Goal: Task Accomplishment & Management: Manage account settings

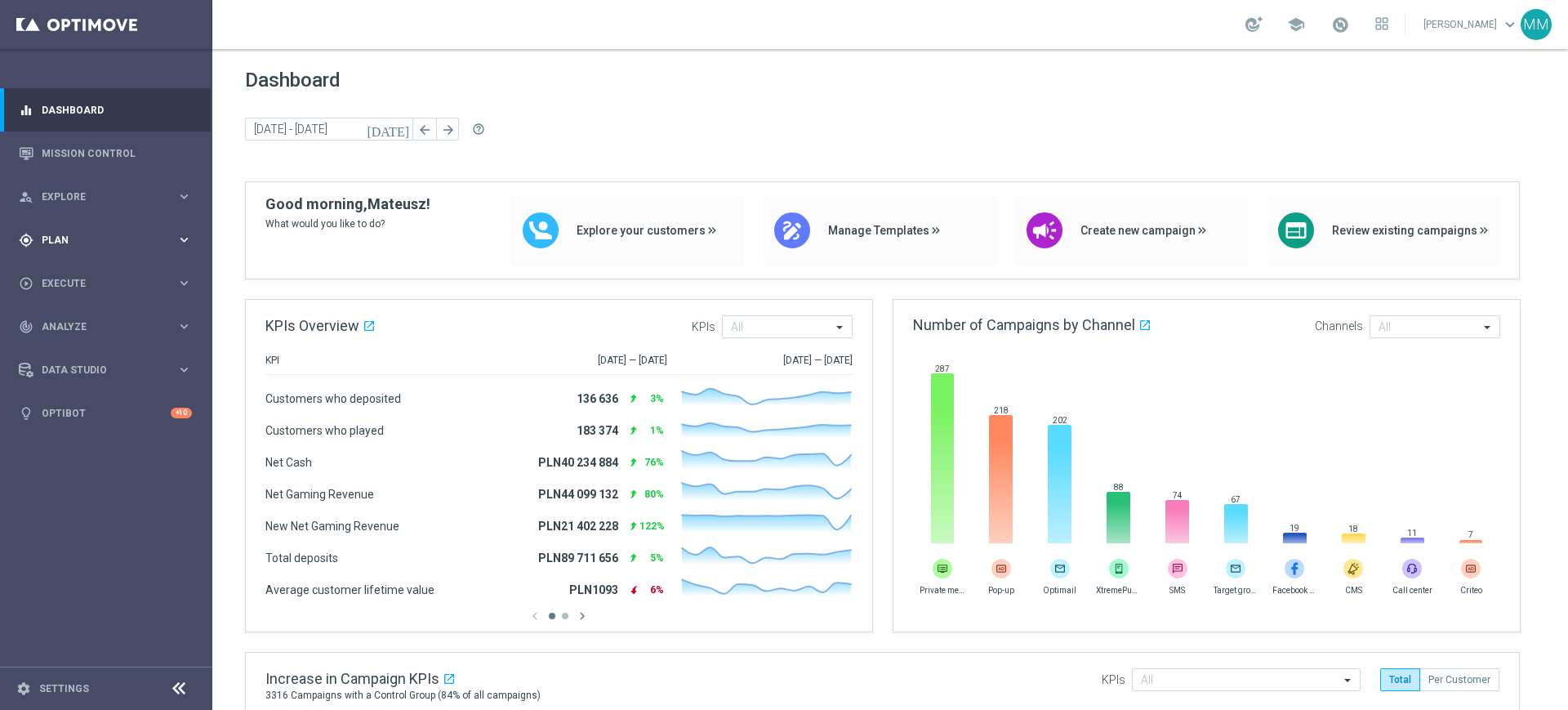
click at [170, 233] on div "gps_fixed Plan" at bounding box center [98, 240] width 158 height 14
click at [125, 273] on link "Target Groups" at bounding box center [106, 273] width 127 height 13
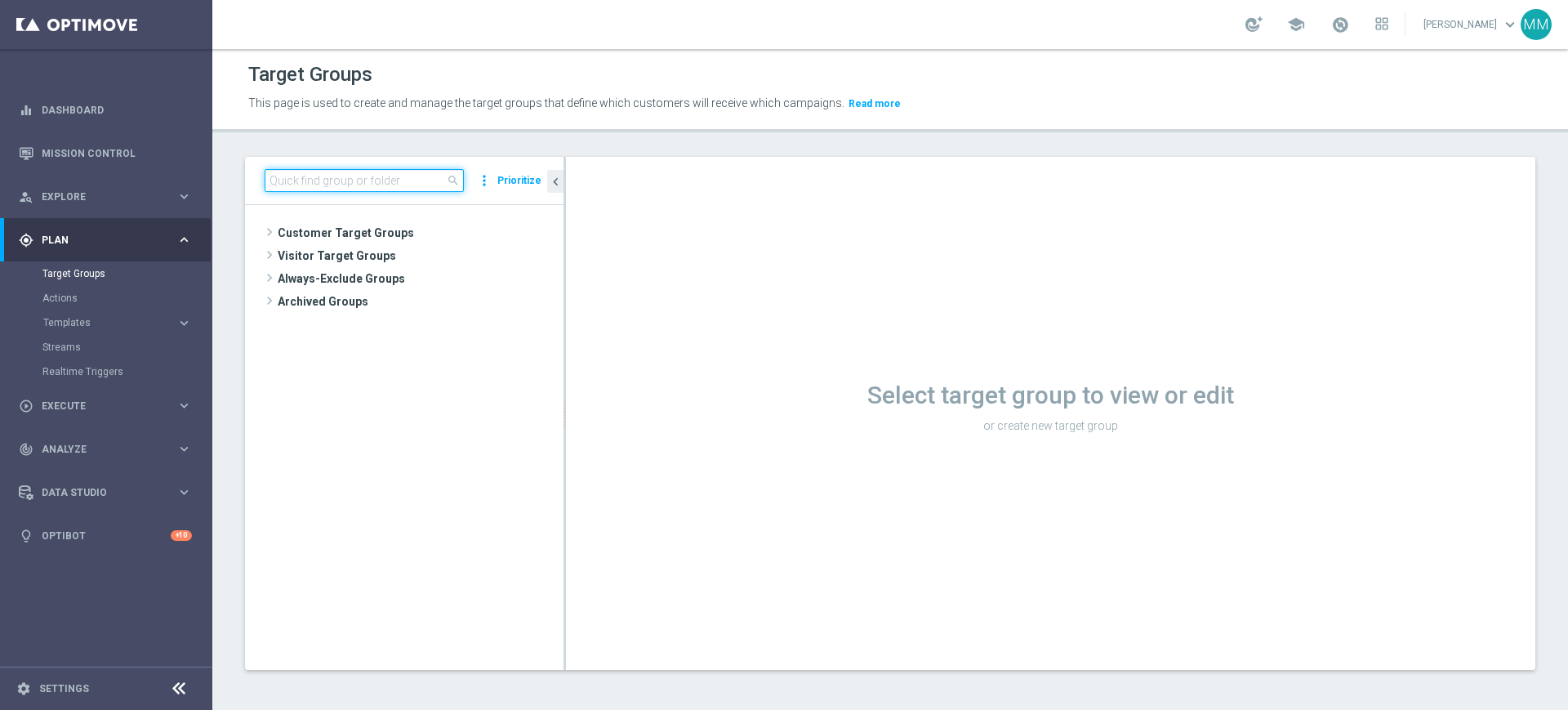
click at [320, 180] on input at bounding box center [364, 181] width 200 height 23
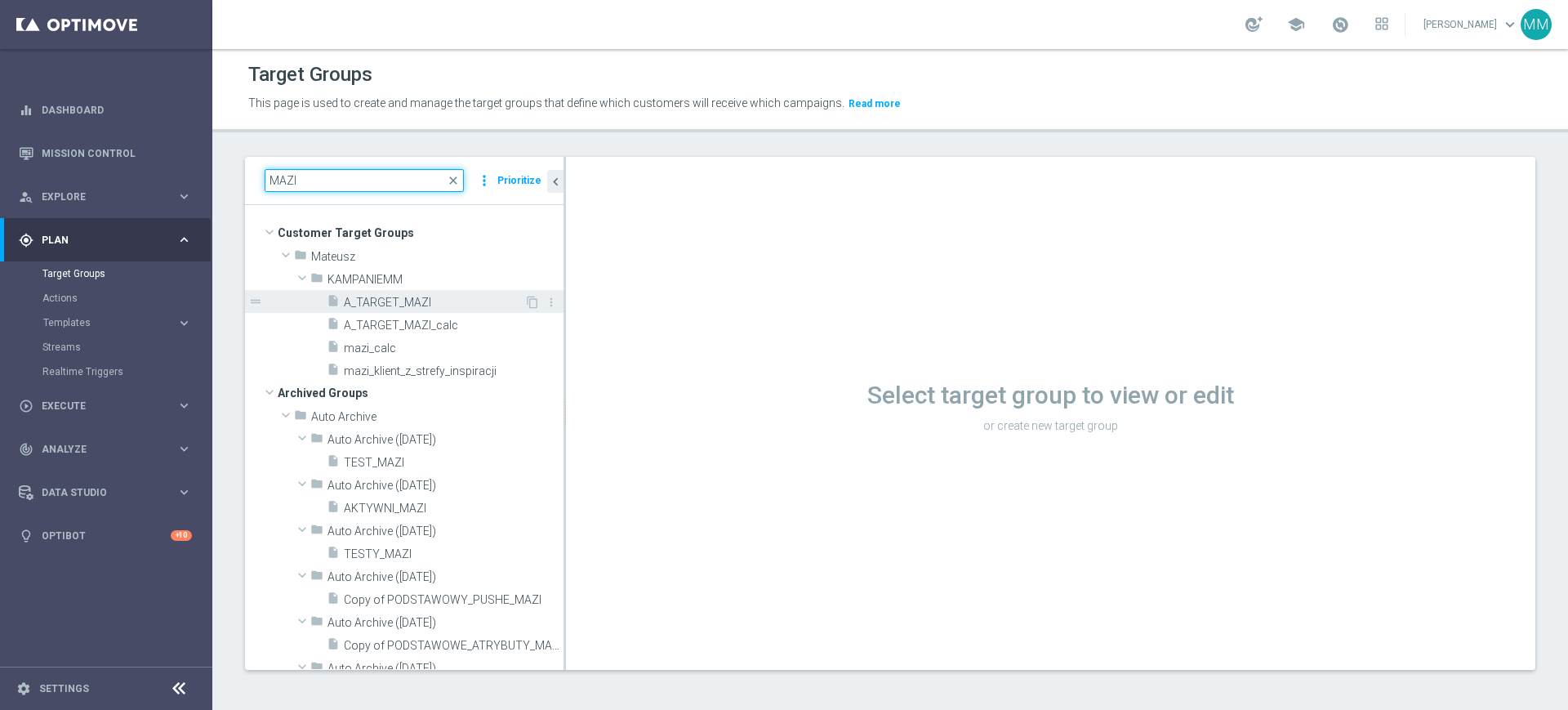
type input "MAZI"
click at [434, 303] on span "A_TARGET_MAZI" at bounding box center [434, 303] width 181 height 14
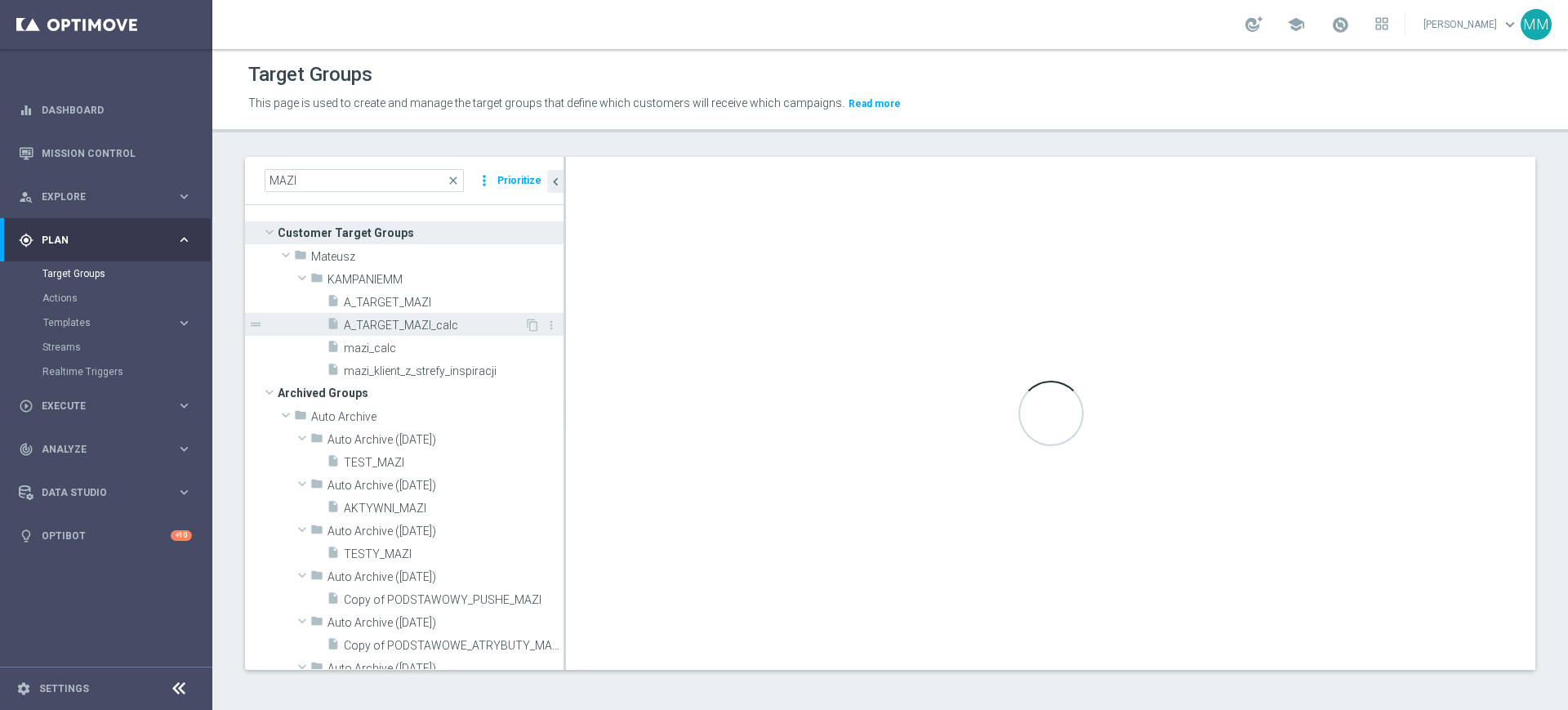
click at [403, 314] on div "insert_drive_file A_TARGET_MAZI_calc" at bounding box center [425, 324] width 198 height 23
click at [395, 304] on span "A_TARGET_MAZI" at bounding box center [434, 303] width 181 height 14
click at [389, 359] on div "insert_drive_file mazi_klient_z_strefy_inspiracji" at bounding box center [425, 371] width 198 height 23
click at [394, 319] on span "A_TARGET_MAZI_calc" at bounding box center [434, 326] width 181 height 14
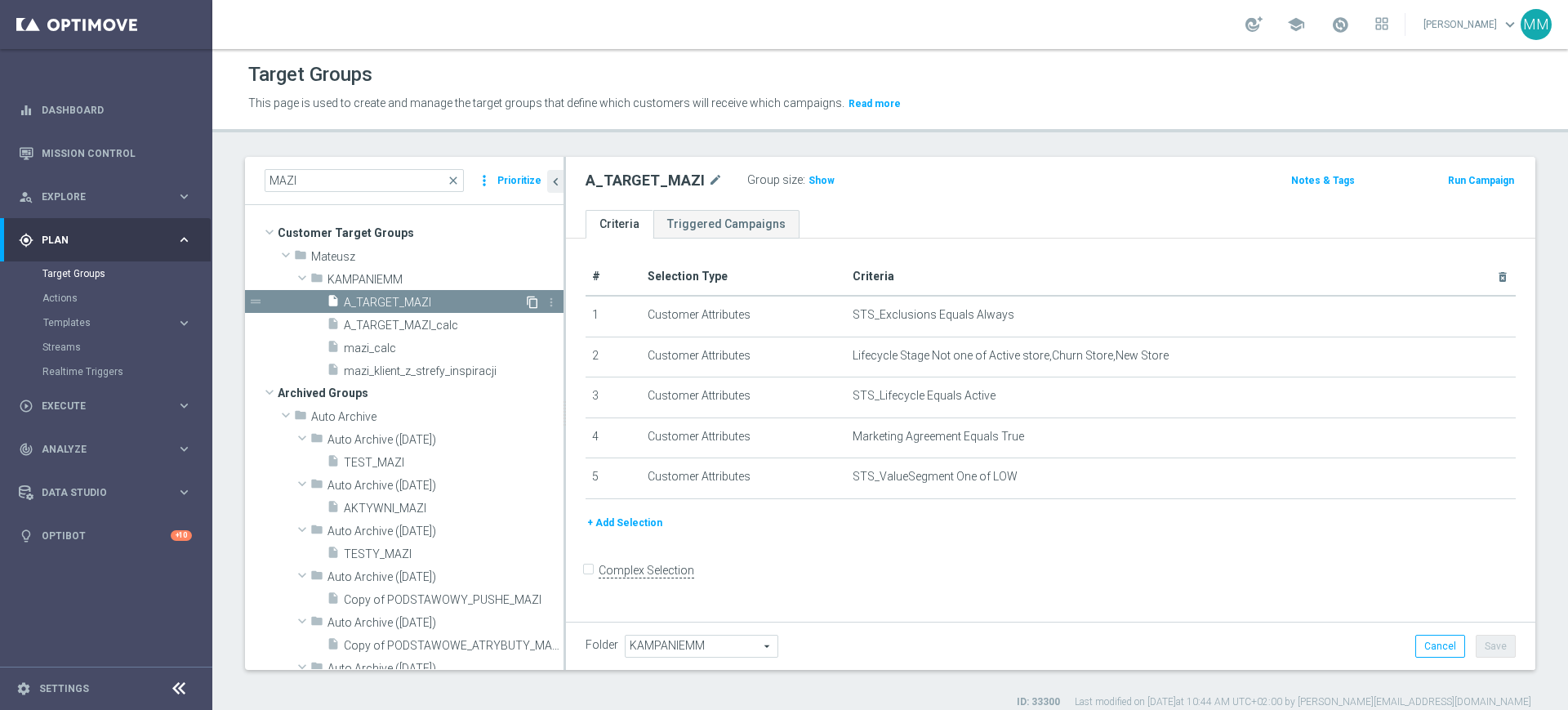
click at [526, 295] on icon "content_copy" at bounding box center [533, 302] width 13 height 13
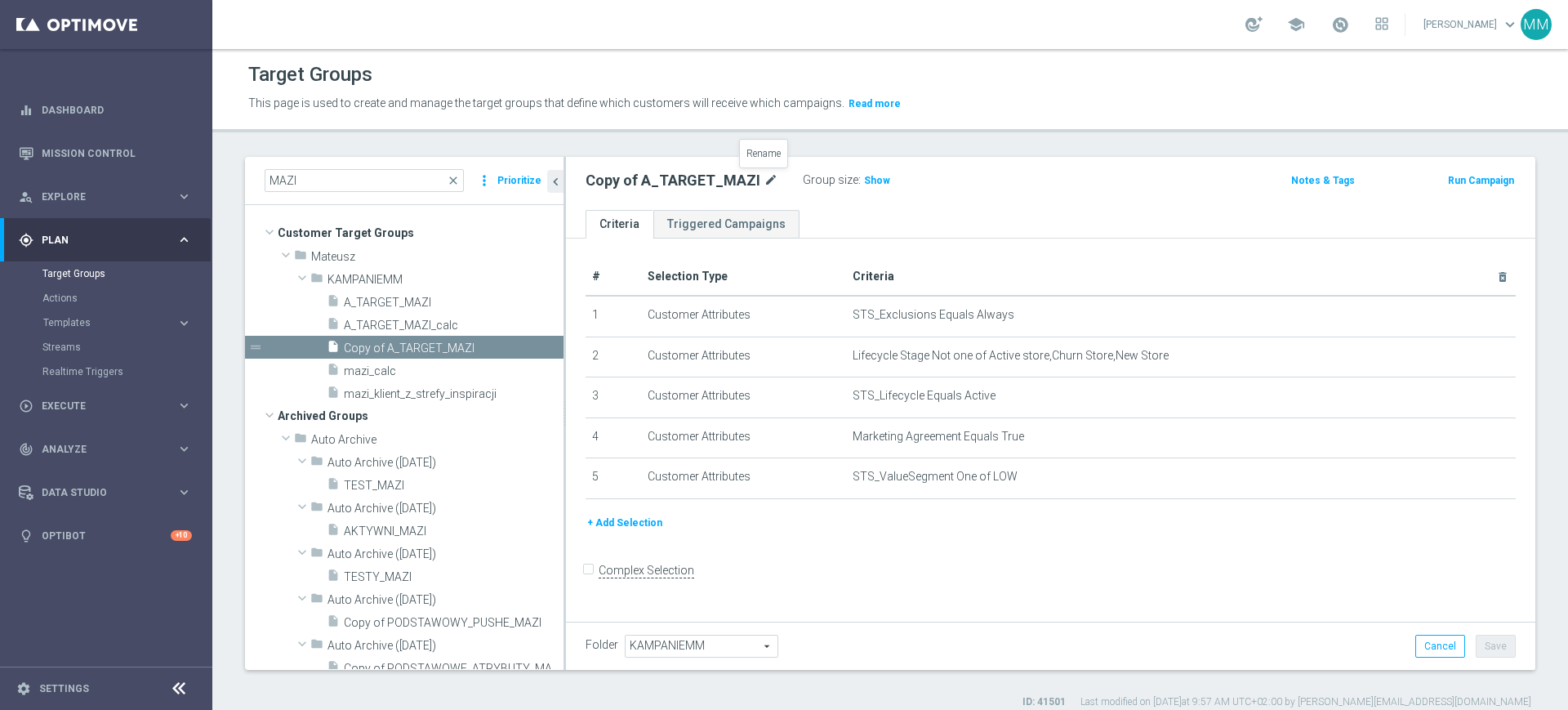
click at [763, 184] on icon "mode_edit" at bounding box center [771, 181] width 14 height 20
type input "A_LOW_TARGET_BET_"
click at [751, 180] on icon "mode_edit" at bounding box center [752, 181] width 14 height 20
click at [742, 182] on input "A_LOW_TARGET_BET_" at bounding box center [695, 183] width 220 height 23
type input "A_LOW_TARGET_BET_TENIS_20ZA20_"
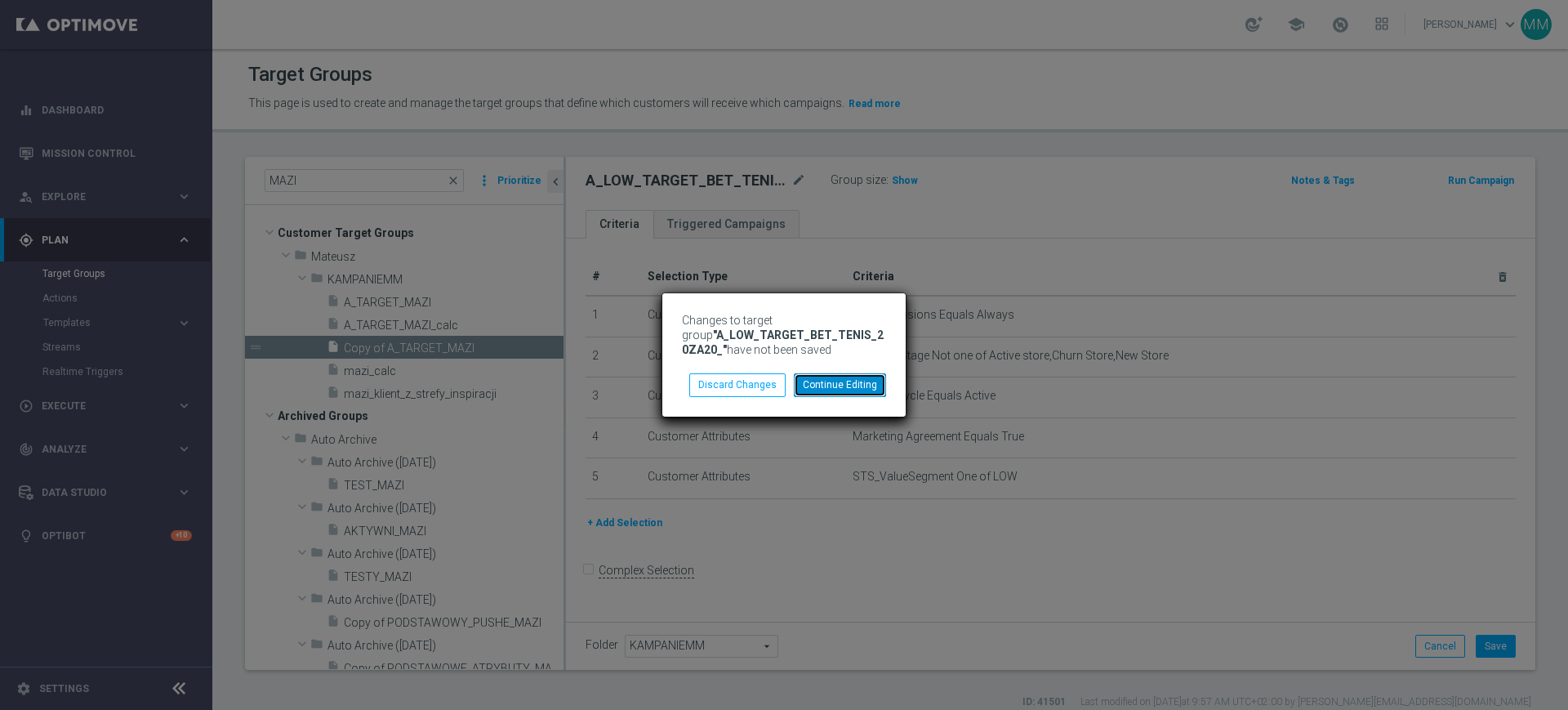
click at [842, 387] on button "Continue Editing" at bounding box center [839, 385] width 92 height 23
click at [854, 381] on button "Continue Editing" at bounding box center [839, 385] width 92 height 23
click at [841, 383] on button "Continue Editing" at bounding box center [839, 385] width 92 height 23
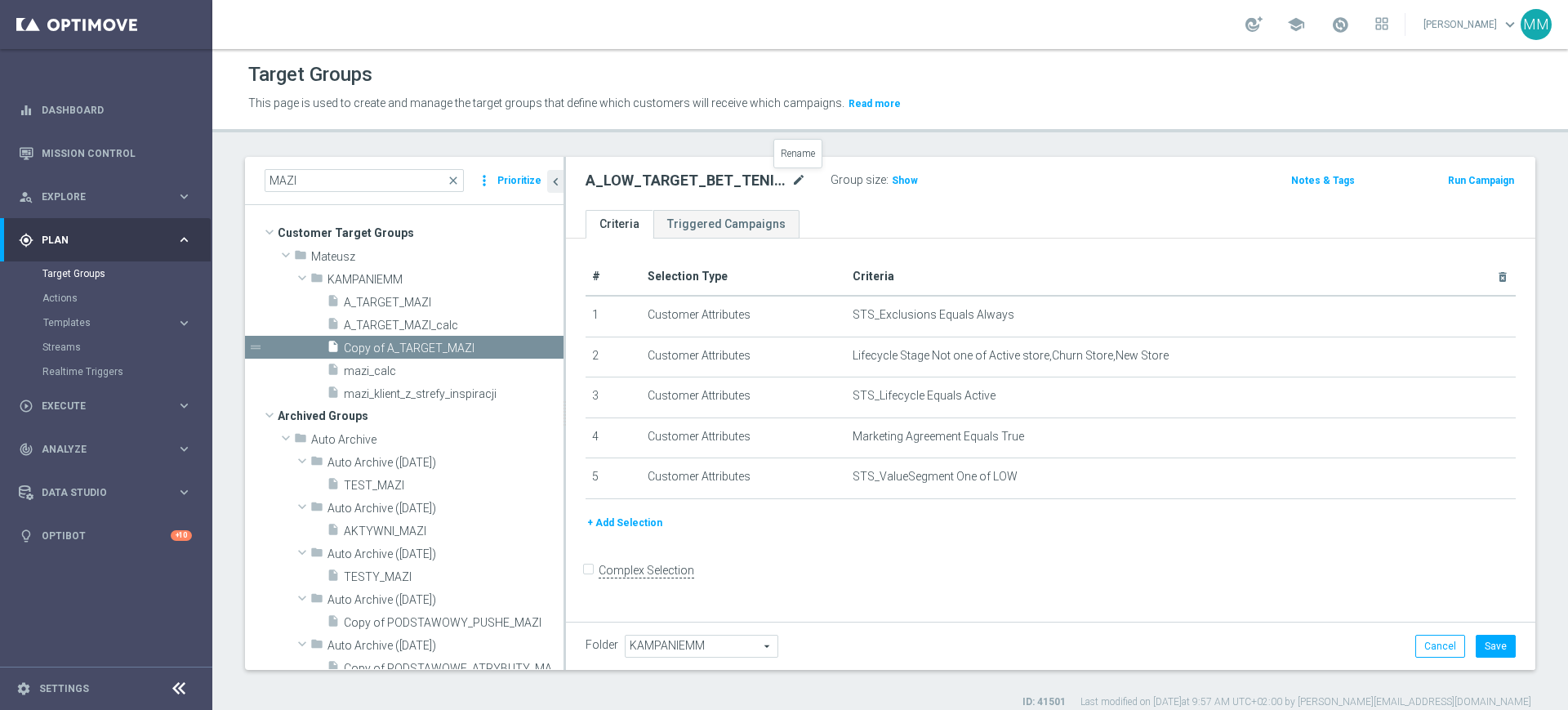
click at [802, 182] on icon "mode_edit" at bounding box center [798, 181] width 14 height 20
click at [788, 184] on input "A_LOW_TARGET_BET_TENIS_20ZA20_" at bounding box center [695, 183] width 220 height 23
click at [795, 187] on icon "mode_edit" at bounding box center [798, 181] width 14 height 20
click at [789, 182] on input "A_LOW_TARGET_BET_TENIS_20ZA20_" at bounding box center [695, 183] width 220 height 23
click at [790, 180] on input "A_LOW_TARGET_BET_TENIS_20ZA20_" at bounding box center [695, 183] width 220 height 23
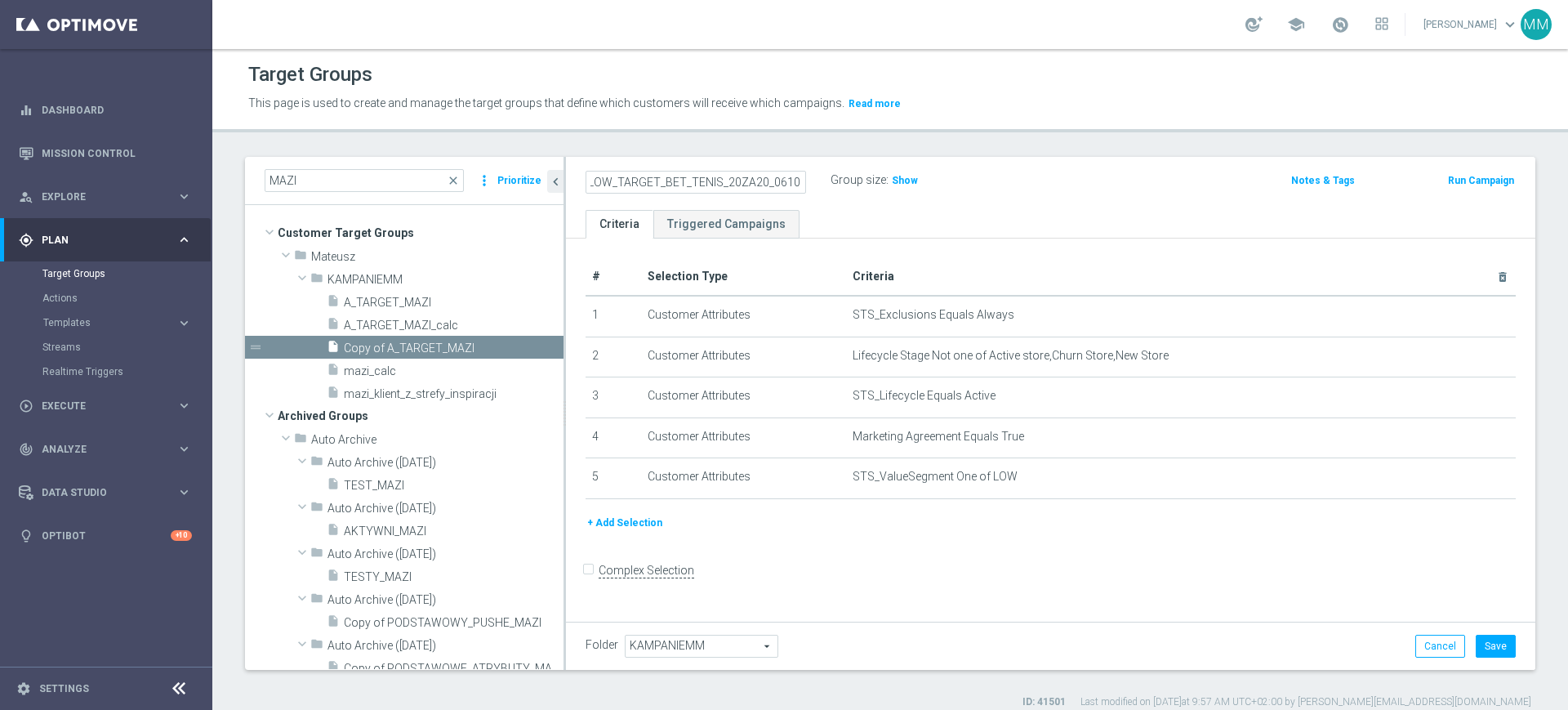
scroll to position [0, 21]
type input "A_LOW_TARGET_BET_TENIS_20ZA20_061025"
click at [618, 526] on button "+ Add Selection" at bounding box center [625, 523] width 79 height 18
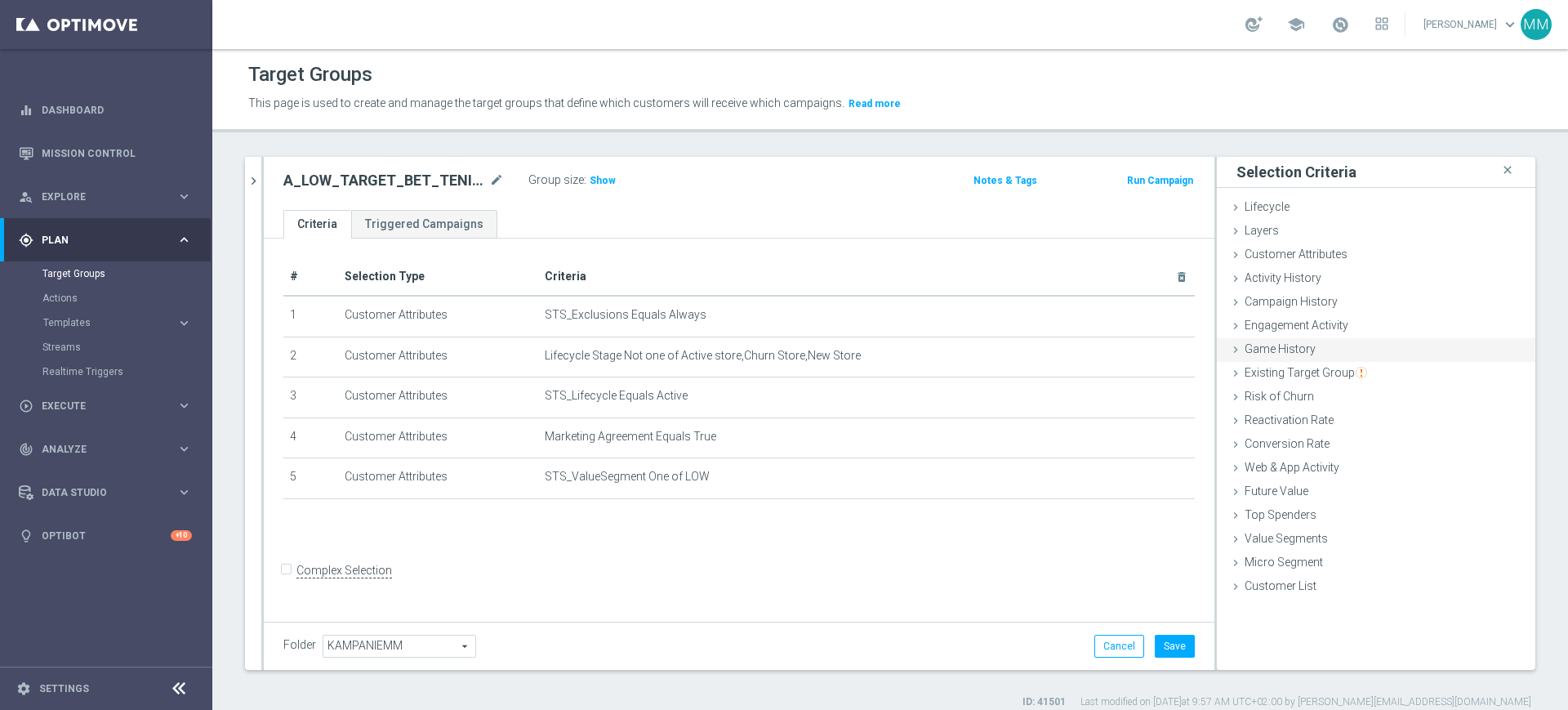
click at [1297, 348] on span "Game History" at bounding box center [1280, 348] width 71 height 13
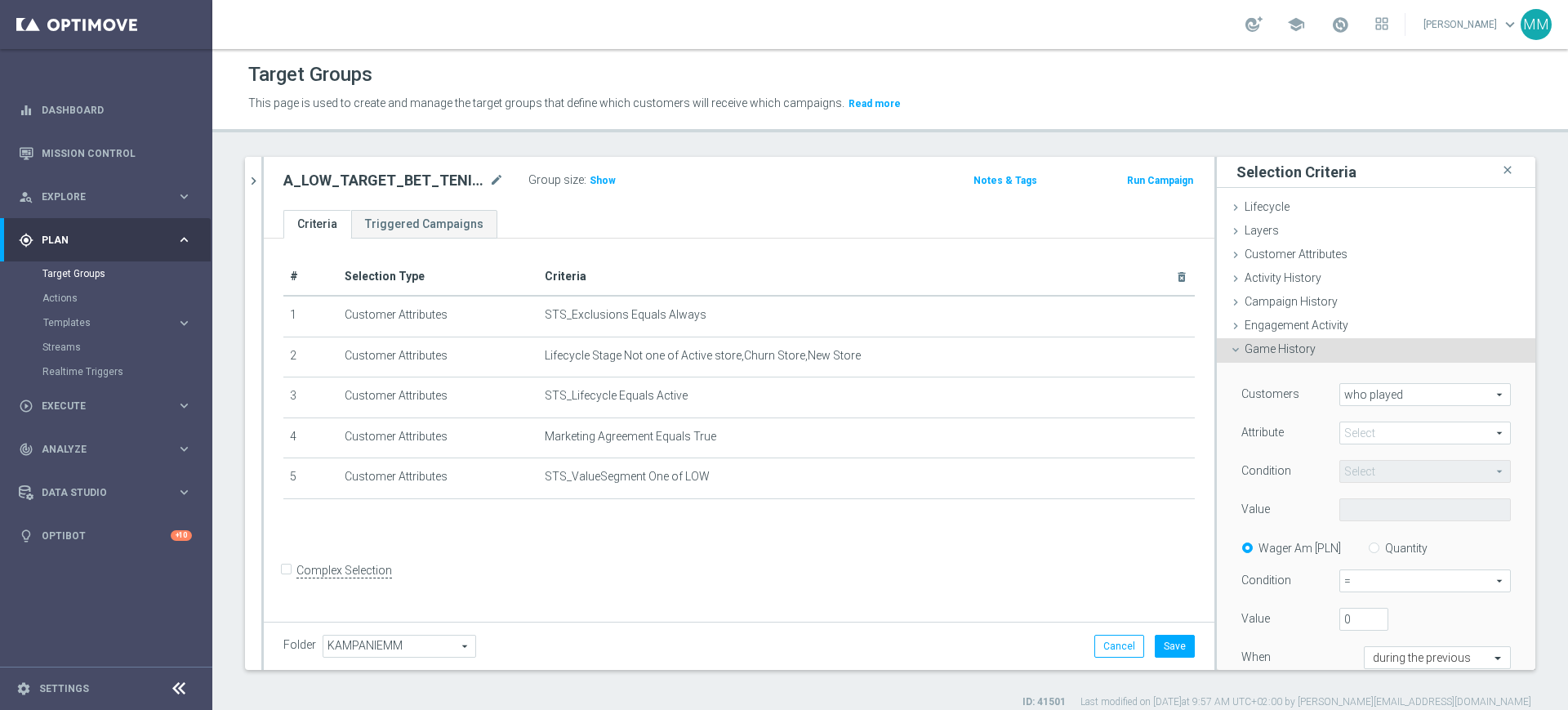
click at [1380, 431] on span at bounding box center [1425, 433] width 170 height 21
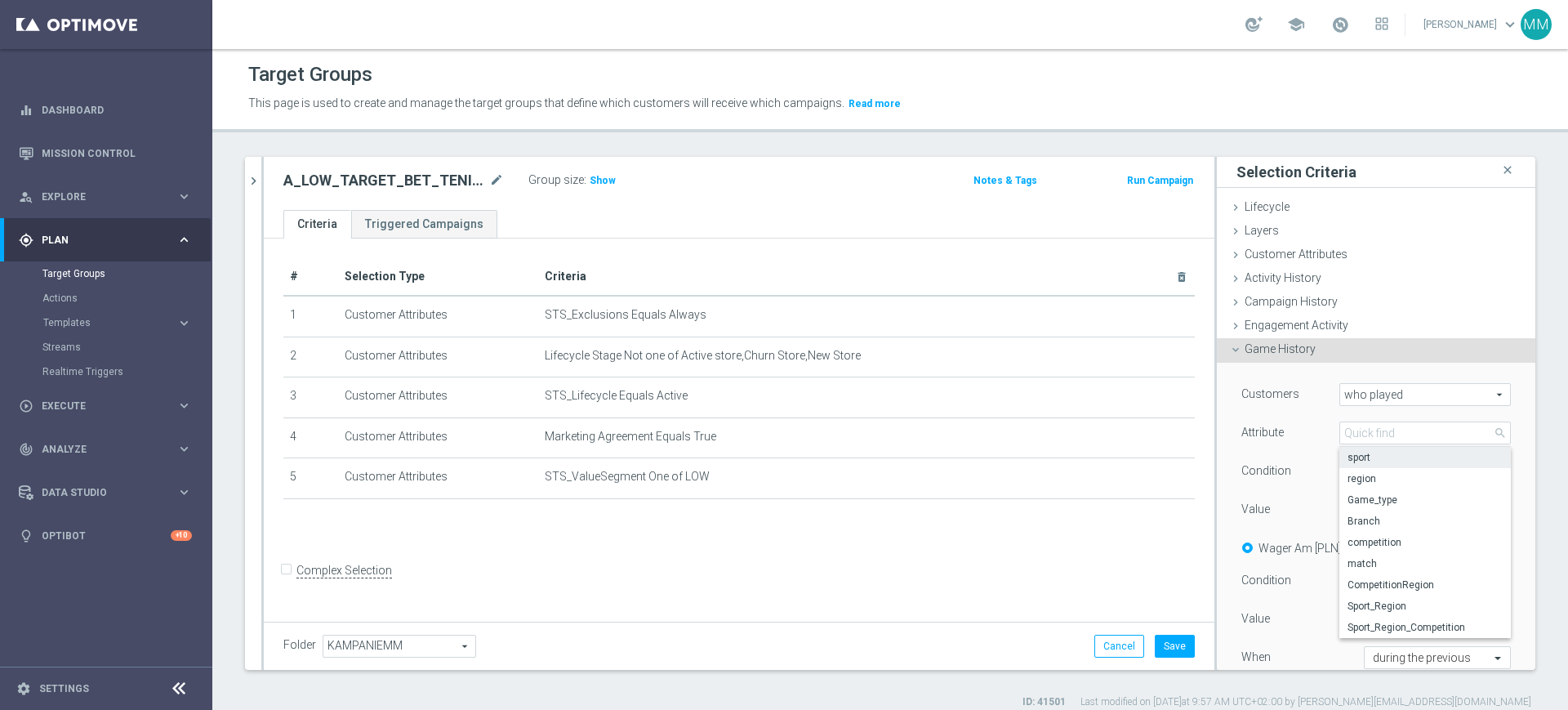
click at [1368, 460] on span "sport" at bounding box center [1425, 458] width 155 height 13
type input "sport"
type input "Equals"
click at [1367, 471] on span "Equals" at bounding box center [1425, 472] width 170 height 21
drag, startPoint x: 1291, startPoint y: 500, endPoint x: 1370, endPoint y: 509, distance: 79.5
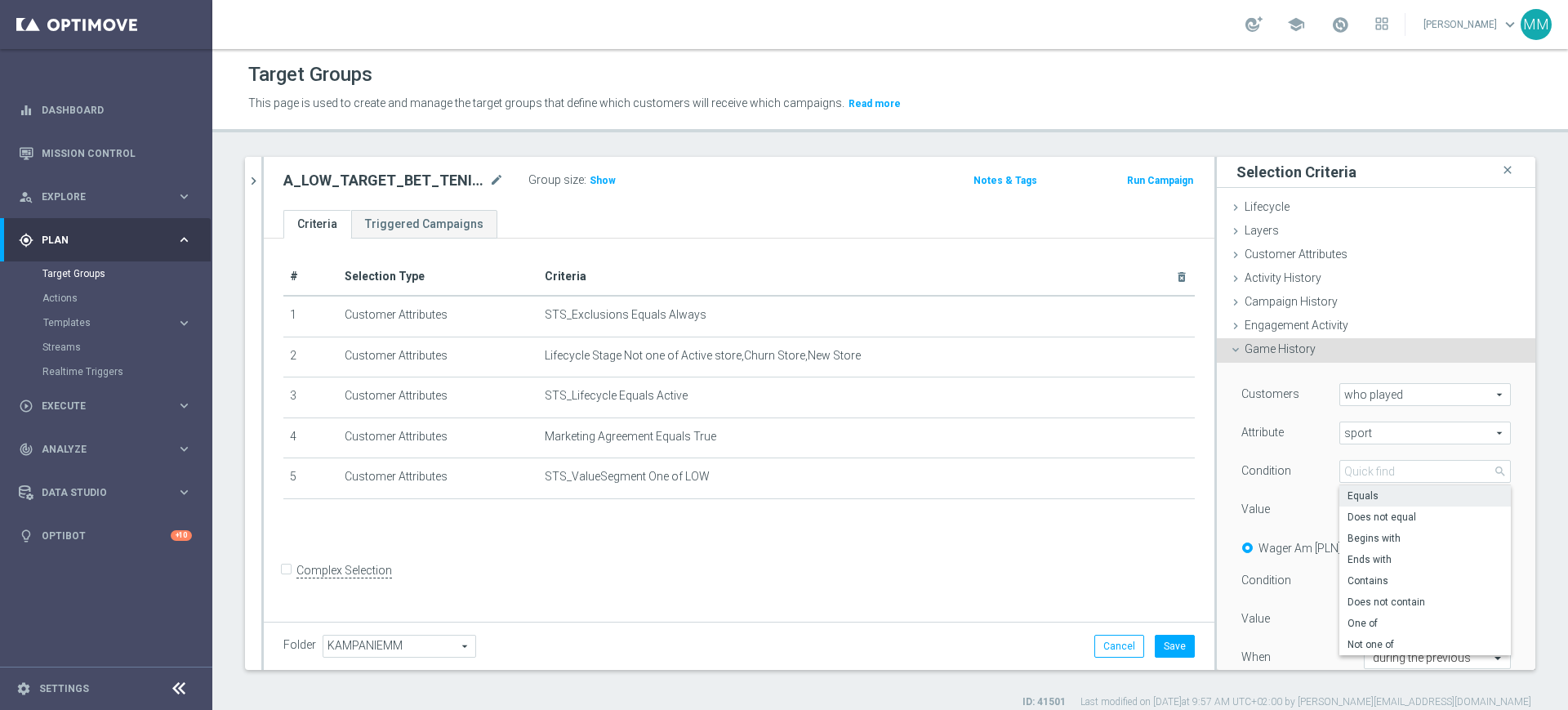
click at [1291, 500] on div "Value" at bounding box center [1277, 511] width 98 height 26
click at [1370, 509] on span at bounding box center [1425, 510] width 170 height 21
click at [0, 0] on input "search" at bounding box center [0, 0] width 0 height 0
type input "te"
click at [1370, 577] on span "Tenis" at bounding box center [1425, 577] width 155 height 13
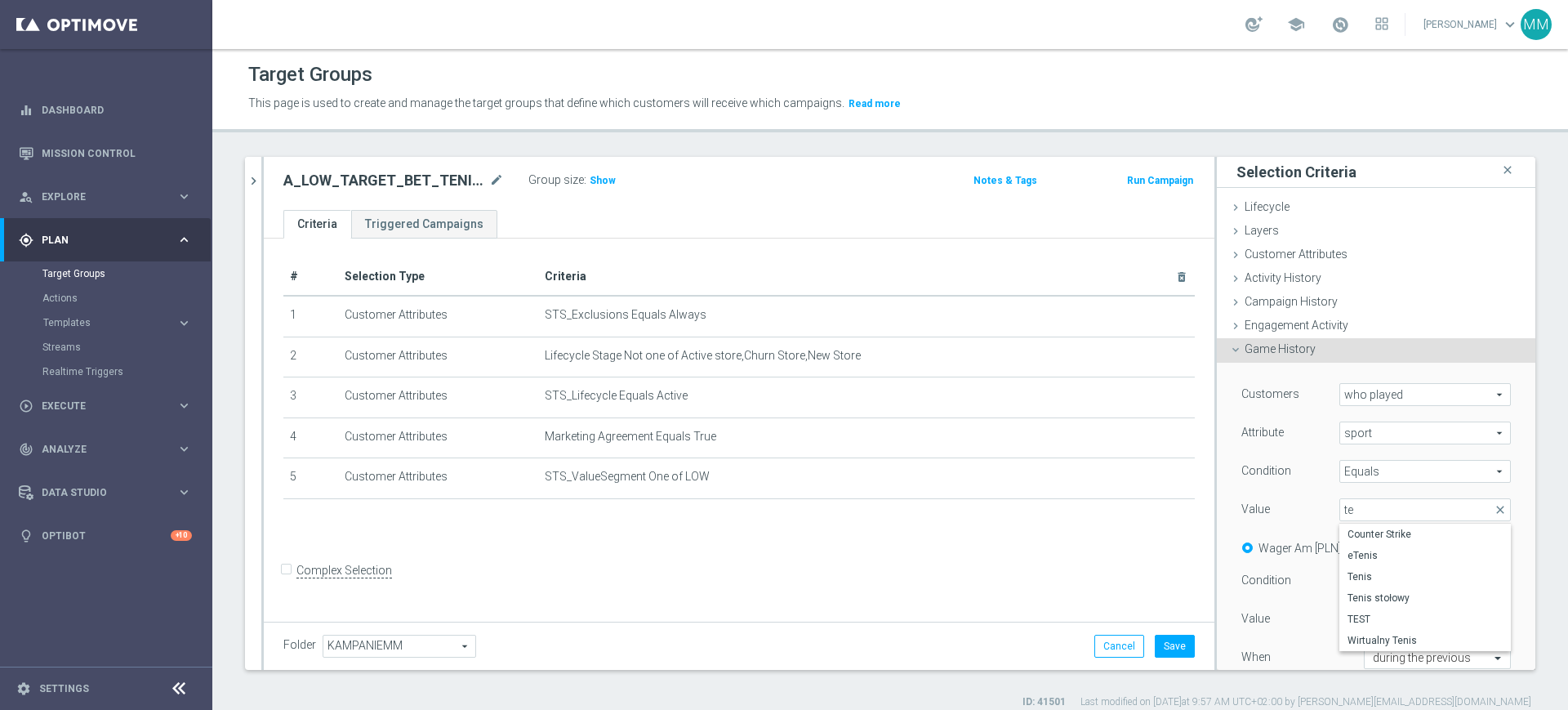
type input "Tenis"
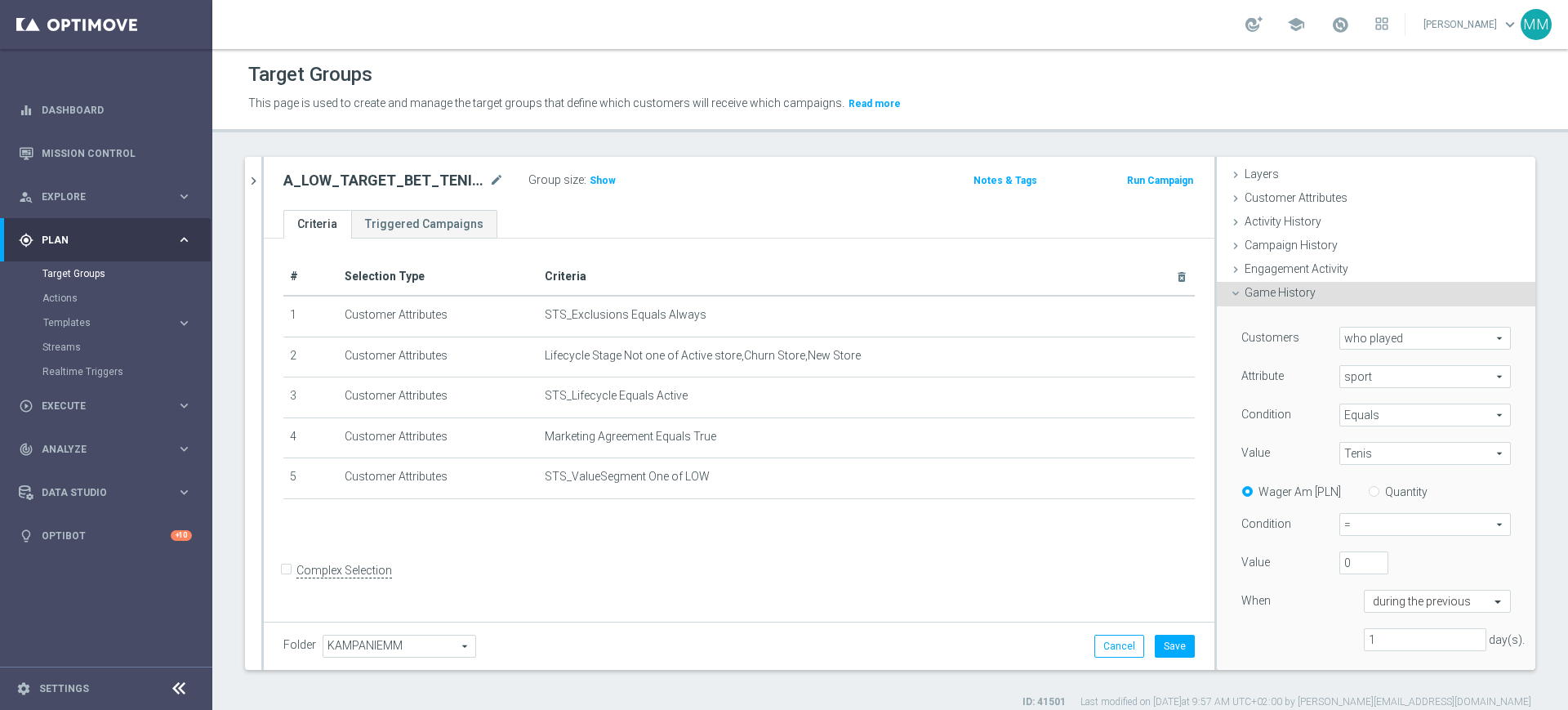
scroll to position [102, 0]
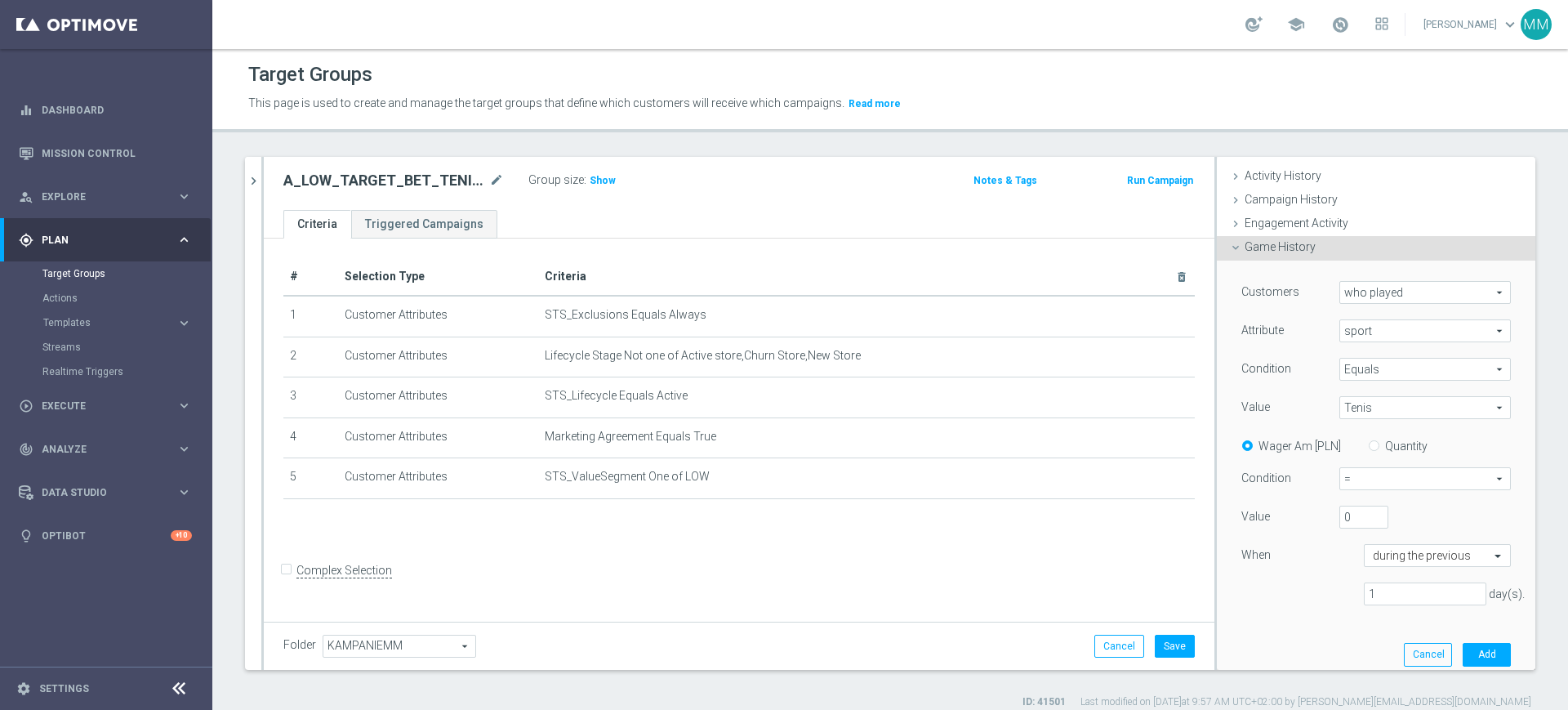
click at [1385, 447] on label "Quantity" at bounding box center [1406, 446] width 42 height 14
click at [1383, 447] on input "Quantity" at bounding box center [1377, 443] width 11 height 11
radio input "true"
click at [1374, 483] on span "=" at bounding box center [1425, 479] width 170 height 21
click at [1379, 570] on span ">=" at bounding box center [1425, 566] width 154 height 13
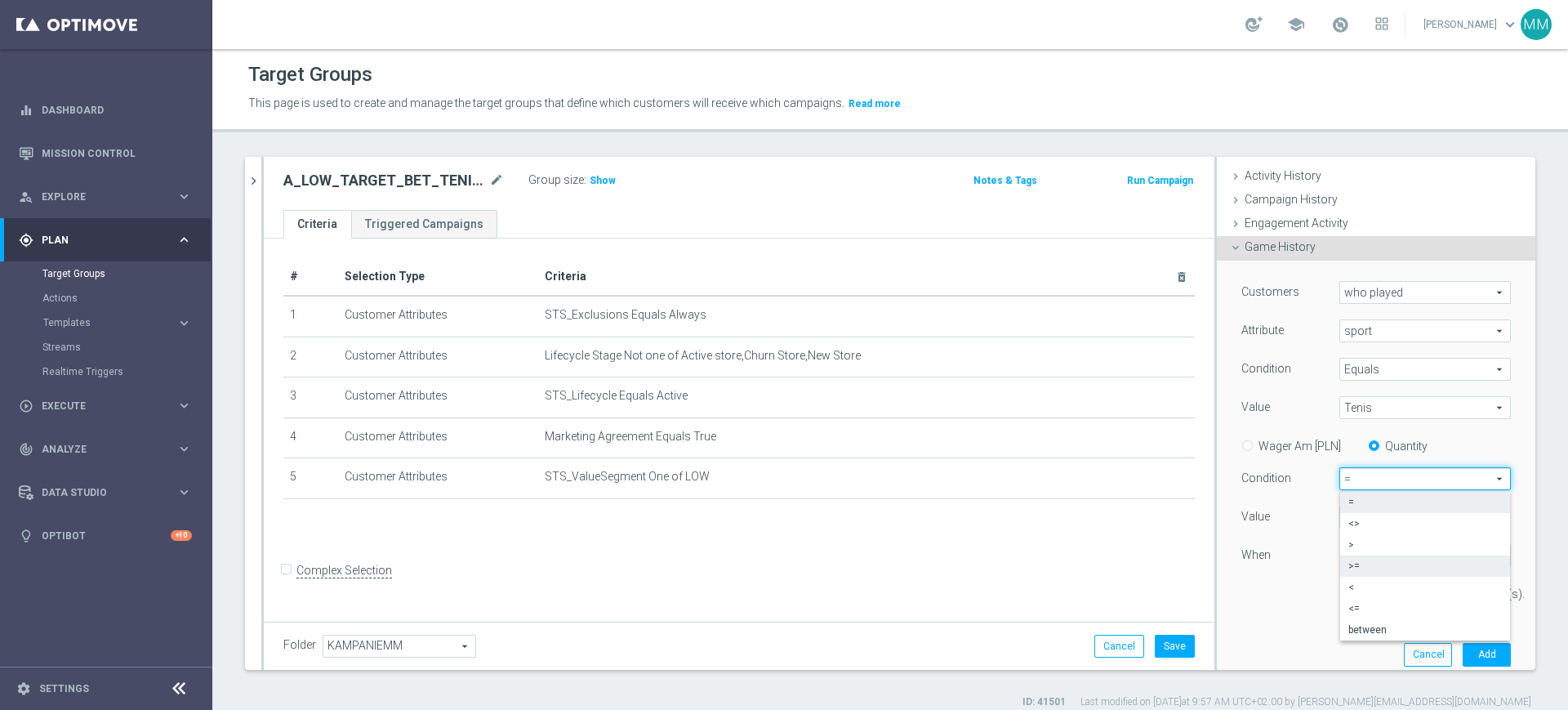
type input ">="
drag, startPoint x: 1325, startPoint y: 513, endPoint x: 1308, endPoint y: 513, distance: 17.0
click at [1327, 513] on div "0" at bounding box center [1364, 518] width 73 height 23
type input "5"
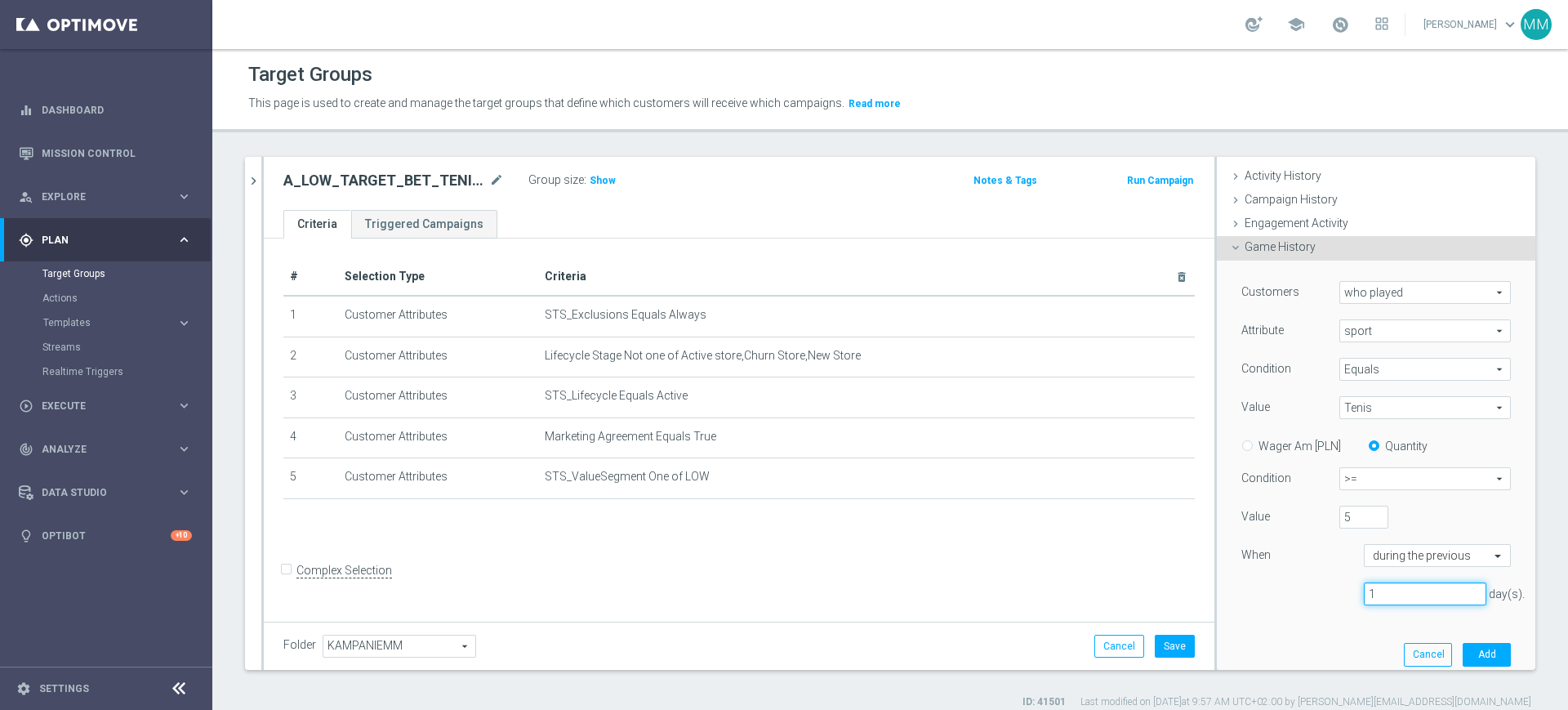
drag, startPoint x: 1379, startPoint y: 602, endPoint x: 1282, endPoint y: 596, distance: 97.2
click at [1291, 601] on div "1 day(s)." at bounding box center [1376, 595] width 294 height 23
type input "30"
click at [1466, 647] on button "Add" at bounding box center [1487, 654] width 48 height 23
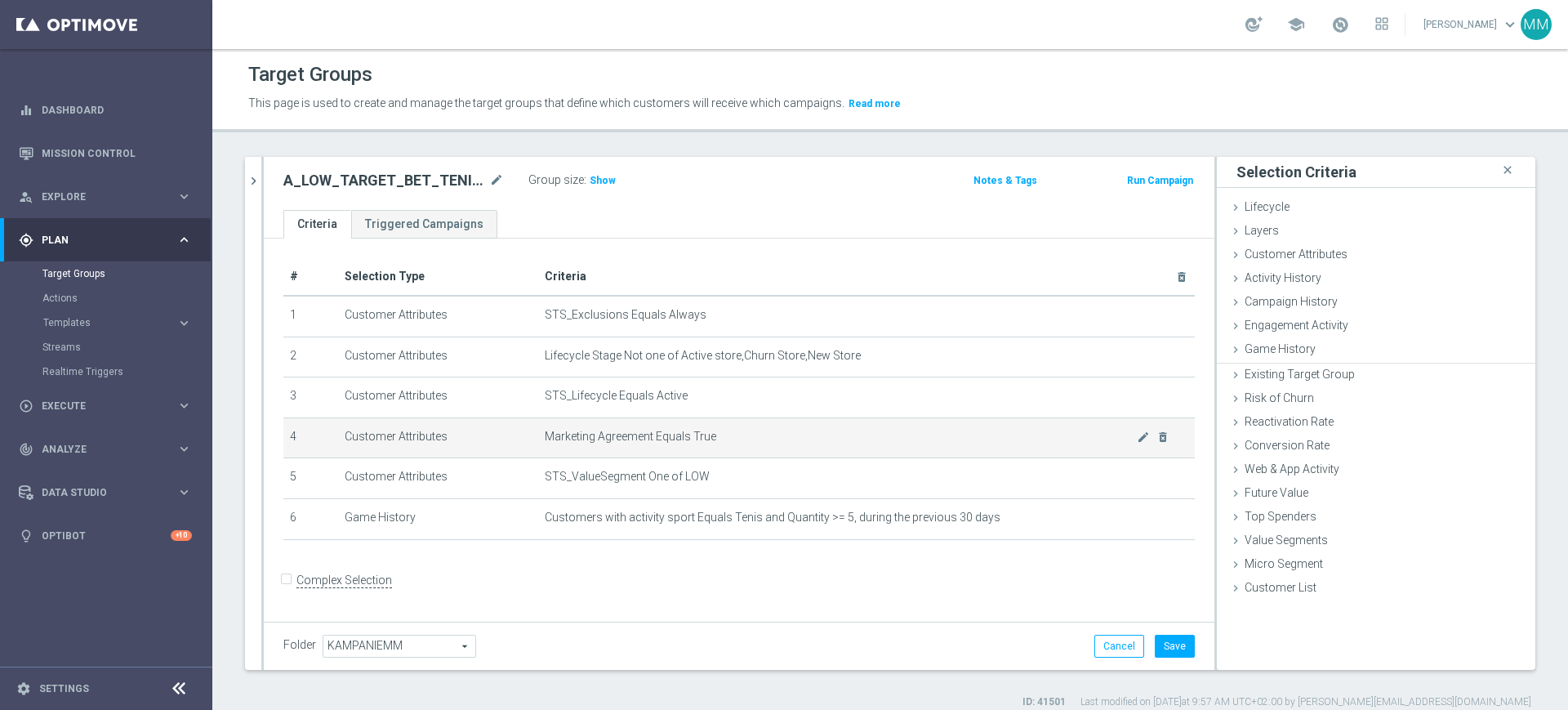
scroll to position [0, 0]
drag, startPoint x: 1291, startPoint y: 261, endPoint x: 1313, endPoint y: 278, distance: 27.8
click at [1291, 261] on span "Customer Attributes" at bounding box center [1296, 253] width 103 height 13
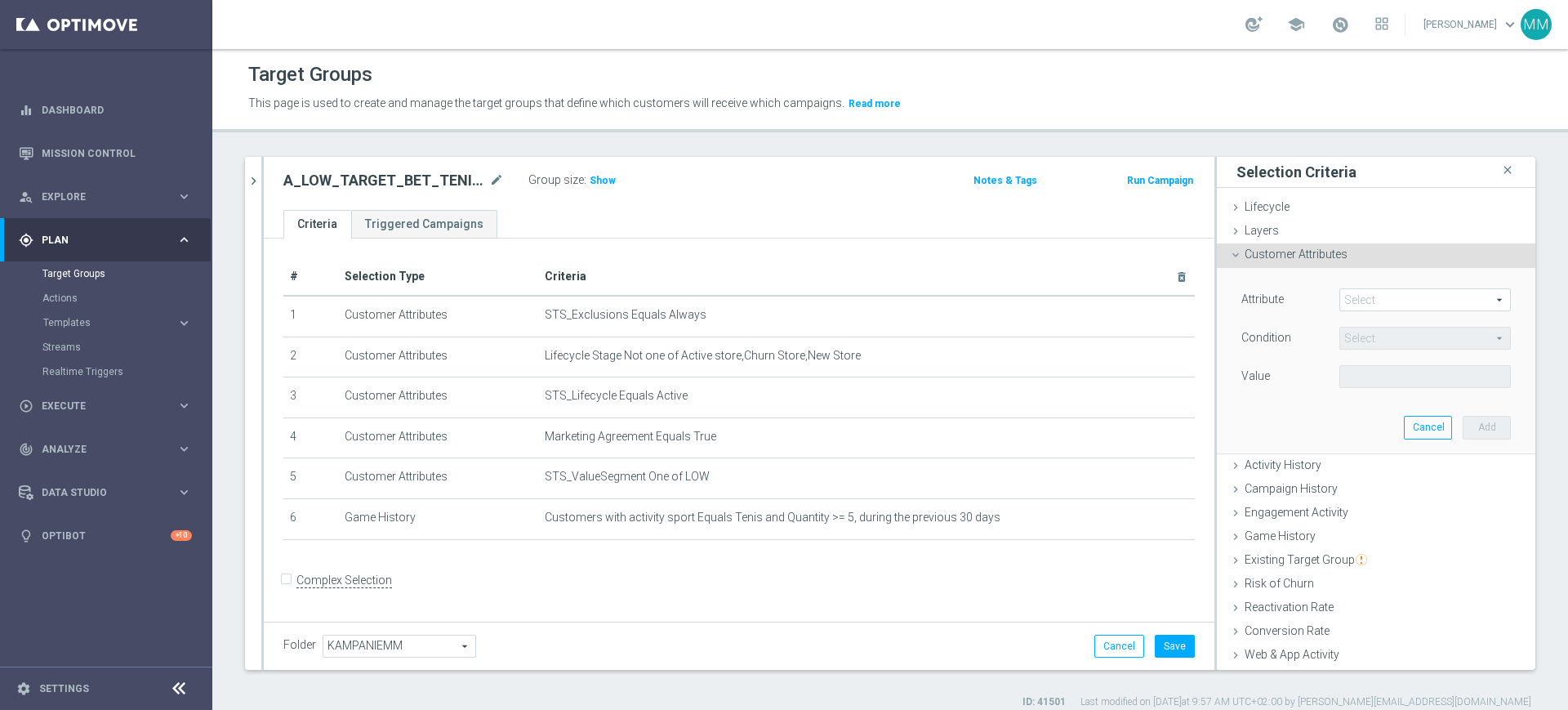
click at [1349, 292] on span at bounding box center [1425, 300] width 170 height 21
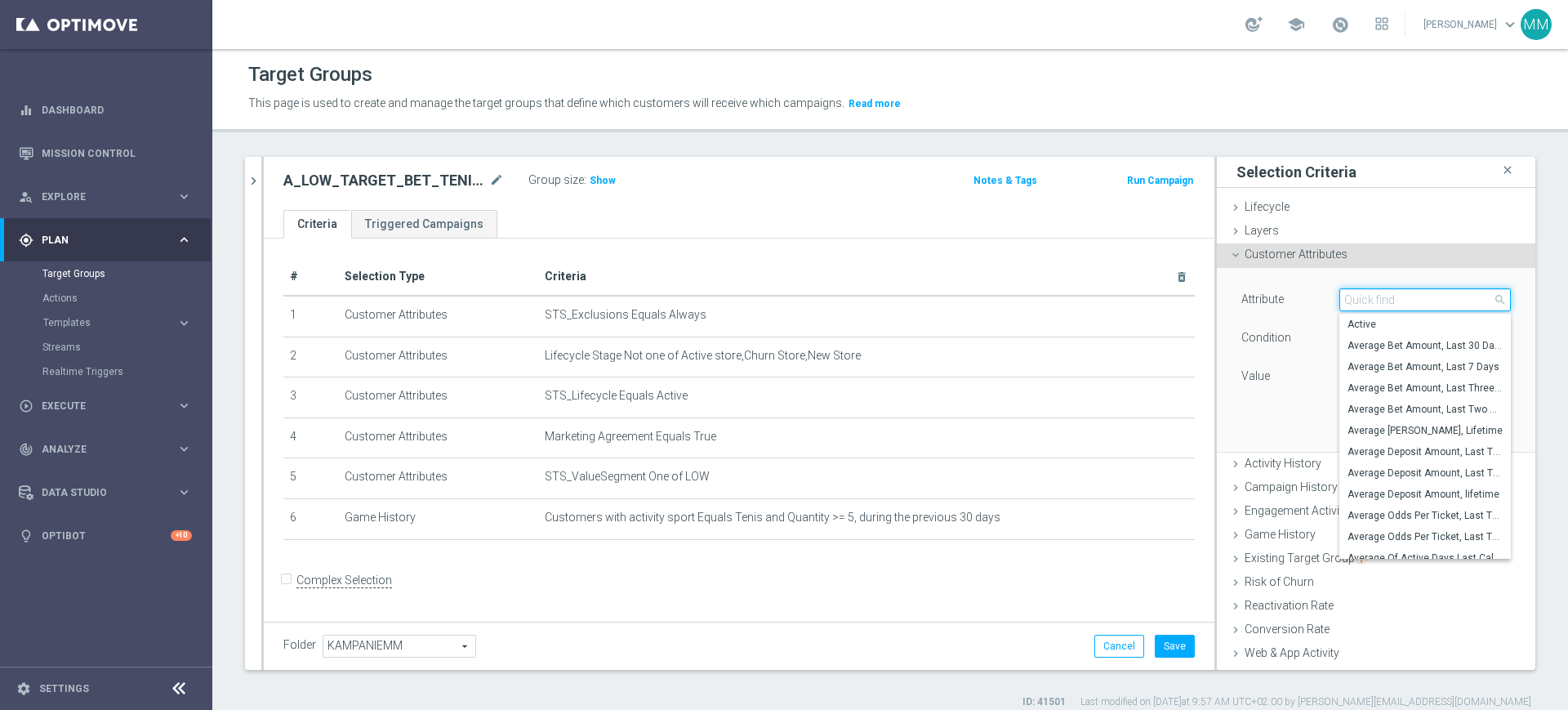
click at [1349, 292] on input "search" at bounding box center [1425, 300] width 172 height 23
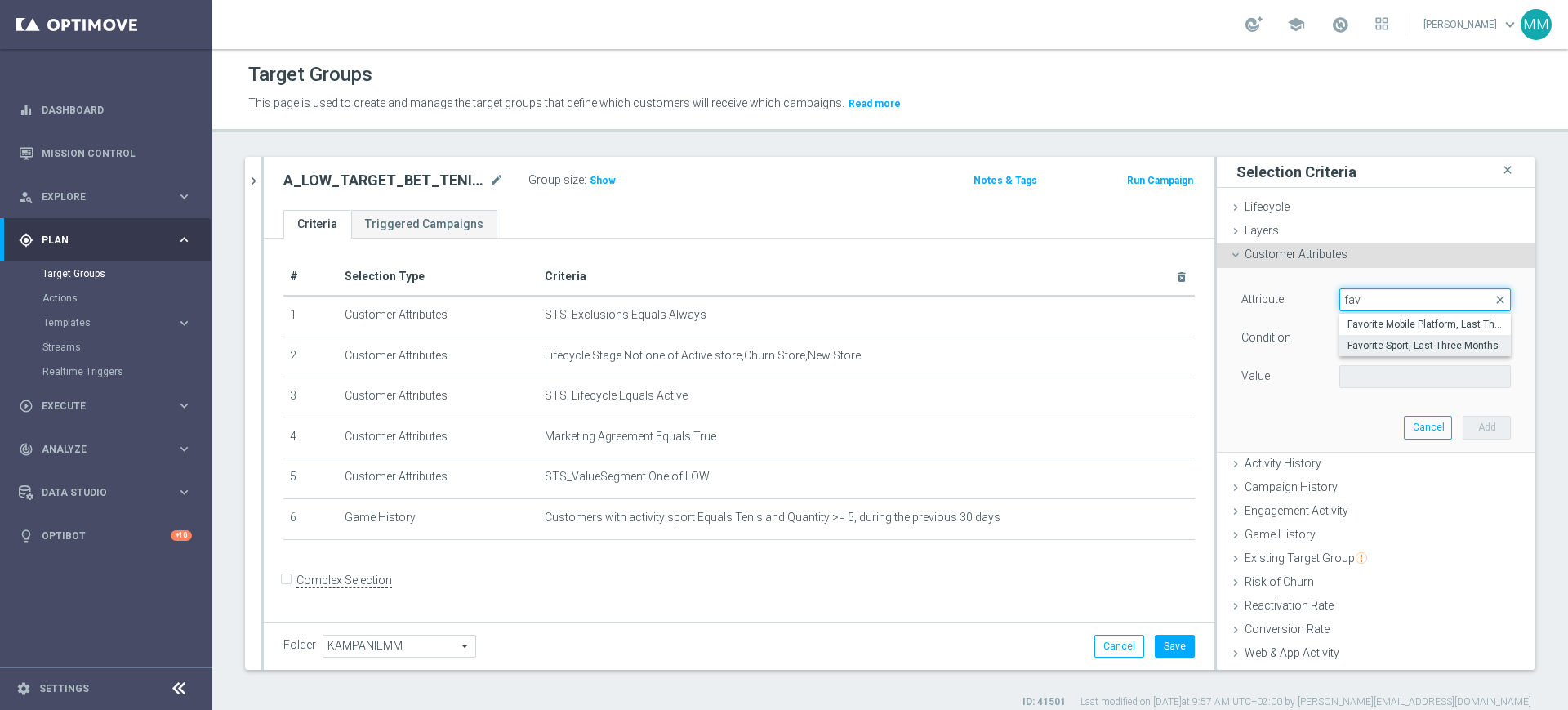
type input "fav"
click at [1386, 346] on span "Favorite Sport, Last Three Months" at bounding box center [1425, 346] width 155 height 13
type input "Favorite Sport, Last Three Months"
type input "Equals"
click at [1373, 369] on span at bounding box center [1425, 377] width 170 height 21
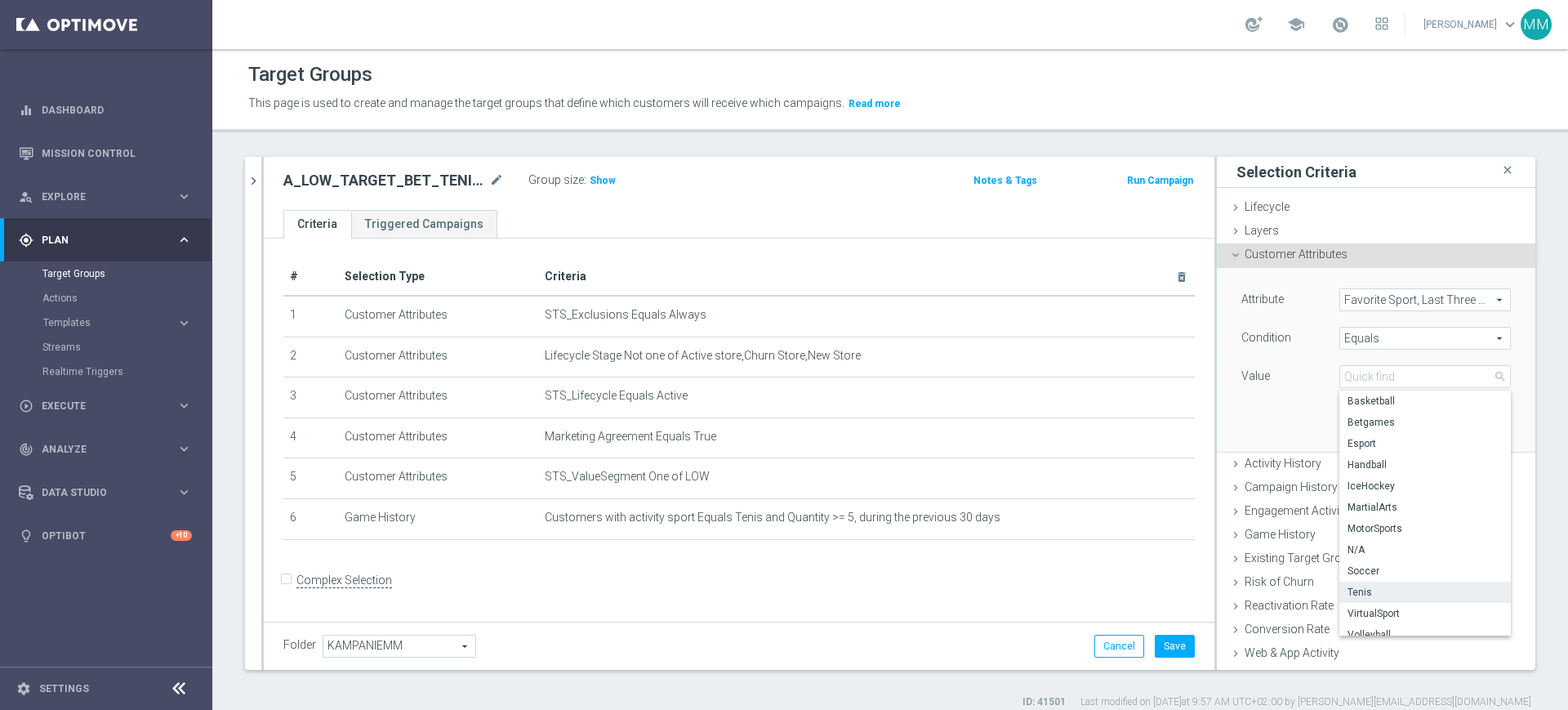
click at [1376, 591] on span "Tenis" at bounding box center [1425, 592] width 155 height 13
type input "Tenis"
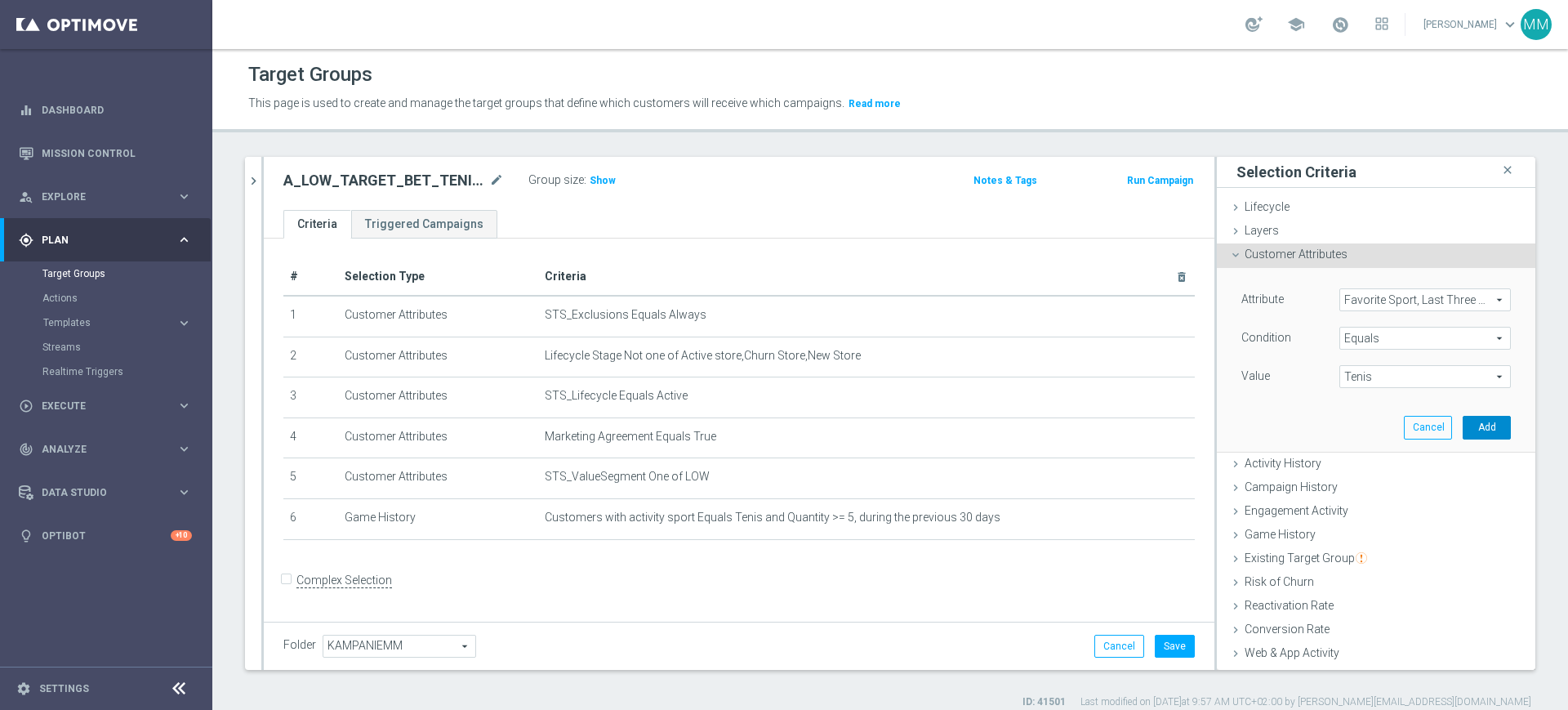
click at [1462, 424] on button "Add" at bounding box center [1487, 427] width 48 height 23
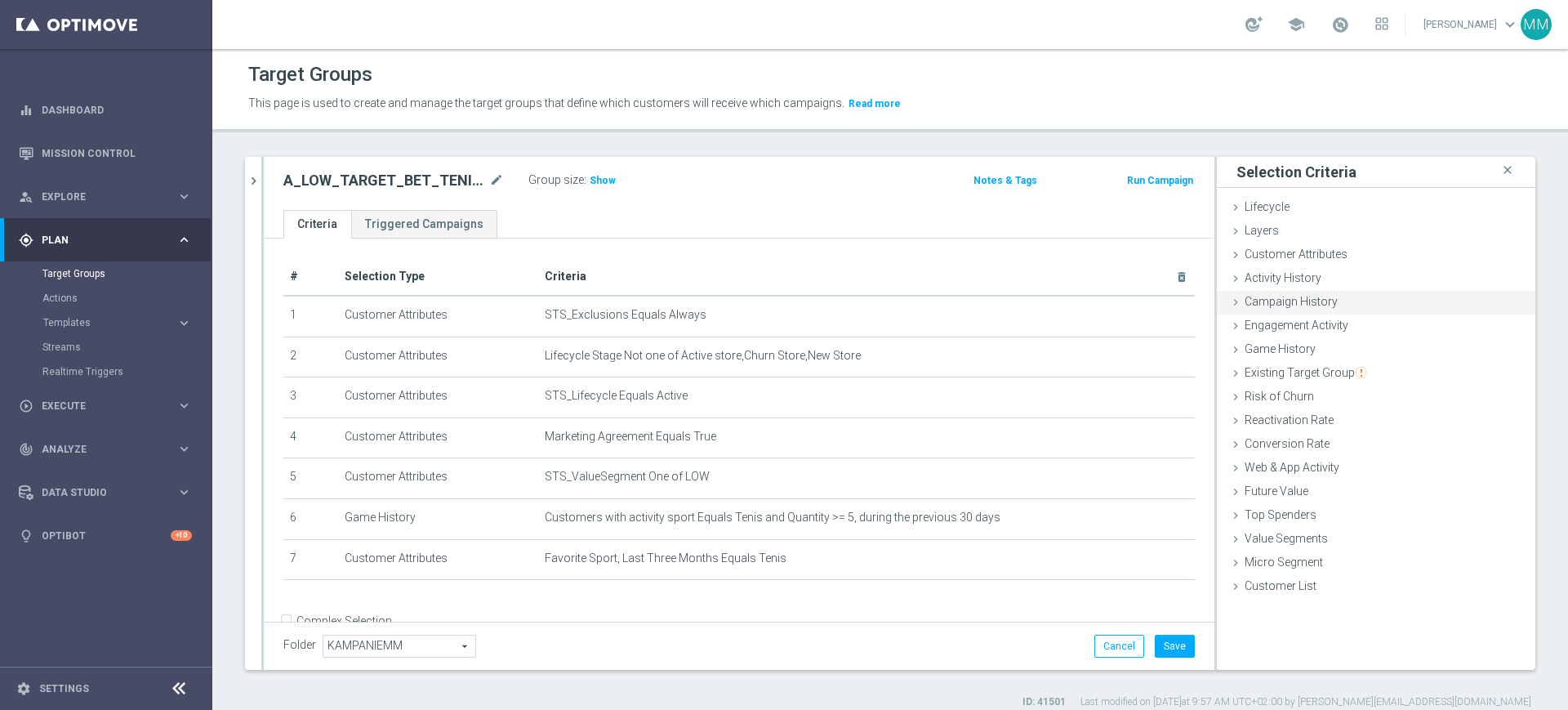
click at [1324, 278] on div "Activity History done" at bounding box center [1376, 278] width 319 height 24
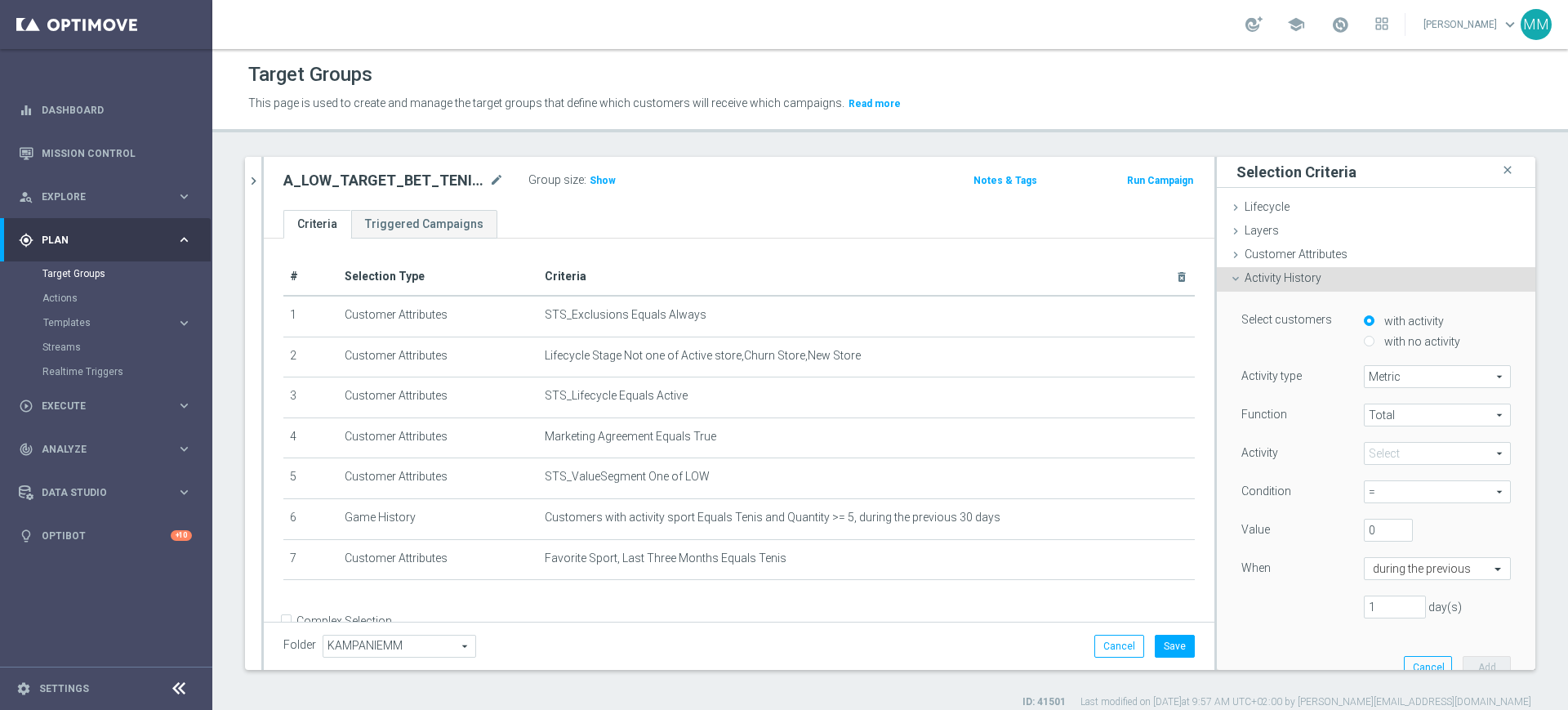
click at [1395, 450] on span at bounding box center [1437, 454] width 145 height 21
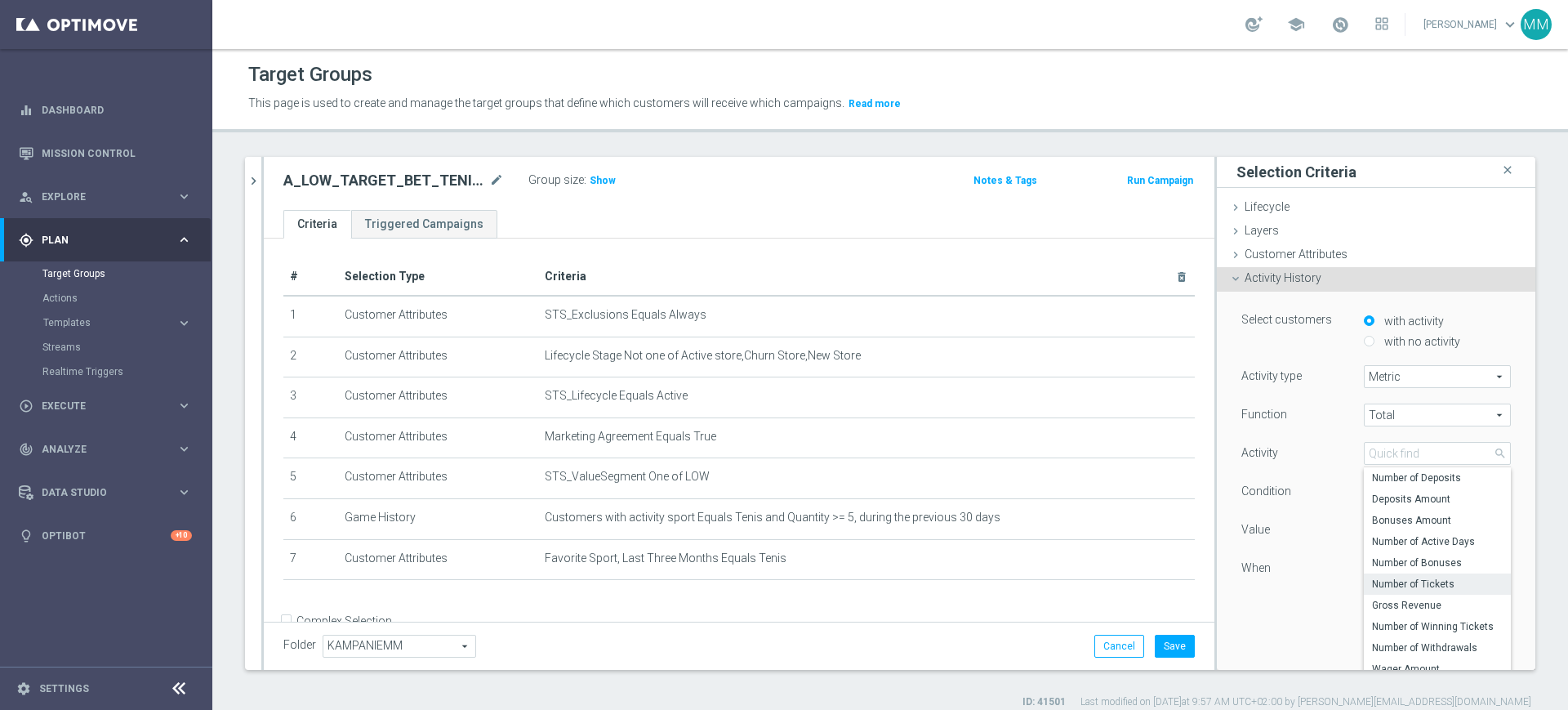
click at [1426, 580] on span "Number of Tickets" at bounding box center [1437, 584] width 131 height 13
type input "Number of Tickets"
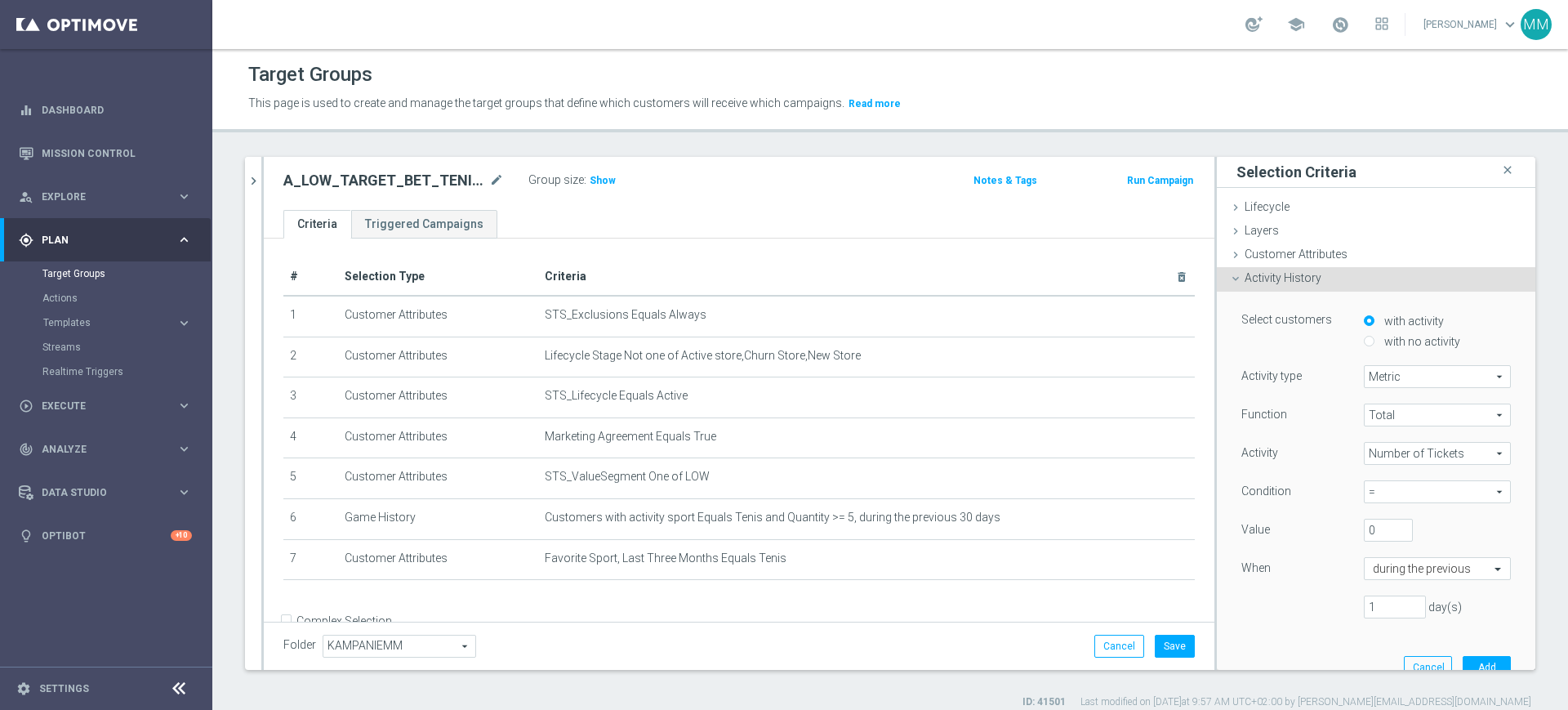
click at [1389, 491] on span "=" at bounding box center [1437, 492] width 145 height 21
click at [1389, 581] on span ">=" at bounding box center [1437, 580] width 131 height 13
type input ">="
drag, startPoint x: 1350, startPoint y: 535, endPoint x: 1338, endPoint y: 534, distance: 12.0
click at [1338, 534] on div "Value 0" at bounding box center [1376, 531] width 294 height 26
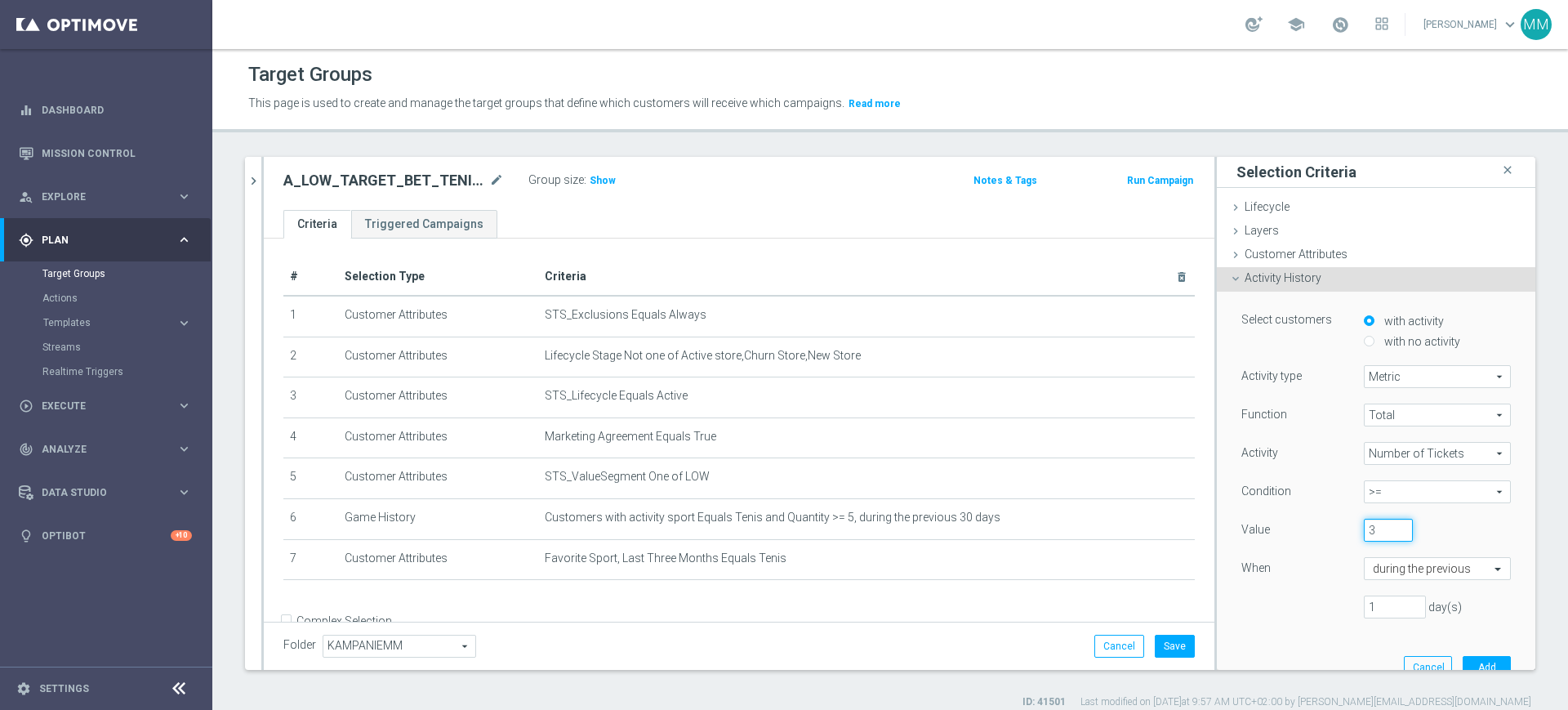
type input "3"
drag, startPoint x: 1357, startPoint y: 606, endPoint x: 1299, endPoint y: 606, distance: 58.0
click at [1299, 606] on div "1 day(s)" at bounding box center [1376, 607] width 294 height 23
type input "30"
click at [1462, 665] on button "Add" at bounding box center [1487, 668] width 48 height 23
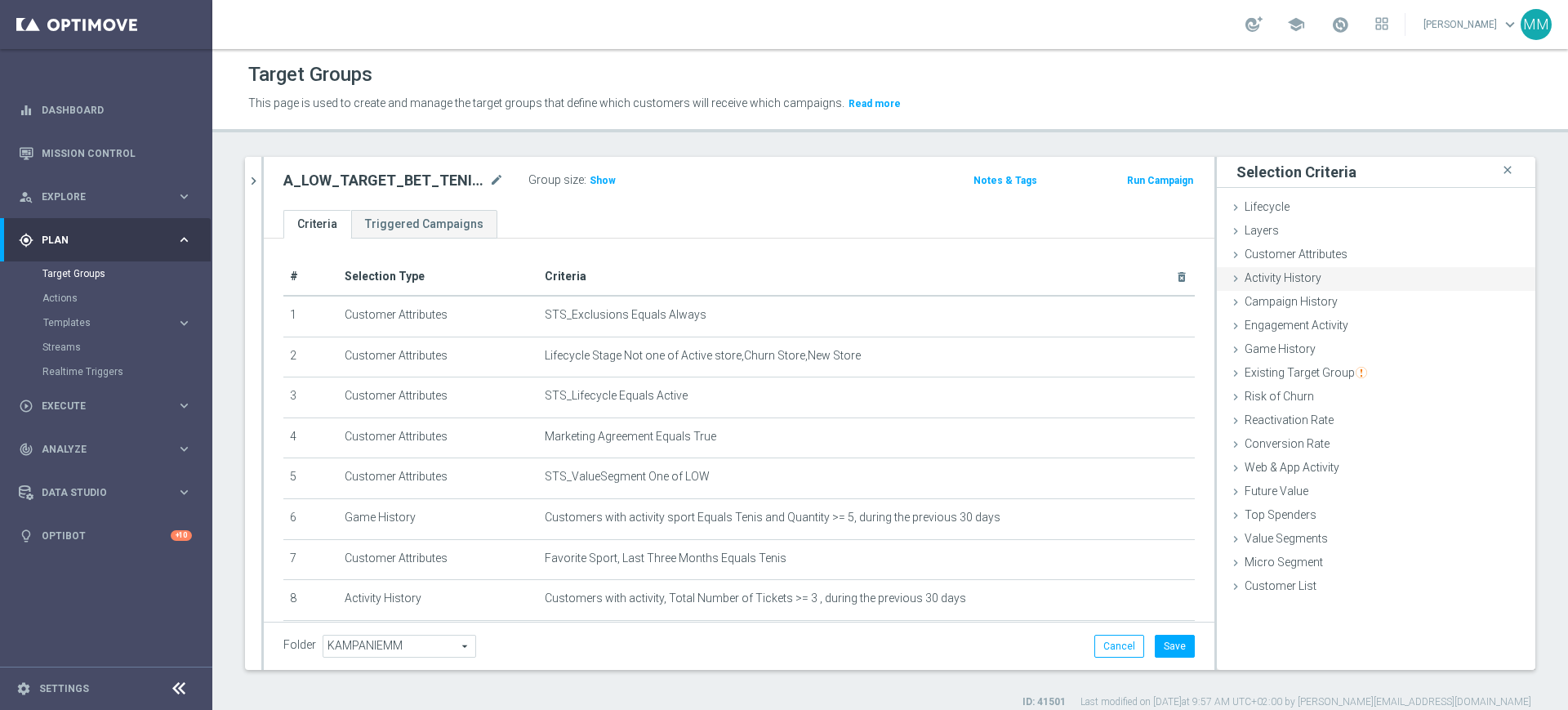
drag, startPoint x: 1325, startPoint y: 252, endPoint x: 1355, endPoint y: 274, distance: 37.2
click at [1325, 252] on span "Customer Attributes" at bounding box center [1296, 253] width 103 height 13
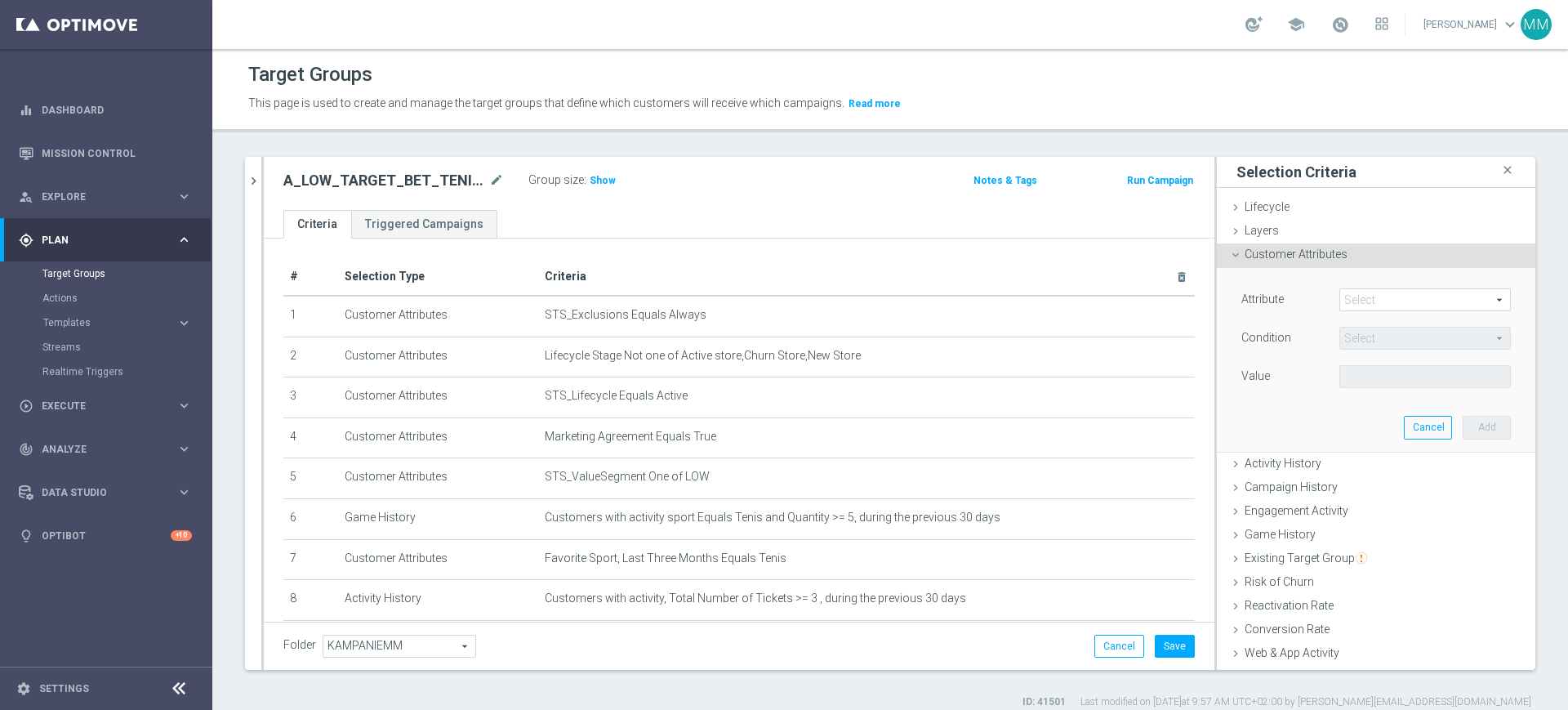
click at [1385, 296] on span at bounding box center [1425, 300] width 170 height 21
click at [0, 0] on input "search" at bounding box center [0, 0] width 0 height 0
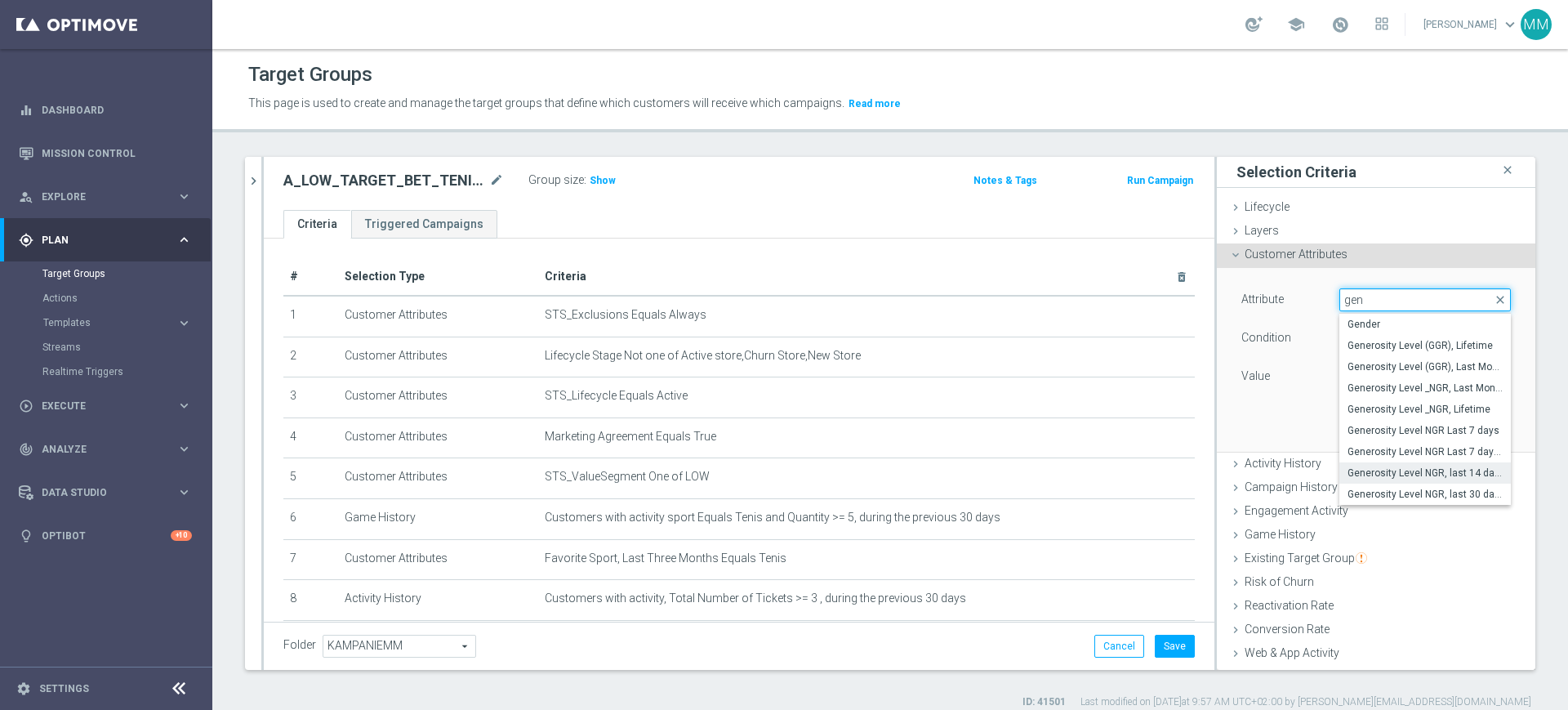
type input "gen"
click at [1432, 475] on span "Generosity Level NGR, last 14 days" at bounding box center [1425, 473] width 155 height 13
type input "Generosity Level NGR, last 14 days"
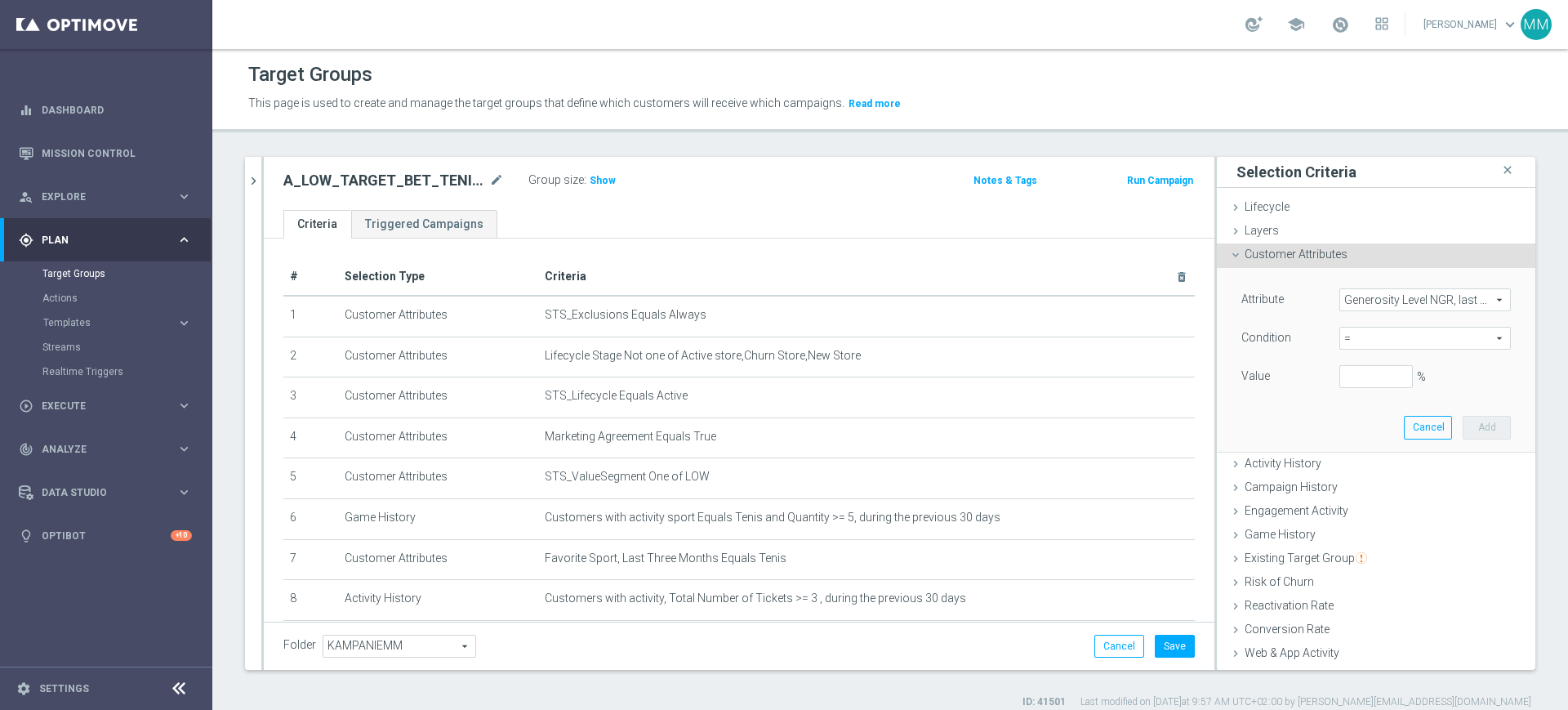
click at [1394, 331] on span "=" at bounding box center [1425, 338] width 170 height 21
click at [1366, 494] on span "between" at bounding box center [1425, 490] width 155 height 13
type input "between"
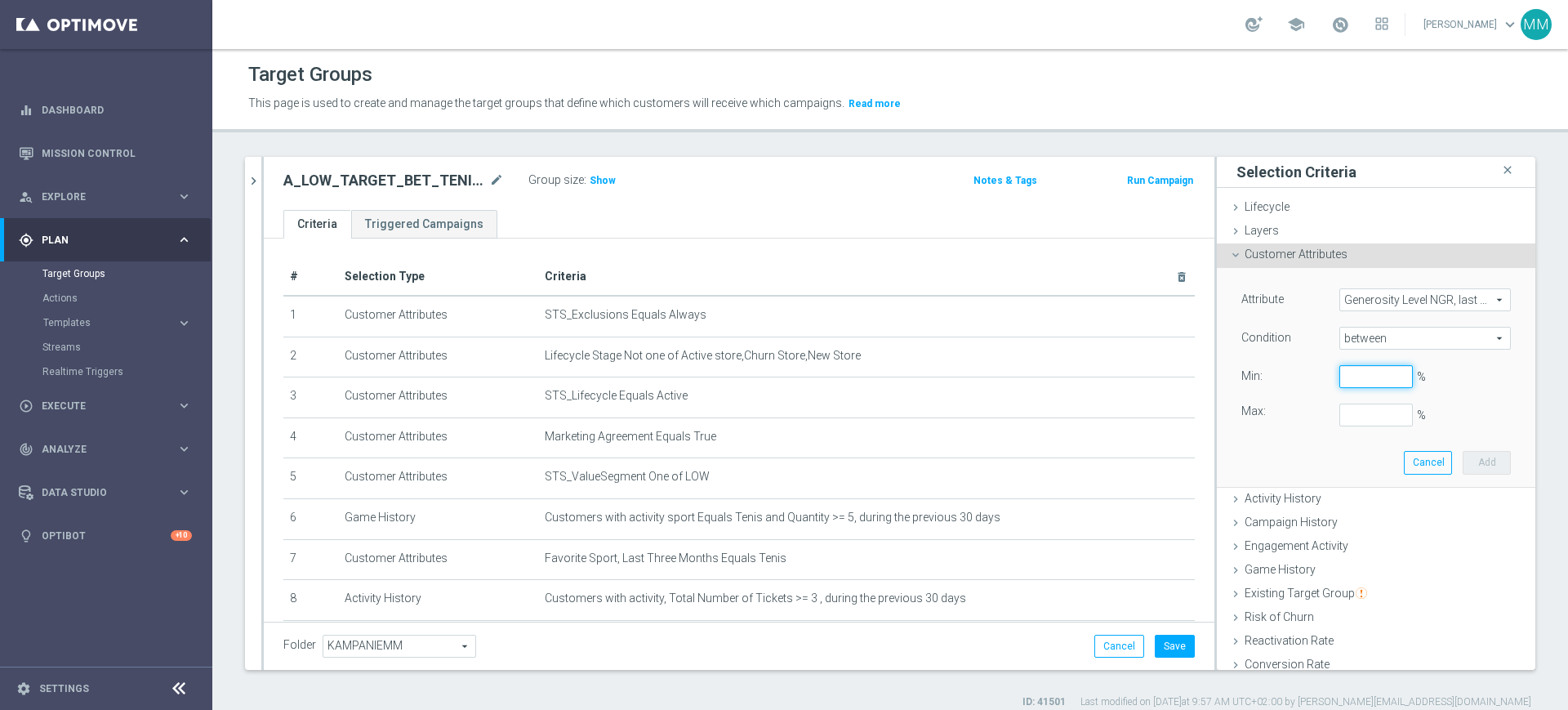
click at [1351, 381] on input "%" at bounding box center [1376, 377] width 73 height 23
type input "0"
click at [1462, 454] on button "Add" at bounding box center [1487, 463] width 48 height 23
type input "0.2"
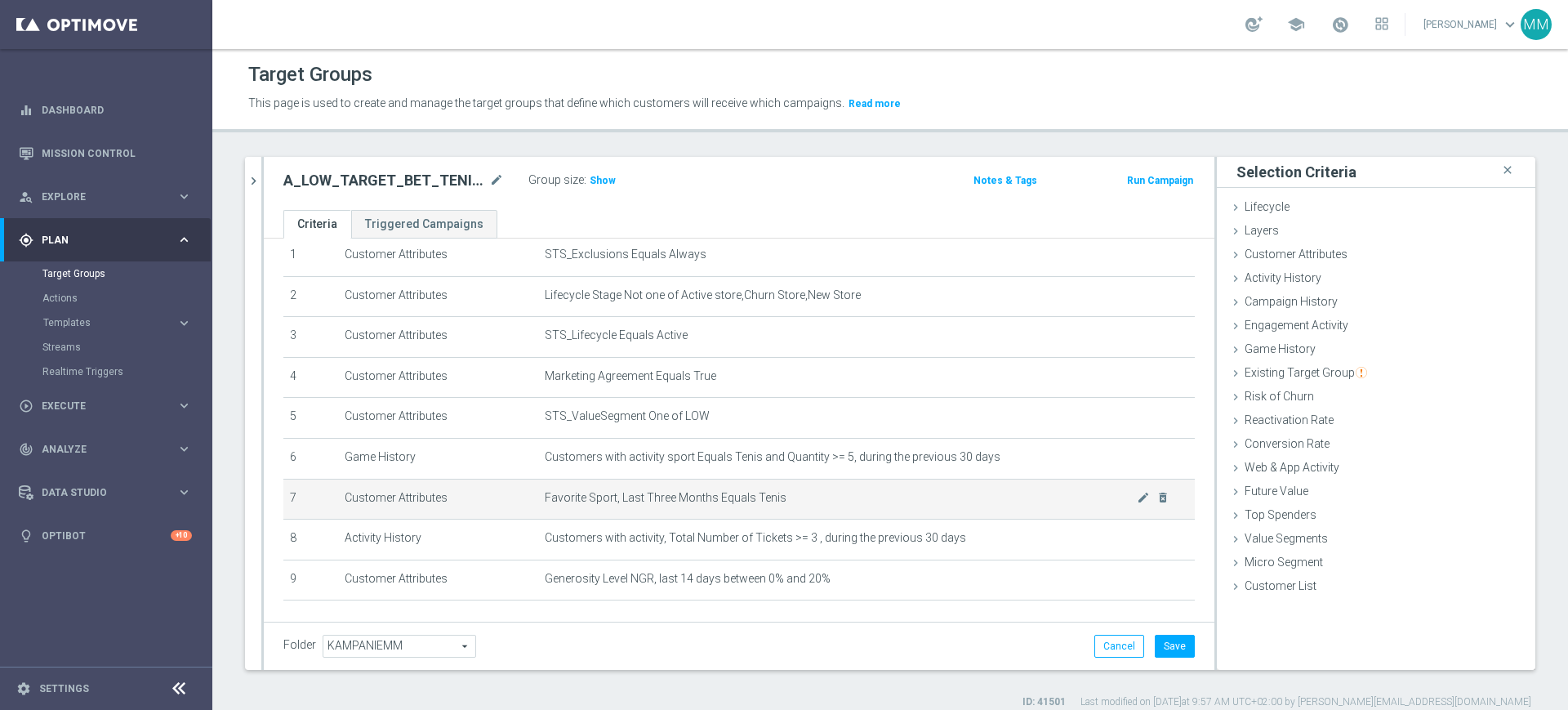
scroll to position [121, 0]
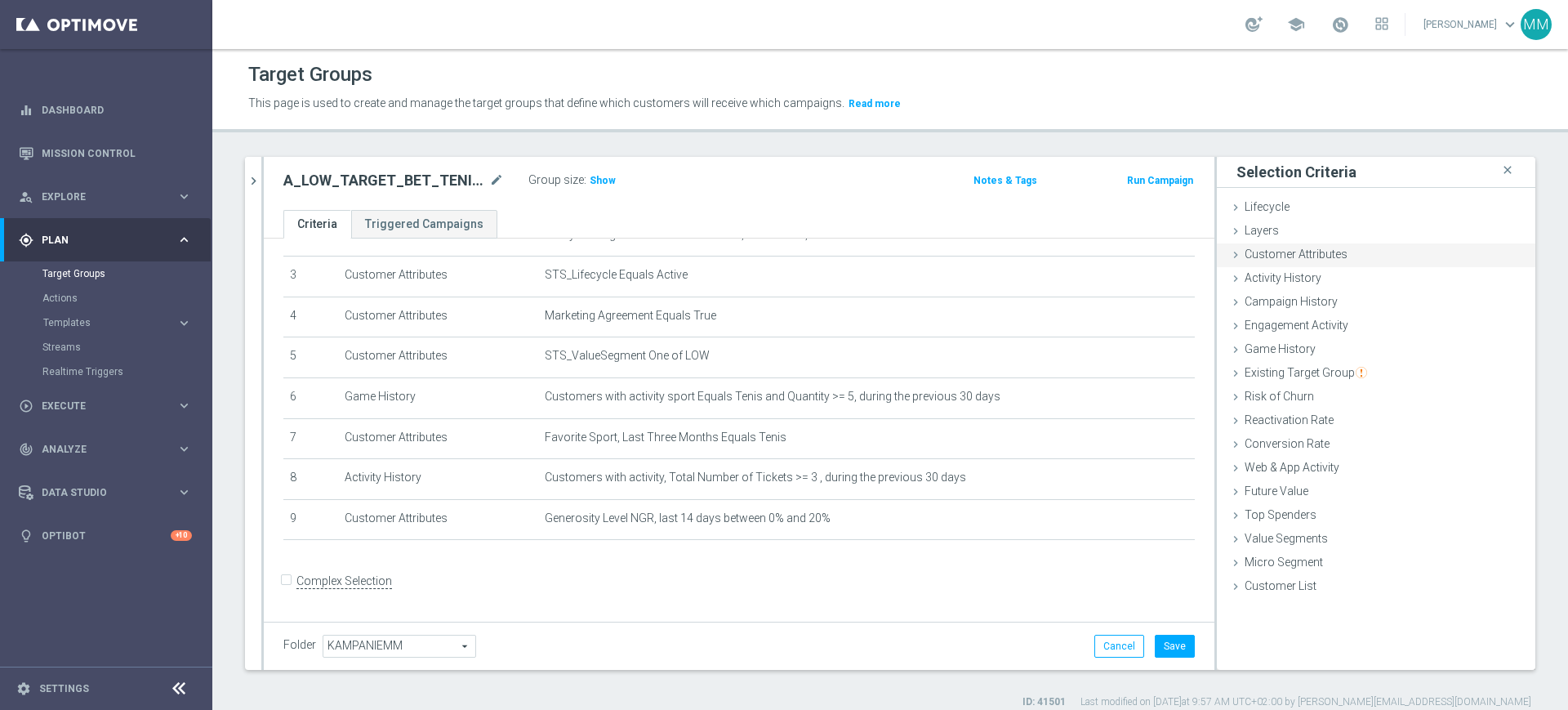
click at [1310, 251] on span "Customer Attributes" at bounding box center [1296, 253] width 103 height 13
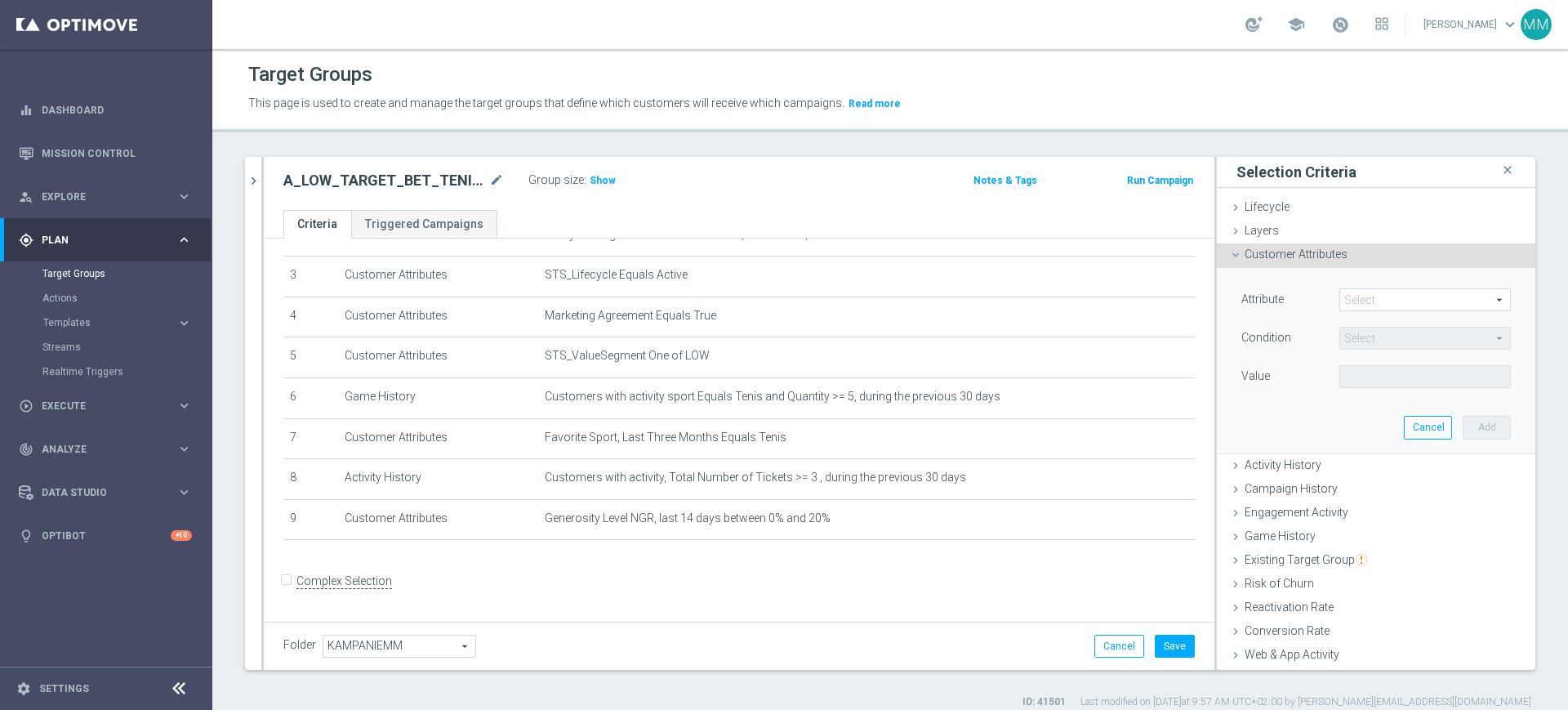
click at [1375, 300] on span at bounding box center [1425, 300] width 170 height 21
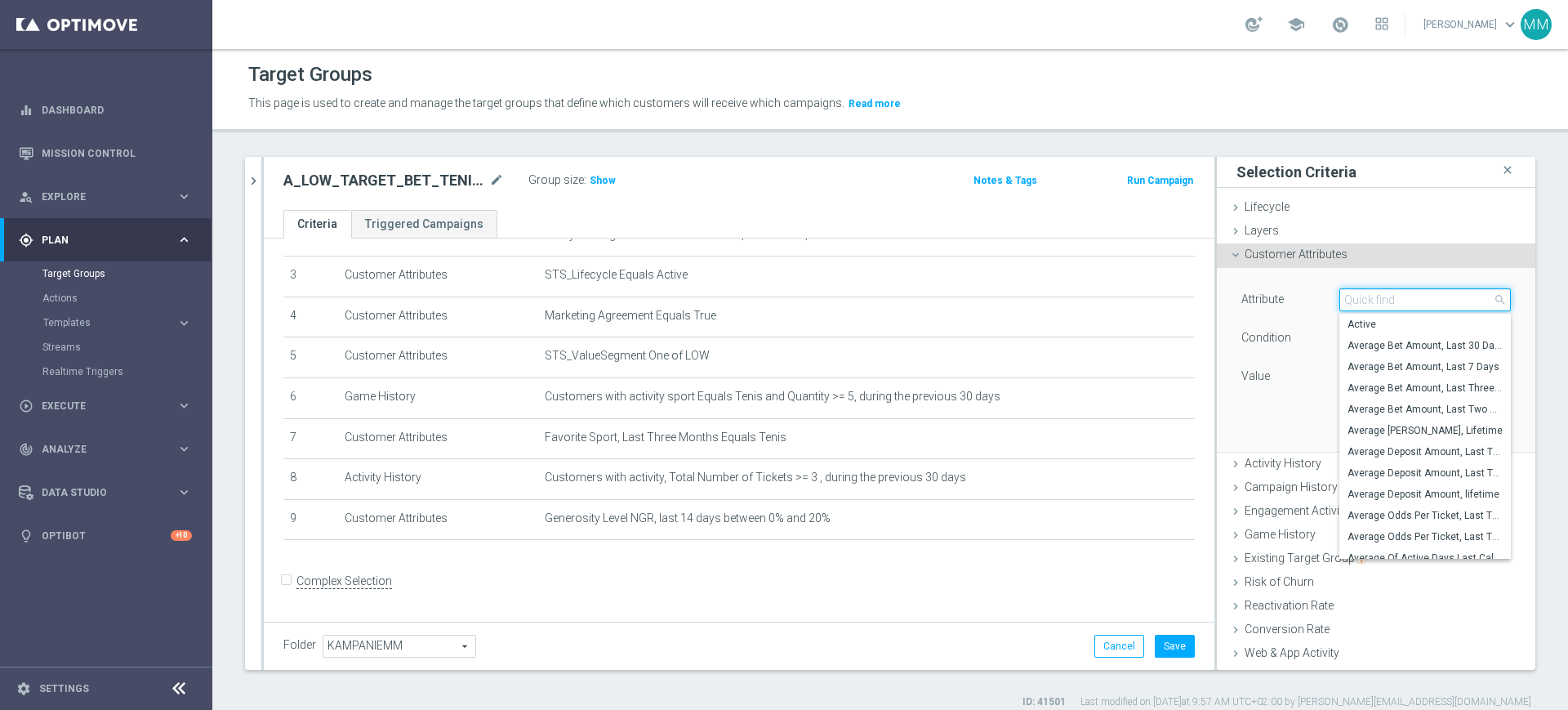
click at [1375, 300] on input "search" at bounding box center [1425, 300] width 172 height 23
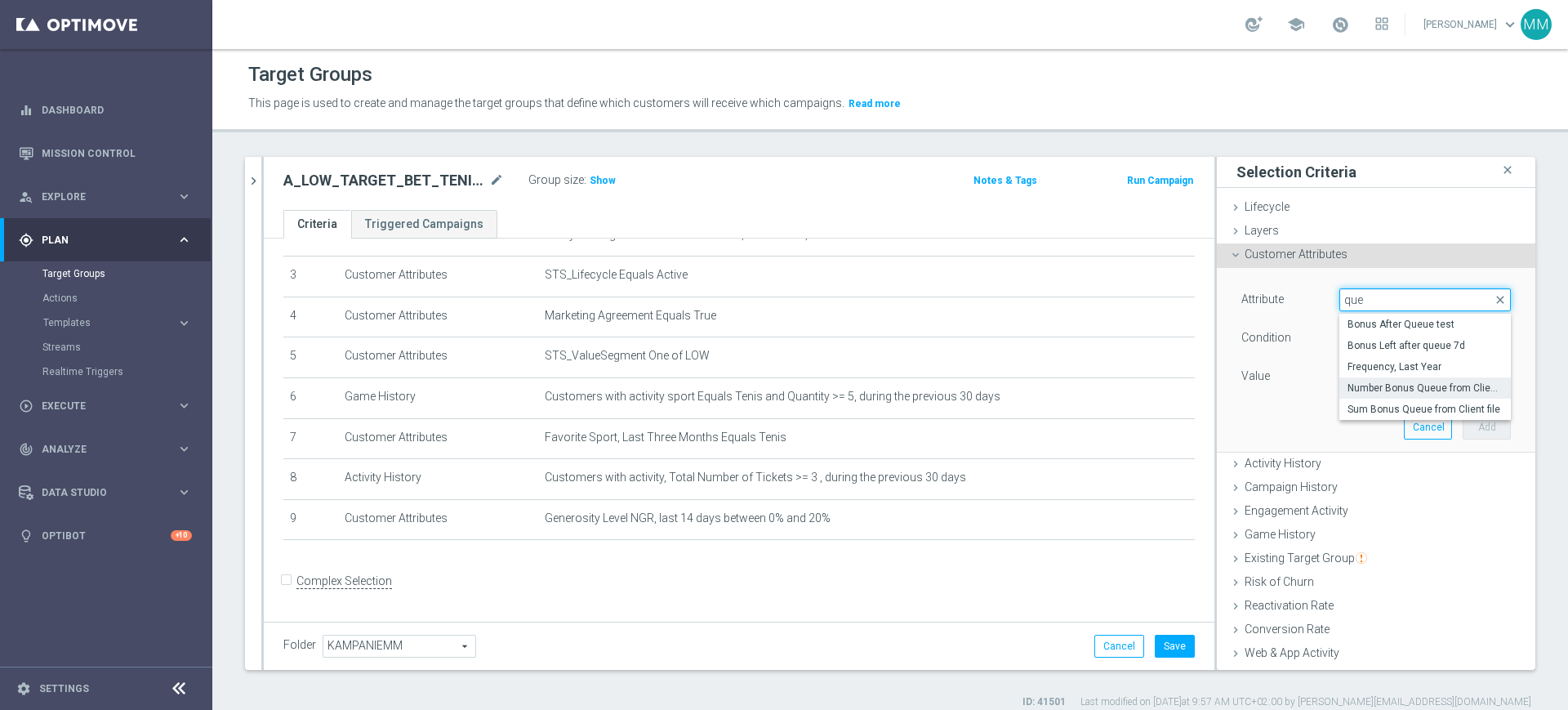
type input "que"
click at [1386, 389] on span "Number Bonus Queue from Client file" at bounding box center [1425, 388] width 155 height 13
type input "Number Bonus Queue from Client file"
type input "="
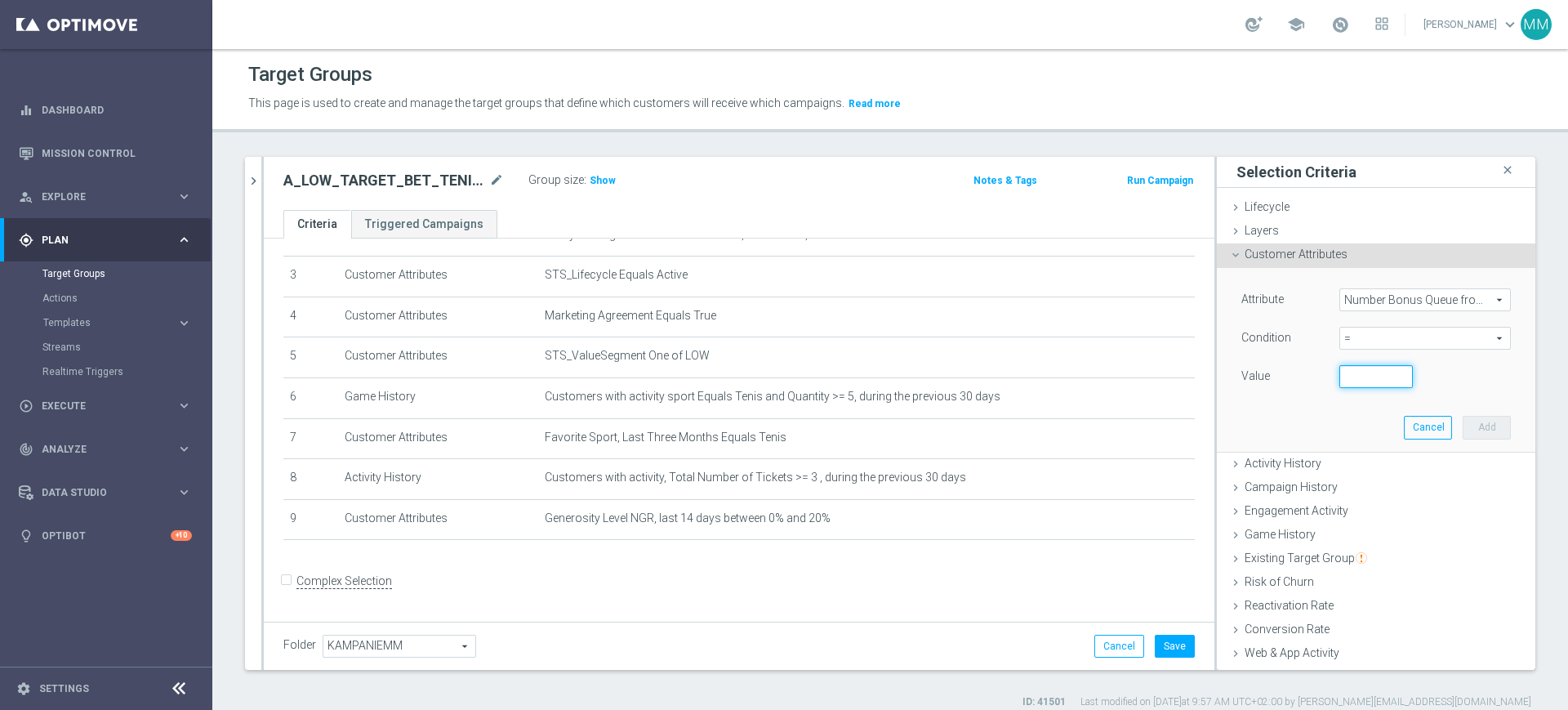
click at [1352, 375] on input "number" at bounding box center [1376, 377] width 73 height 23
type input "0"
click at [1462, 416] on button "Add" at bounding box center [1487, 427] width 48 height 23
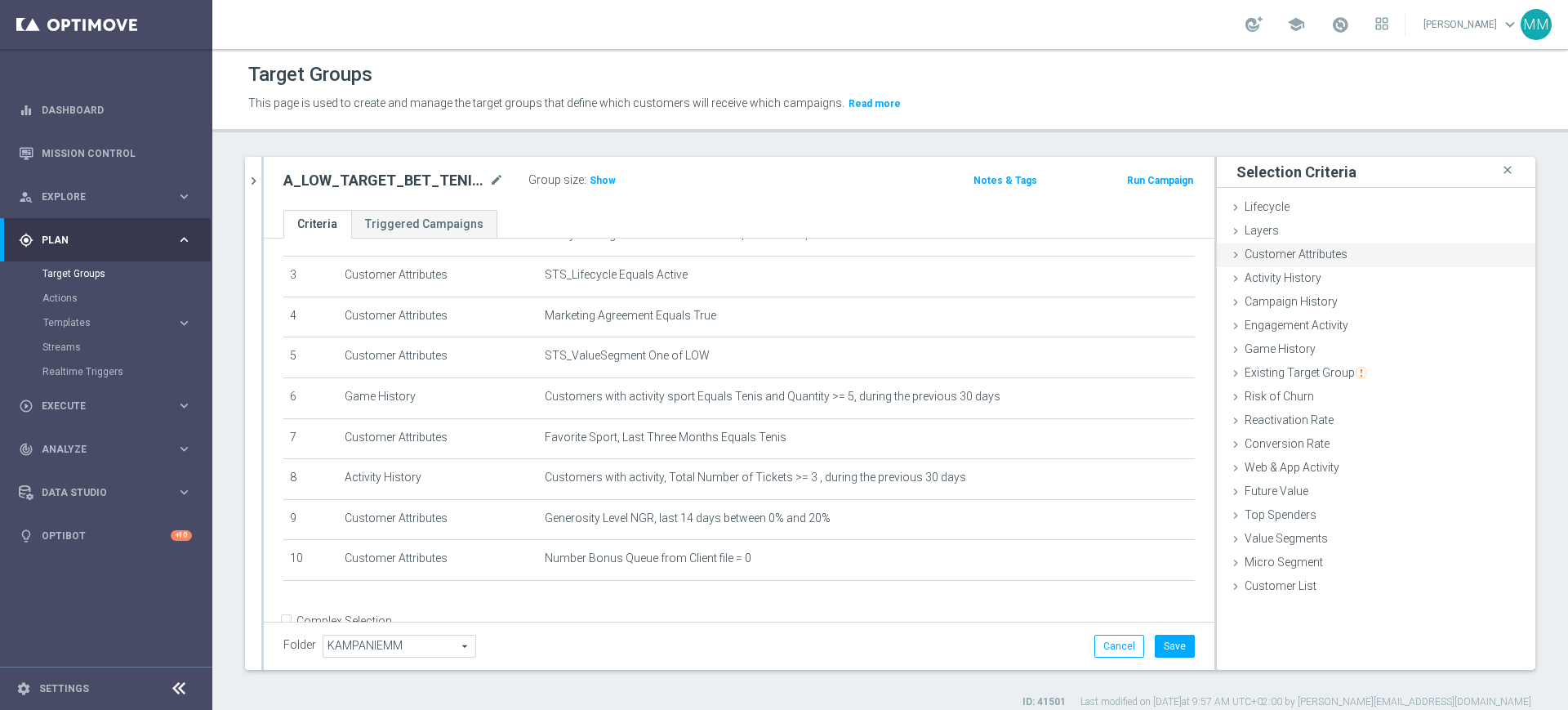
click at [1328, 261] on div "Customer Attributes done selection saved" at bounding box center [1376, 255] width 319 height 24
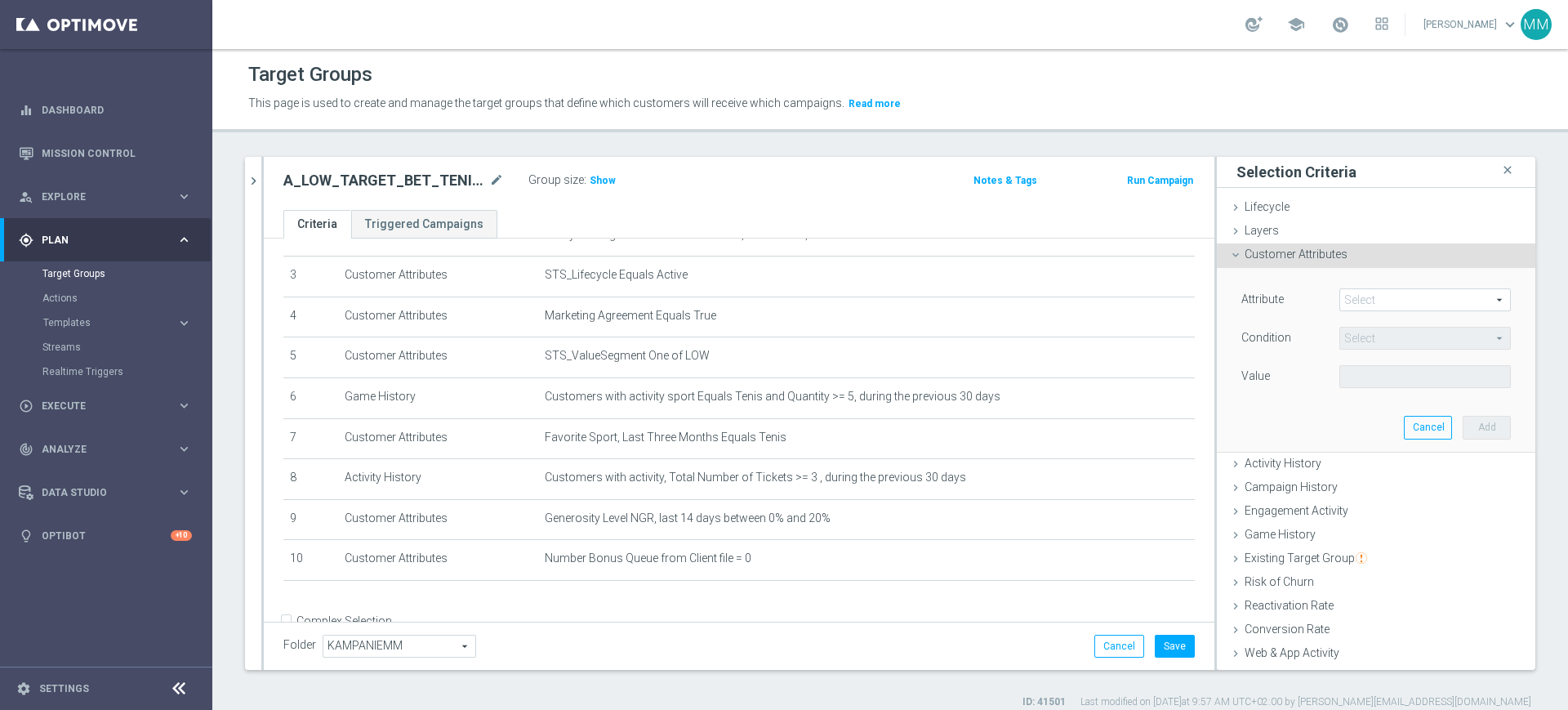
click at [1371, 302] on span at bounding box center [1425, 300] width 170 height 21
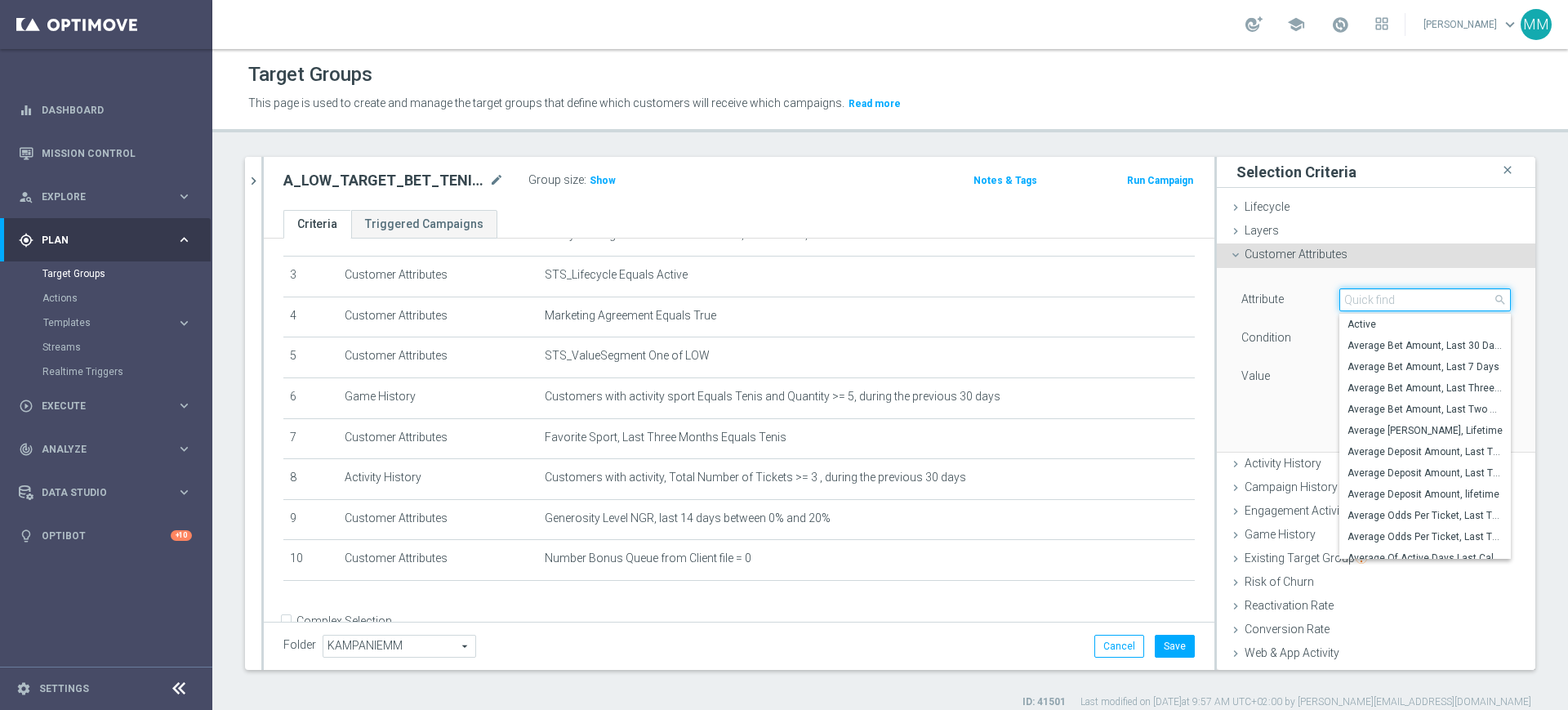
click at [1363, 297] on input "search" at bounding box center [1425, 300] width 172 height 23
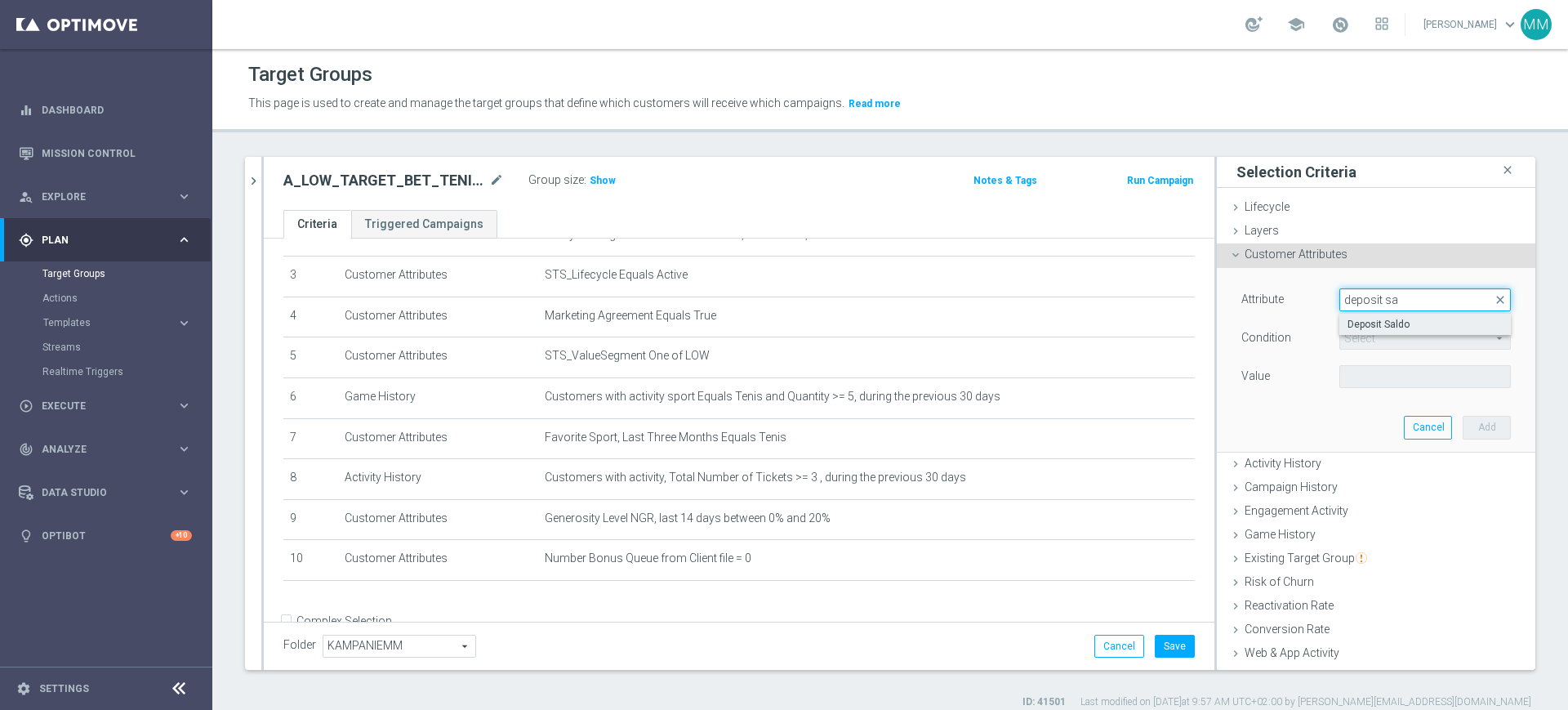
type input "deposit sa"
click at [1366, 331] on label "Deposit Saldo" at bounding box center [1425, 324] width 172 height 21
type input "Deposit Saldo"
type input "="
click at [1358, 372] on input "PLN" at bounding box center [1376, 377] width 73 height 23
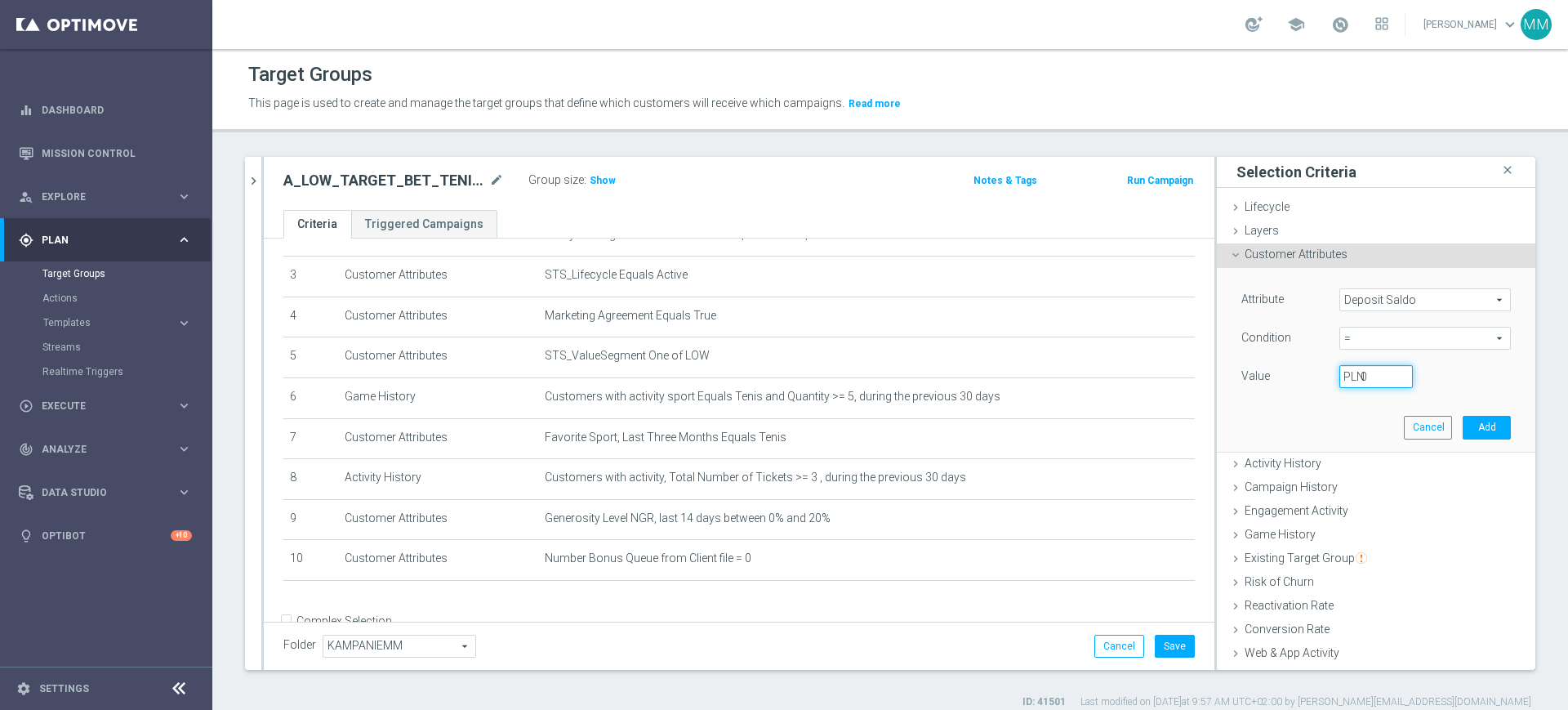
type input "0"
click at [1411, 339] on span "=" at bounding box center [1425, 338] width 170 height 21
click at [1374, 481] on label "between" at bounding box center [1425, 491] width 172 height 21
type input "between"
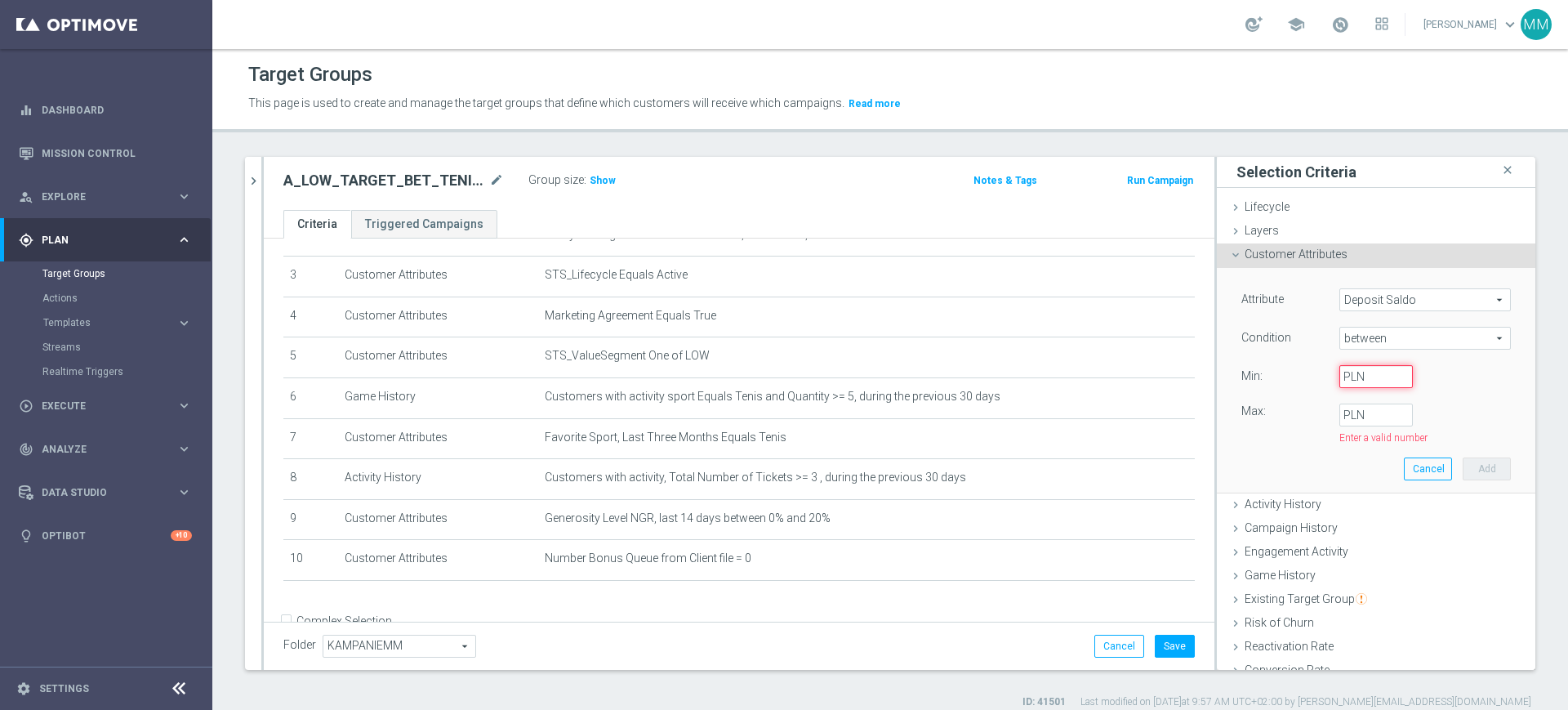
click at [1346, 378] on input "PLN" at bounding box center [1376, 377] width 73 height 23
type input "0"
type input "2"
click at [1462, 463] on button "Add" at bounding box center [1487, 463] width 48 height 23
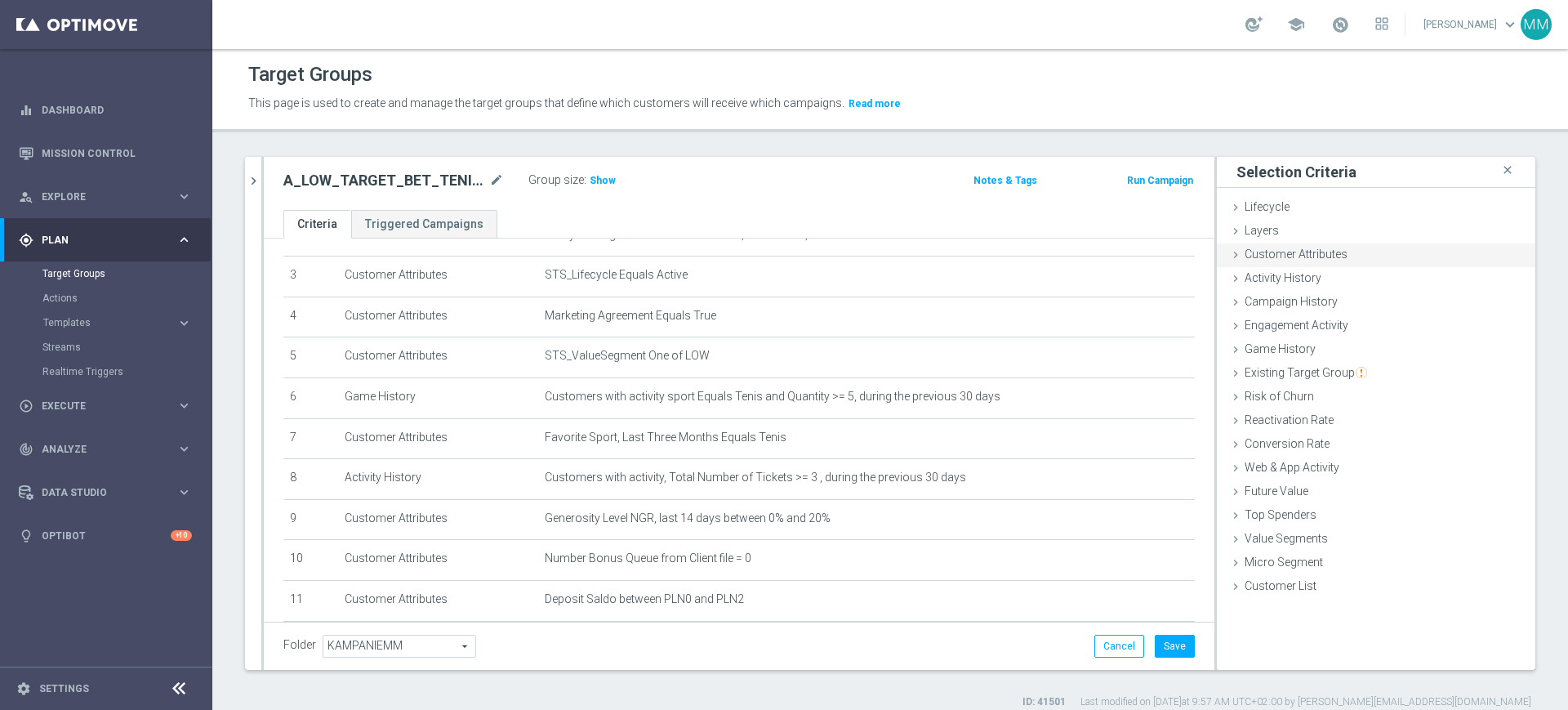
click at [1330, 260] on span "Customer Attributes" at bounding box center [1296, 253] width 103 height 13
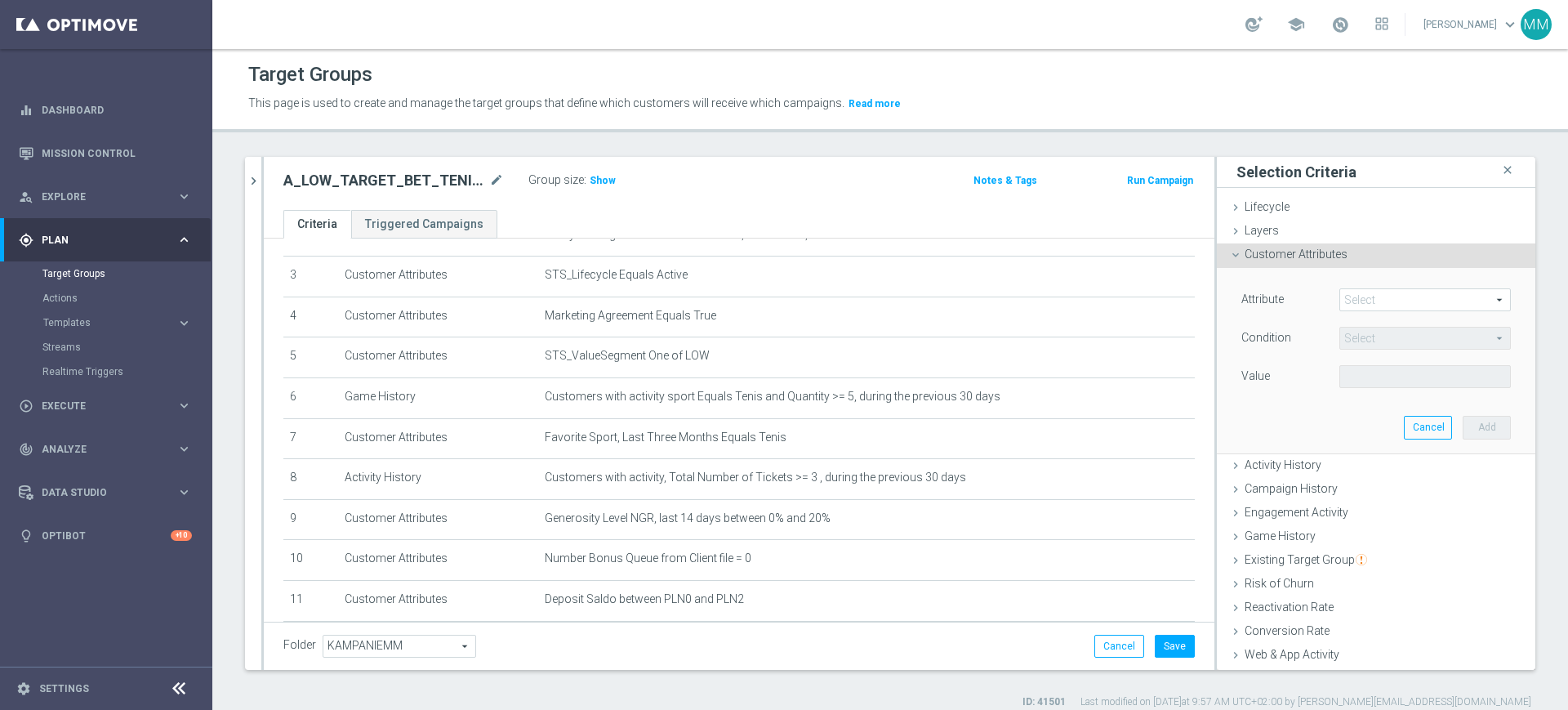
click at [1364, 304] on span at bounding box center [1425, 300] width 170 height 21
click at [1362, 304] on span at bounding box center [1425, 300] width 170 height 21
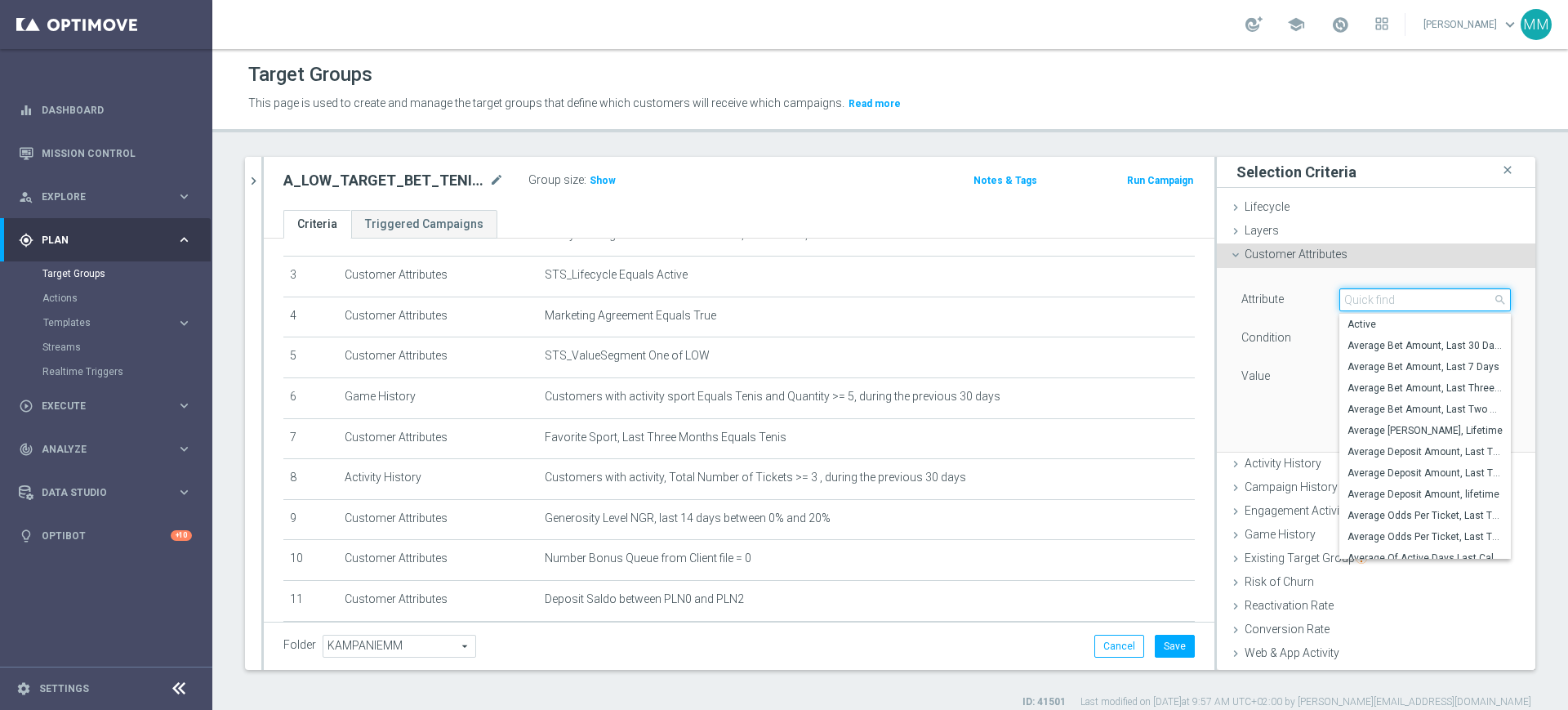
click at [1362, 304] on input "search" at bounding box center [1425, 300] width 172 height 23
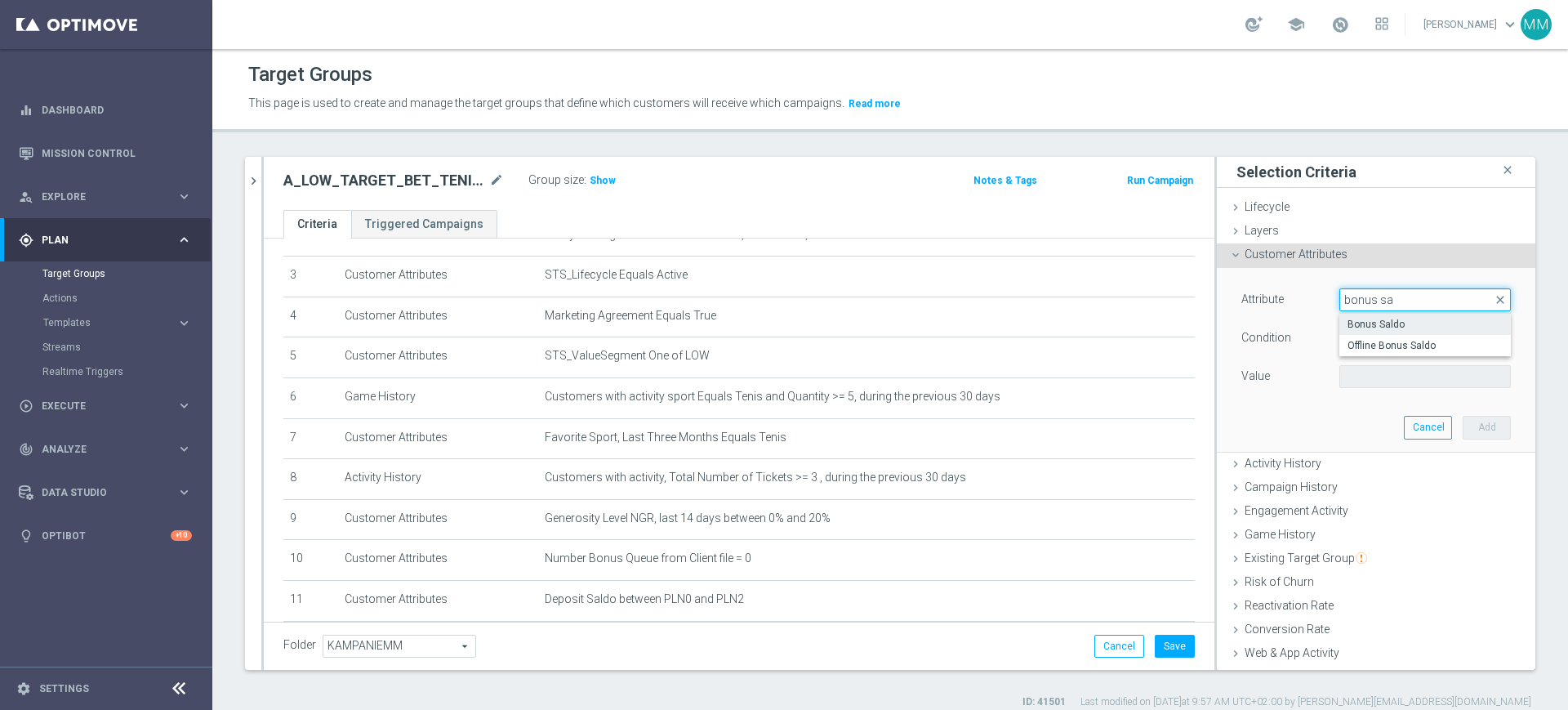
type input "bonus sa"
click at [1348, 322] on span "Bonus Saldo" at bounding box center [1425, 324] width 155 height 13
type input "Bonus Saldo"
click at [1346, 323] on div "Attribute Bonus Saldo Bonus Saldo arrow_drop_down search Condition = = arrow_dr…" at bounding box center [1376, 339] width 269 height 103
click at [1349, 332] on span "=" at bounding box center [1425, 338] width 170 height 21
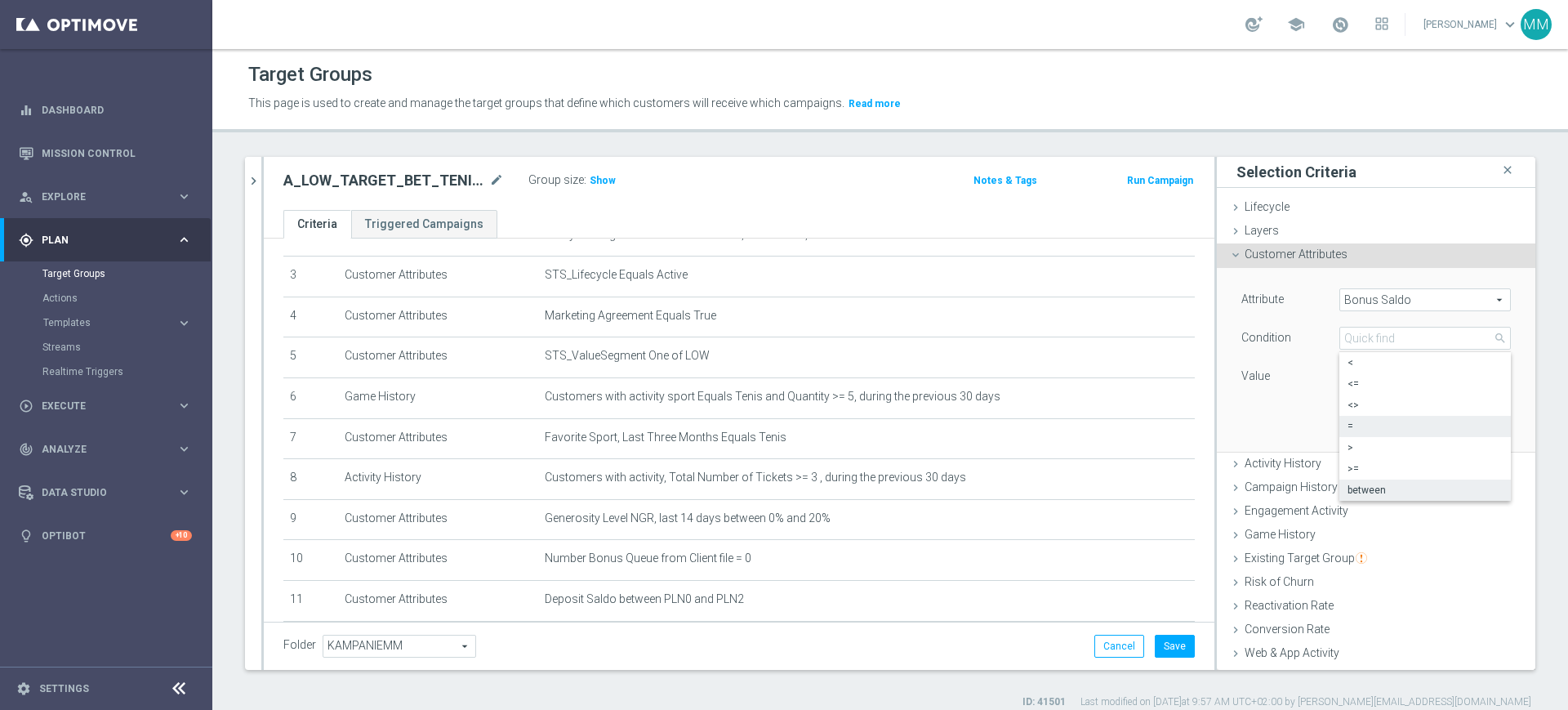
click at [1385, 483] on span "between" at bounding box center [1425, 490] width 155 height 13
type input "between"
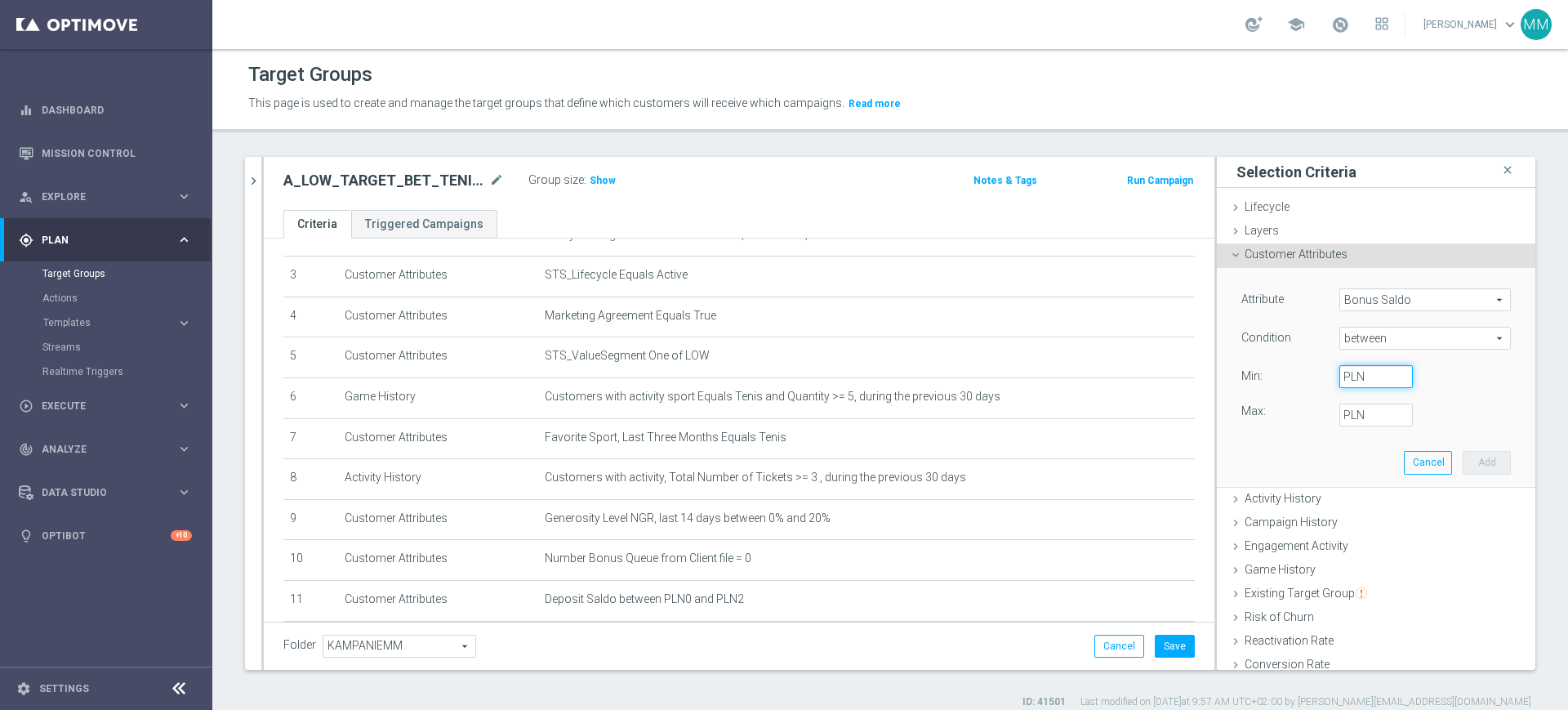
click at [1365, 386] on input "PLN" at bounding box center [1376, 377] width 73 height 23
type input "0"
type input "2"
click at [1480, 452] on div "Attribute Bonus Saldo Bonus Saldo arrow_drop_down search Condition between betw…" at bounding box center [1376, 377] width 294 height 218
click at [1462, 460] on button "Add" at bounding box center [1487, 463] width 48 height 23
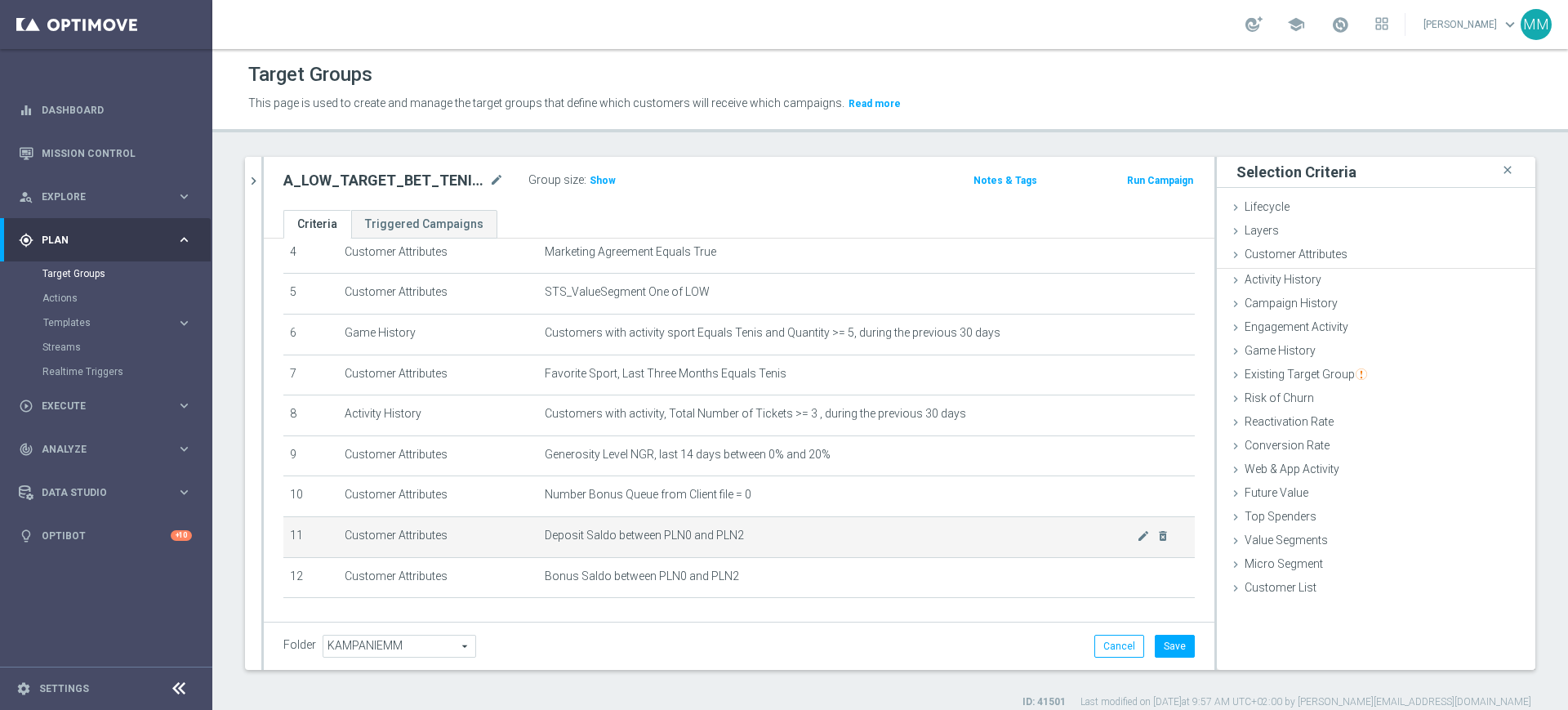
scroll to position [245, 0]
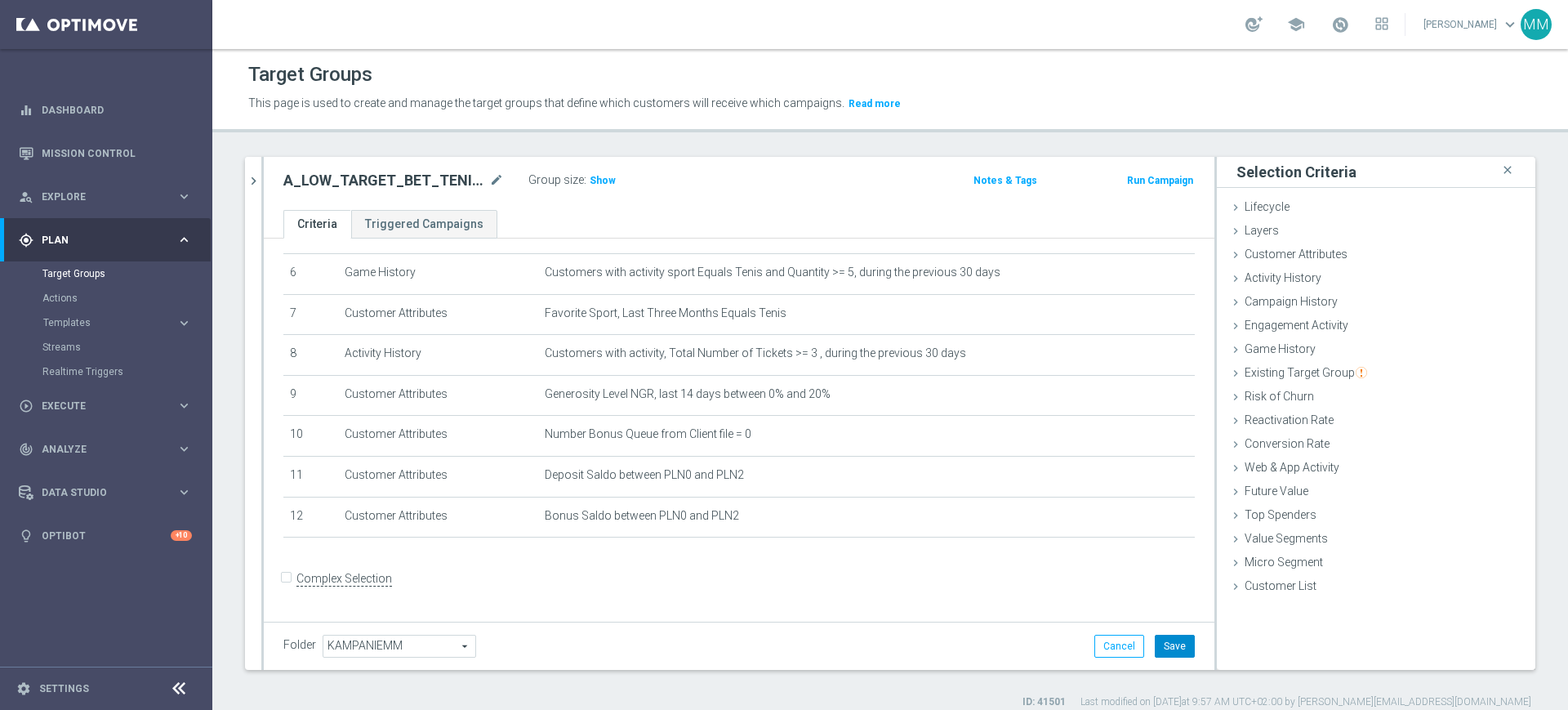
click at [1163, 643] on button "Save" at bounding box center [1174, 646] width 40 height 23
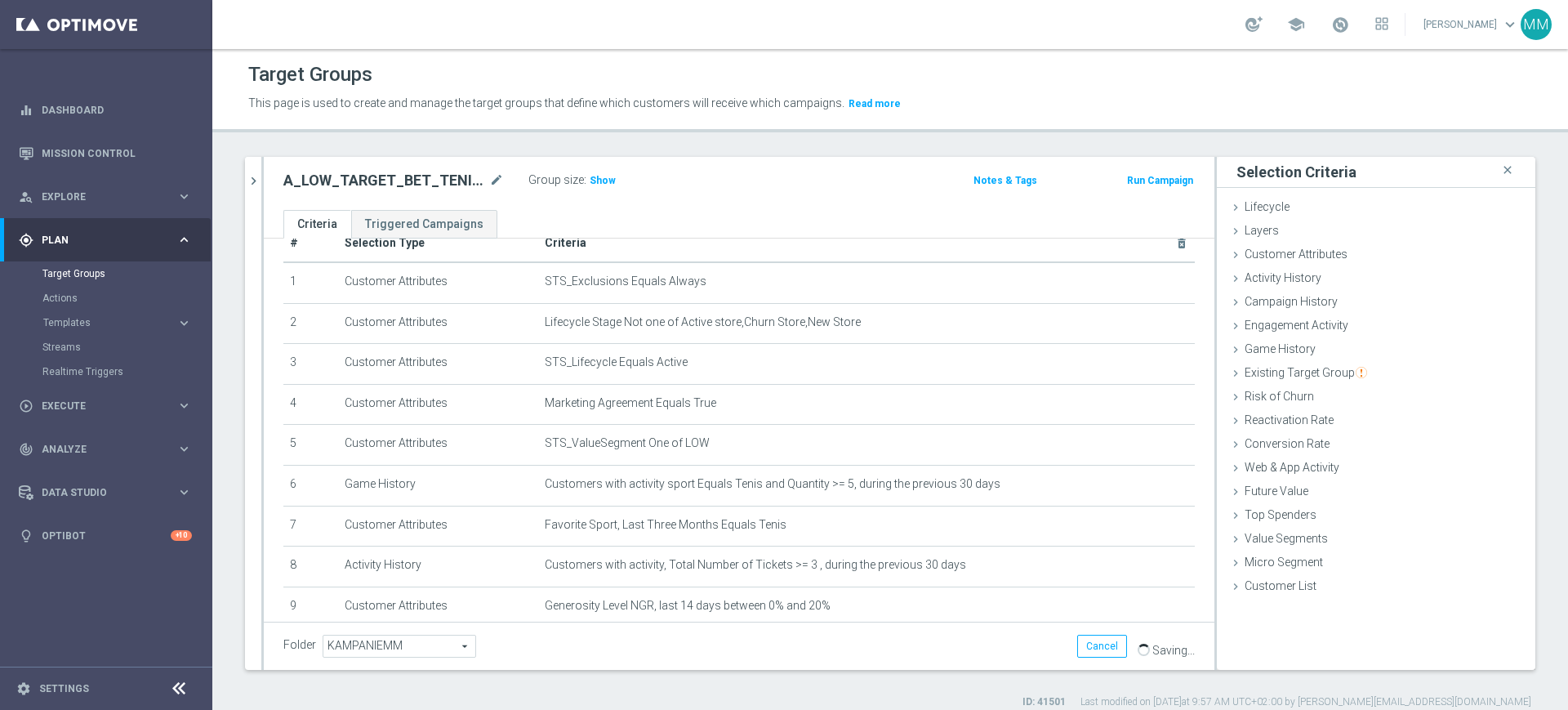
scroll to position [0, 0]
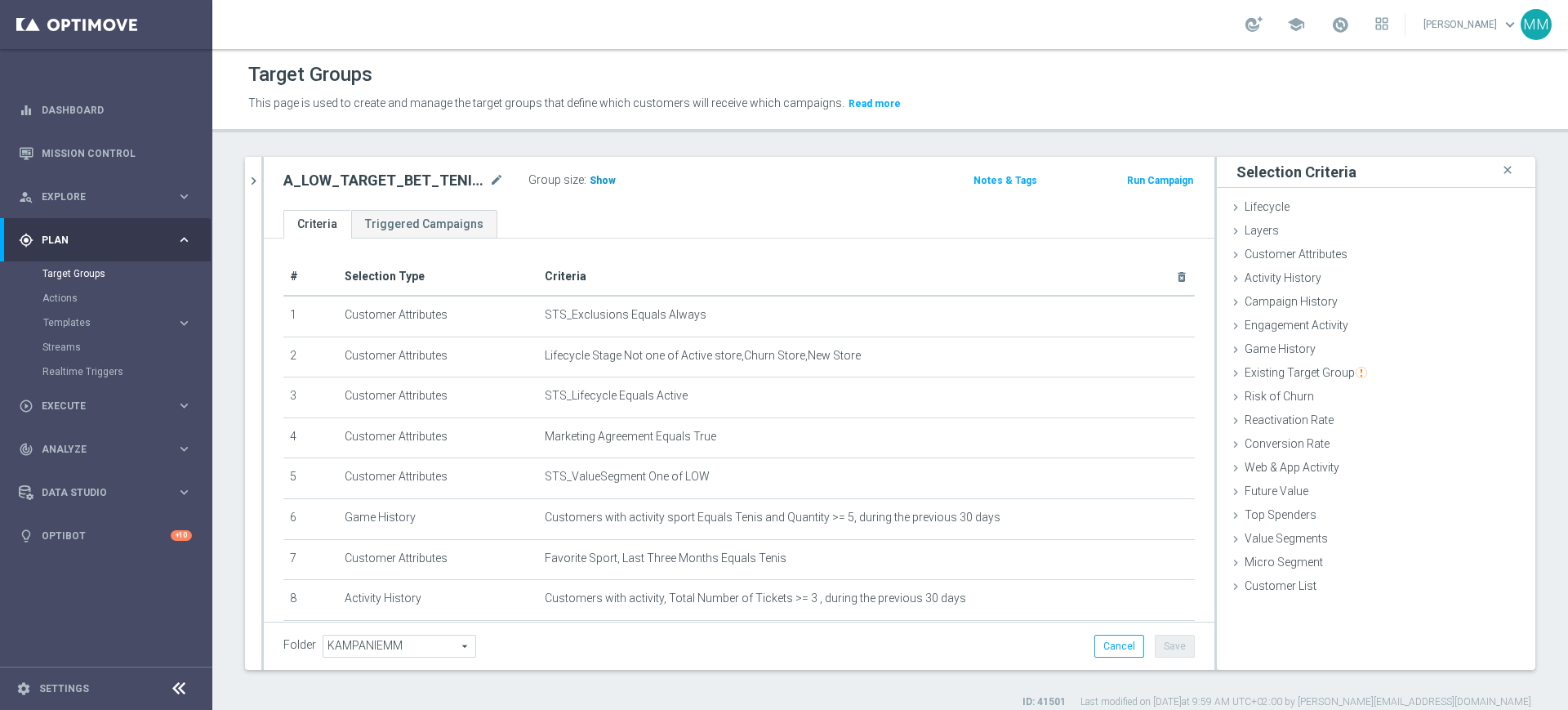
click at [605, 184] on span "Show" at bounding box center [602, 180] width 26 height 12
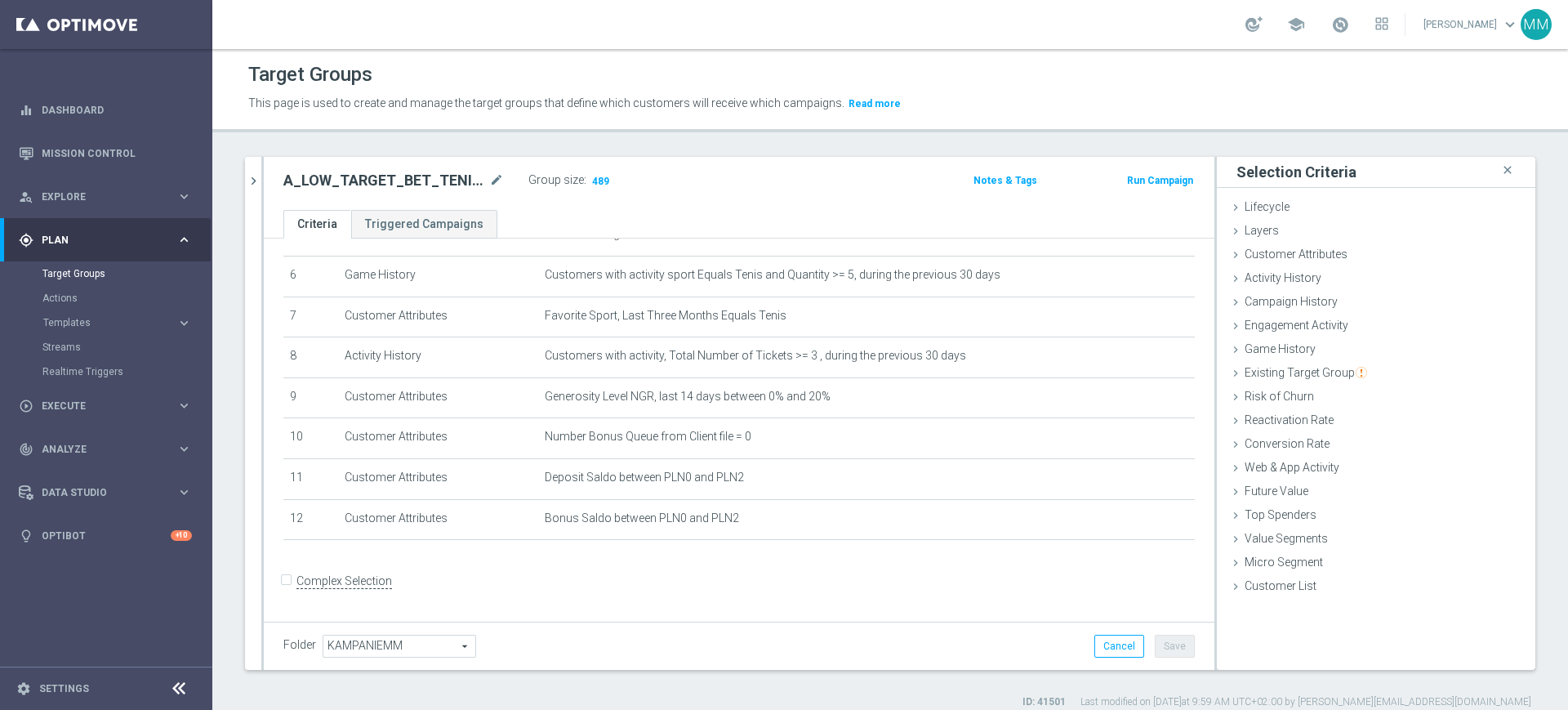
scroll to position [245, 0]
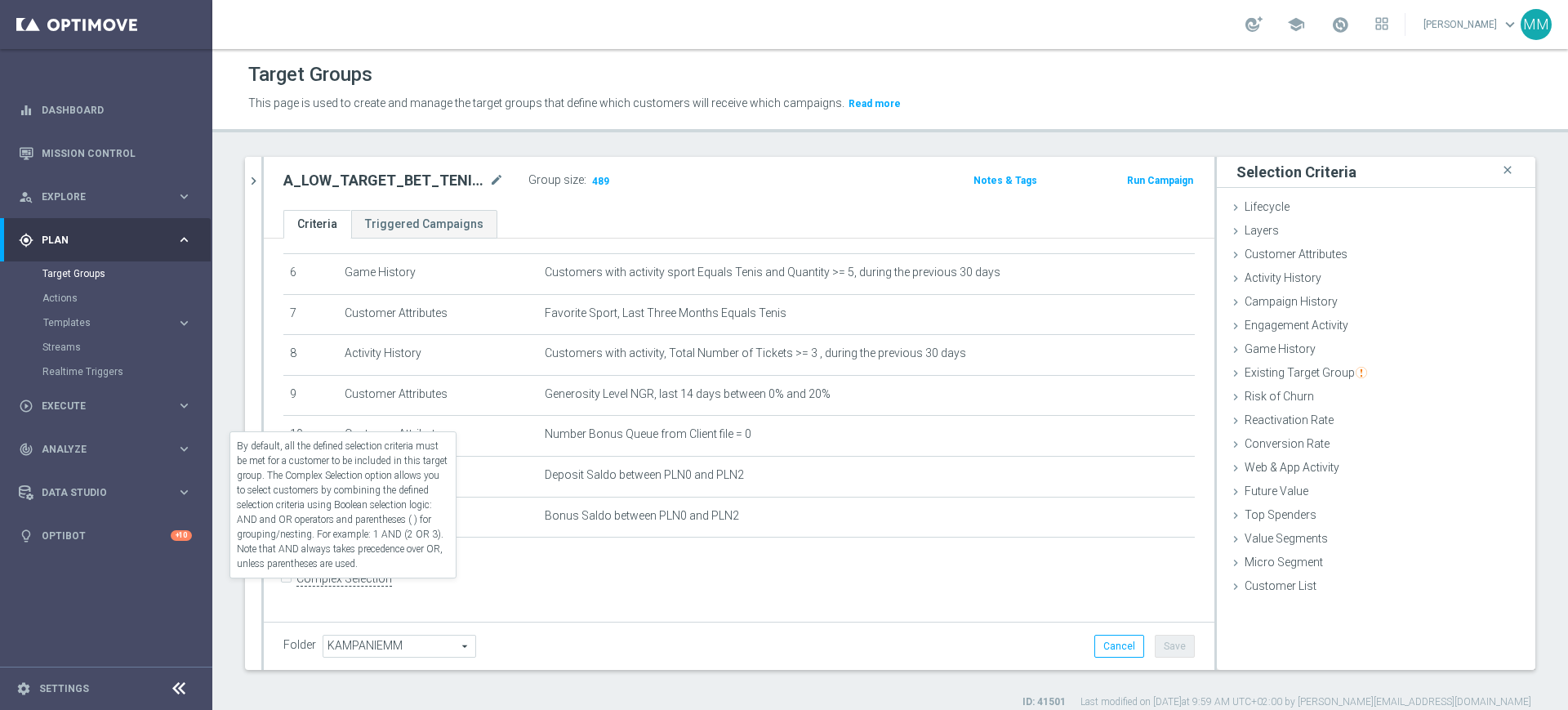
click at [370, 586] on label "Complex Selection" at bounding box center [344, 578] width 96 height 15
click at [294, 586] on input "Complex Selection" at bounding box center [289, 580] width 11 height 23
checkbox input "true"
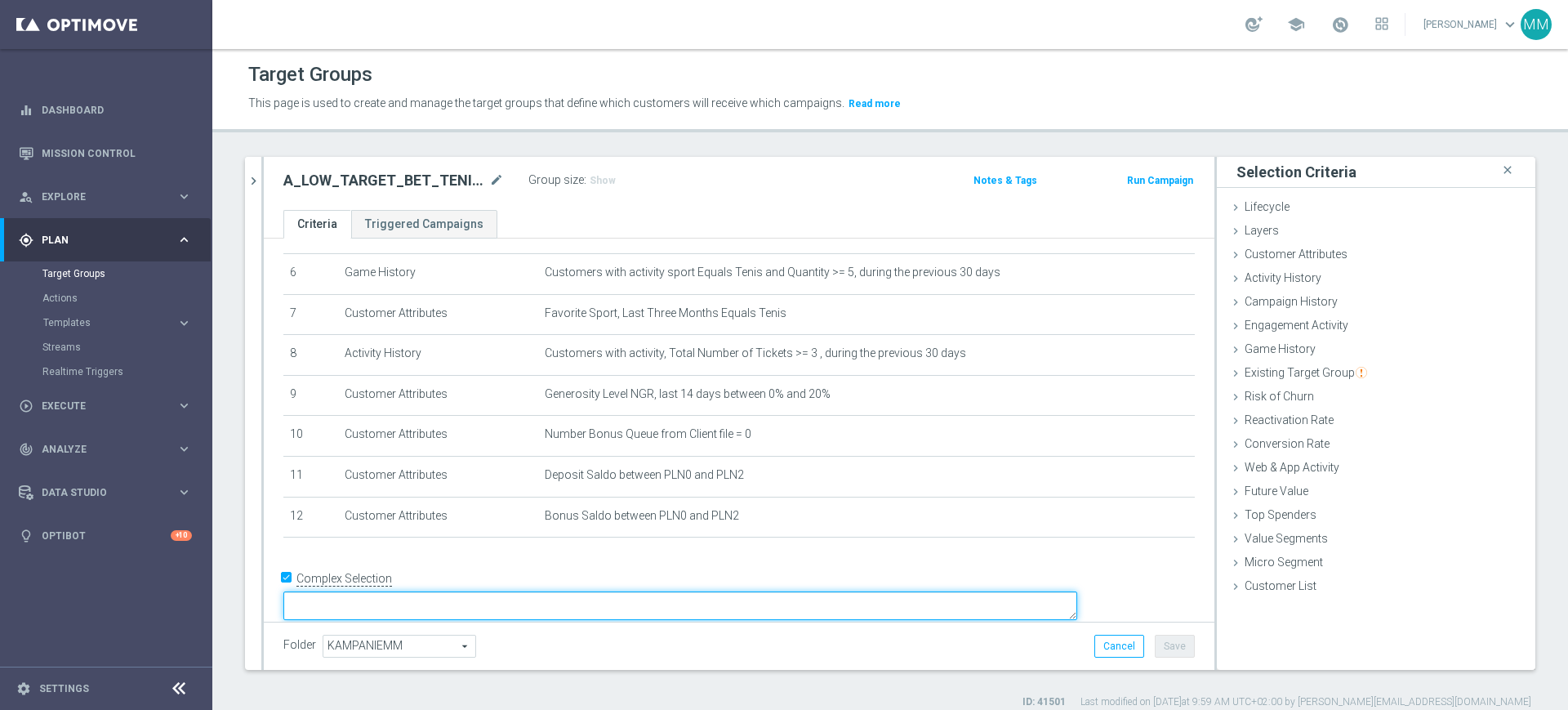
click at [426, 592] on textarea at bounding box center [680, 606] width 794 height 29
type textarea "`"
paste textarea "AND"
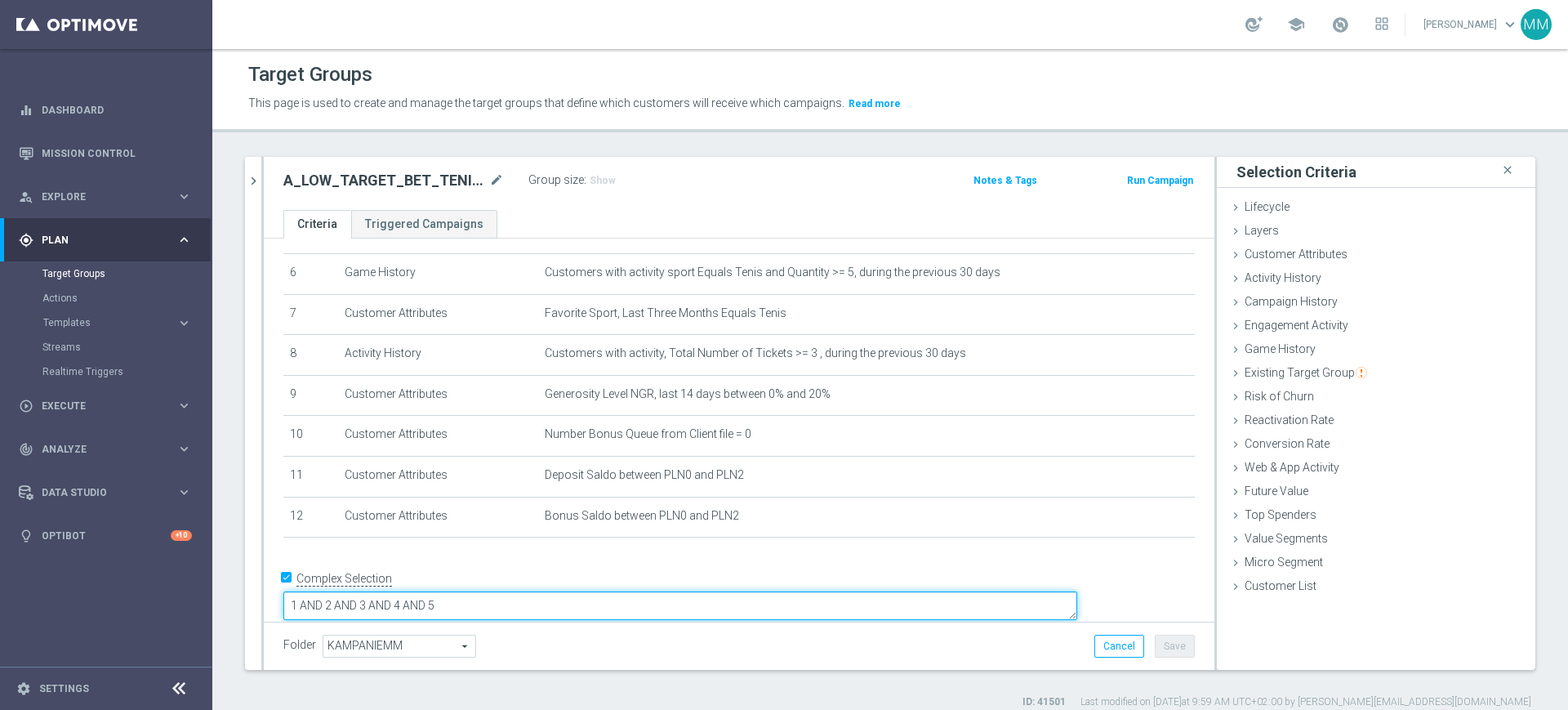
paste textarea "AND"
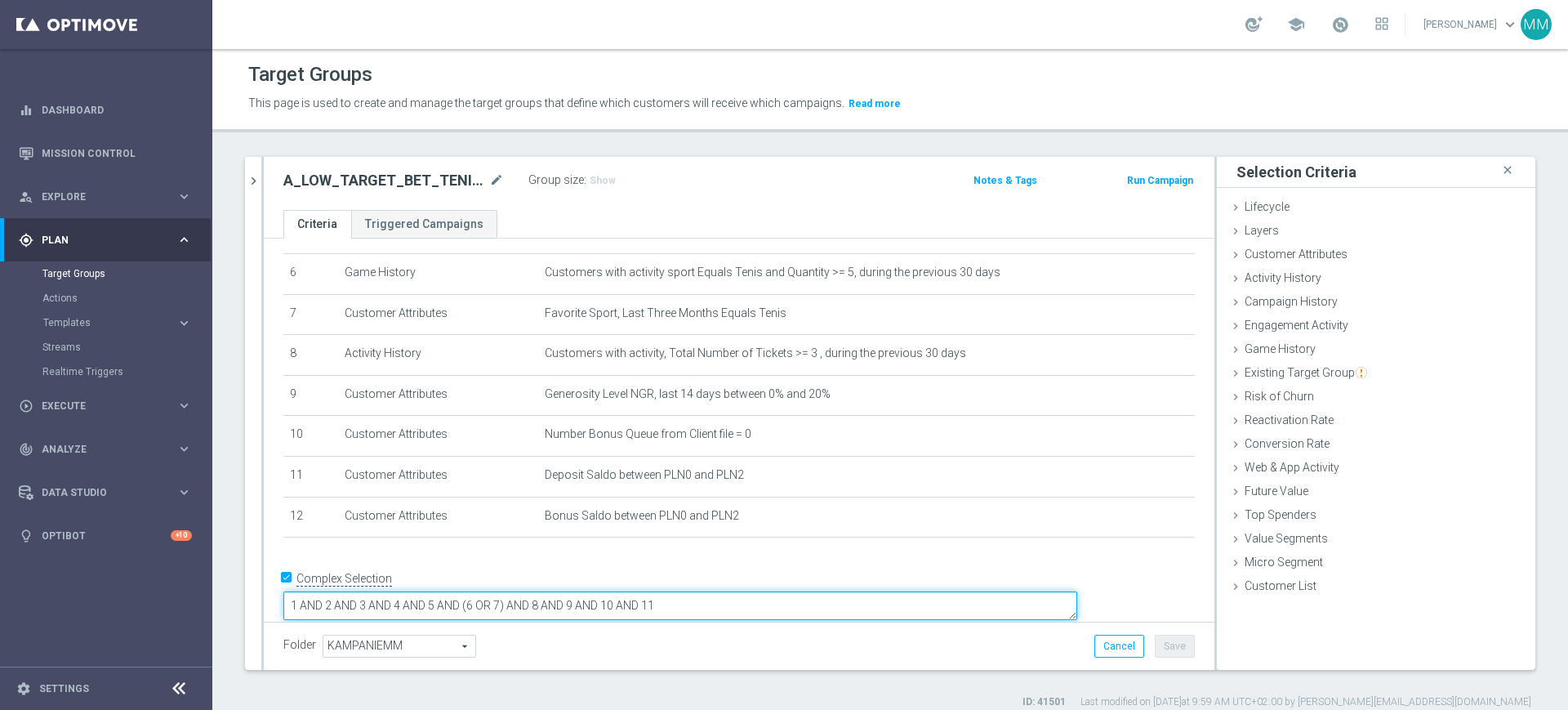
paste textarea "AND"
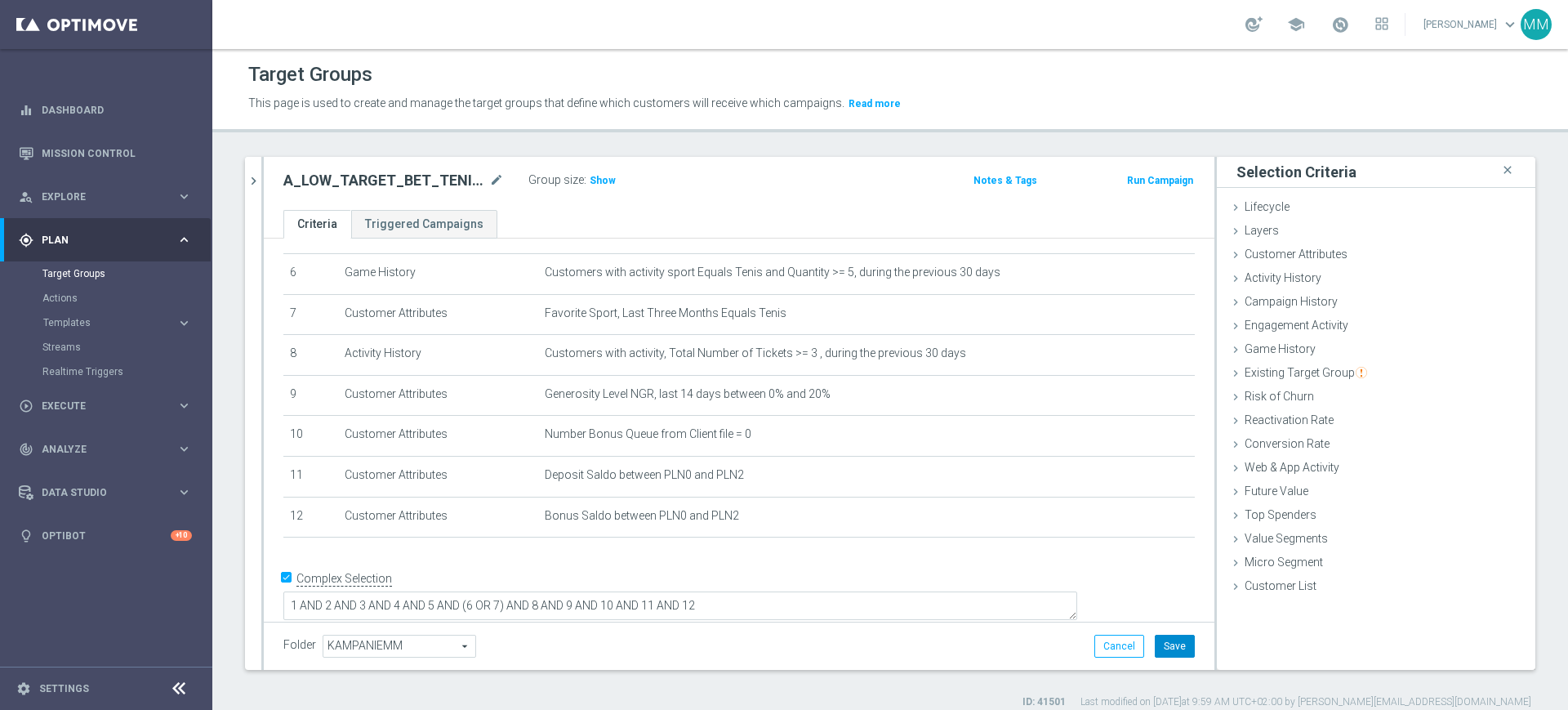
click at [1155, 642] on button "Save" at bounding box center [1174, 646] width 40 height 23
click at [590, 182] on span "Show" at bounding box center [602, 180] width 26 height 12
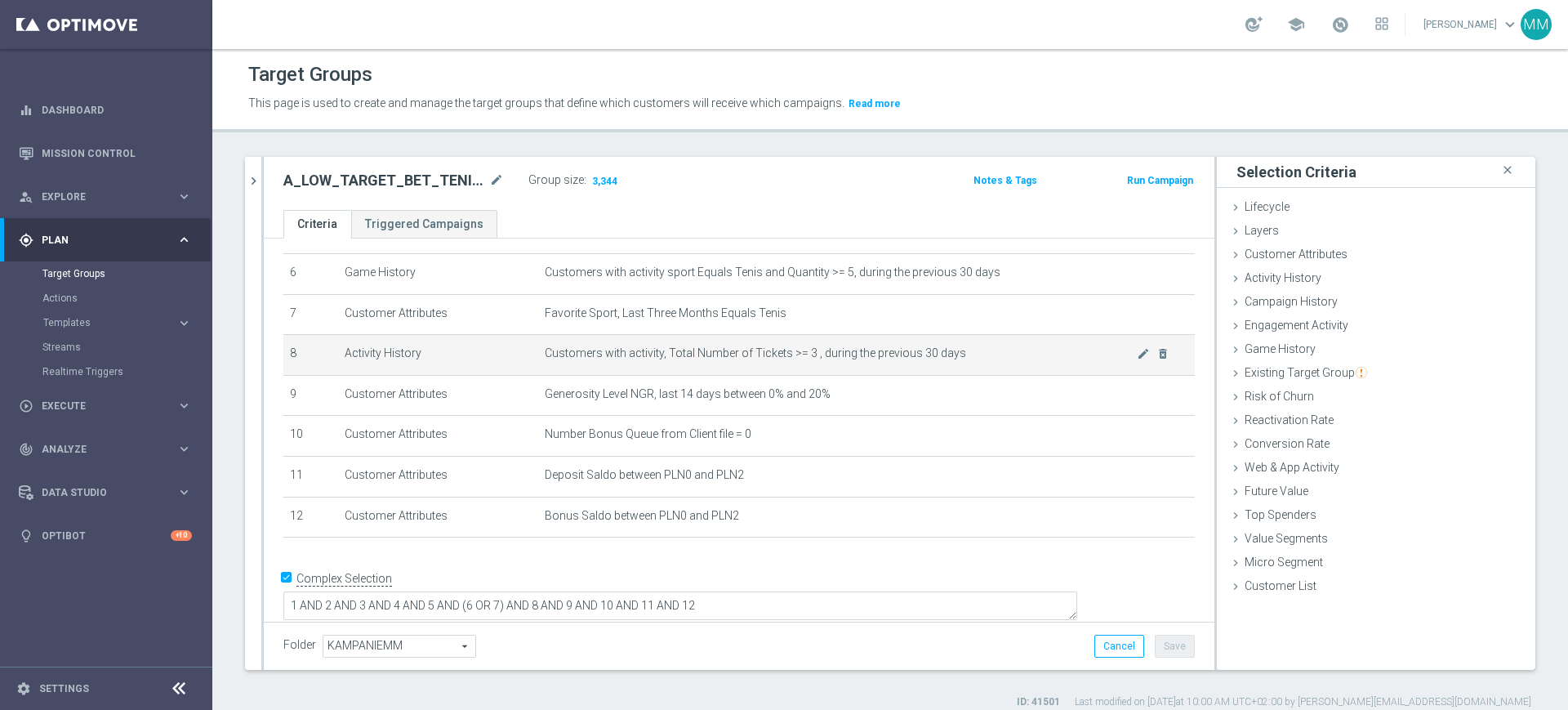
click at [551, 360] on span "Customers with activity, Total Number of Tickets >= 3 , during the previous 30 …" at bounding box center [841, 354] width 592 height 14
click at [808, 360] on span "Customers with activity, Total Number of Tickets >= 3 , during the previous 30 …" at bounding box center [841, 354] width 592 height 14
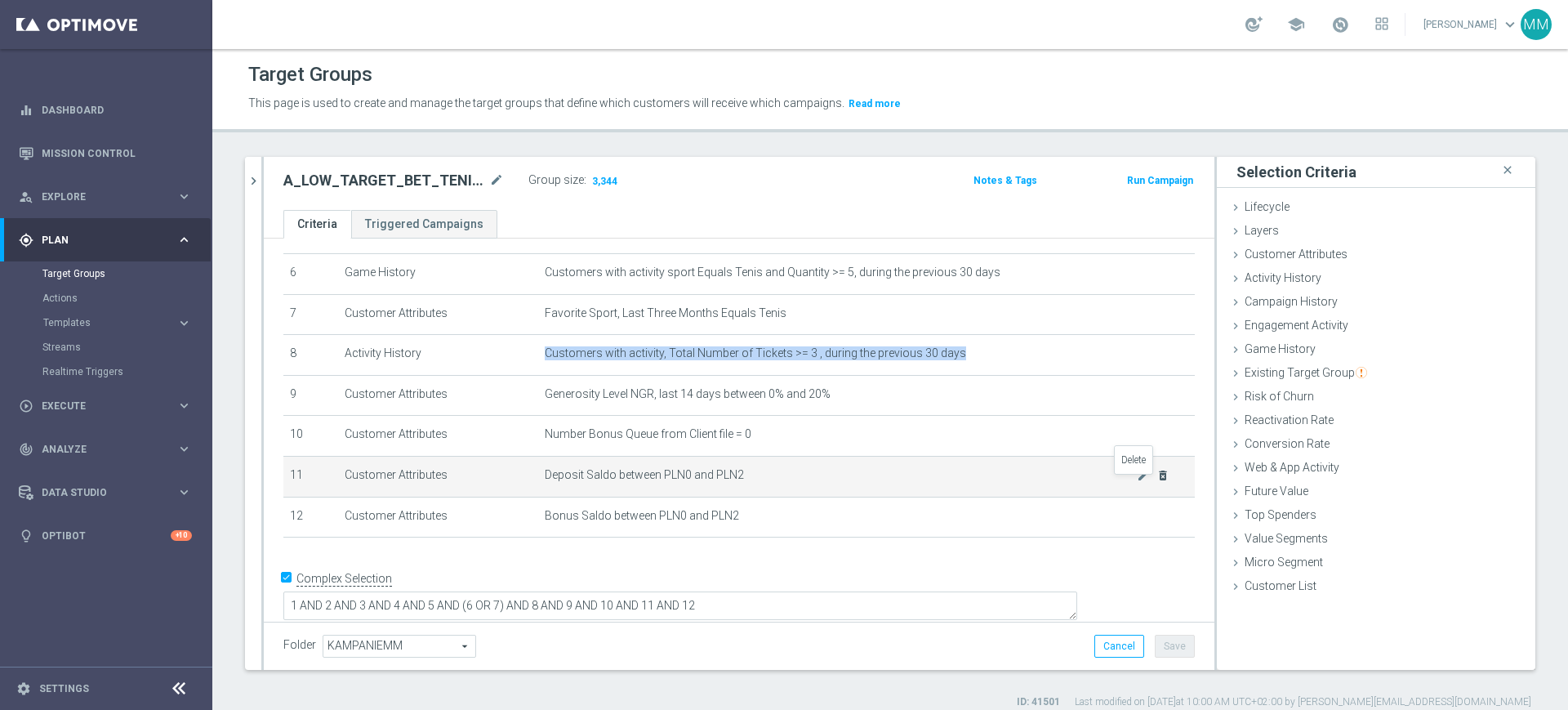
click at [1156, 482] on icon "delete_forever" at bounding box center [1163, 475] width 13 height 13
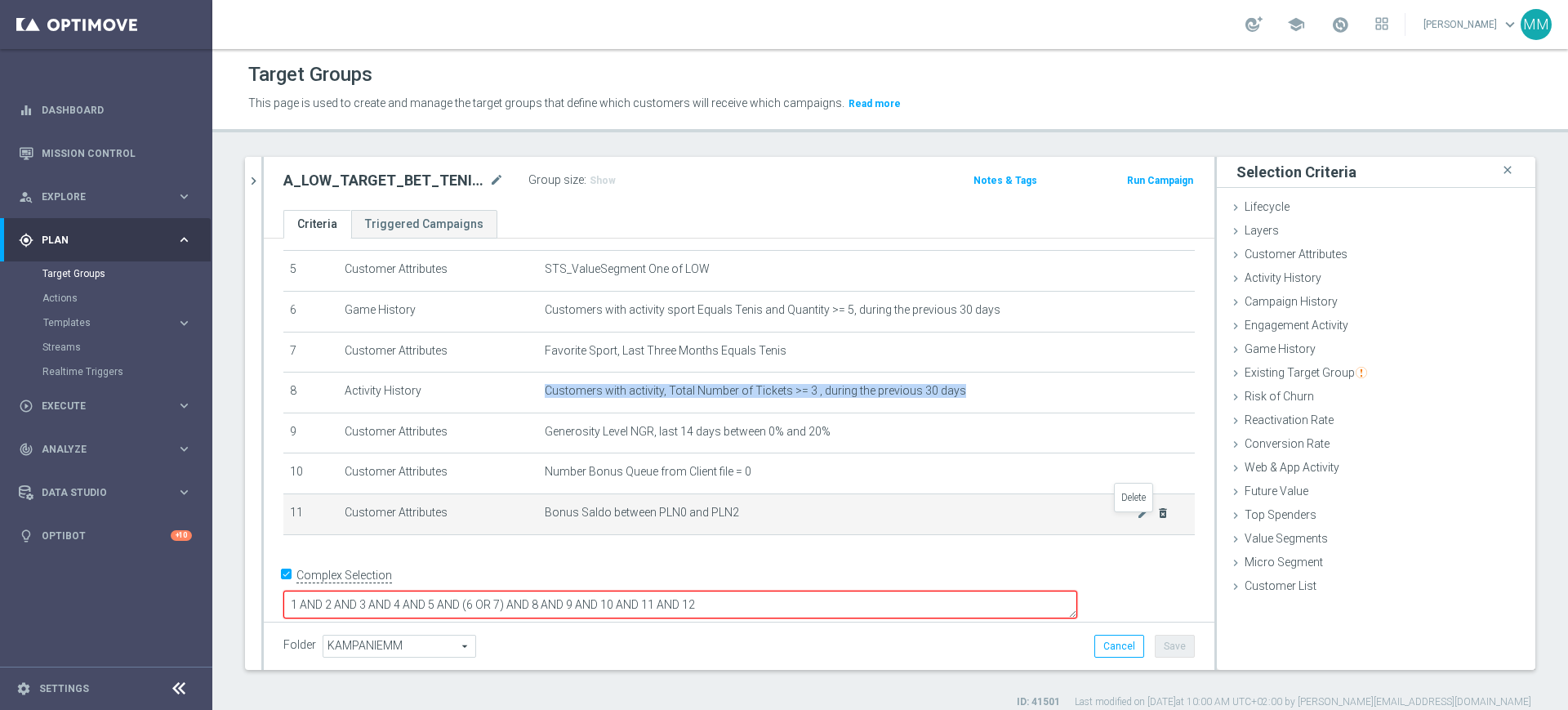
click at [1156, 518] on icon "delete_forever" at bounding box center [1163, 513] width 13 height 13
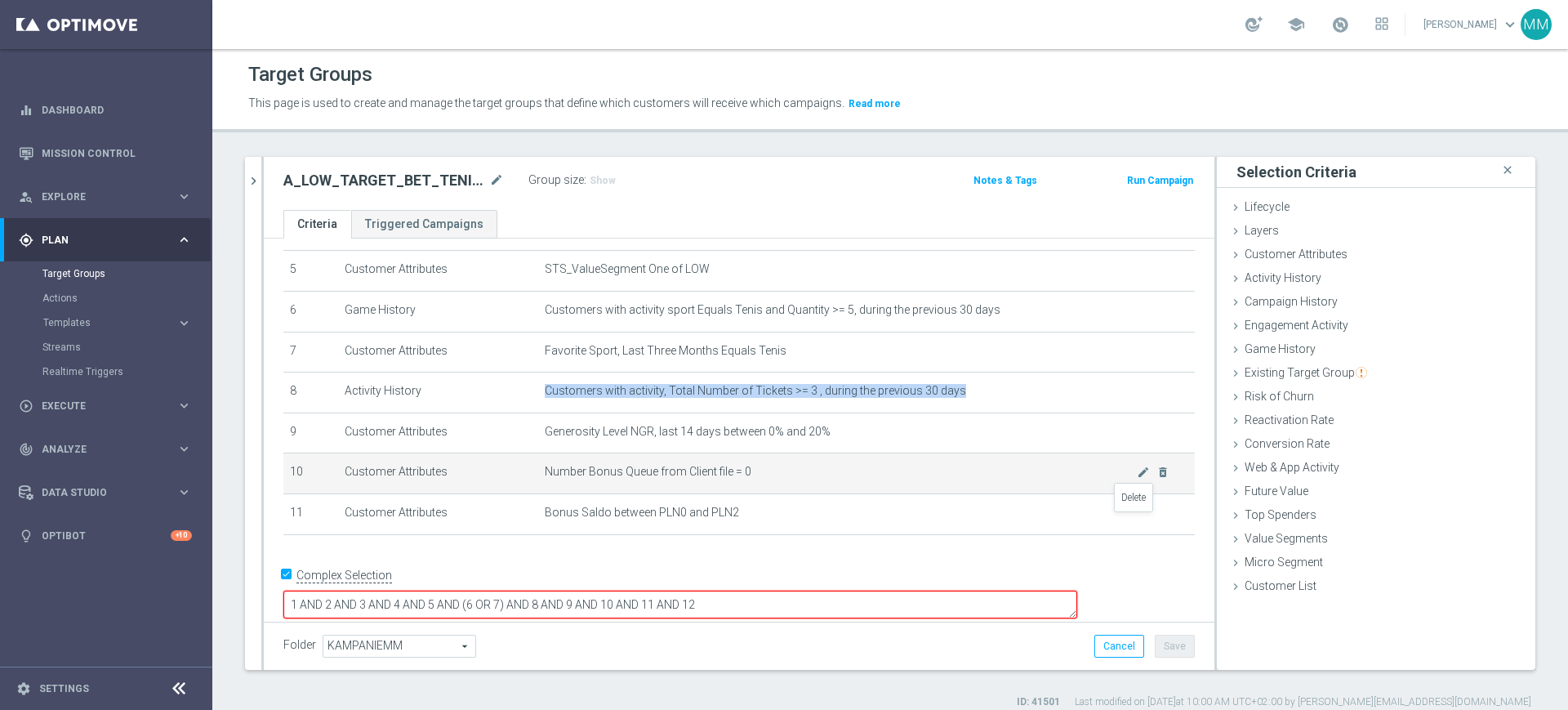
scroll to position [166, 0]
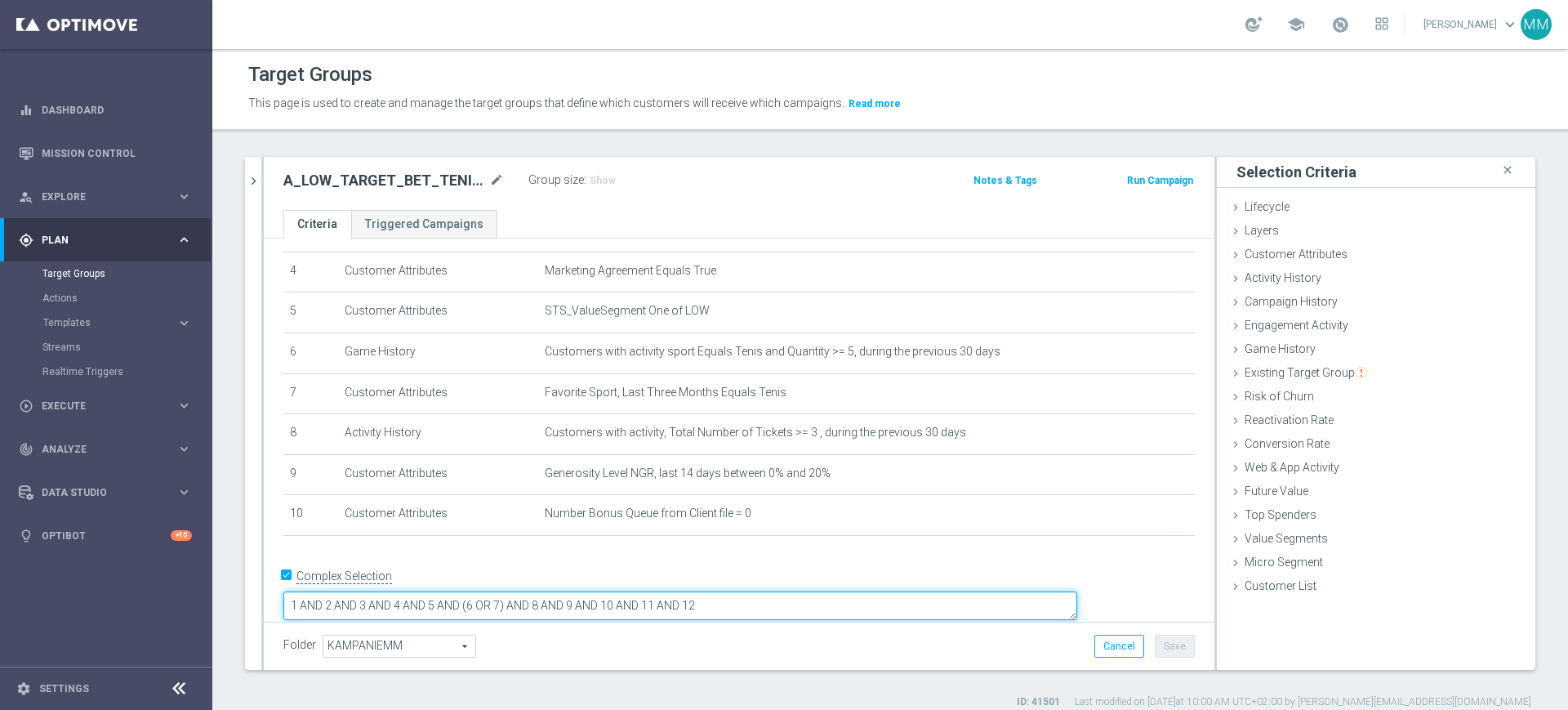
drag, startPoint x: 883, startPoint y: 577, endPoint x: 761, endPoint y: 583, distance: 122.1
click at [761, 592] on textarea "1 AND 2 AND 3 AND 4 AND 5 AND (6 OR 7) AND 8 AND 9 AND 10 AND 11 AND 12" at bounding box center [680, 606] width 794 height 29
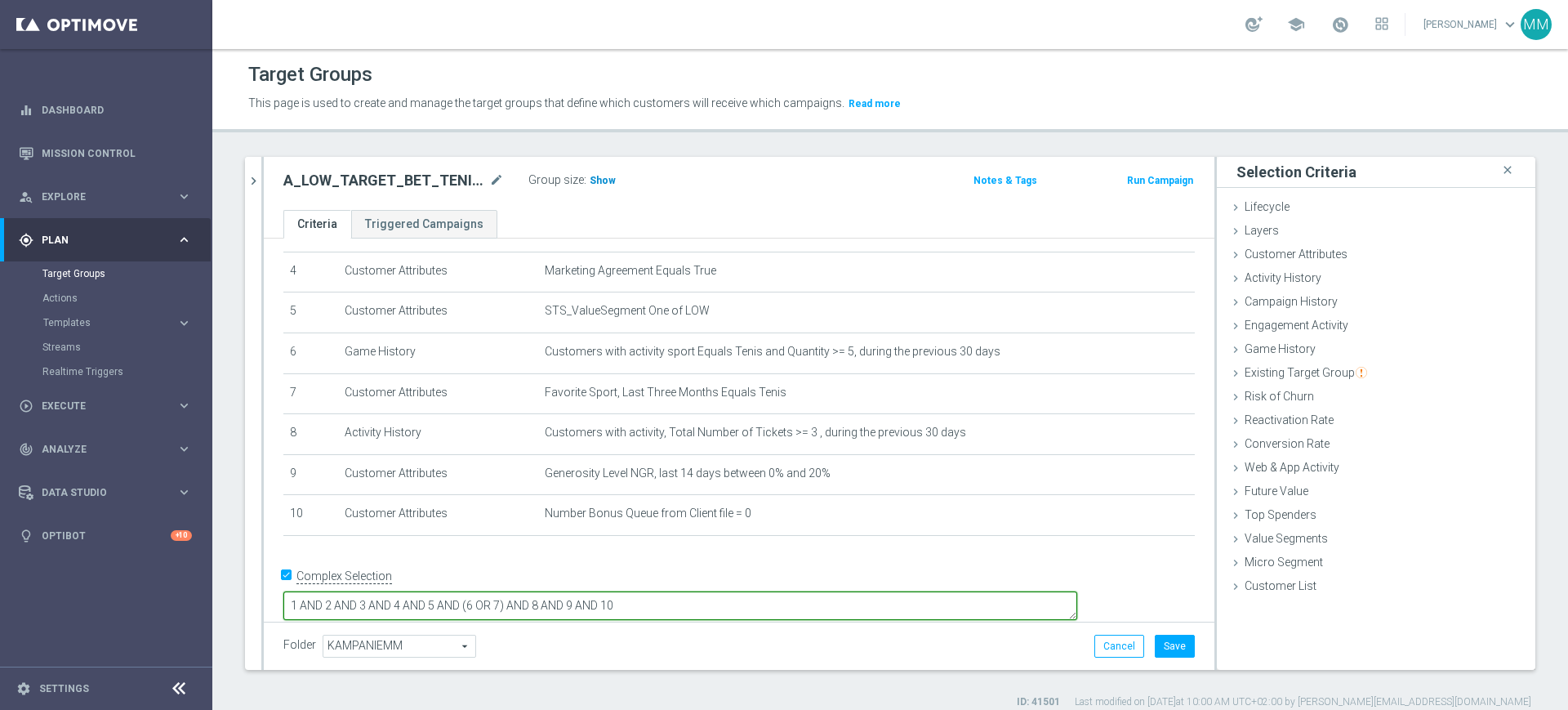
type textarea "1 AND 2 AND 3 AND 4 AND 5 AND (6 OR 7) AND 8 AND 9 AND 10"
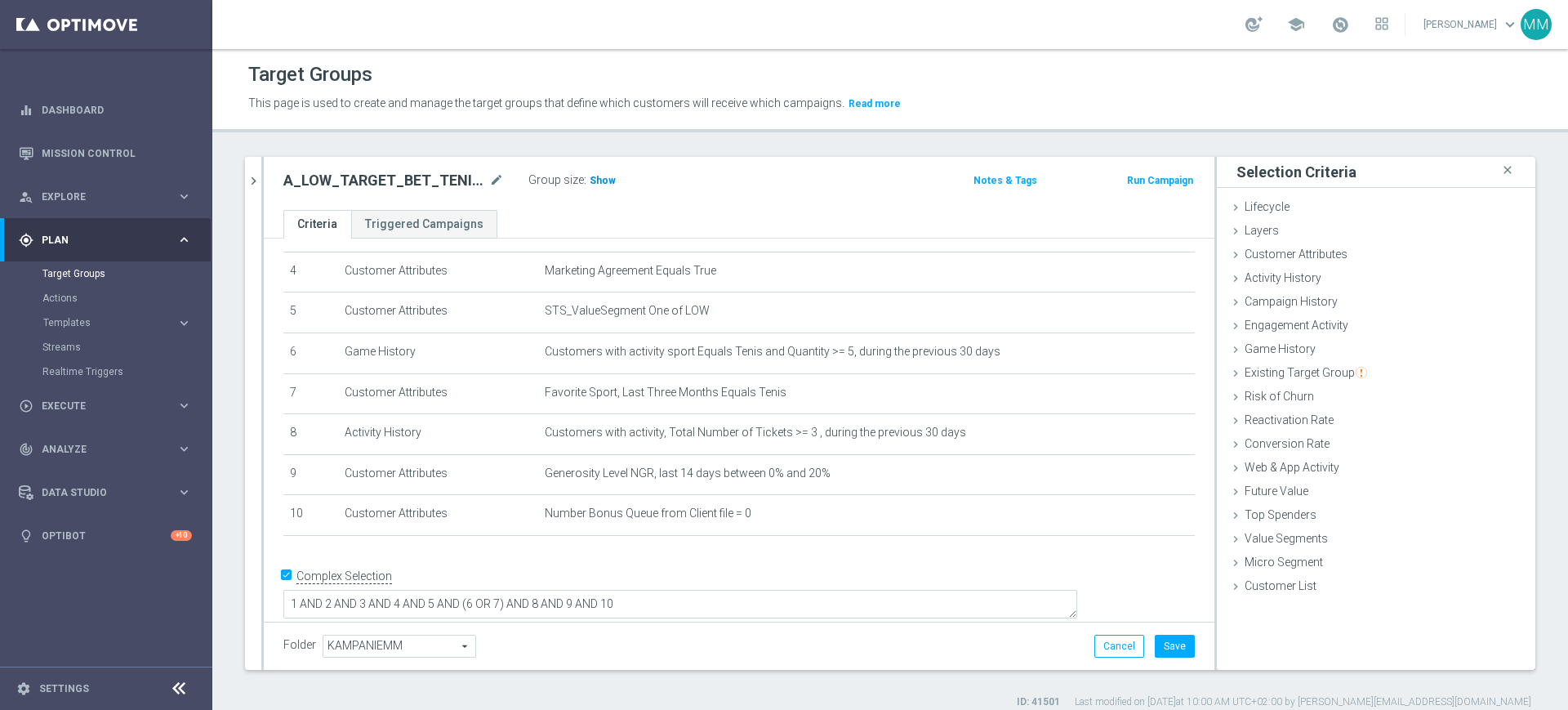
click at [602, 177] on span "Show" at bounding box center [602, 180] width 26 height 12
click at [1156, 646] on button "Save" at bounding box center [1174, 646] width 40 height 23
drag, startPoint x: 474, startPoint y: 58, endPoint x: 369, endPoint y: 79, distance: 107.1
click at [369, 79] on section "school [PERSON_NAME] keyboard_arrow_down MM Target Groups This page is used to …" at bounding box center [890, 355] width 1356 height 710
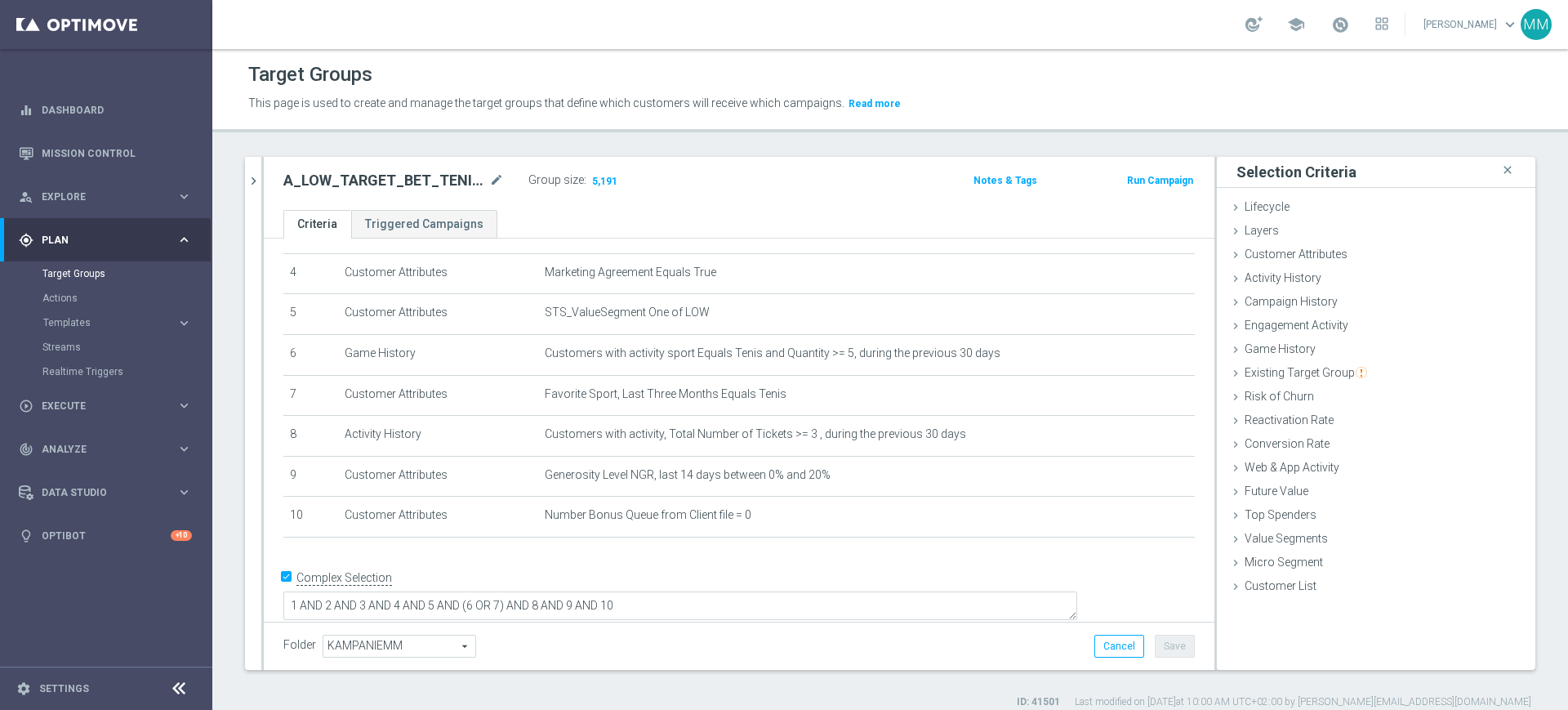
click at [424, 167] on div "A_LOW_TARGET_BET_TENIS_20ZA20_061025 mode_edit Group size : 5,191 Notes & Tags …" at bounding box center [739, 183] width 950 height 53
click at [424, 171] on h2 "A_LOW_TARGET_BET_TENIS_20ZA20_061025" at bounding box center [385, 181] width 202 height 20
copy div "A_LOW_TARGET_BET_TENIS_20ZA20_061025"
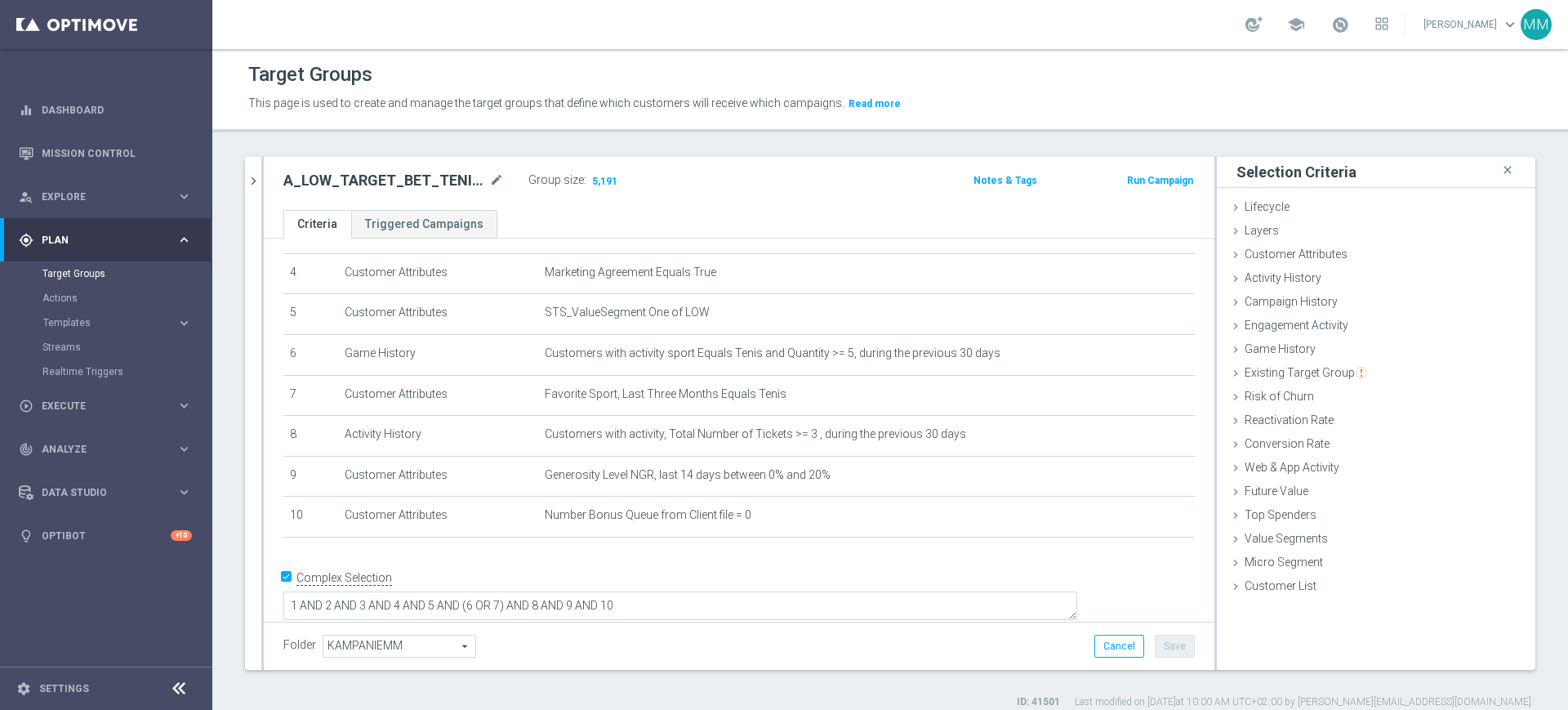
click at [1161, 167] on div "A_LOW_TARGET_BET_TENIS_20ZA20_061025 mode_edit Group size : 5,191 Notes & Tags …" at bounding box center [739, 183] width 950 height 53
click at [1161, 172] on button "Run Campaign" at bounding box center [1160, 181] width 70 height 18
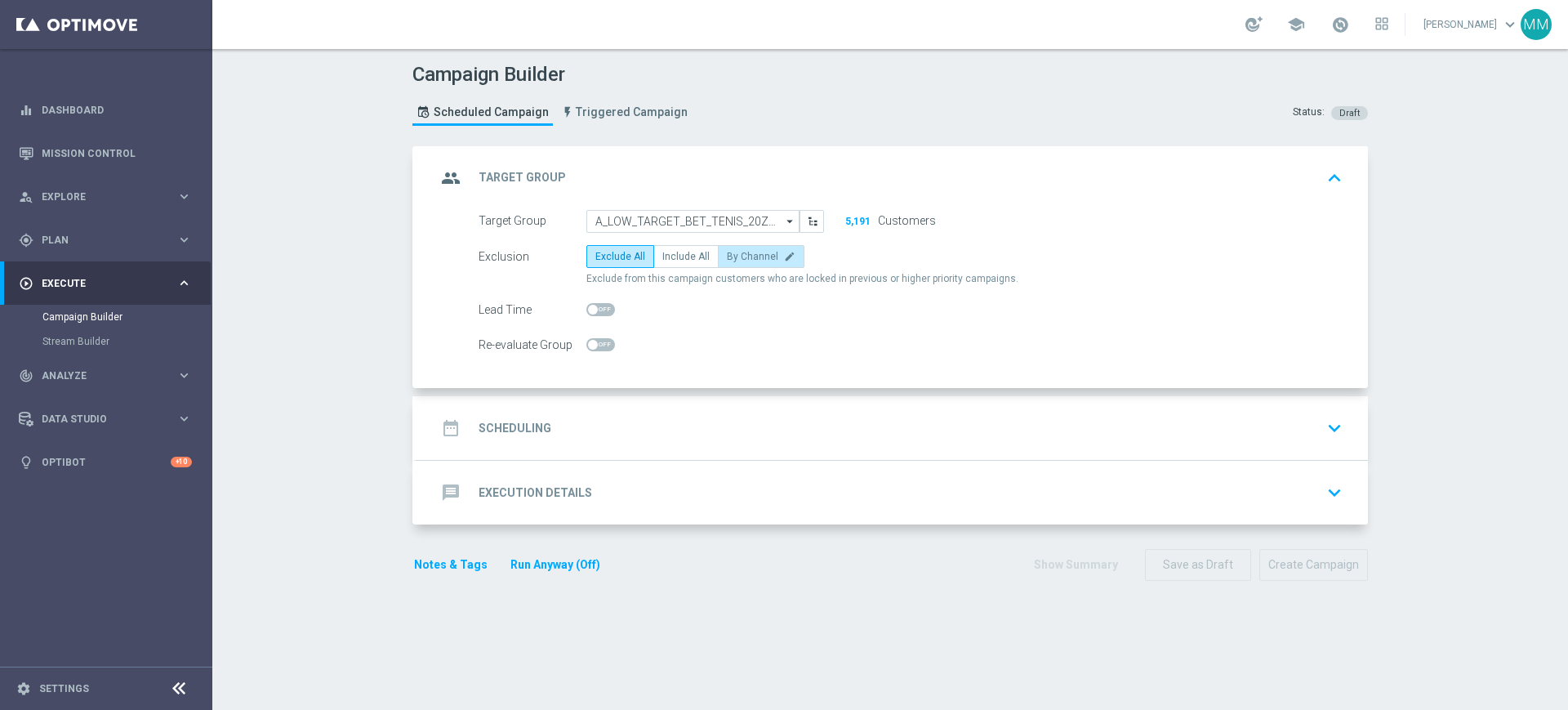
click at [756, 254] on span "By Channel" at bounding box center [752, 256] width 51 height 12
click at [737, 254] on input "By Channel edit" at bounding box center [732, 260] width 11 height 11
radio input "true"
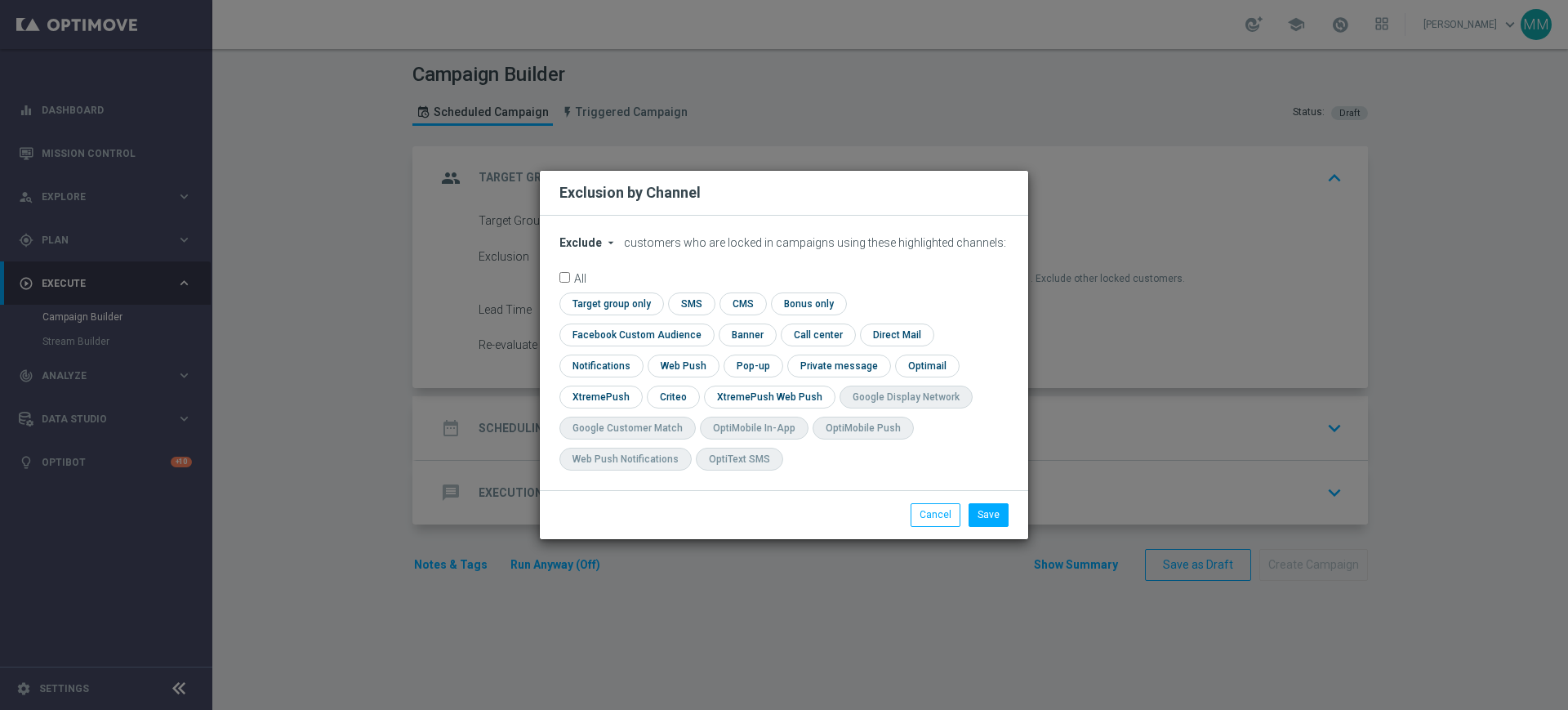
click at [600, 250] on button "Exclude arrow_drop_down" at bounding box center [590, 244] width 62 height 14
click at [0, 0] on span "Include" at bounding box center [0, 0] width 0 height 0
click at [605, 314] on input "checkbox" at bounding box center [609, 304] width 99 height 22
checkbox input "true"
click at [625, 345] on input "checkbox" at bounding box center [633, 334] width 148 height 22
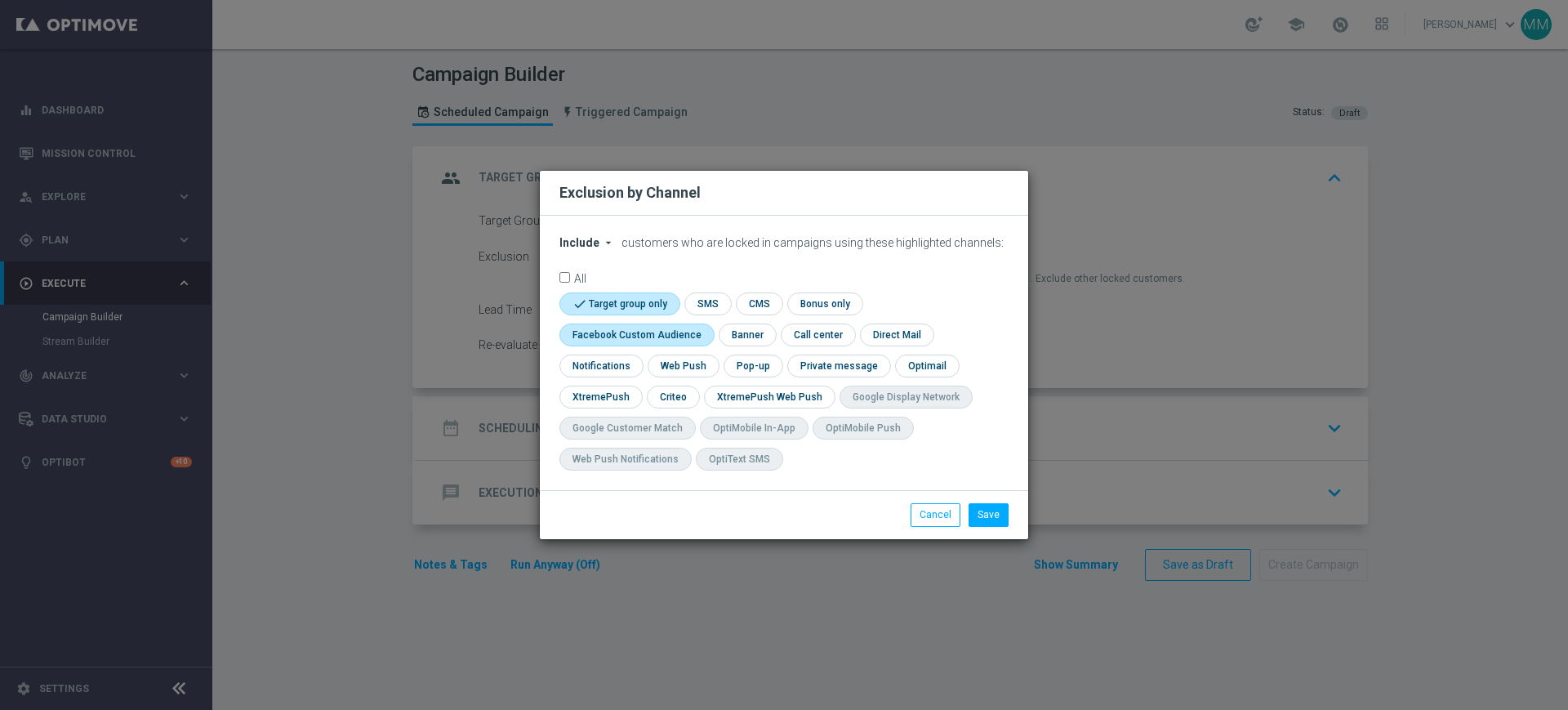
checkbox input "true"
drag, startPoint x: 673, startPoint y: 387, endPoint x: 891, endPoint y: 463, distance: 230.9
click at [675, 389] on input "checkbox" at bounding box center [672, 397] width 51 height 22
checkbox input "true"
click at [983, 518] on button "Save" at bounding box center [988, 515] width 40 height 23
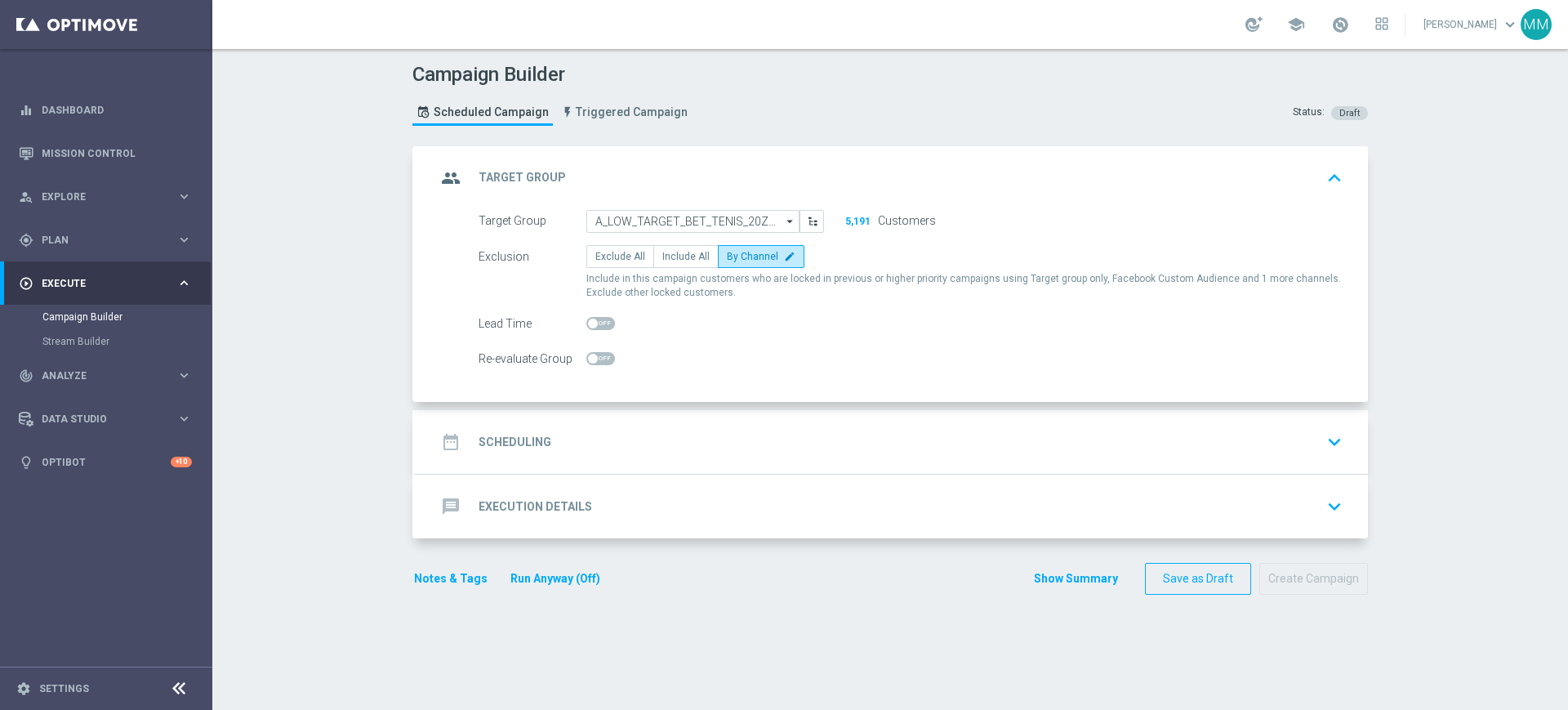
click at [919, 426] on div "date_range Scheduling keyboard_arrow_down" at bounding box center [891, 441] width 912 height 31
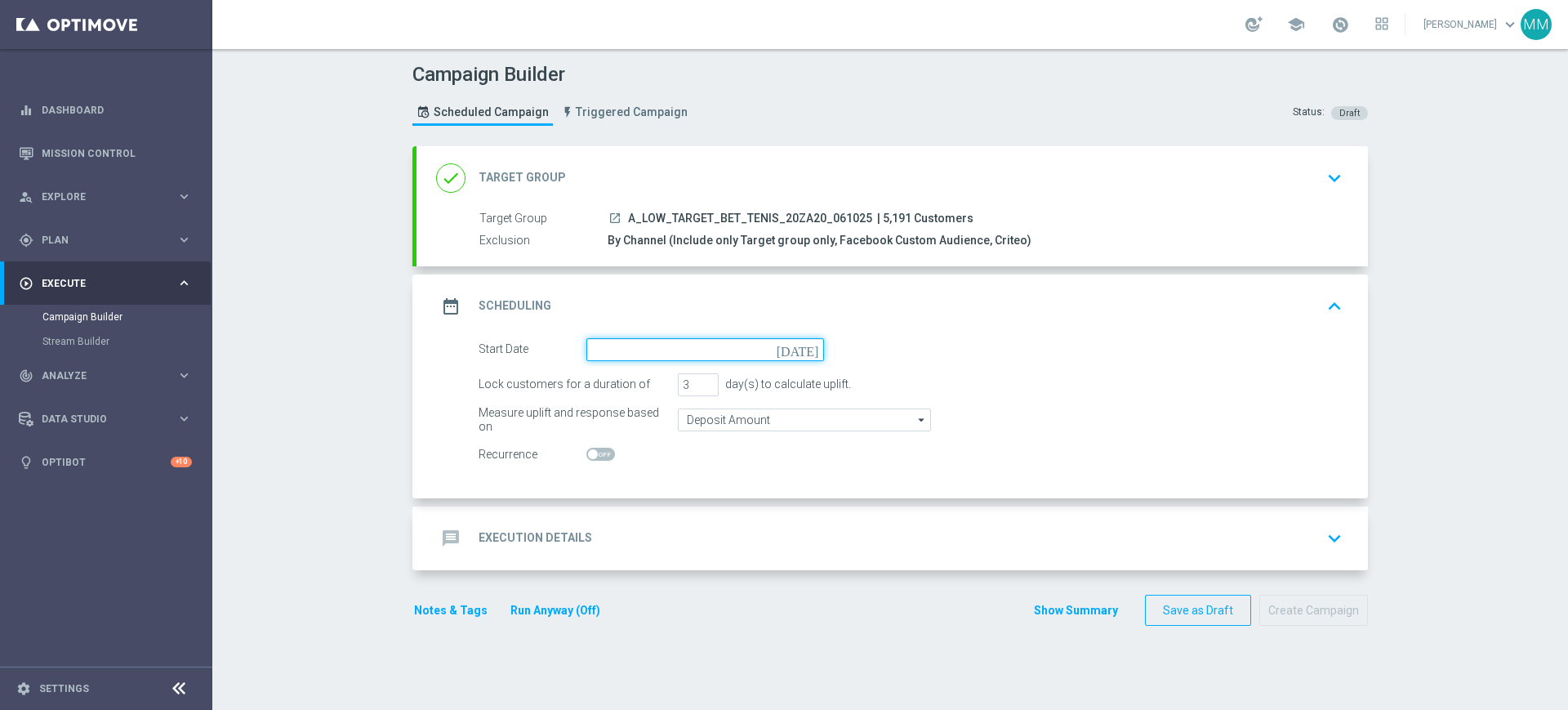
click at [683, 349] on input at bounding box center [705, 350] width 238 height 23
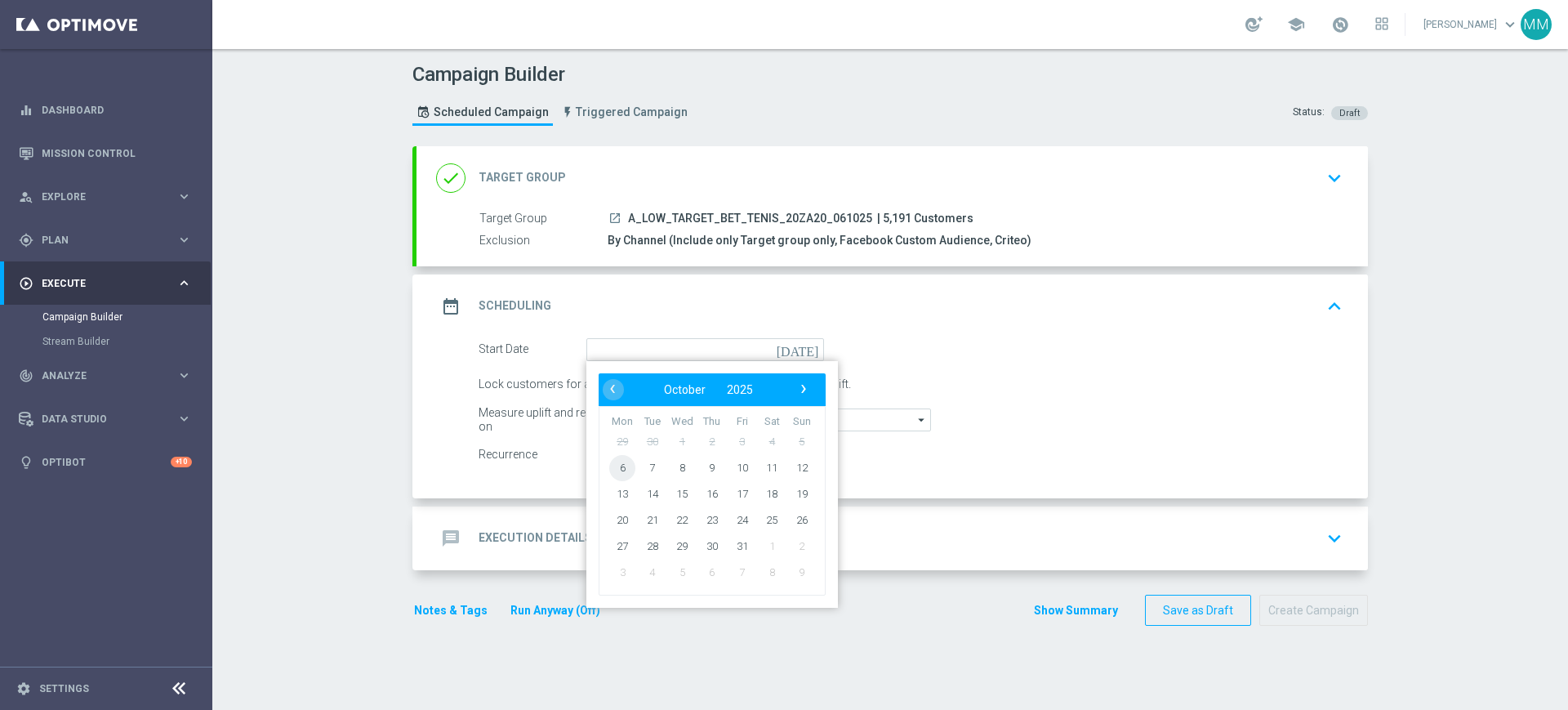
drag, startPoint x: 611, startPoint y: 465, endPoint x: 629, endPoint y: 407, distance: 60.7
click at [611, 465] on span "6" at bounding box center [622, 466] width 26 height 26
type input "[DATE]"
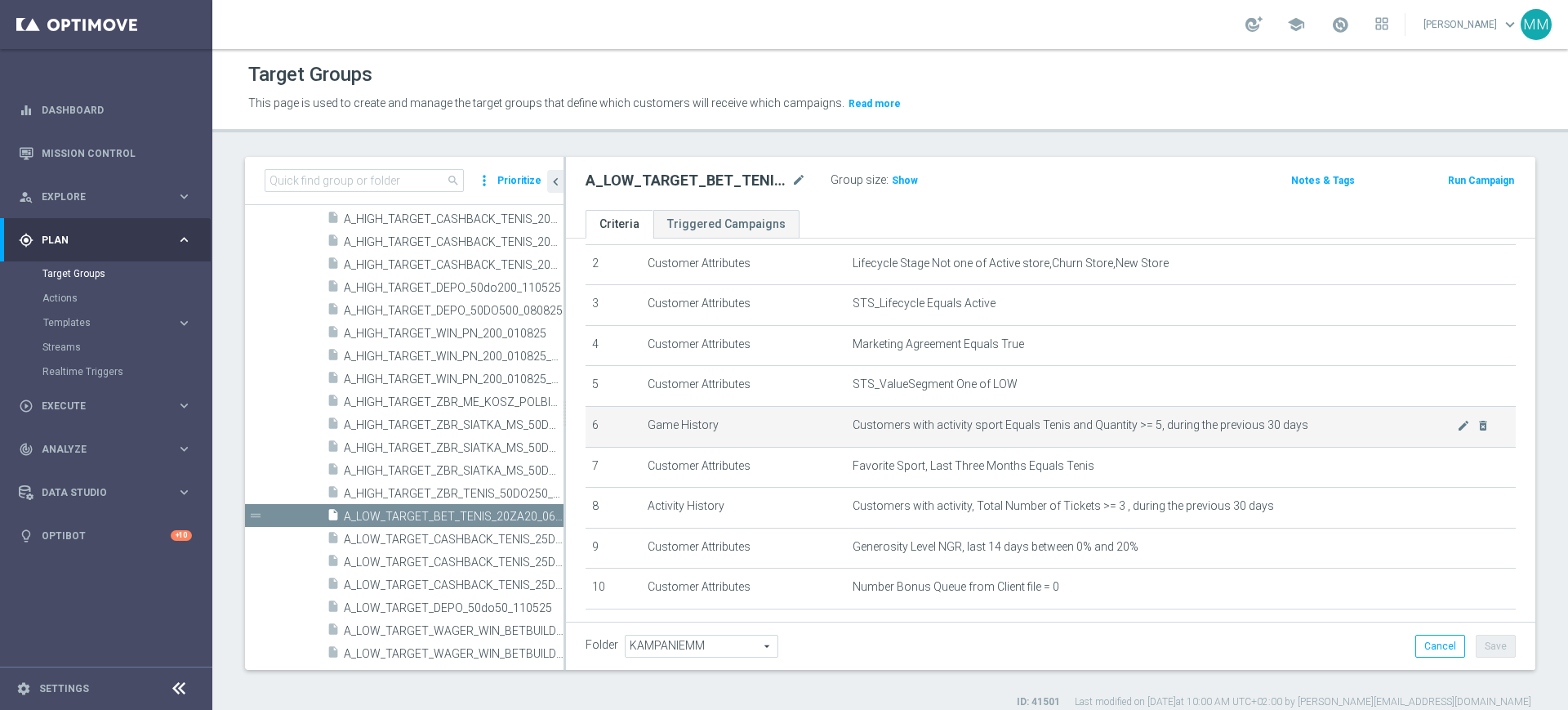
scroll to position [182, 0]
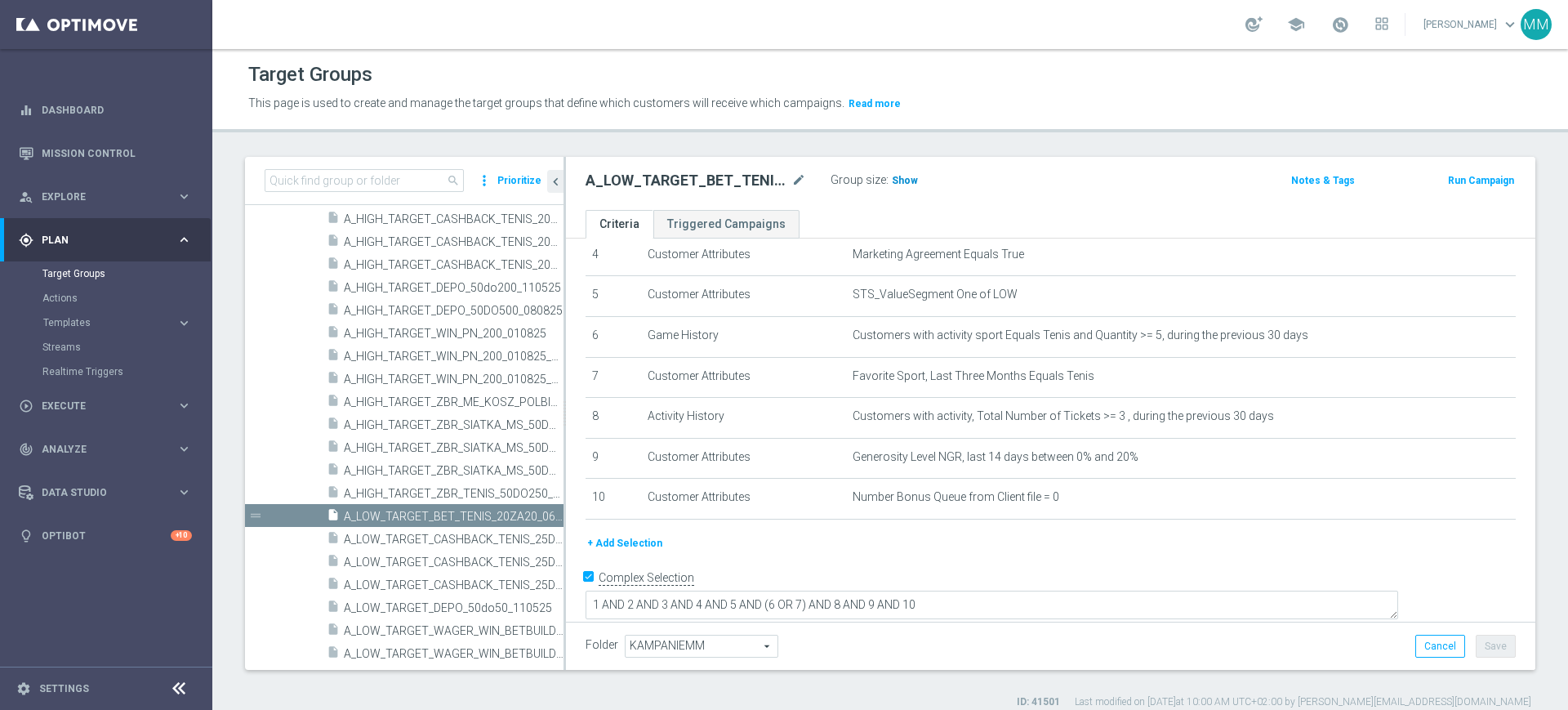
click at [905, 184] on span "Show" at bounding box center [904, 180] width 26 height 12
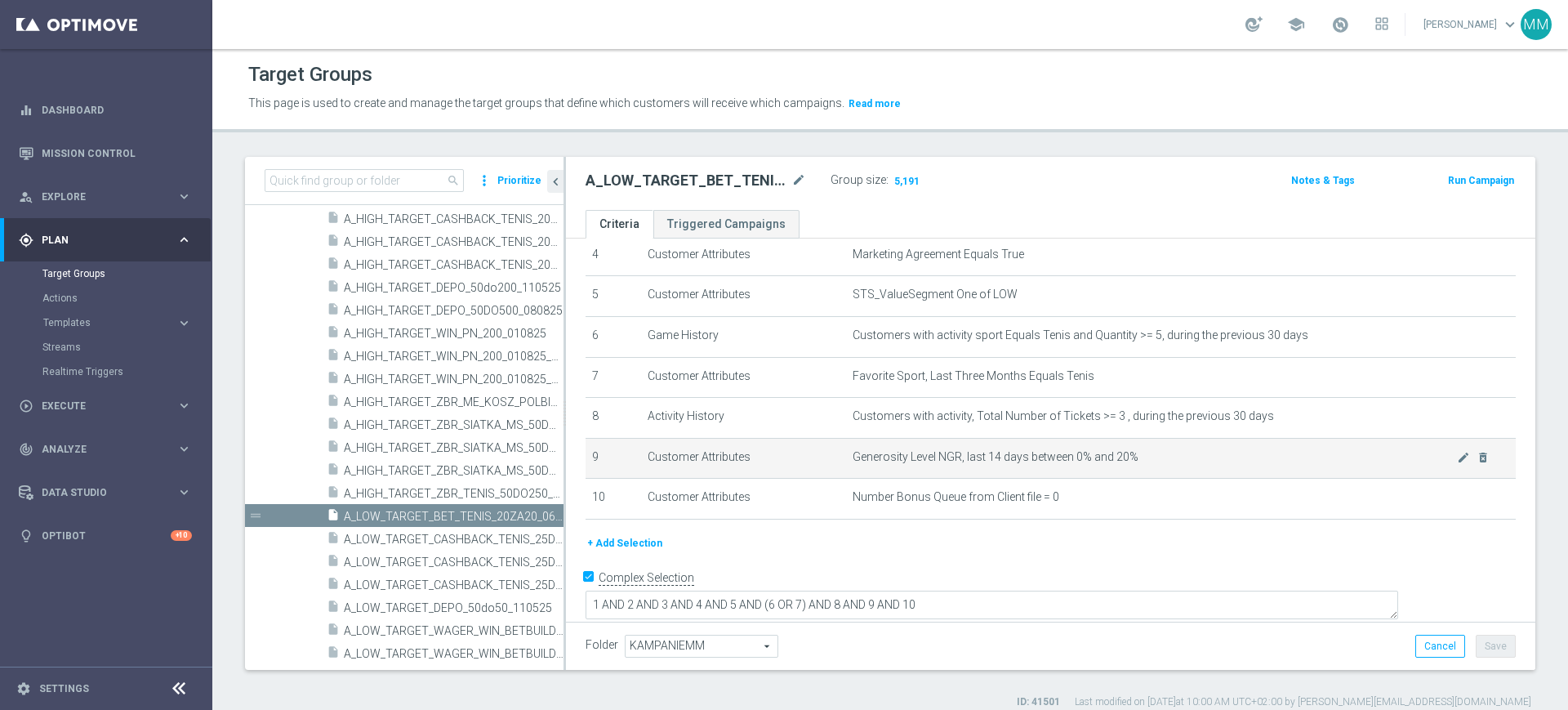
click at [911, 458] on span "Generosity Level NGR, last 14 days between 0% and 20%" at bounding box center [1155, 458] width 604 height 14
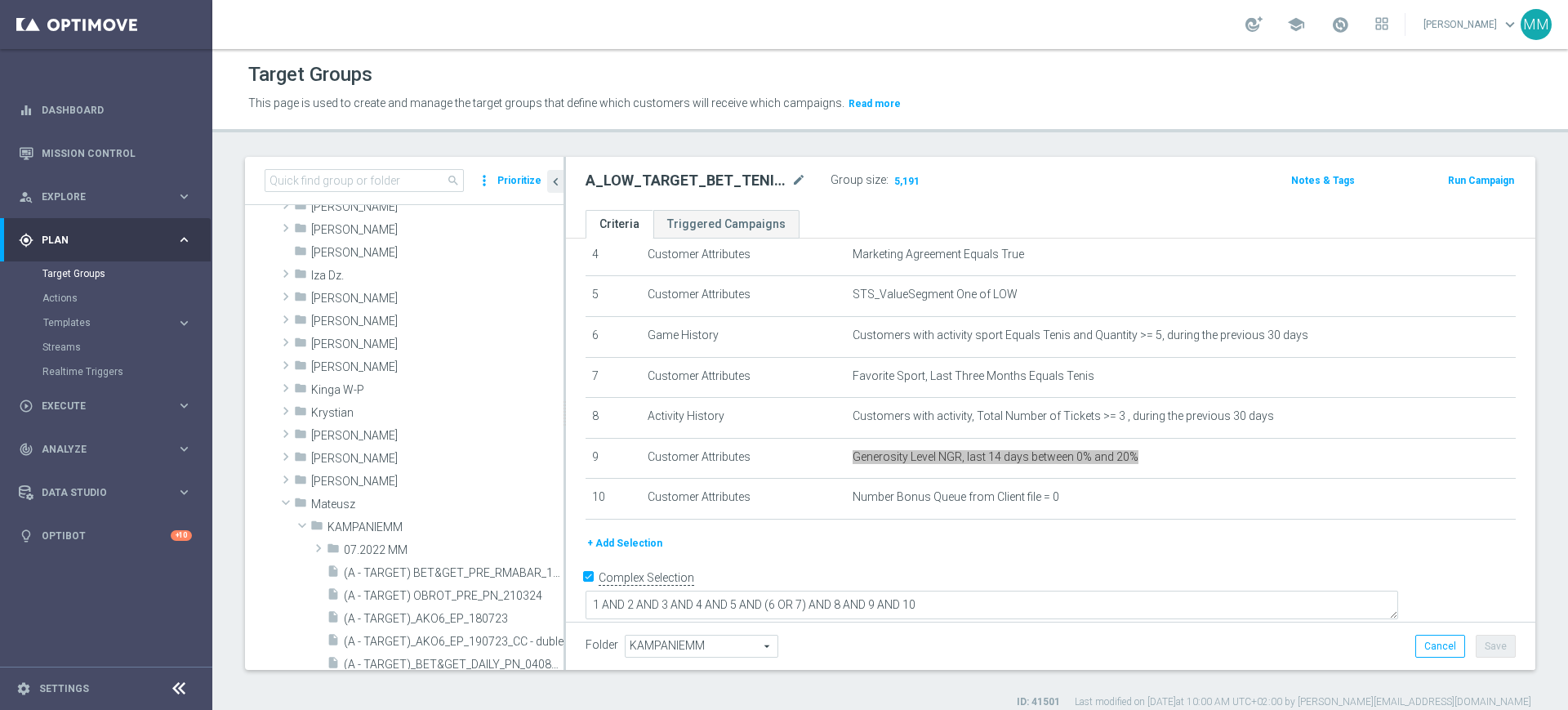
scroll to position [0, 0]
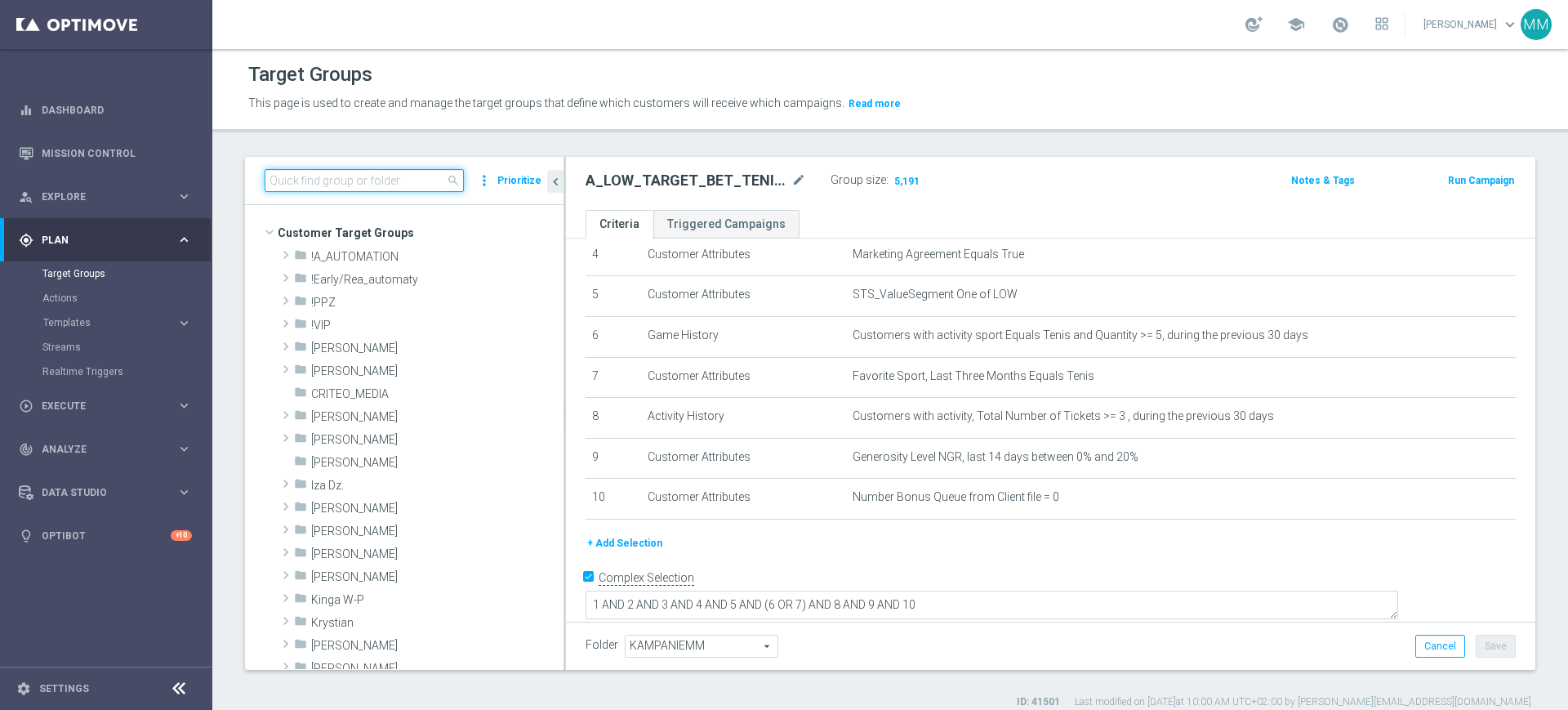
click at [349, 186] on input at bounding box center [364, 181] width 200 height 23
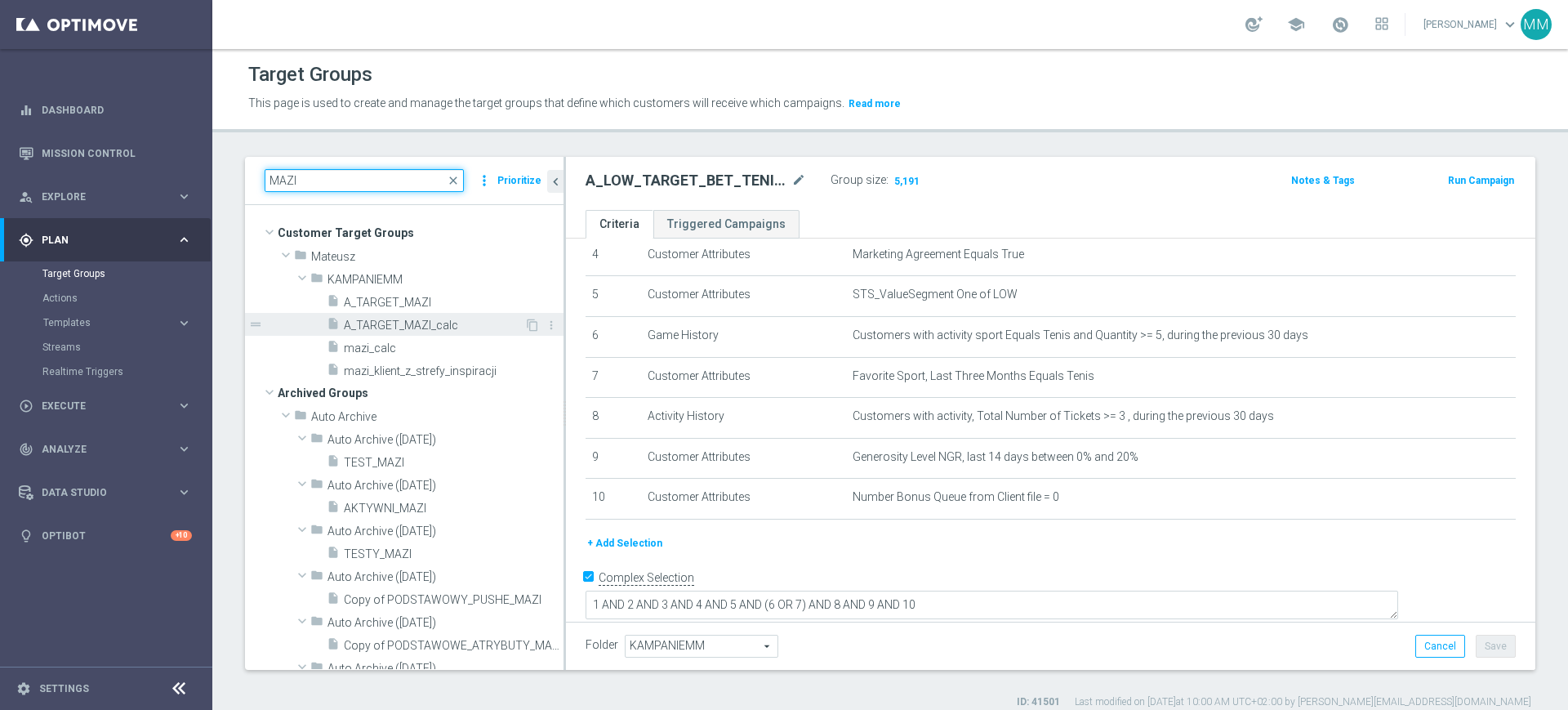
type input "MAZI"
click at [412, 328] on span "A_TARGET_MAZI_calc" at bounding box center [434, 326] width 181 height 14
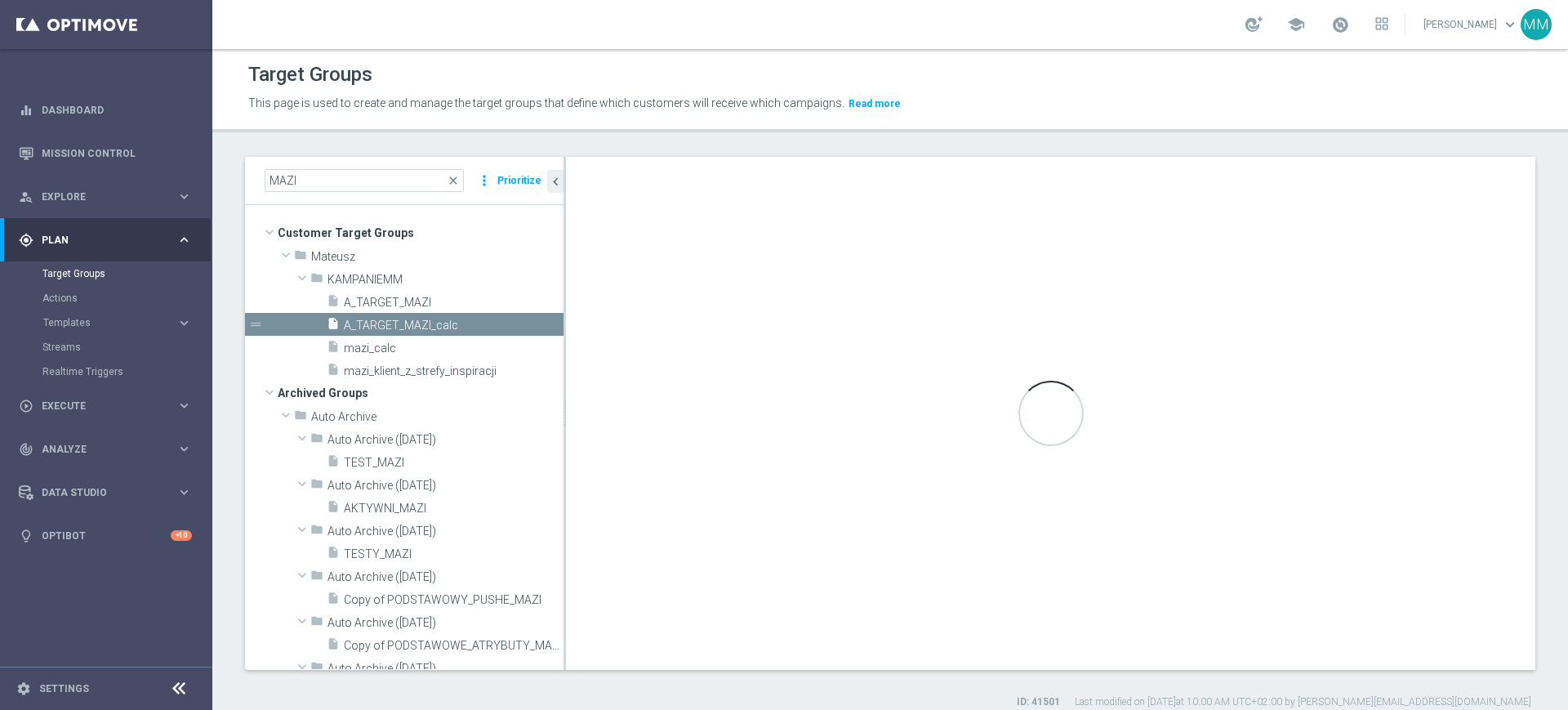
checkbox input "false"
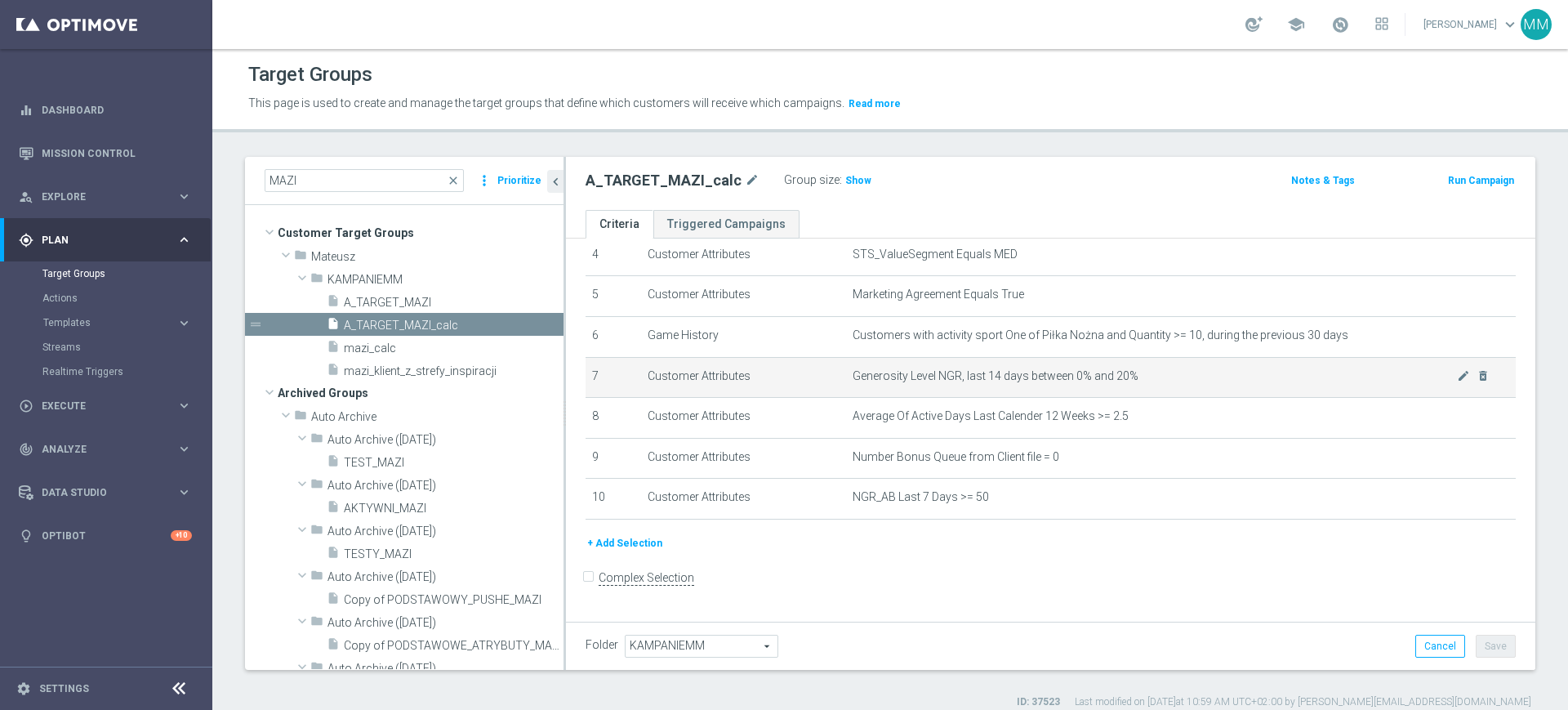
scroll to position [180, 0]
click at [1477, 378] on icon "delete_forever" at bounding box center [1483, 378] width 13 height 13
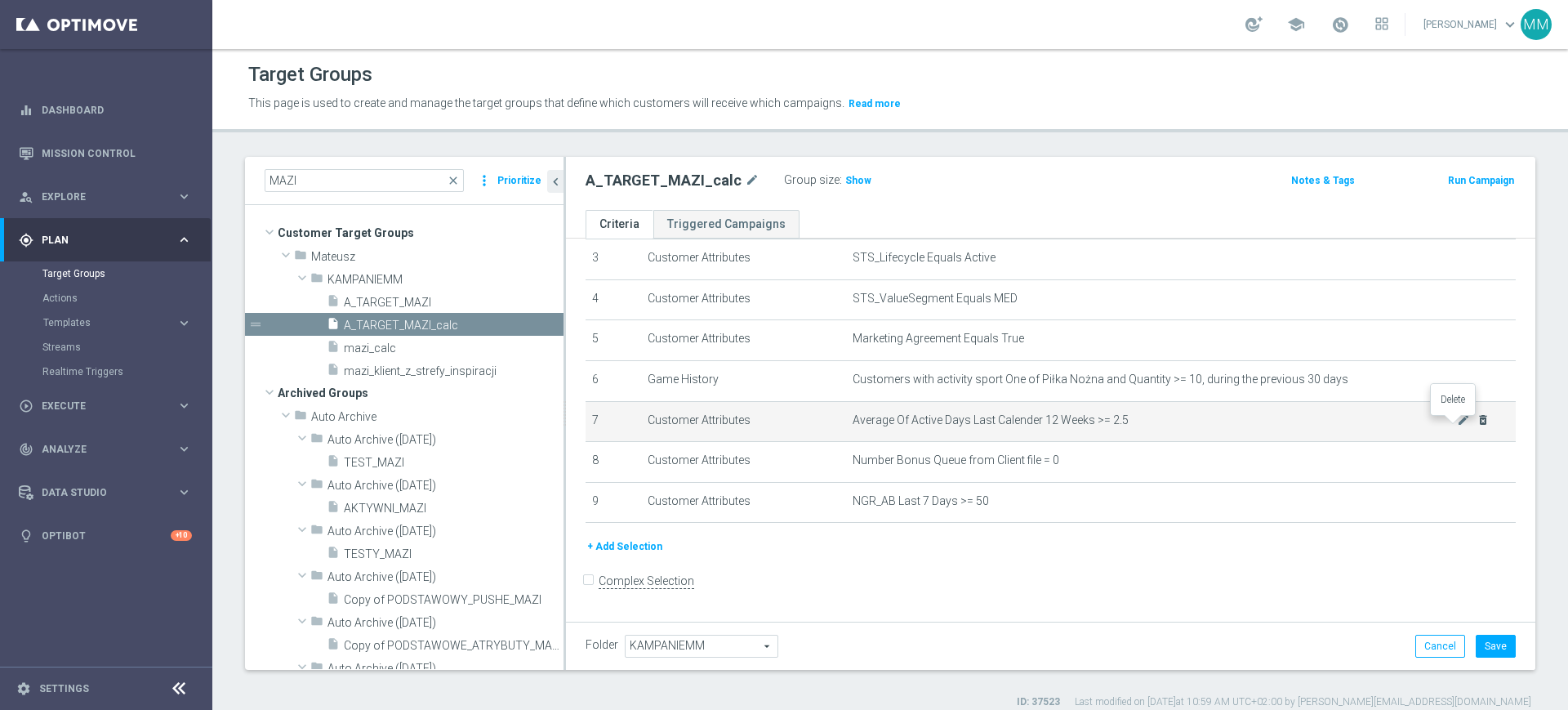
click at [1477, 423] on icon "delete_forever" at bounding box center [1483, 420] width 13 height 13
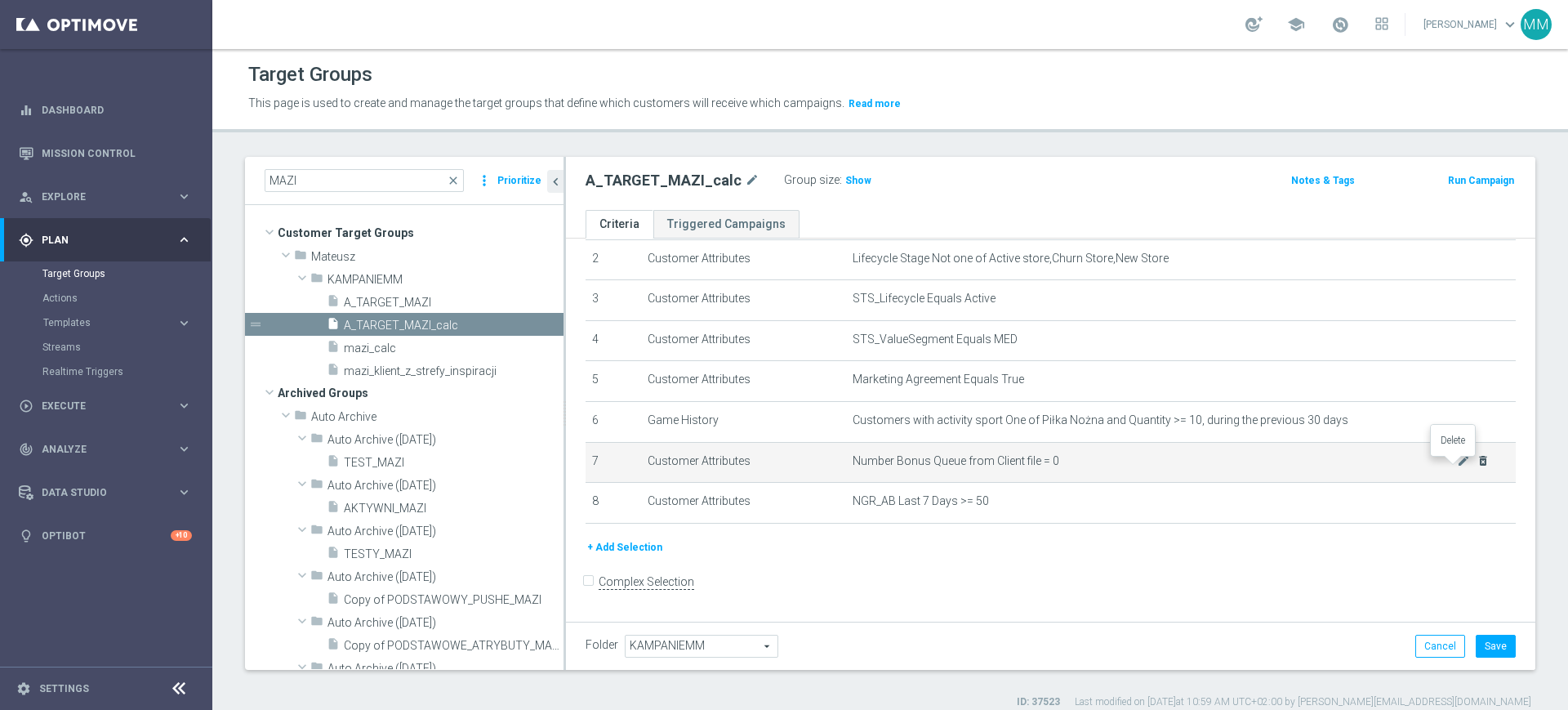
click at [1477, 462] on icon "delete_forever" at bounding box center [1483, 460] width 13 height 13
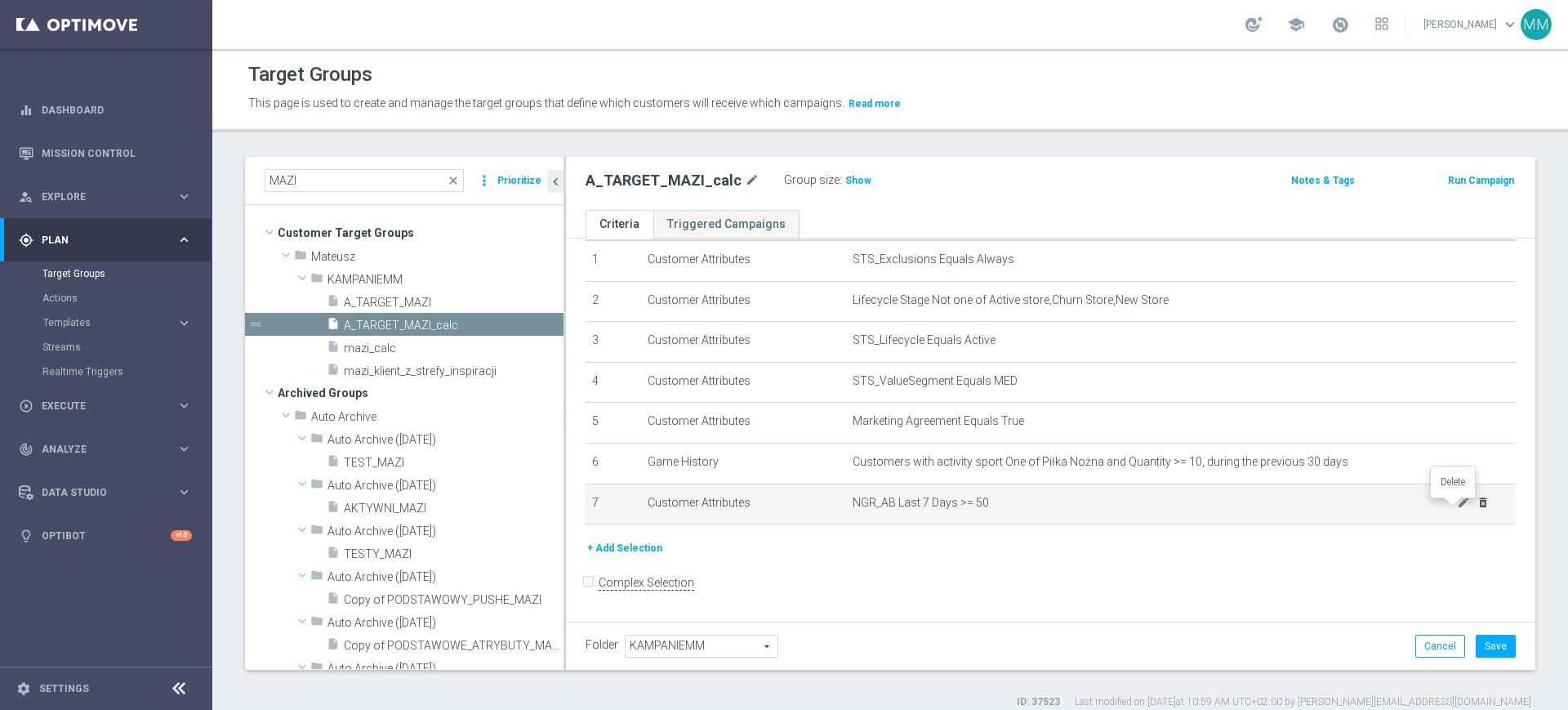
click at [1477, 506] on icon "delete_forever" at bounding box center [1483, 502] width 13 height 13
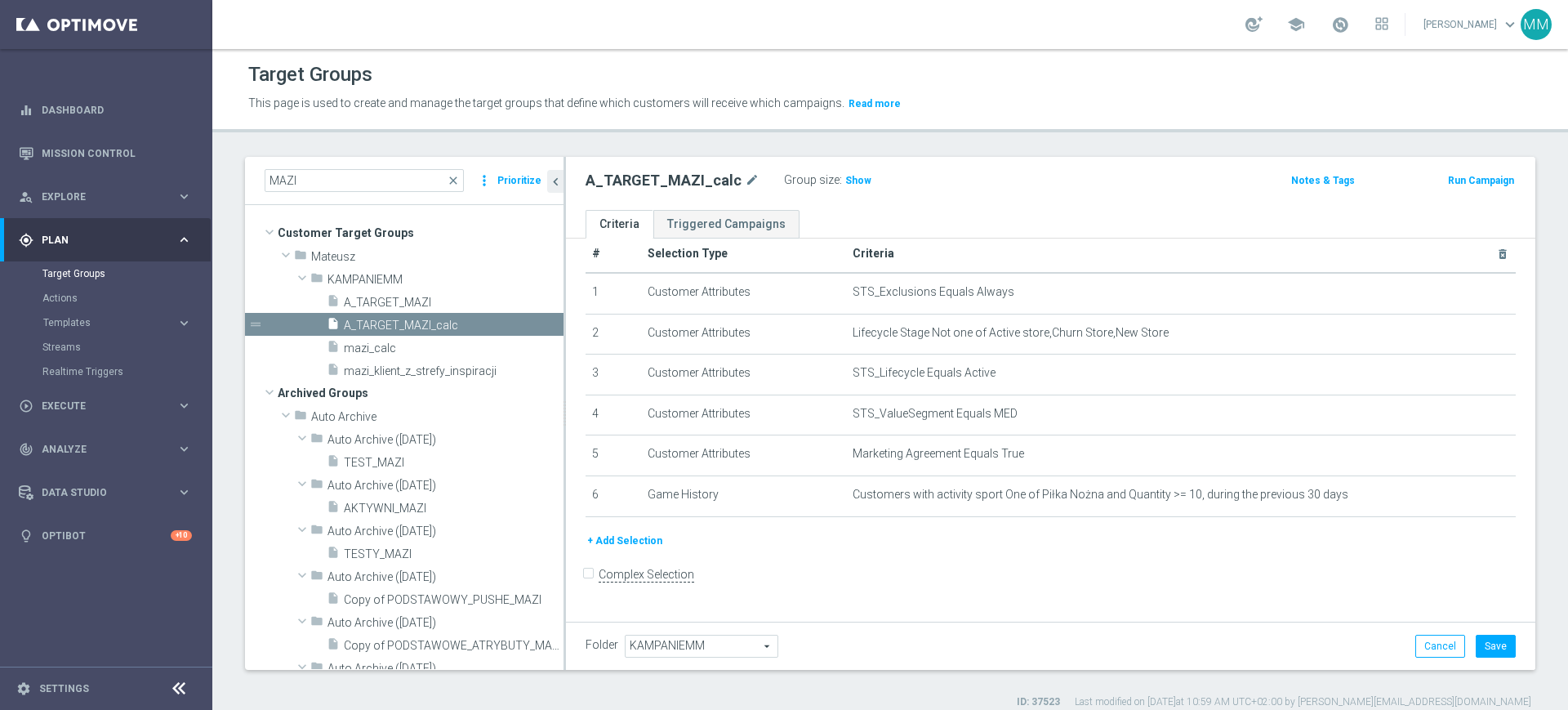
scroll to position [14, 0]
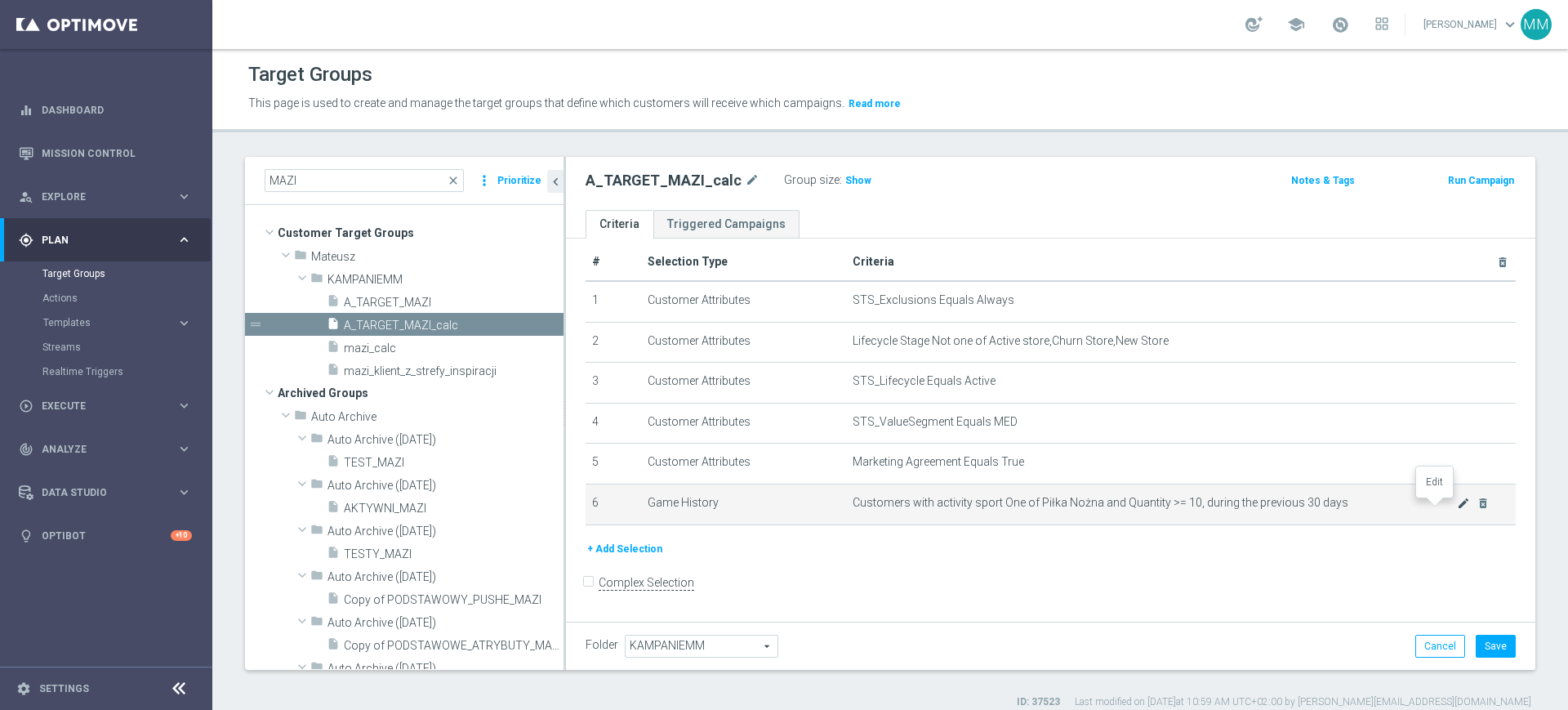
click at [1457, 509] on icon "mode_edit" at bounding box center [1463, 503] width 13 height 13
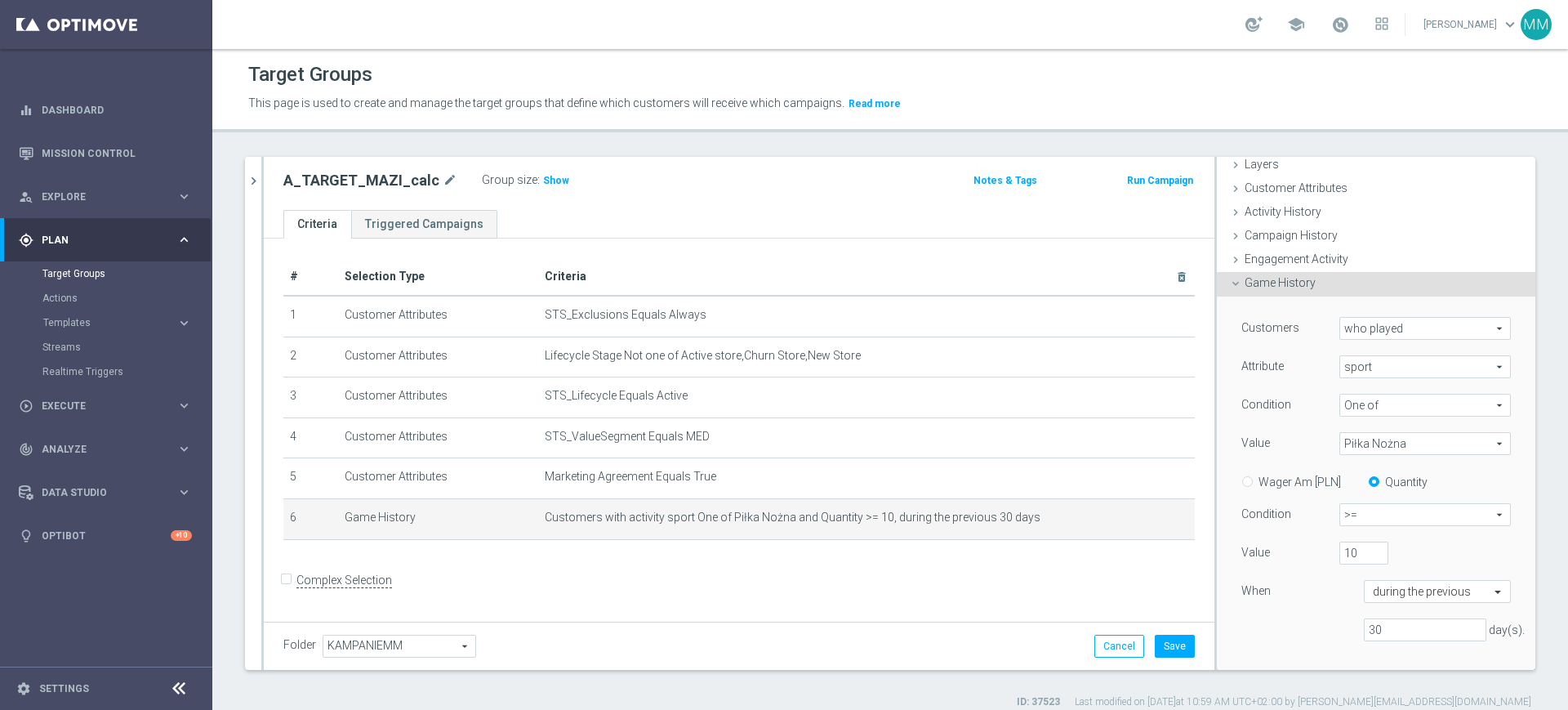
scroll to position [102, 0]
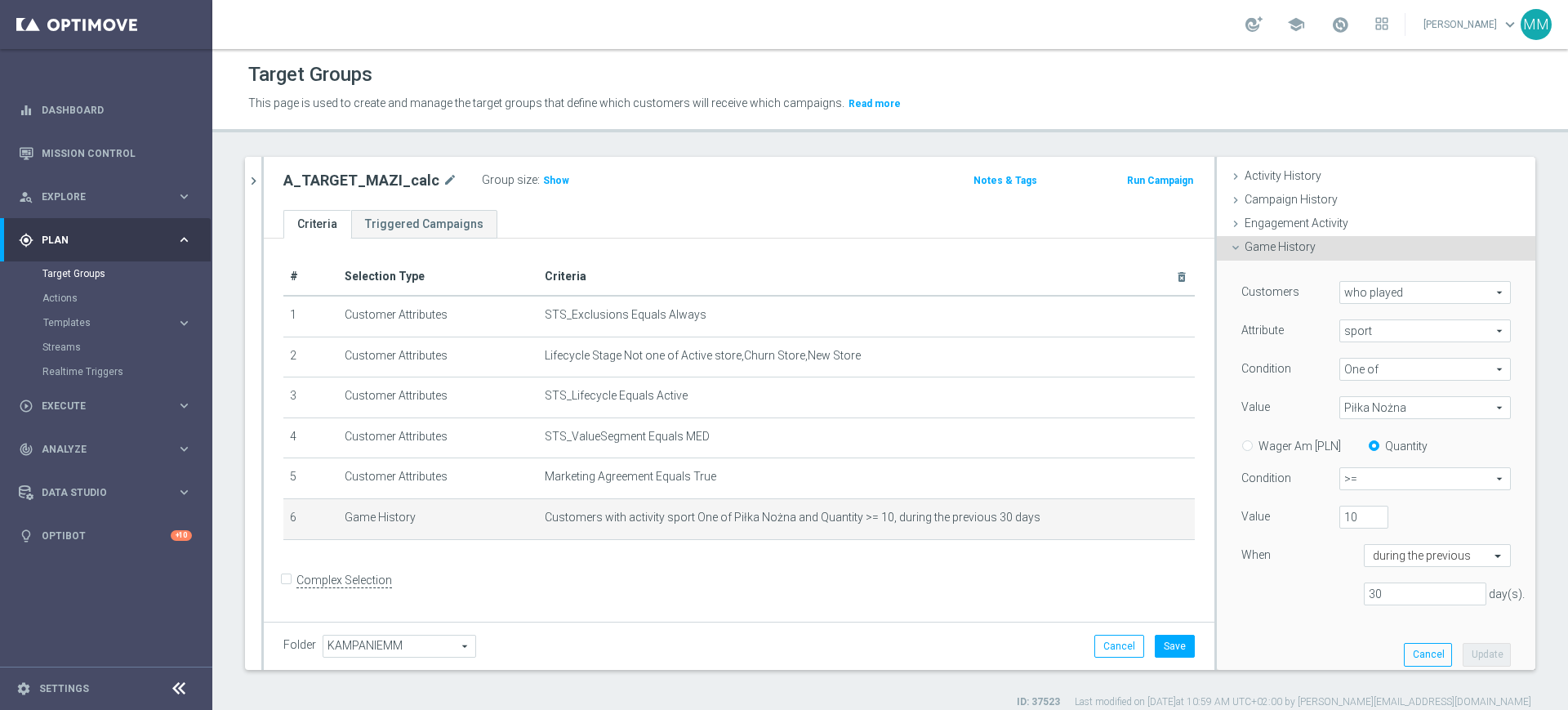
click at [1369, 408] on span "Piłka Nożna" at bounding box center [1425, 407] width 170 height 21
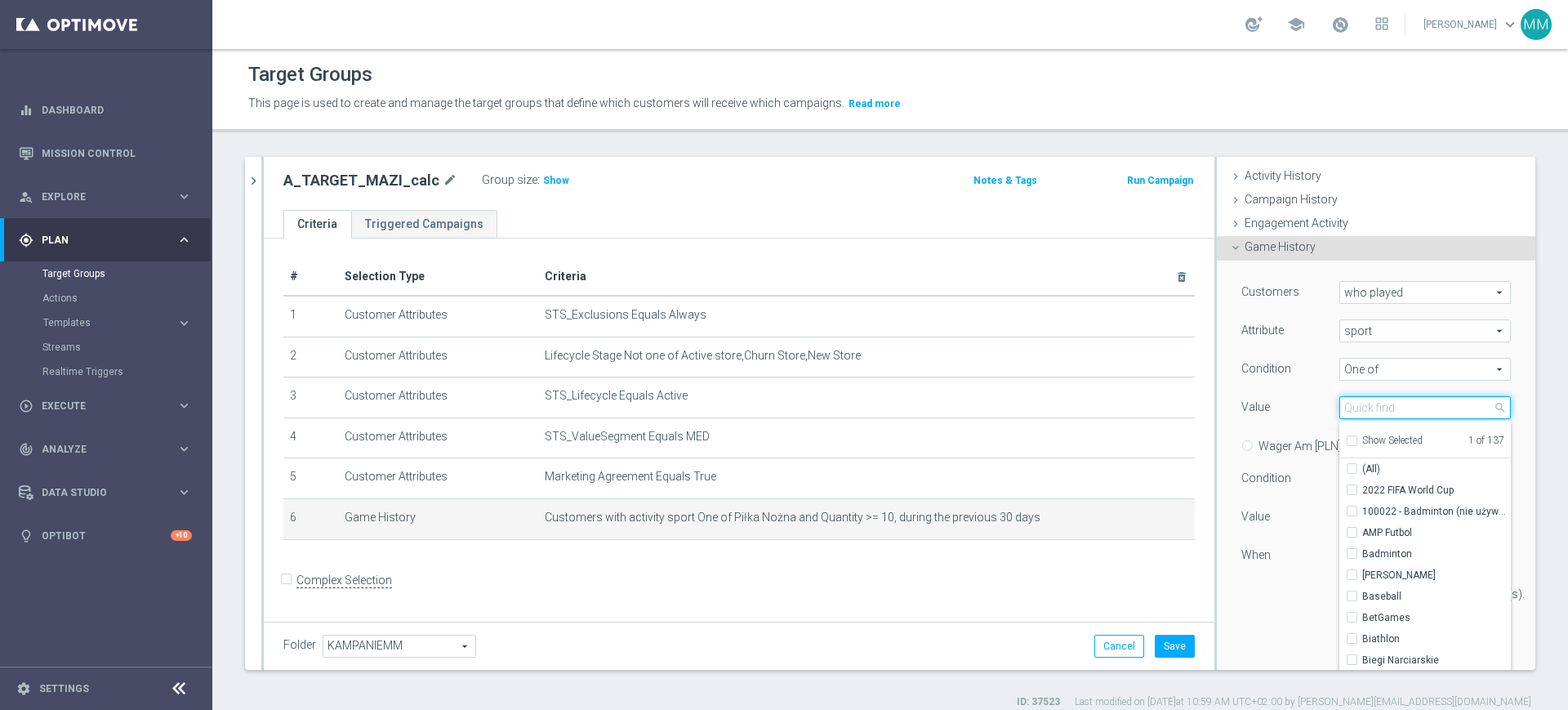
click at [1369, 408] on input "search" at bounding box center [1425, 408] width 172 height 23
type input "tenis"
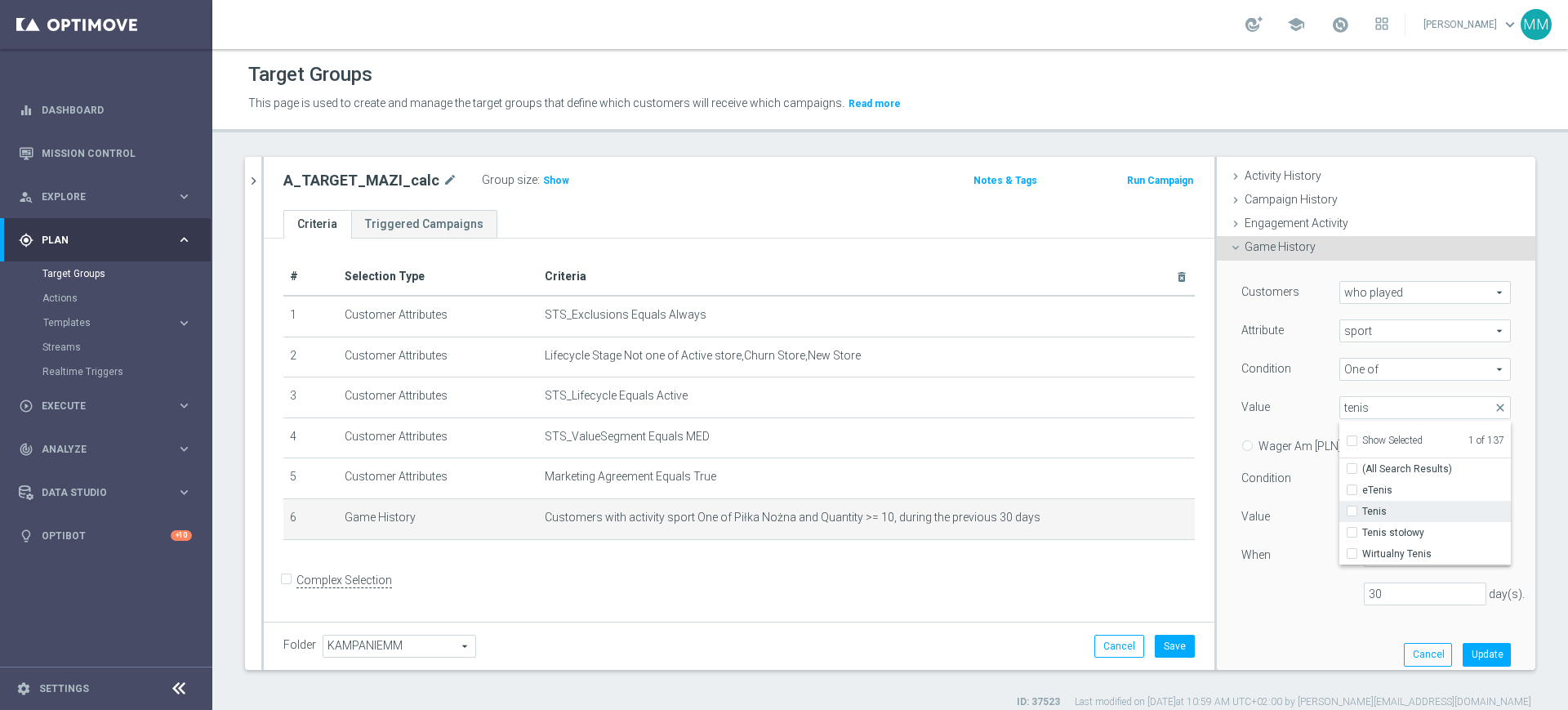
click at [1390, 505] on span "Tenis" at bounding box center [1436, 511] width 149 height 13
click at [1362, 507] on input "Tenis" at bounding box center [1357, 512] width 11 height 11
checkbox input "true"
type input "Selected 2 of 137"
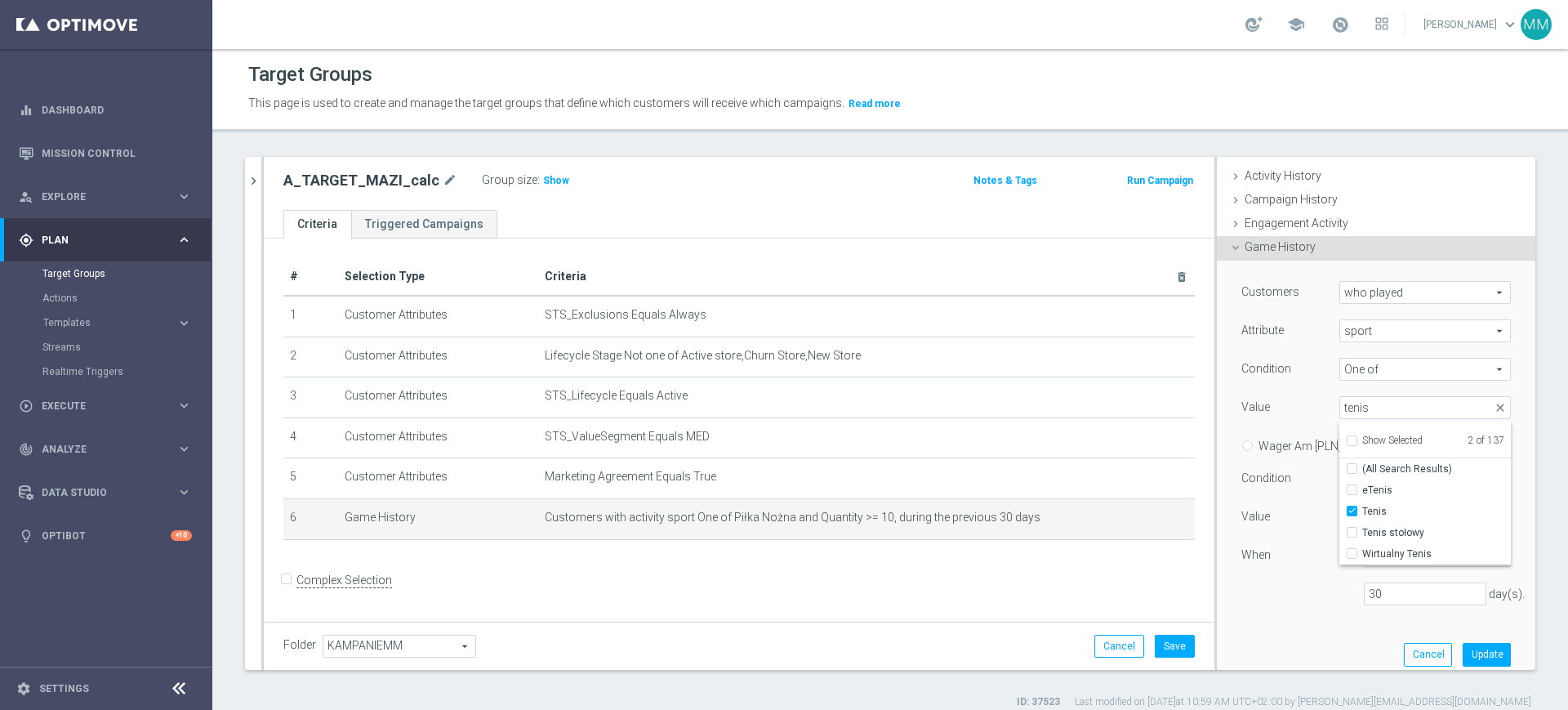
click at [1346, 437] on div "Show Selected" at bounding box center [1385, 439] width 77 height 21
click at [1346, 438] on input "Show Selected" at bounding box center [1351, 443] width 11 height 11
checkbox input "false"
click at [1349, 415] on input "tenis" at bounding box center [1425, 408] width 172 height 23
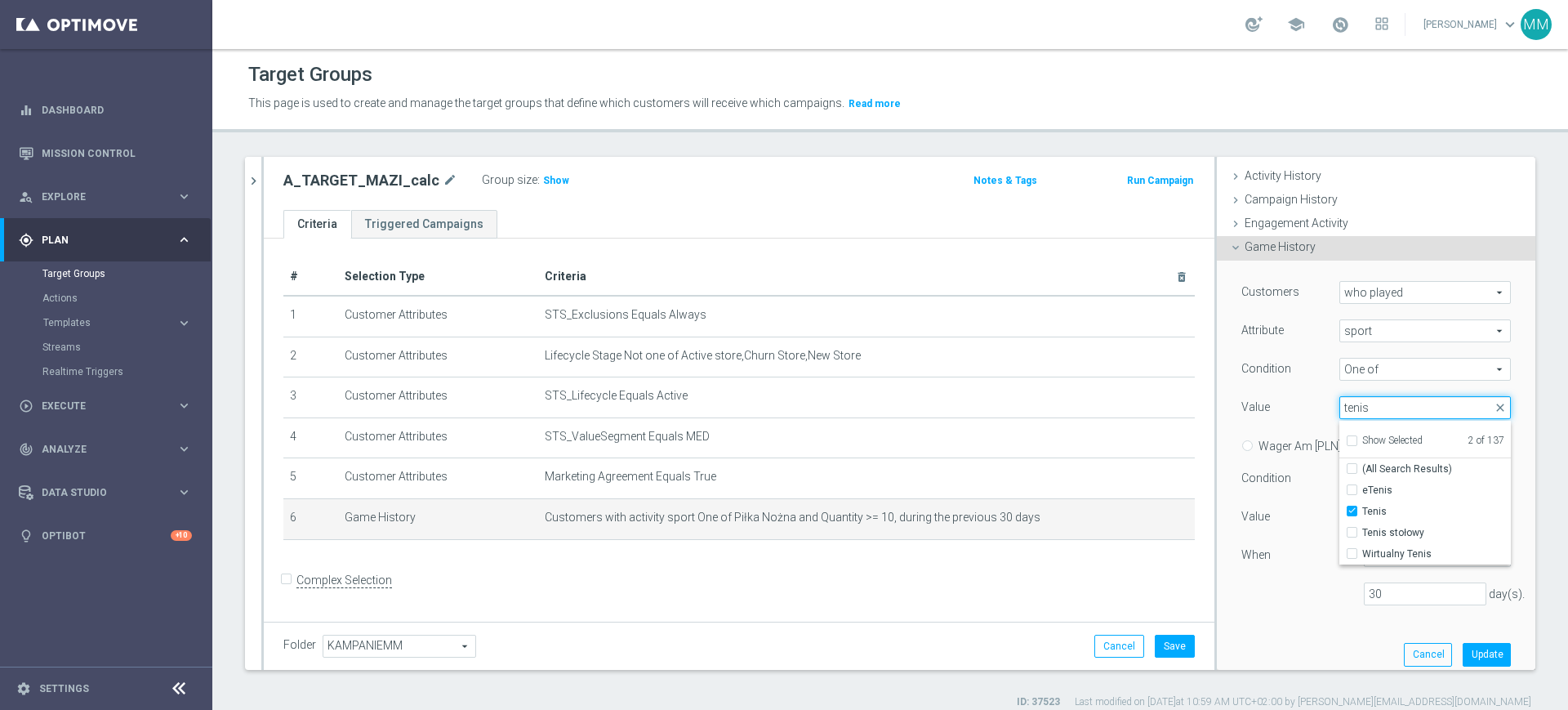
click at [1349, 415] on input "tenis" at bounding box center [1425, 408] width 172 height 23
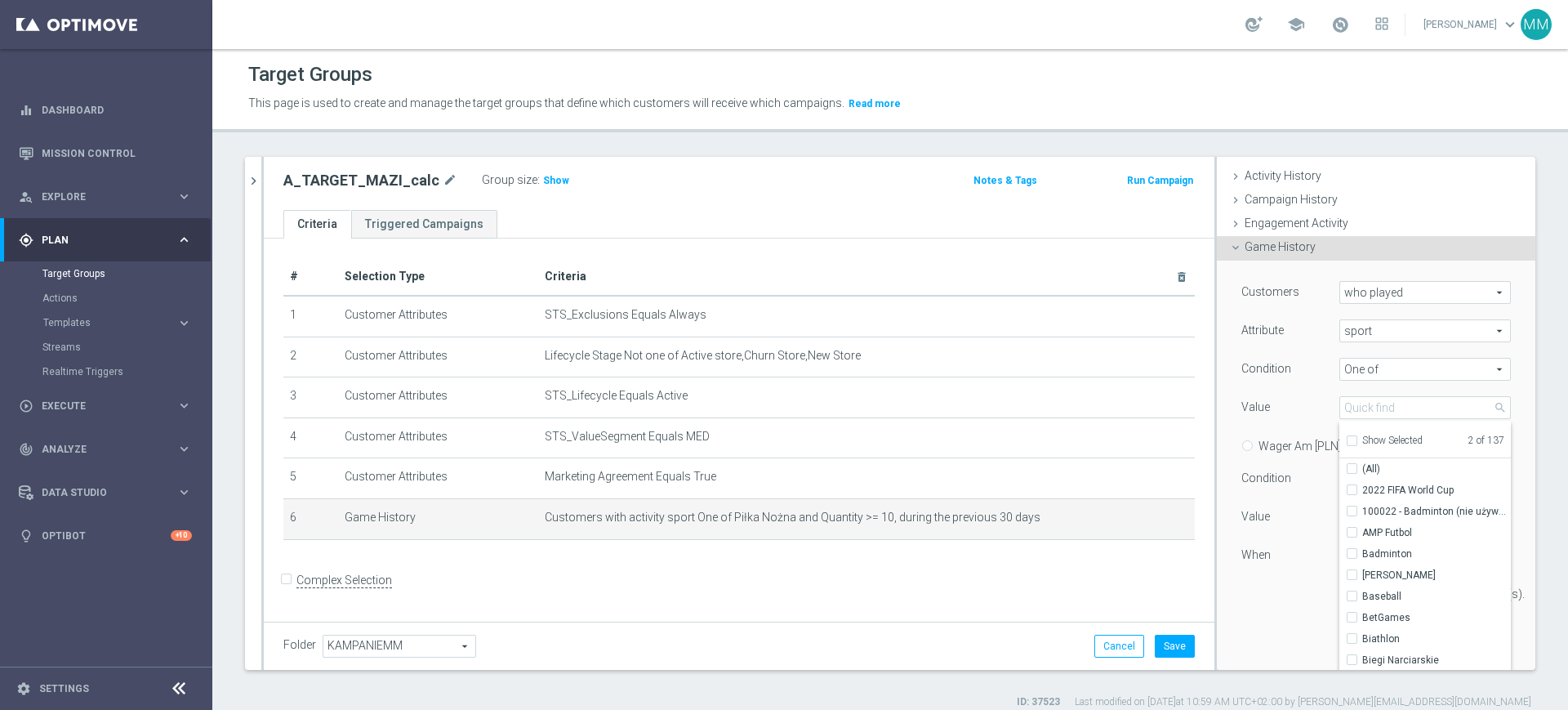
click at [1346, 435] on div "Show Selected" at bounding box center [1385, 439] width 77 height 21
click at [1346, 440] on input "Show Selected" at bounding box center [1351, 443] width 11 height 11
checkbox input "true"
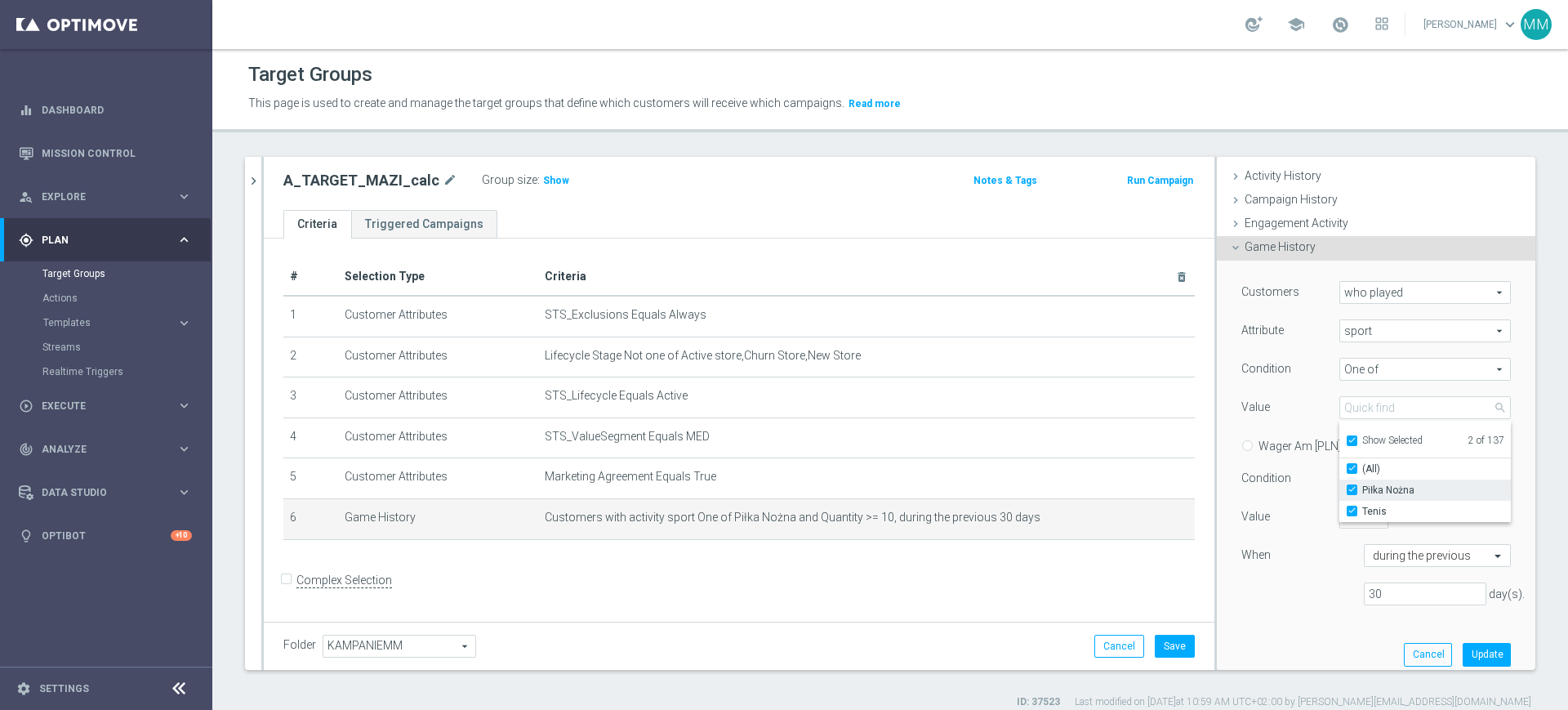
click at [1351, 490] on input "Piłka Nożna" at bounding box center [1357, 491] width 11 height 11
checkbox input "false"
type input "Tenis"
checkbox input "false"
click at [1289, 412] on div "Value" at bounding box center [1277, 409] width 98 height 26
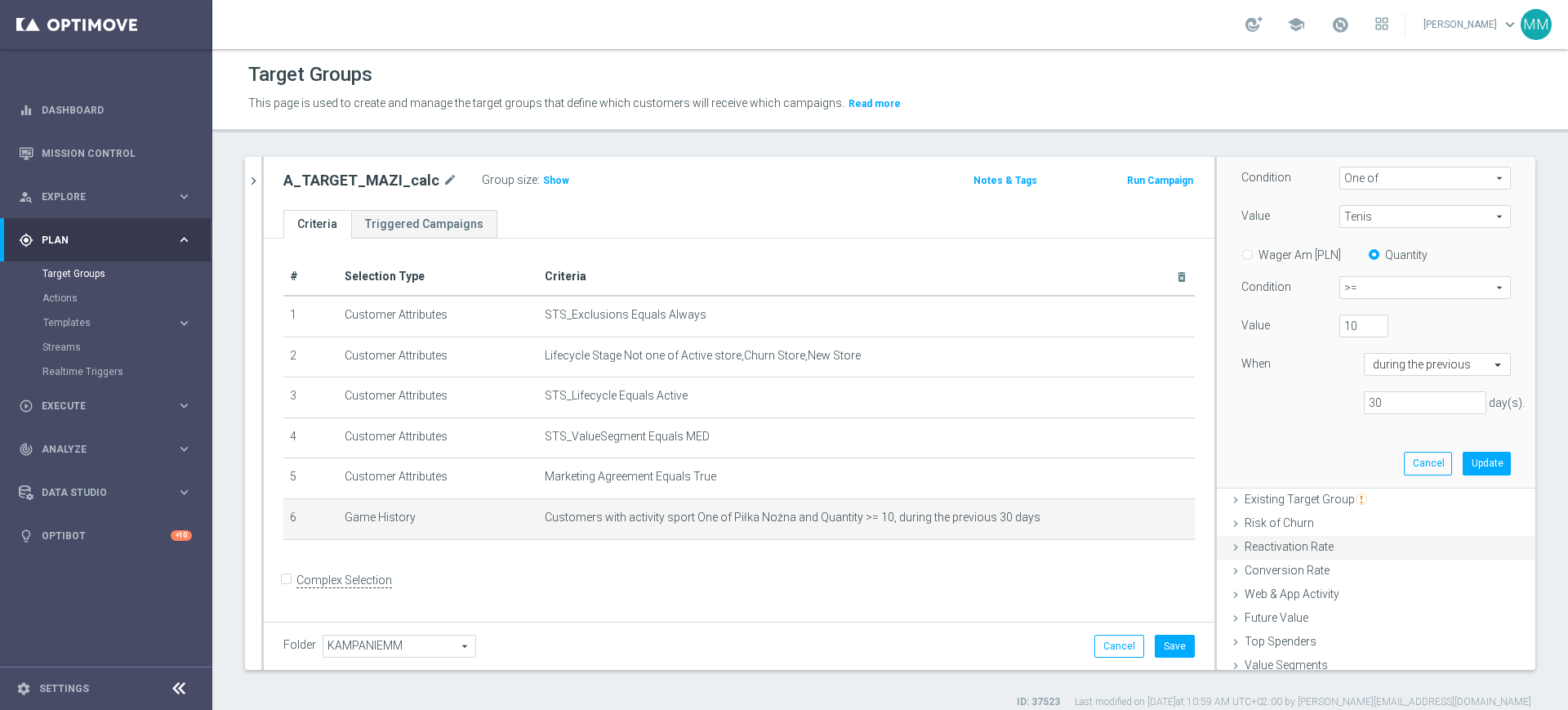
scroll to position [306, 0]
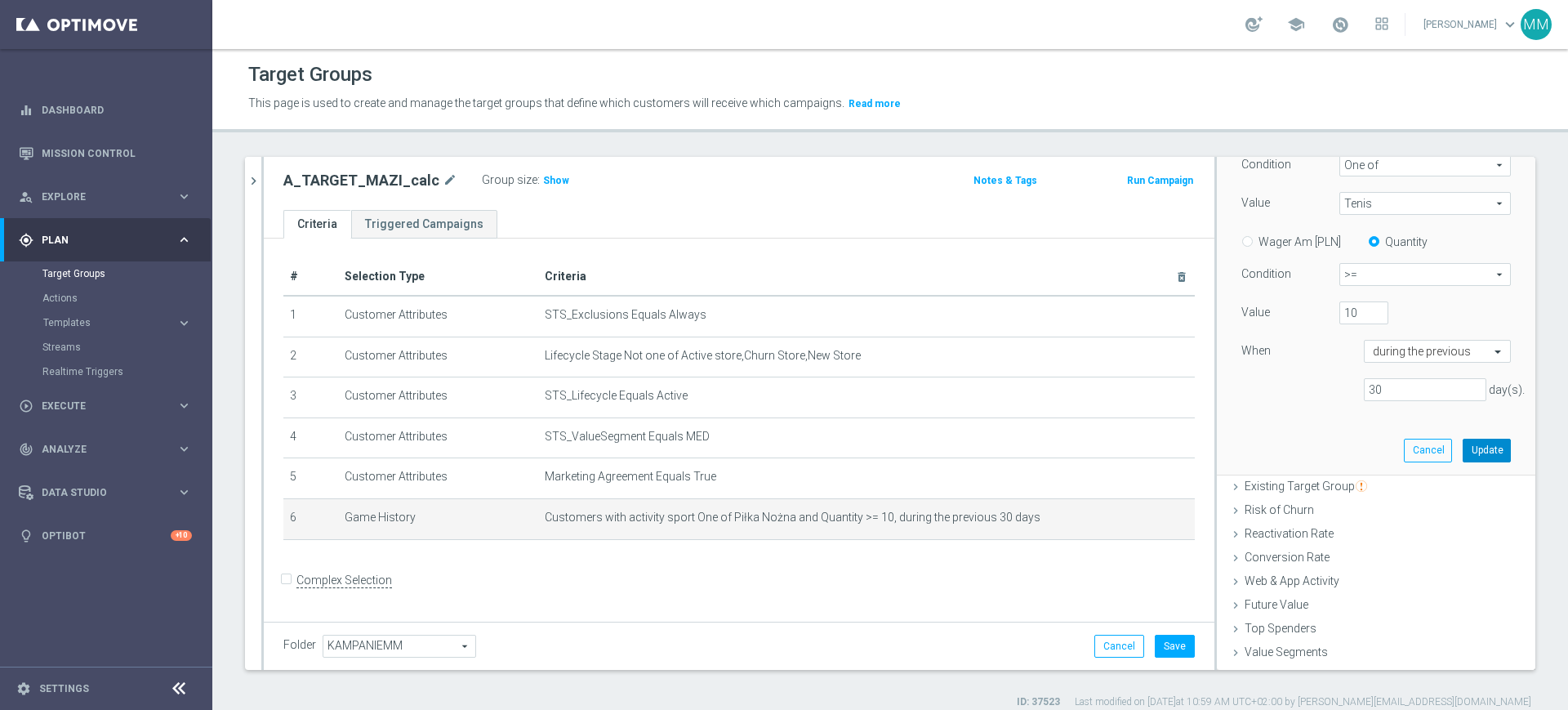
click at [1462, 447] on button "Update" at bounding box center [1487, 450] width 48 height 23
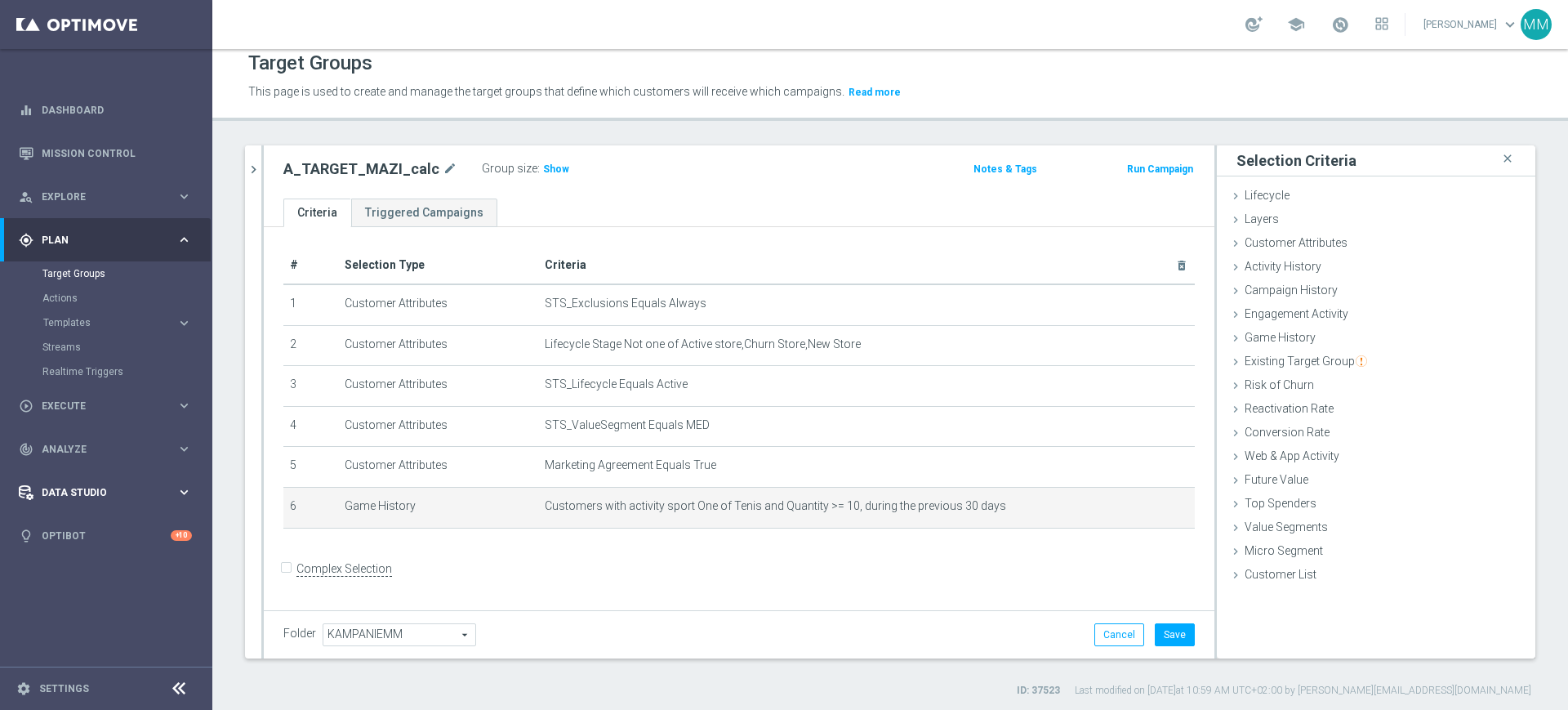
scroll to position [14, 0]
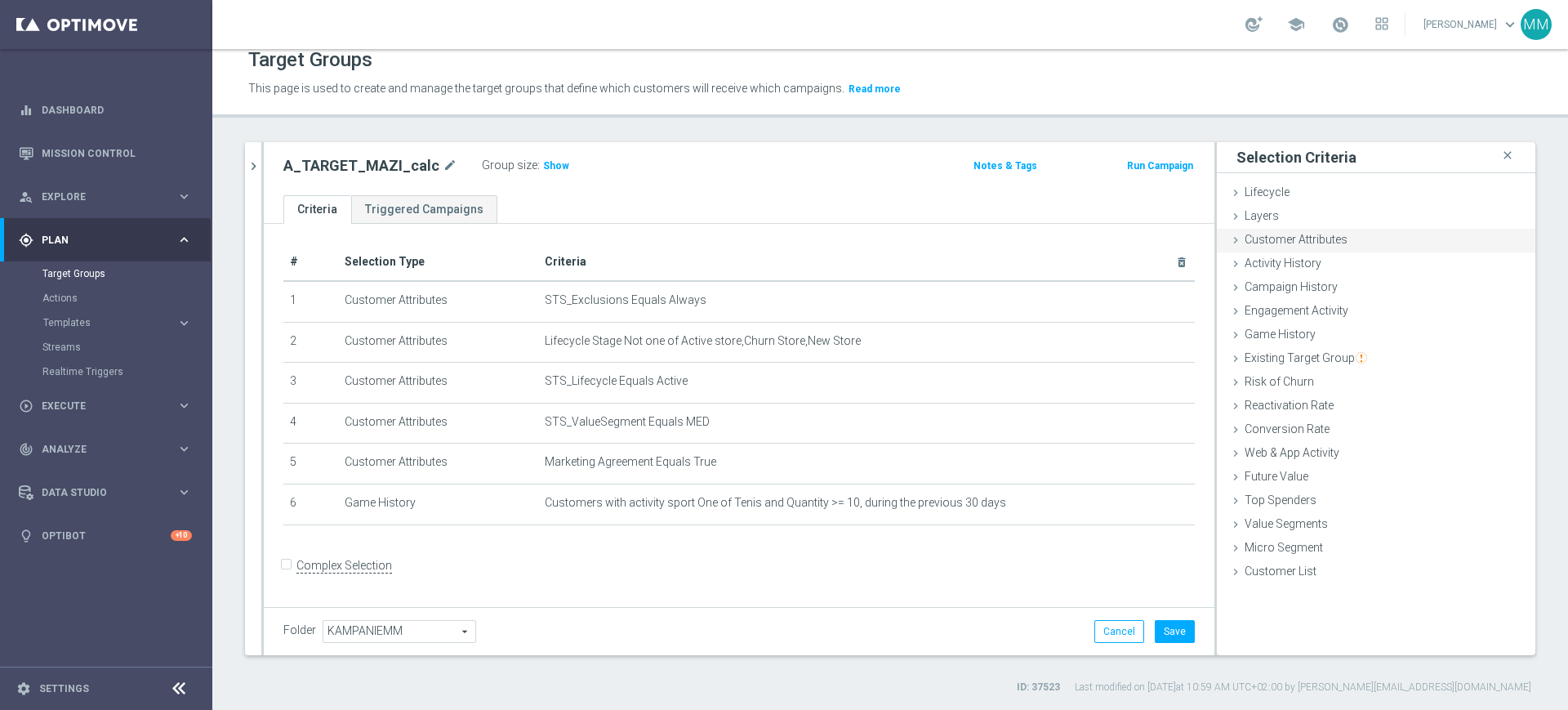
click at [1308, 238] on span "Customer Attributes" at bounding box center [1296, 239] width 103 height 13
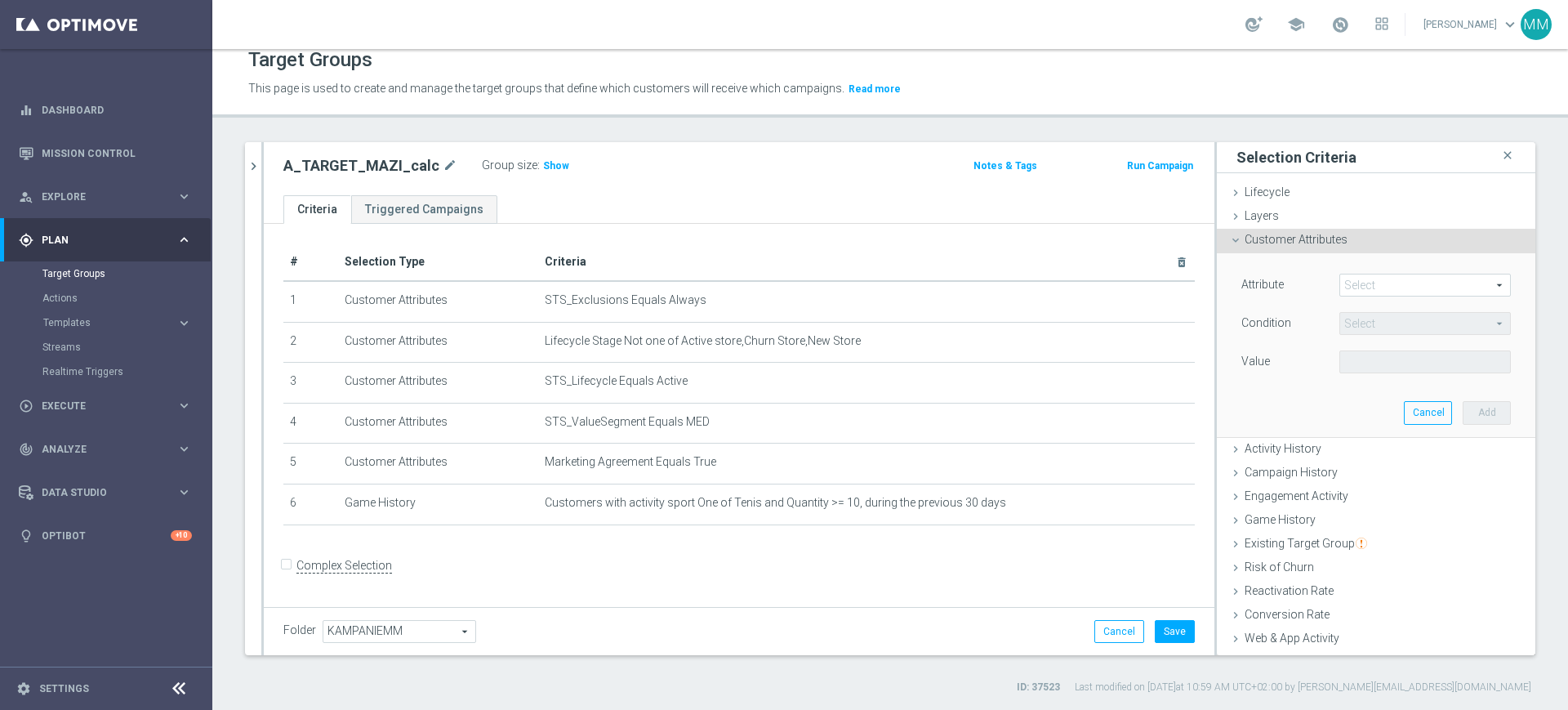
click at [1364, 289] on span at bounding box center [1425, 286] width 170 height 21
click at [0, 0] on input "search" at bounding box center [0, 0] width 0 height 0
type input "fav"
click at [1386, 335] on span "Favorite Sport, Last Three Months" at bounding box center [1425, 330] width 155 height 13
type input "Favorite Sport, Last Three Months"
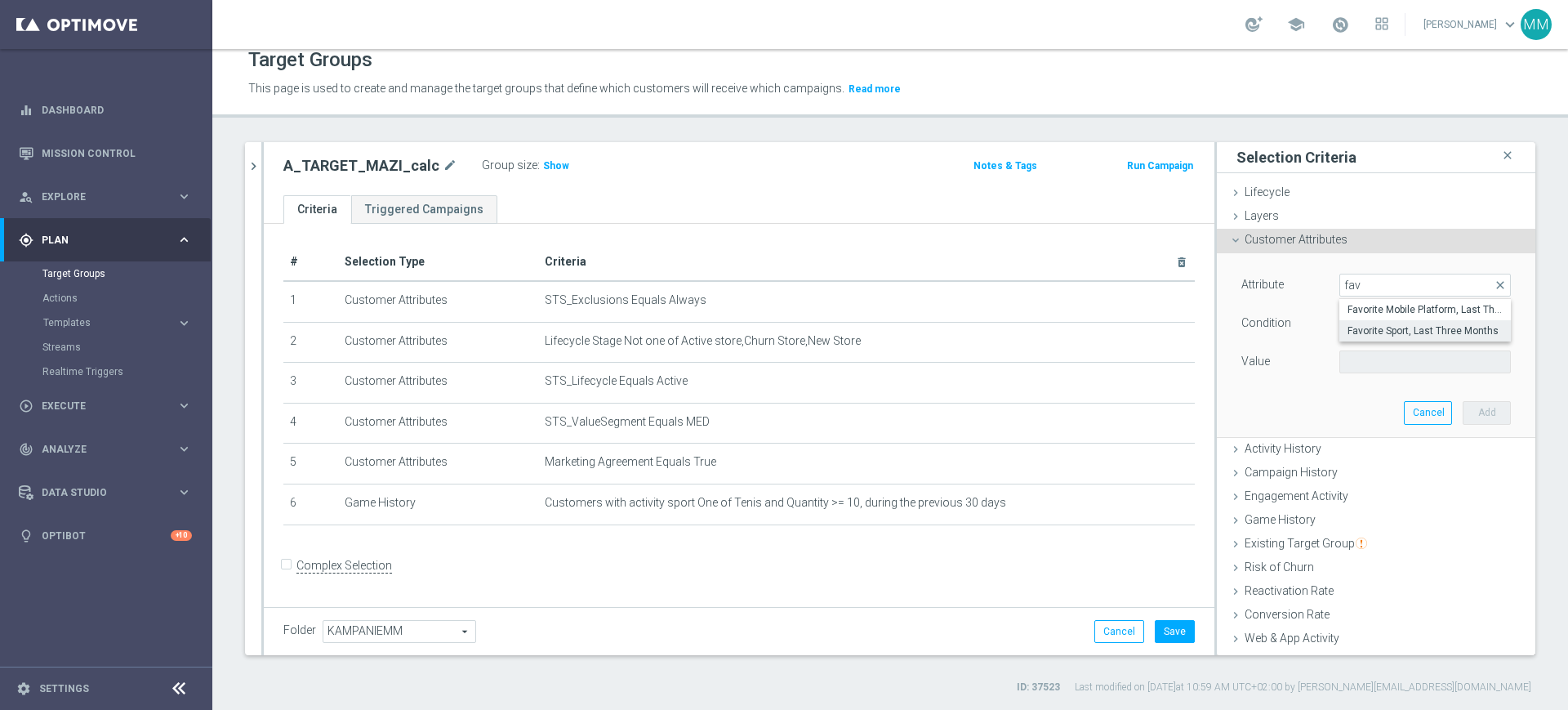
type input "Equals"
click at [1370, 359] on span at bounding box center [1425, 362] width 170 height 21
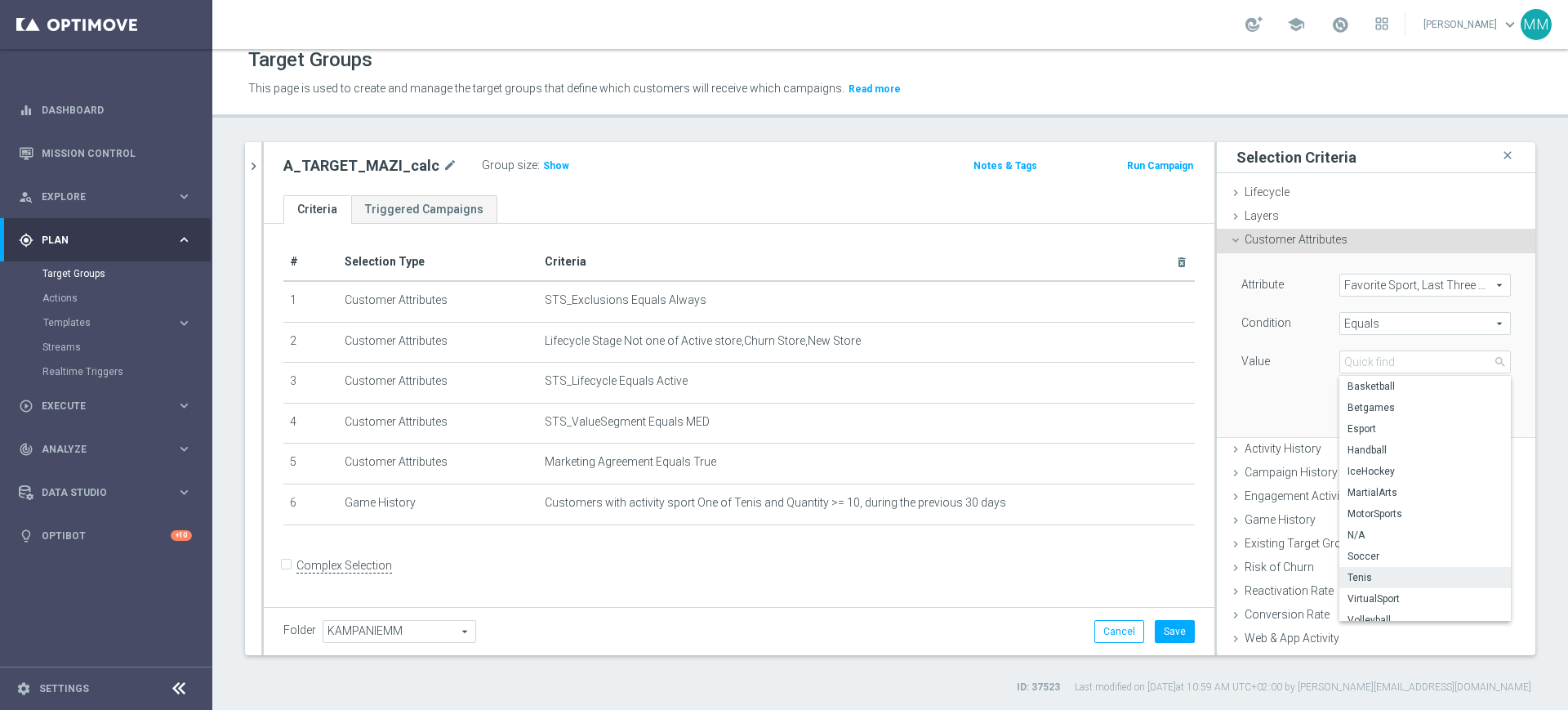
click at [1373, 569] on label "Tenis" at bounding box center [1425, 577] width 172 height 21
type input "Tenis"
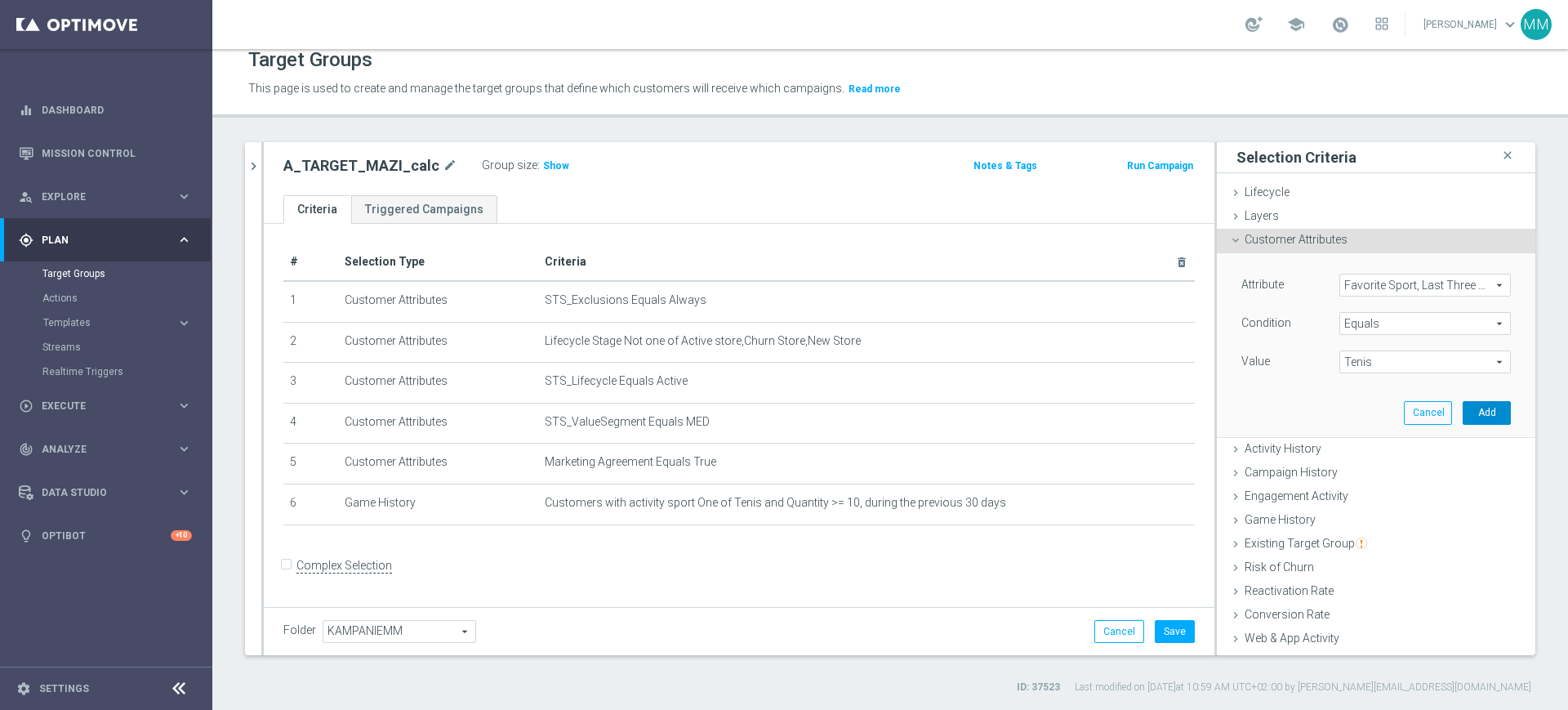
click at [1462, 409] on button "Add" at bounding box center [1487, 413] width 48 height 23
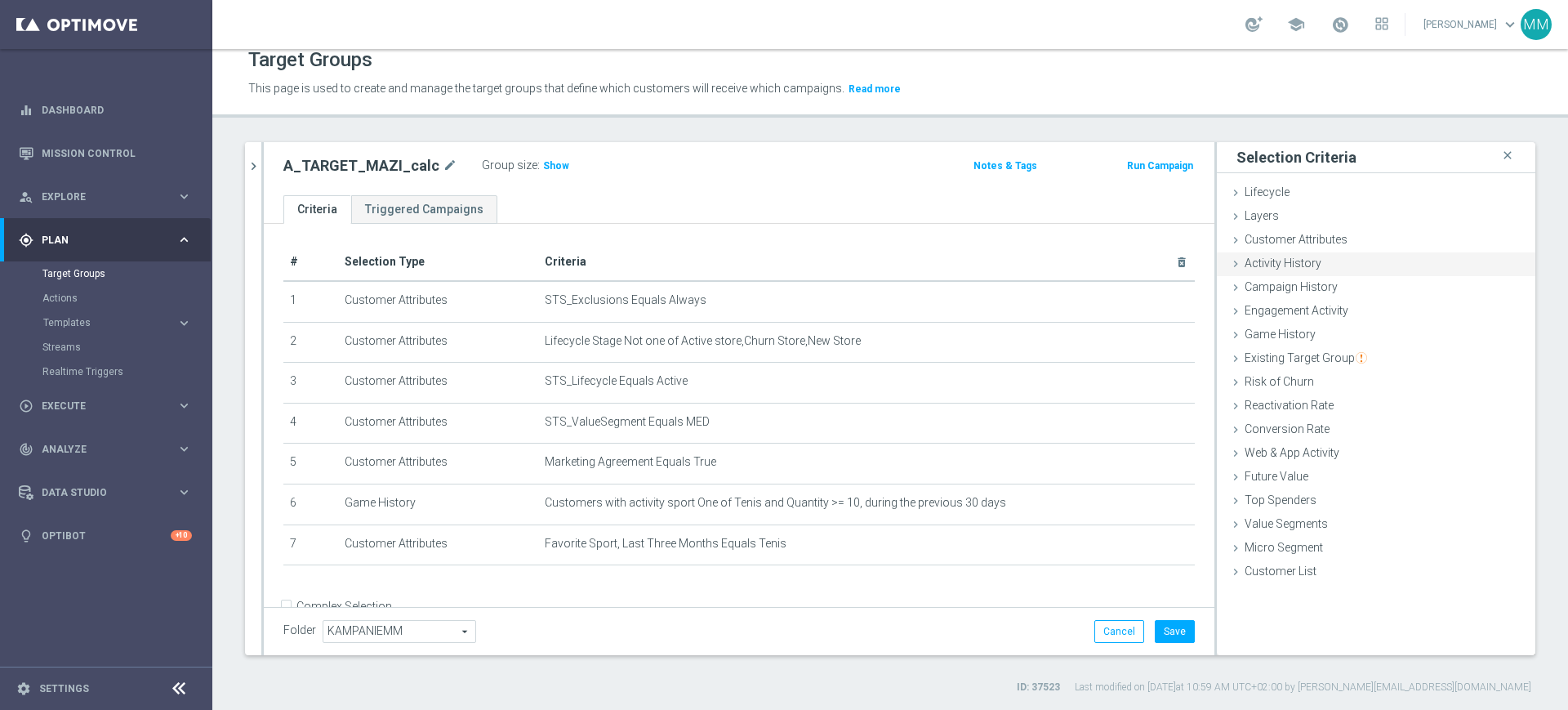
click at [1291, 265] on span "Activity History" at bounding box center [1283, 263] width 77 height 13
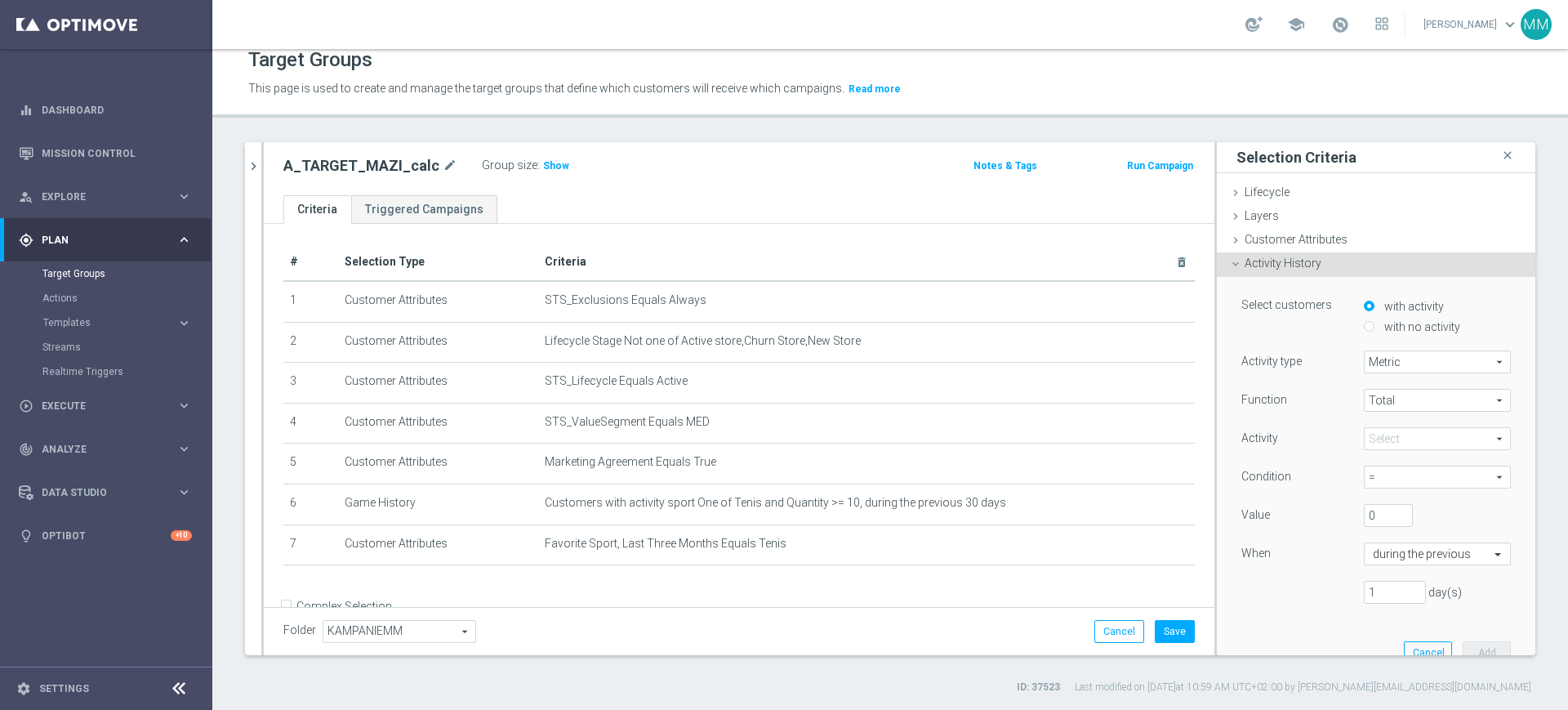
click at [1400, 442] on span at bounding box center [1437, 439] width 145 height 21
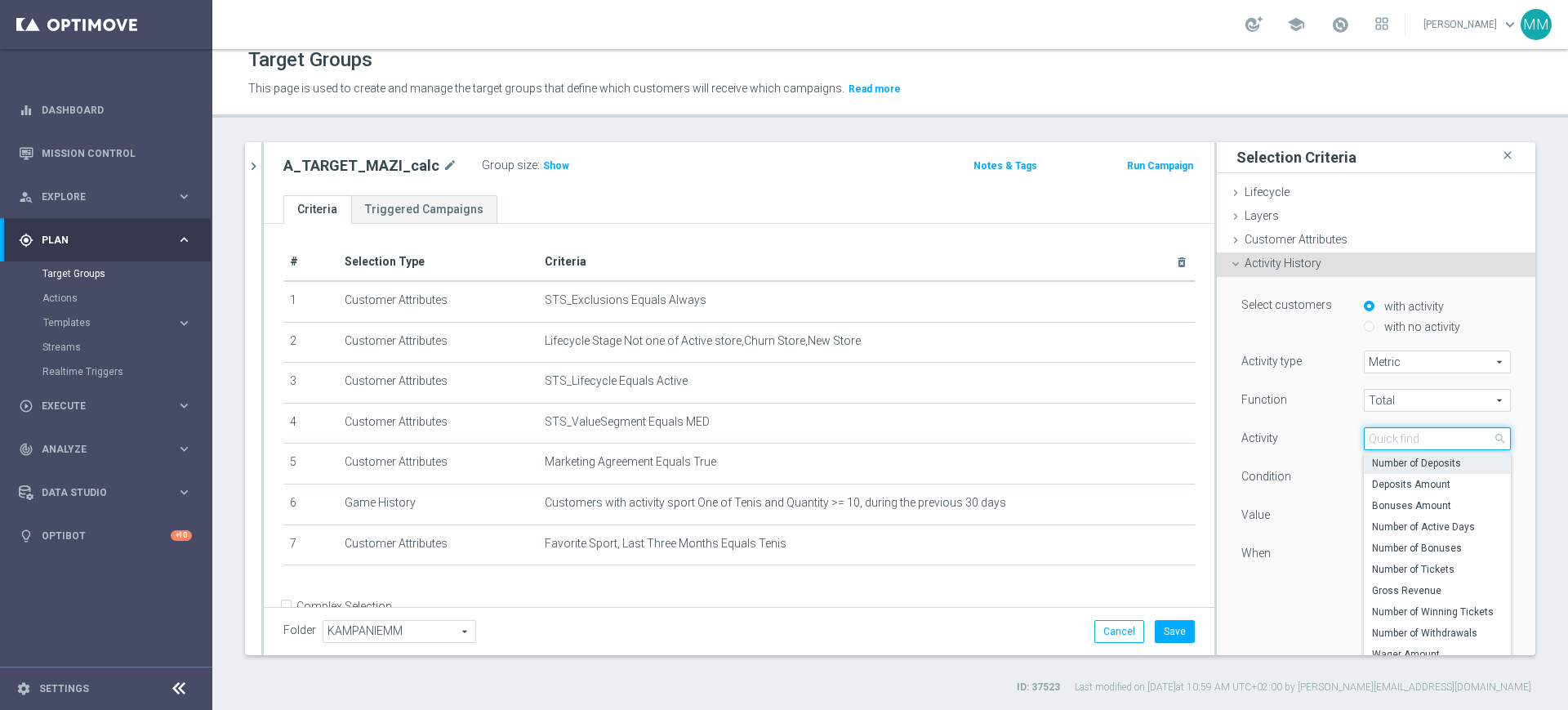
drag, startPoint x: 1400, startPoint y: 442, endPoint x: 1402, endPoint y: 453, distance: 11.2
click at [1400, 443] on input "search" at bounding box center [1437, 439] width 147 height 23
click at [1424, 550] on span "Number of Bonuses" at bounding box center [1437, 548] width 131 height 13
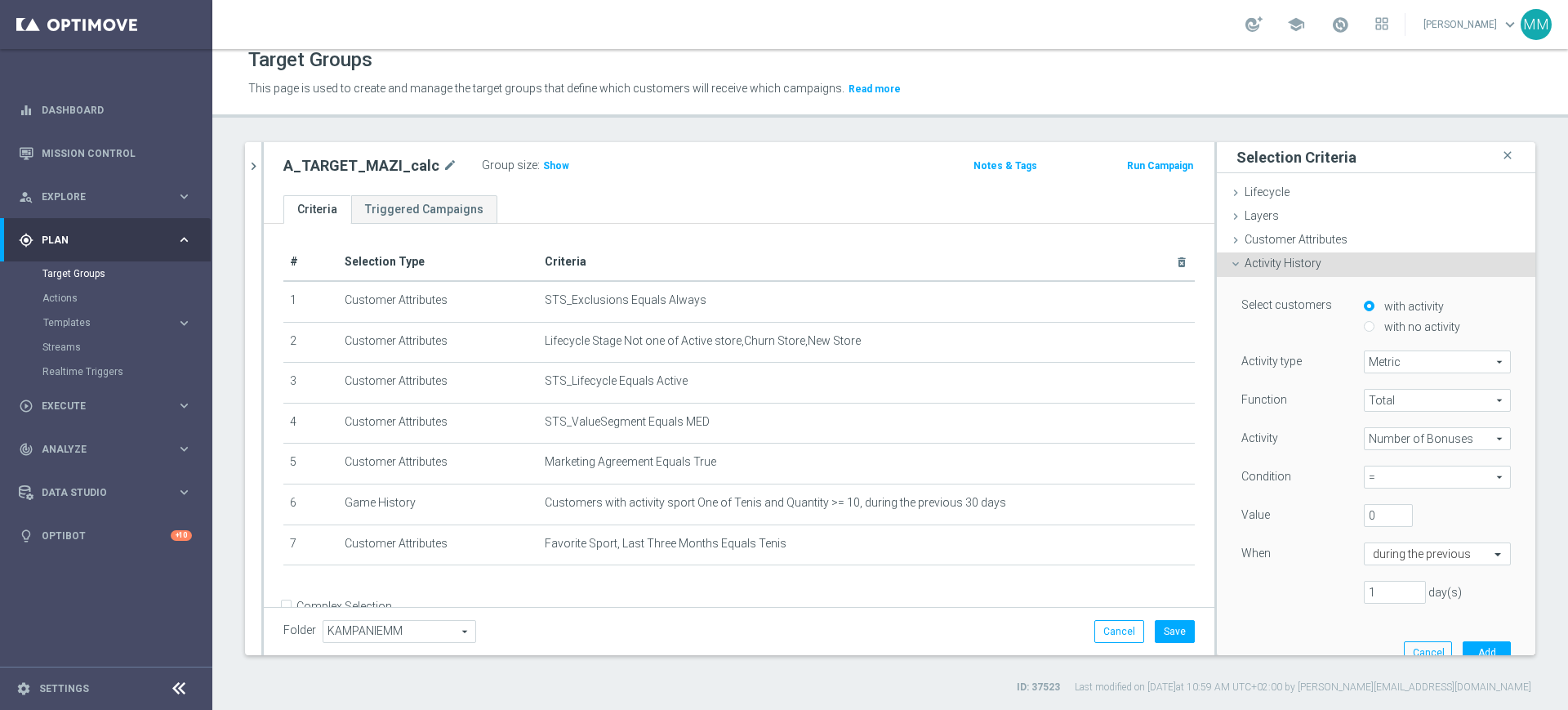
click at [1408, 425] on div "Function Total Total arrow_drop_down search Activity Number of Bonuses Number o…" at bounding box center [1376, 502] width 269 height 228
click at [1403, 434] on span "Number of Bonuses" at bounding box center [1437, 439] width 145 height 21
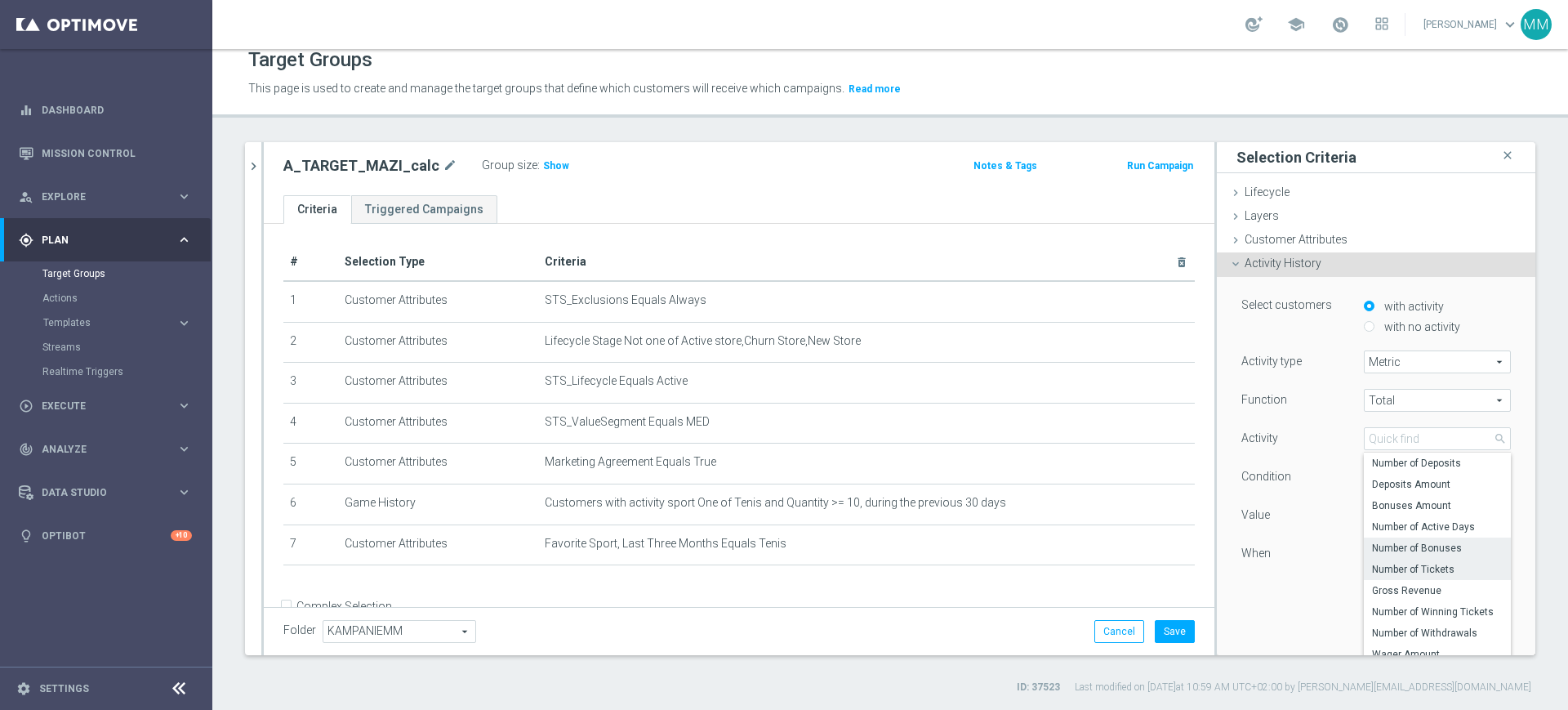
click at [1407, 571] on span "Number of Tickets" at bounding box center [1437, 569] width 131 height 13
type input "Number of Tickets"
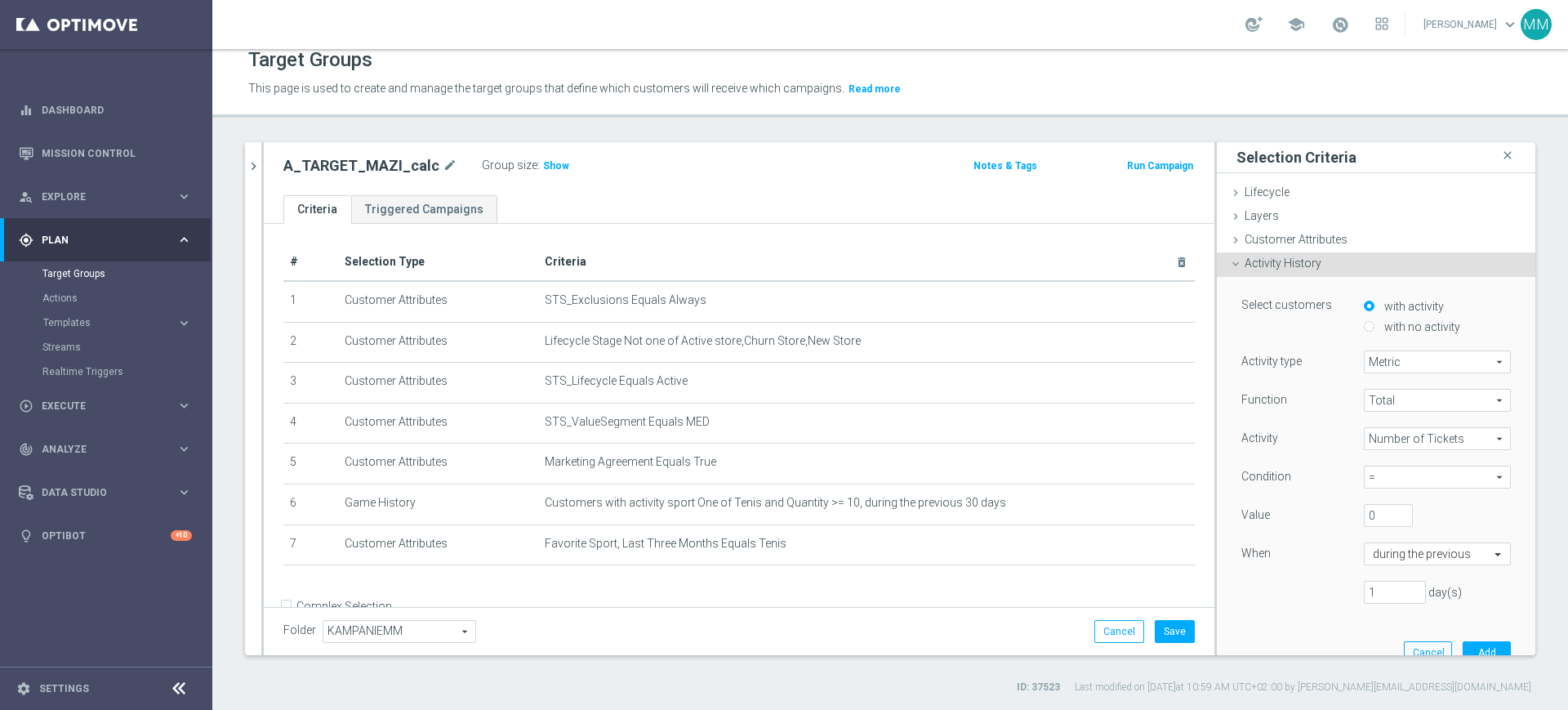
click at [1370, 477] on span "=" at bounding box center [1437, 477] width 145 height 21
click at [1372, 570] on span ">=" at bounding box center [1437, 565] width 131 height 13
type input ">="
drag, startPoint x: 1351, startPoint y: 510, endPoint x: 1316, endPoint y: 508, distance: 35.1
click at [1316, 508] on div "Value 0" at bounding box center [1376, 517] width 294 height 26
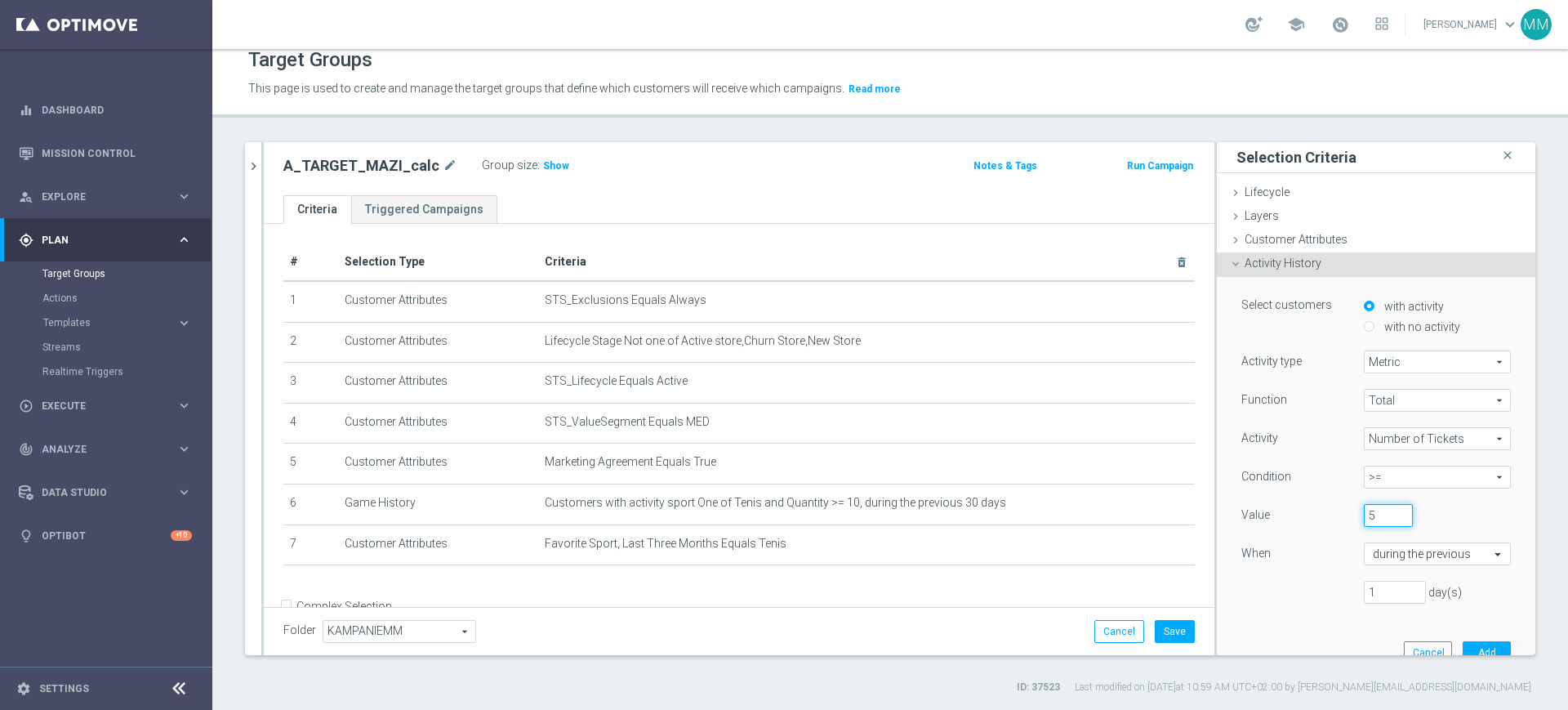
type input "5"
drag, startPoint x: 1381, startPoint y: 597, endPoint x: 1288, endPoint y: 593, distance: 93.1
click at [1291, 593] on div "1 day(s)" at bounding box center [1376, 593] width 294 height 23
type input "30"
click at [1467, 648] on button "Add" at bounding box center [1487, 653] width 48 height 23
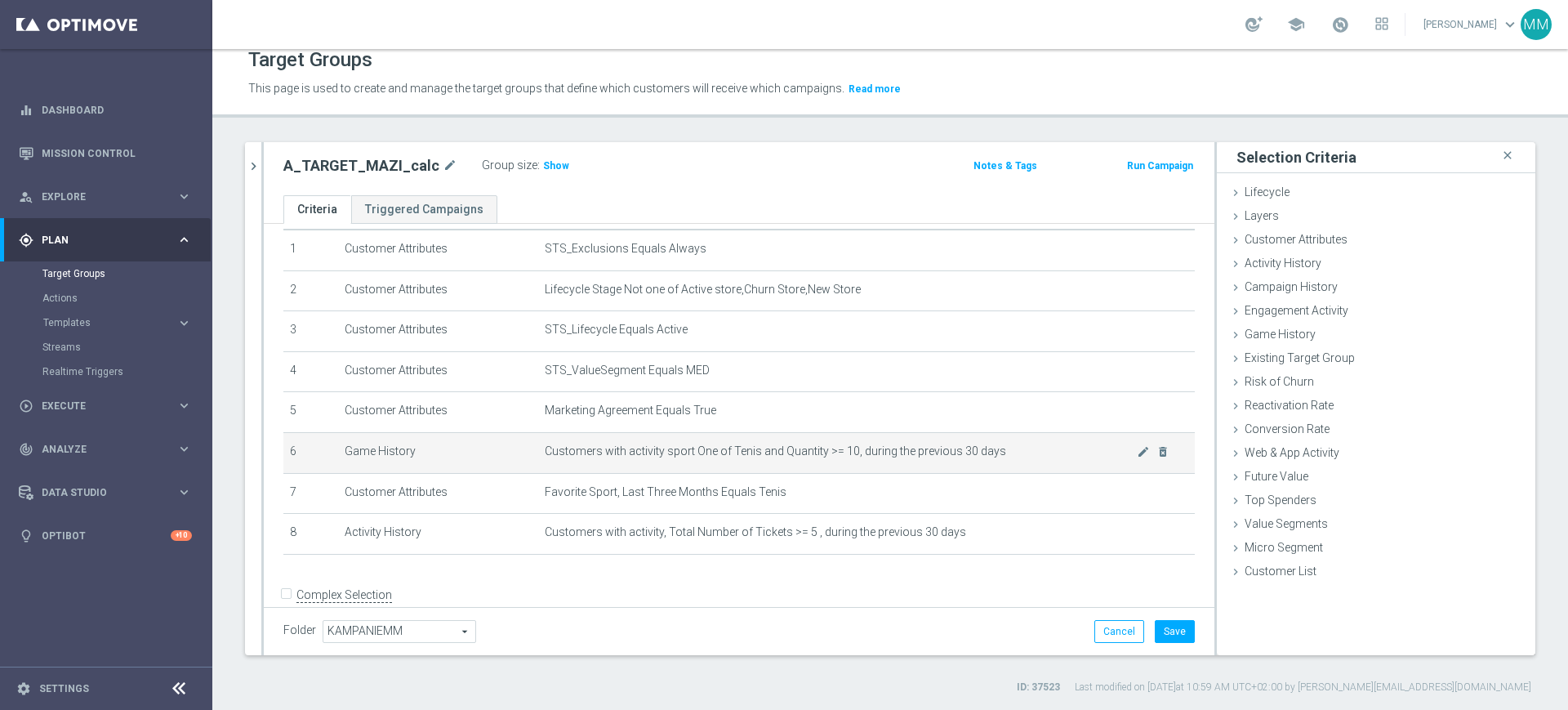
scroll to position [80, 0]
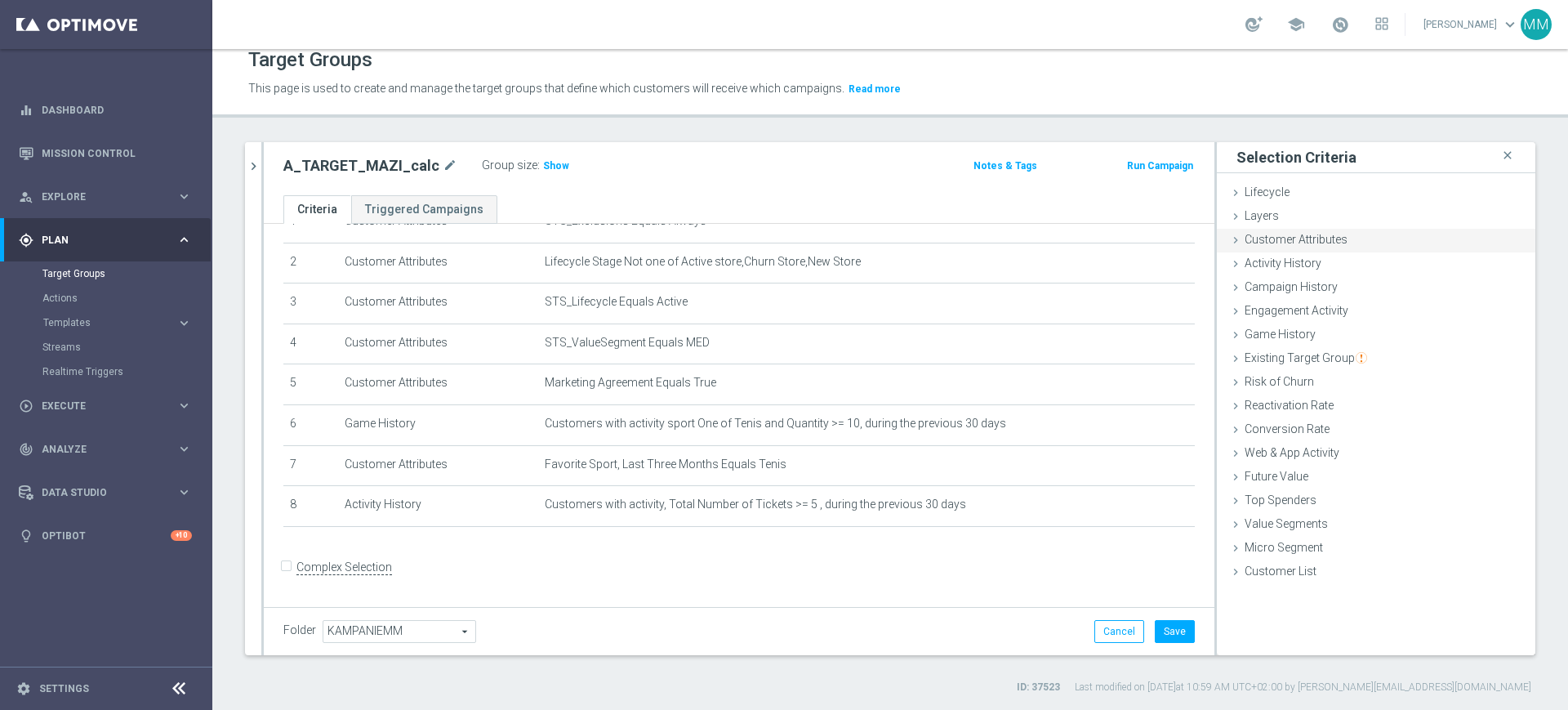
click at [1291, 245] on span "Customer Attributes" at bounding box center [1296, 239] width 103 height 13
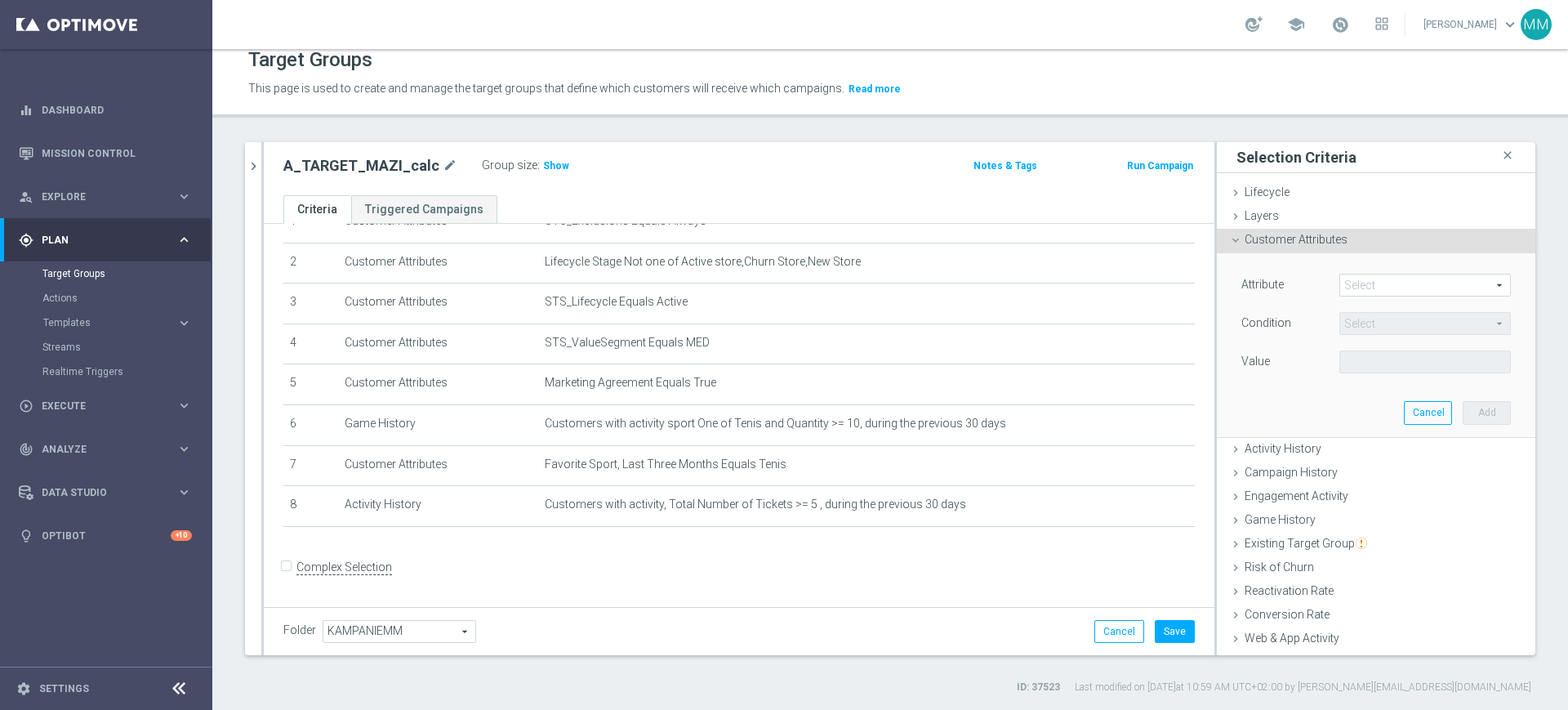
click at [1346, 276] on span at bounding box center [1425, 286] width 170 height 21
click at [0, 0] on input "search" at bounding box center [0, 0] width 0 height 0
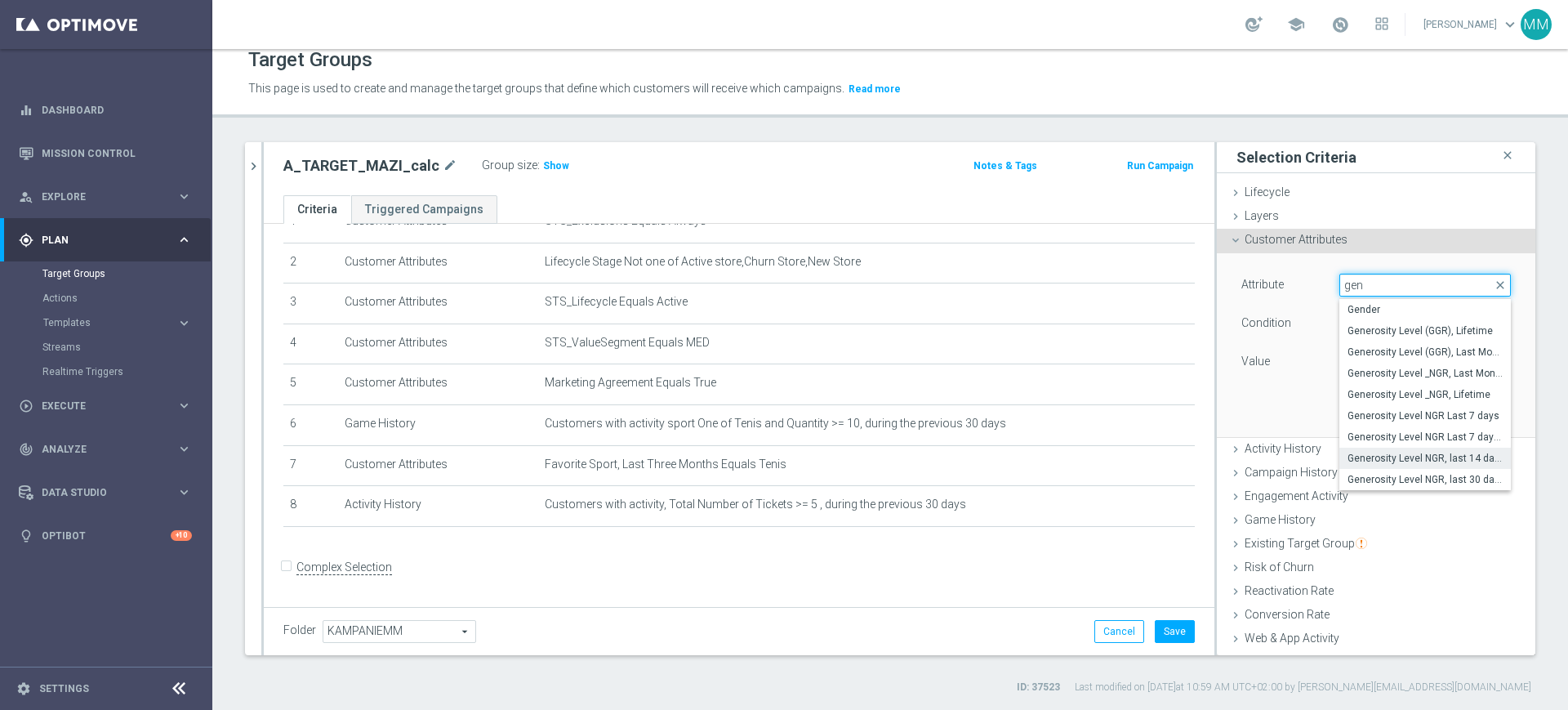
type input "gen"
click at [1419, 463] on span "Generosity Level NGR, last 14 days" at bounding box center [1425, 458] width 155 height 13
type input "Generosity Level NGR, last 14 days"
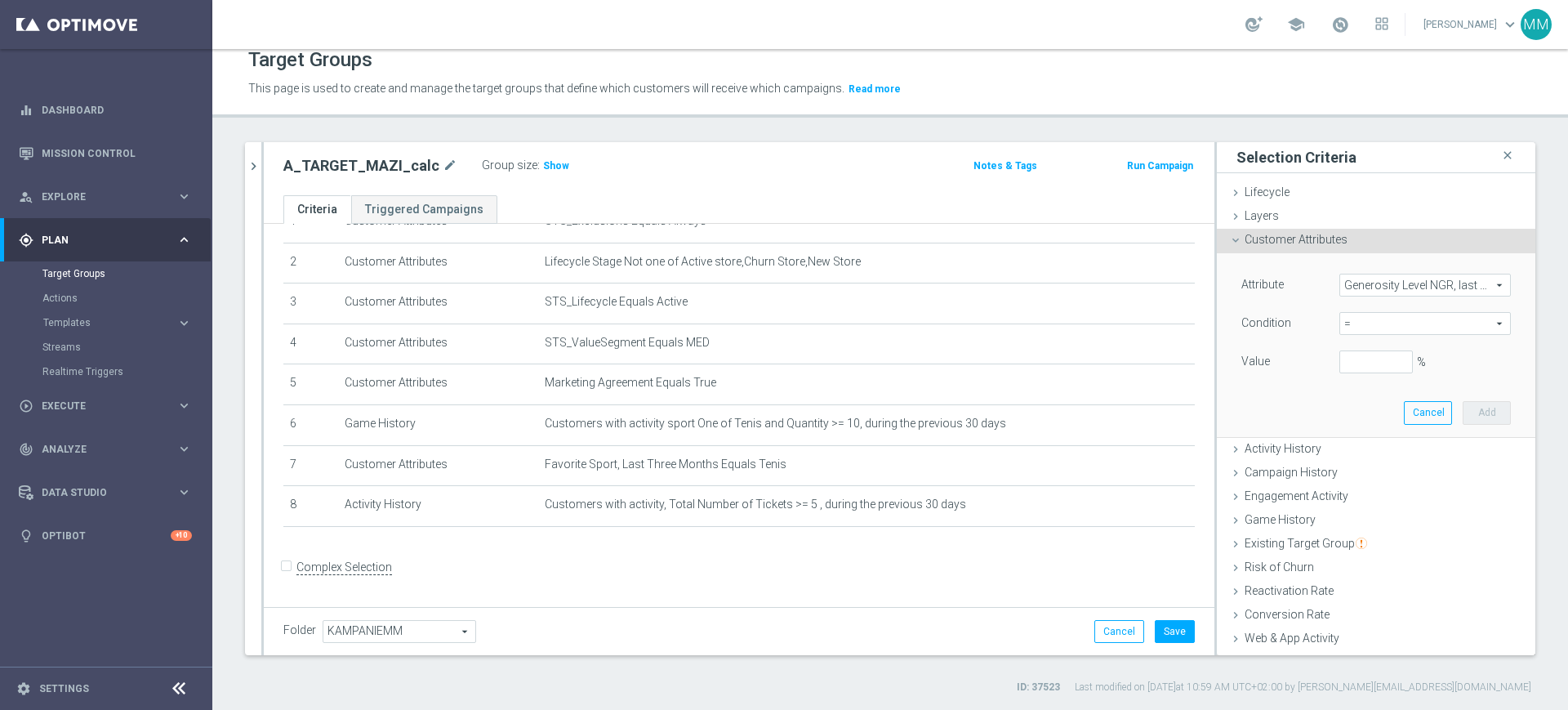
click at [1385, 328] on span "=" at bounding box center [1425, 323] width 170 height 21
click at [1367, 475] on span "between" at bounding box center [1425, 475] width 155 height 13
type input "between"
click at [1347, 373] on div "Value Min: %" at bounding box center [1376, 363] width 294 height 26
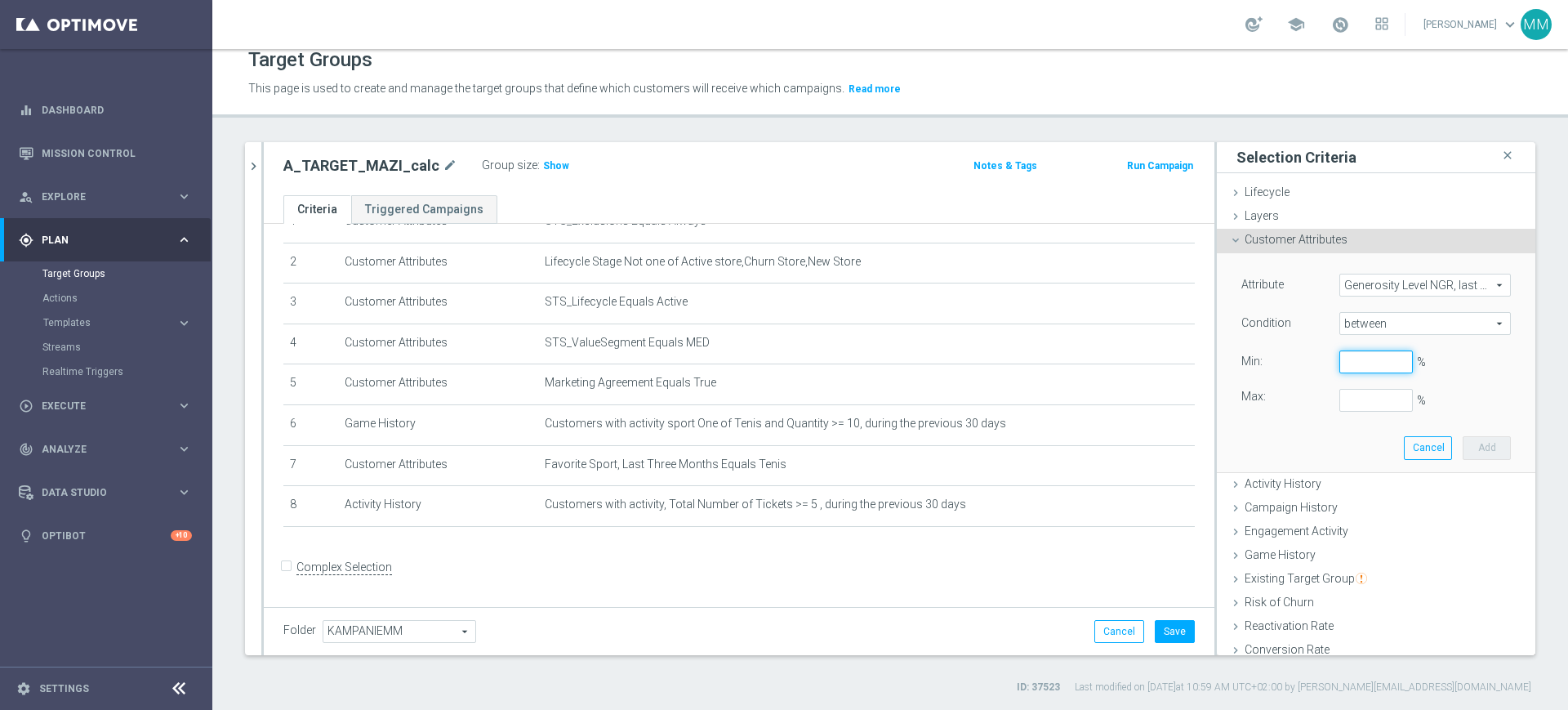
click at [1345, 366] on input "%" at bounding box center [1376, 362] width 73 height 23
type input "0"
click at [1470, 441] on button "Add" at bounding box center [1487, 448] width 48 height 23
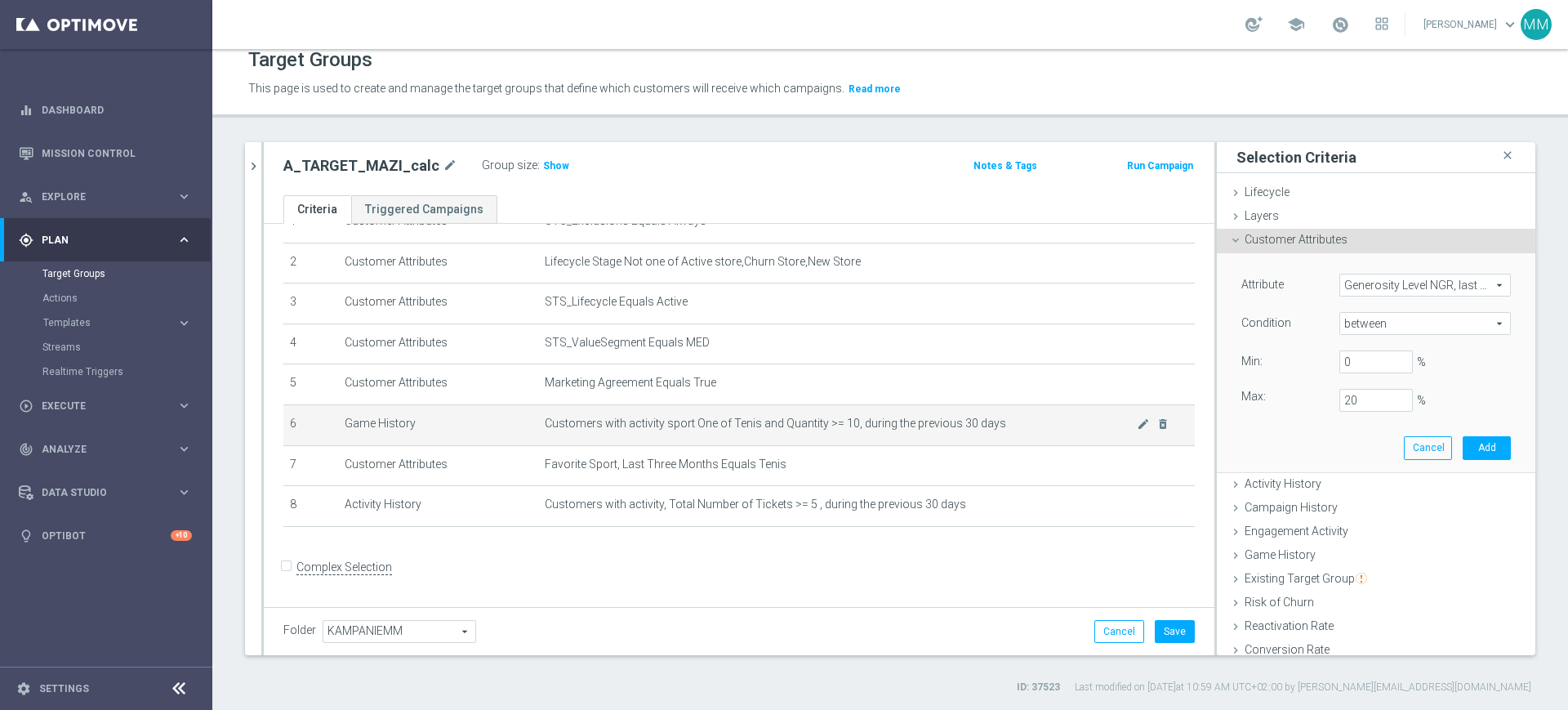
type input "0.2"
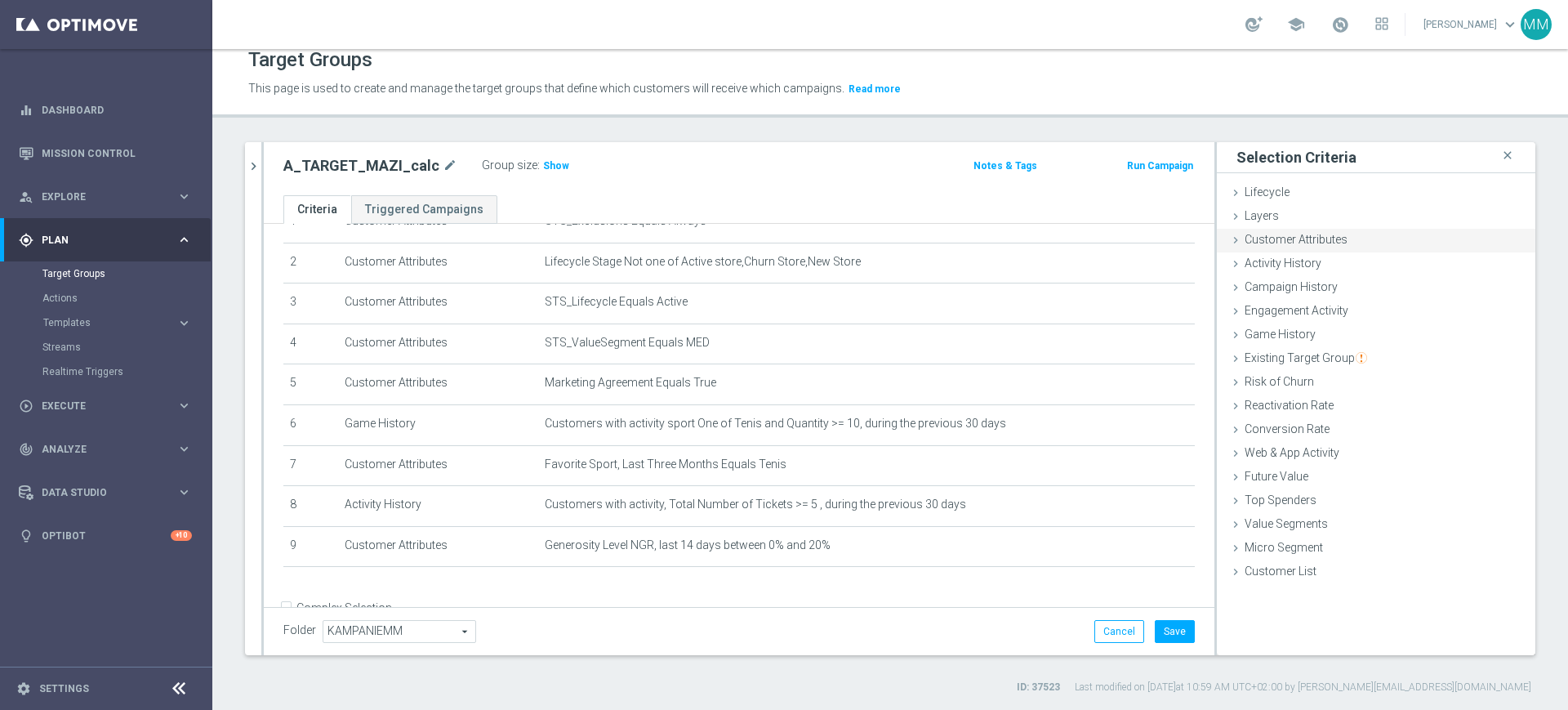
click at [1332, 240] on div "Customer Attributes done selection saved" at bounding box center [1376, 240] width 319 height 24
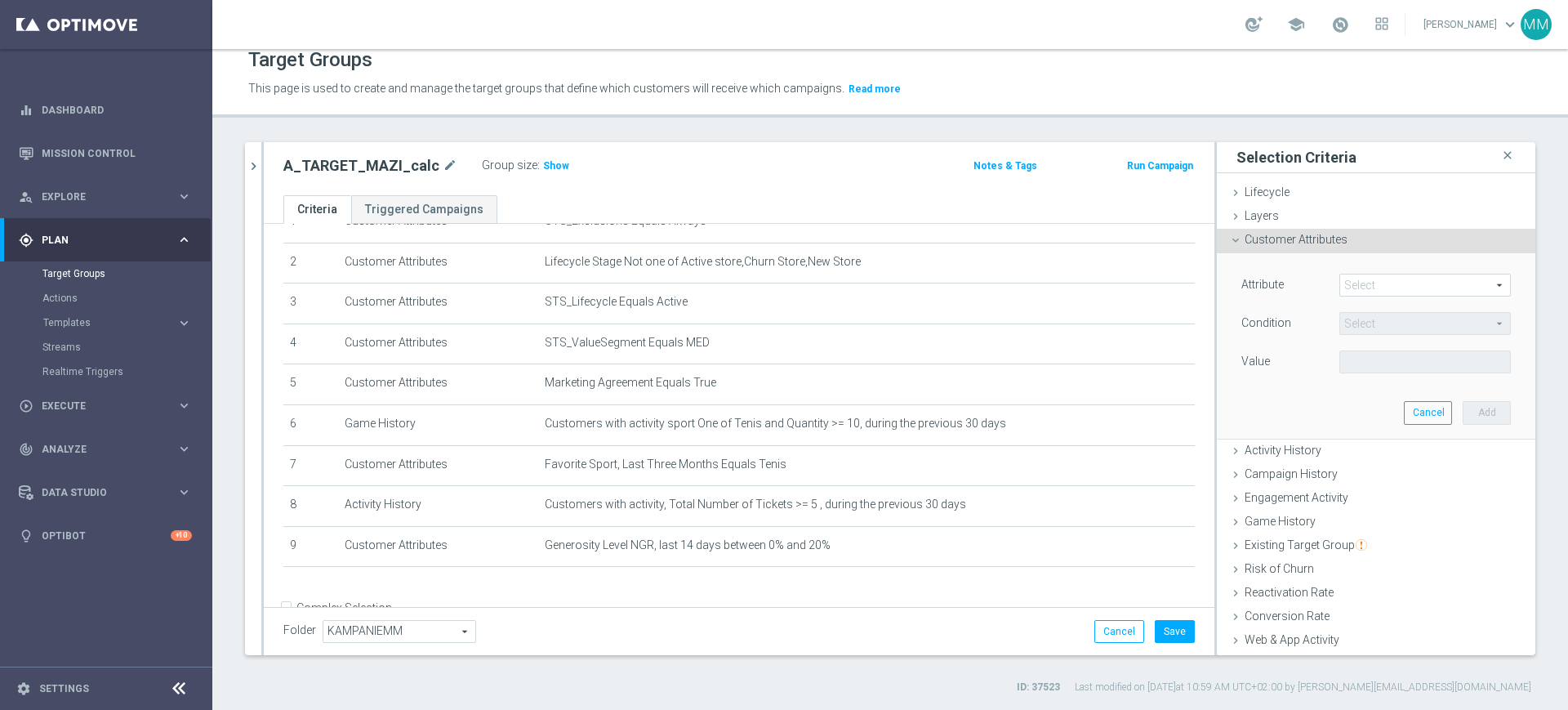
click at [1369, 284] on span at bounding box center [1425, 286] width 170 height 21
click at [0, 0] on input "search" at bounding box center [0, 0] width 0 height 0
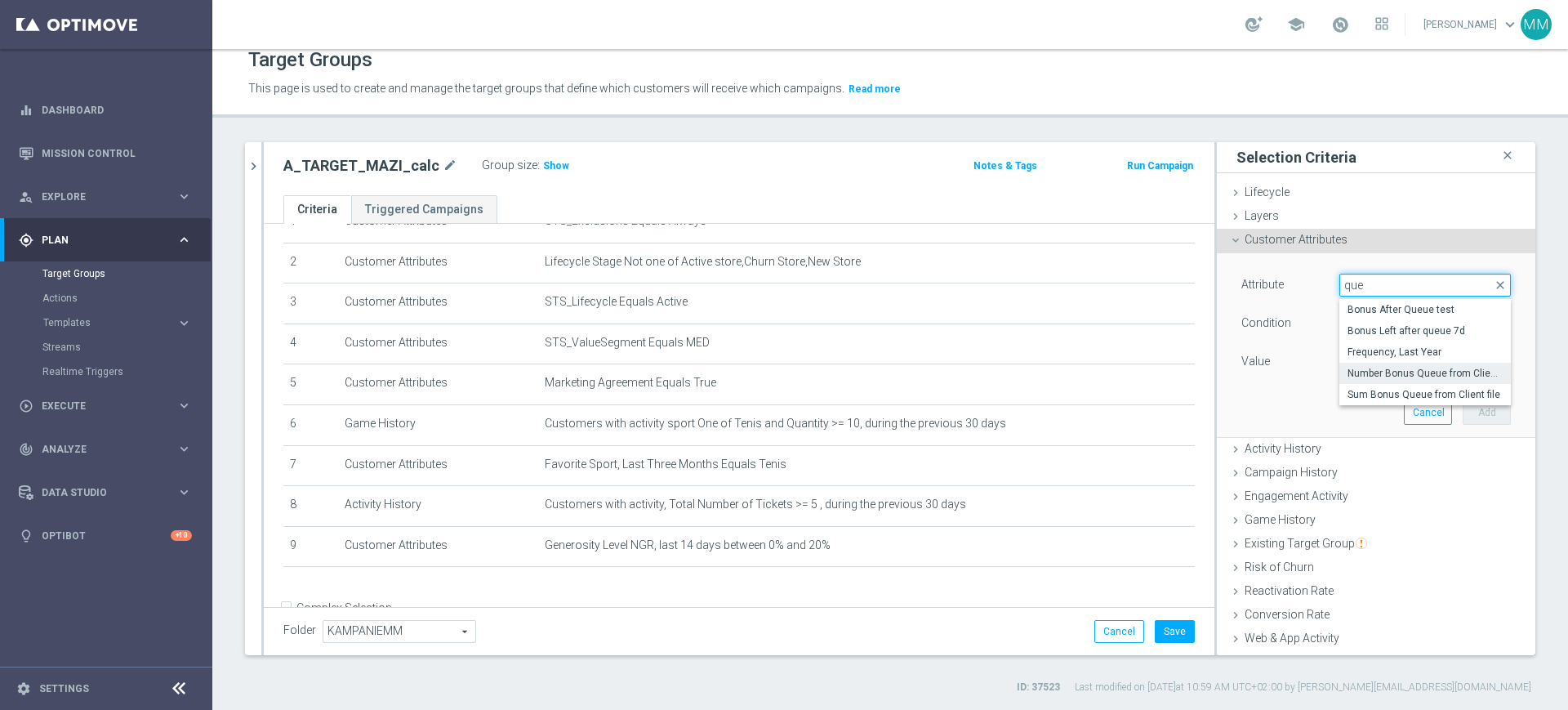
type input "que"
click at [1380, 372] on span "Number Bonus Queue from Client file" at bounding box center [1425, 373] width 155 height 13
type input "Number Bonus Queue from Client file"
type input "="
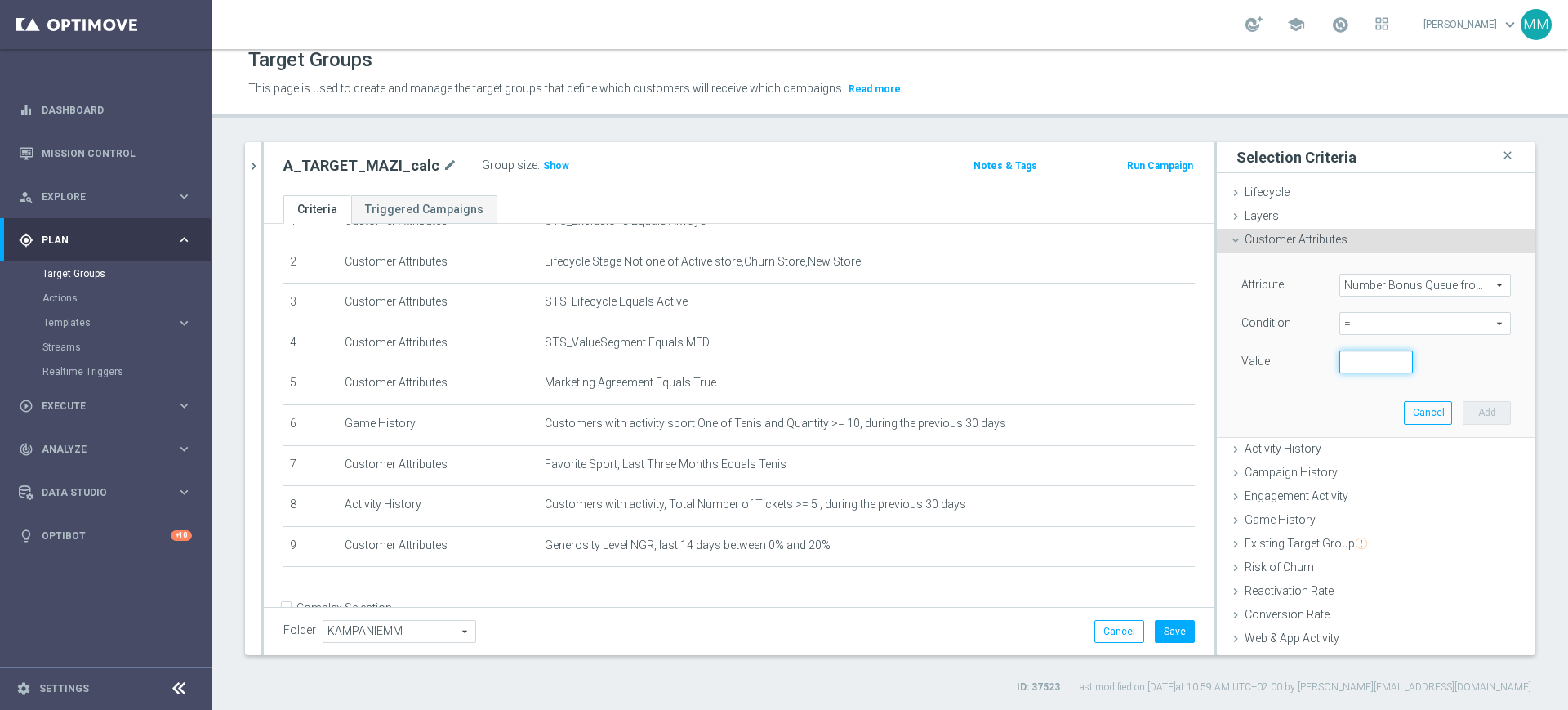
click at [1343, 358] on input "number" at bounding box center [1376, 362] width 73 height 23
type input "0"
click at [1462, 406] on button "Add" at bounding box center [1487, 413] width 48 height 23
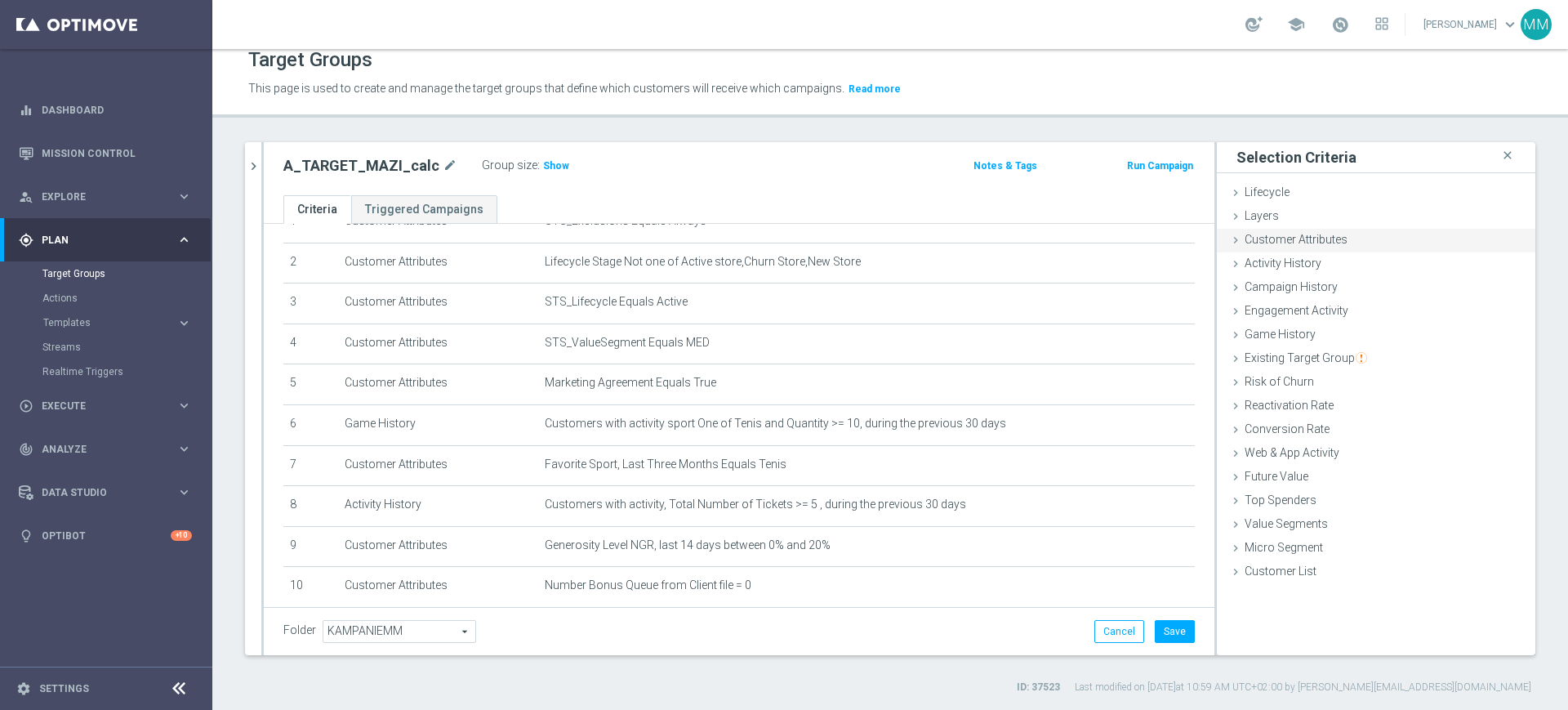
click at [1312, 245] on span "Customer Attributes" at bounding box center [1296, 239] width 103 height 13
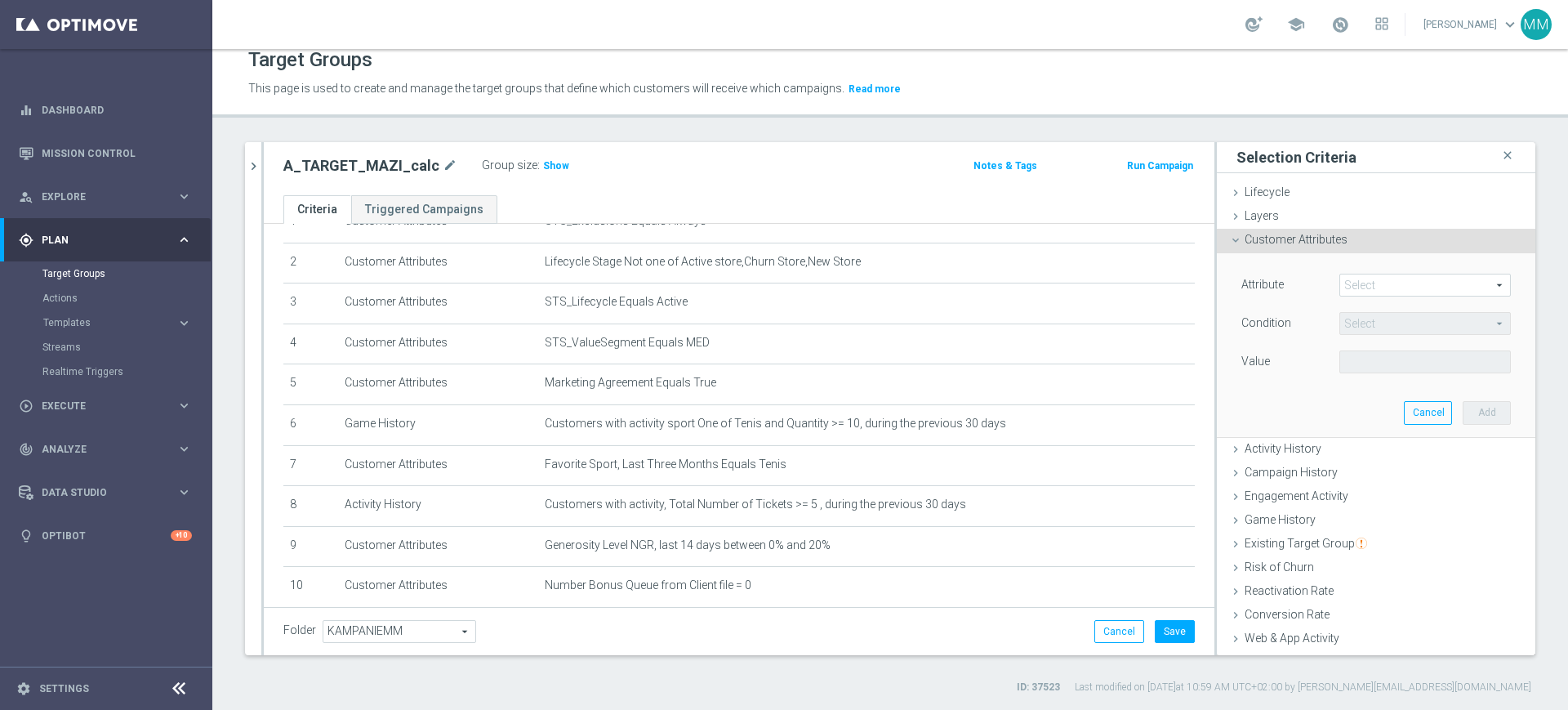
click at [1341, 275] on span at bounding box center [1425, 286] width 170 height 21
click at [0, 0] on input "search" at bounding box center [0, 0] width 0 height 0
type input "deposit sa"
click at [1348, 306] on span "Deposit Saldo" at bounding box center [1425, 310] width 155 height 13
type input "Deposit Saldo"
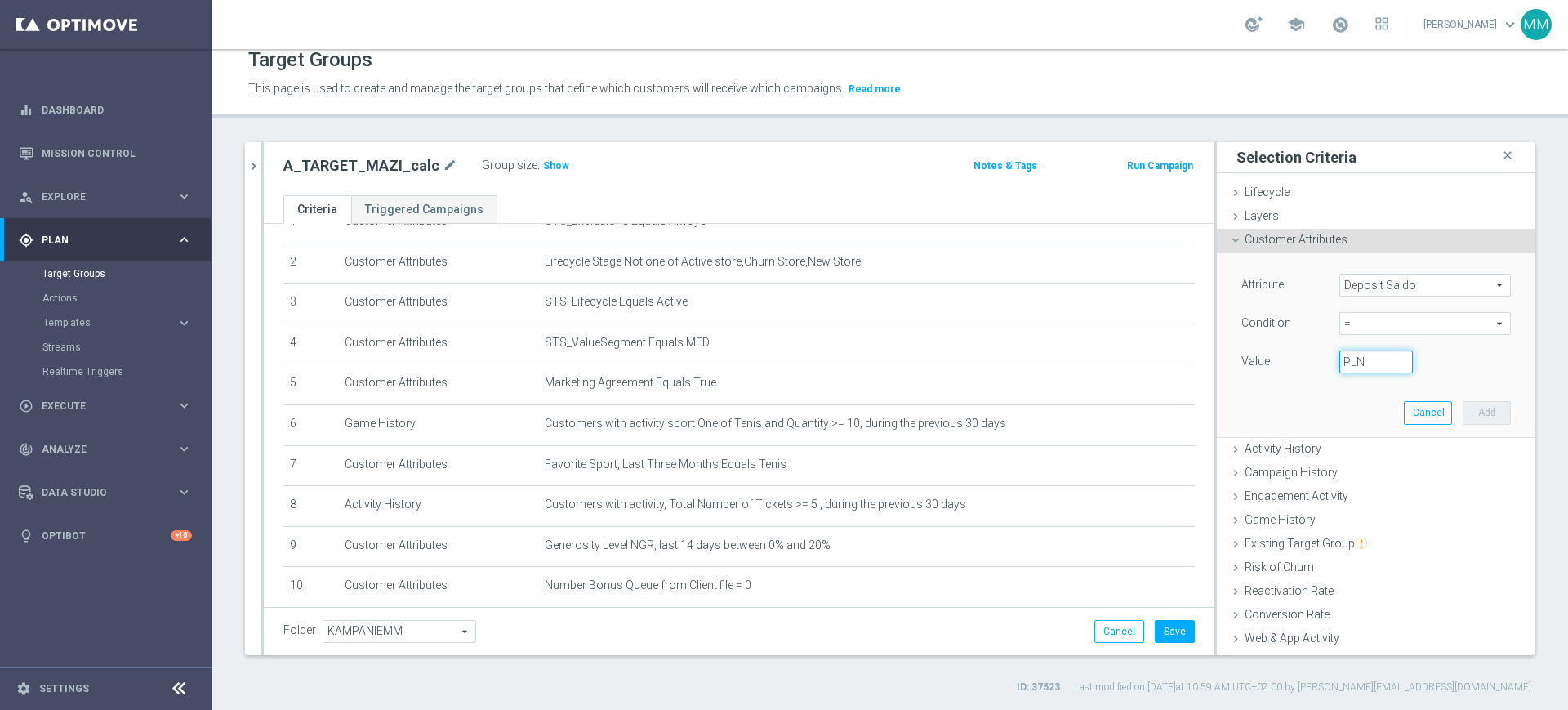
click at [1346, 359] on input "PLN" at bounding box center [1376, 362] width 73 height 23
click at [1344, 321] on span "=" at bounding box center [1425, 323] width 170 height 21
drag, startPoint x: 1366, startPoint y: 471, endPoint x: 1357, endPoint y: 430, distance: 42.0
click at [1366, 470] on span "between" at bounding box center [1425, 475] width 155 height 13
type input "between"
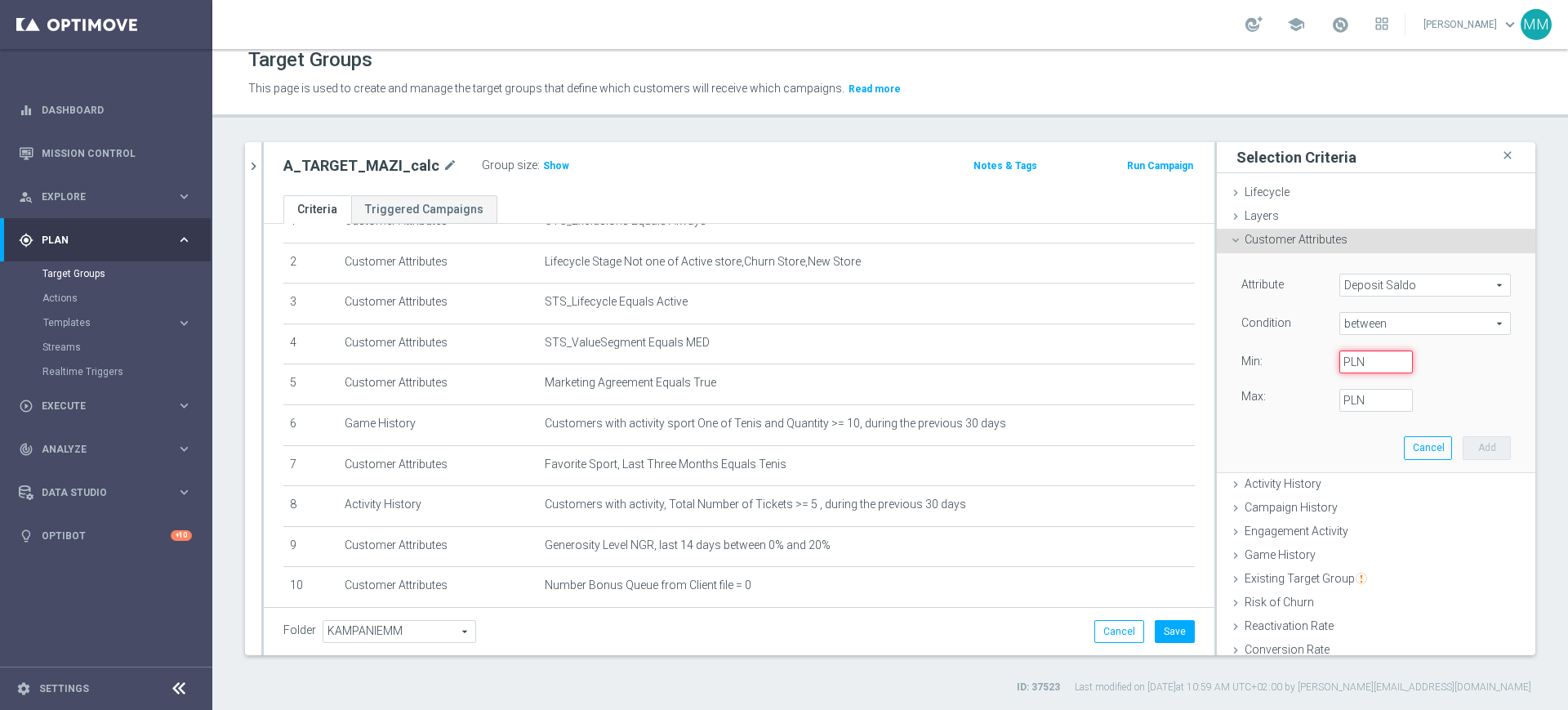
click at [1339, 372] on input "PLN" at bounding box center [1376, 362] width 73 height 23
type input "0"
type input "2"
click at [1469, 458] on button "Add" at bounding box center [1487, 448] width 48 height 23
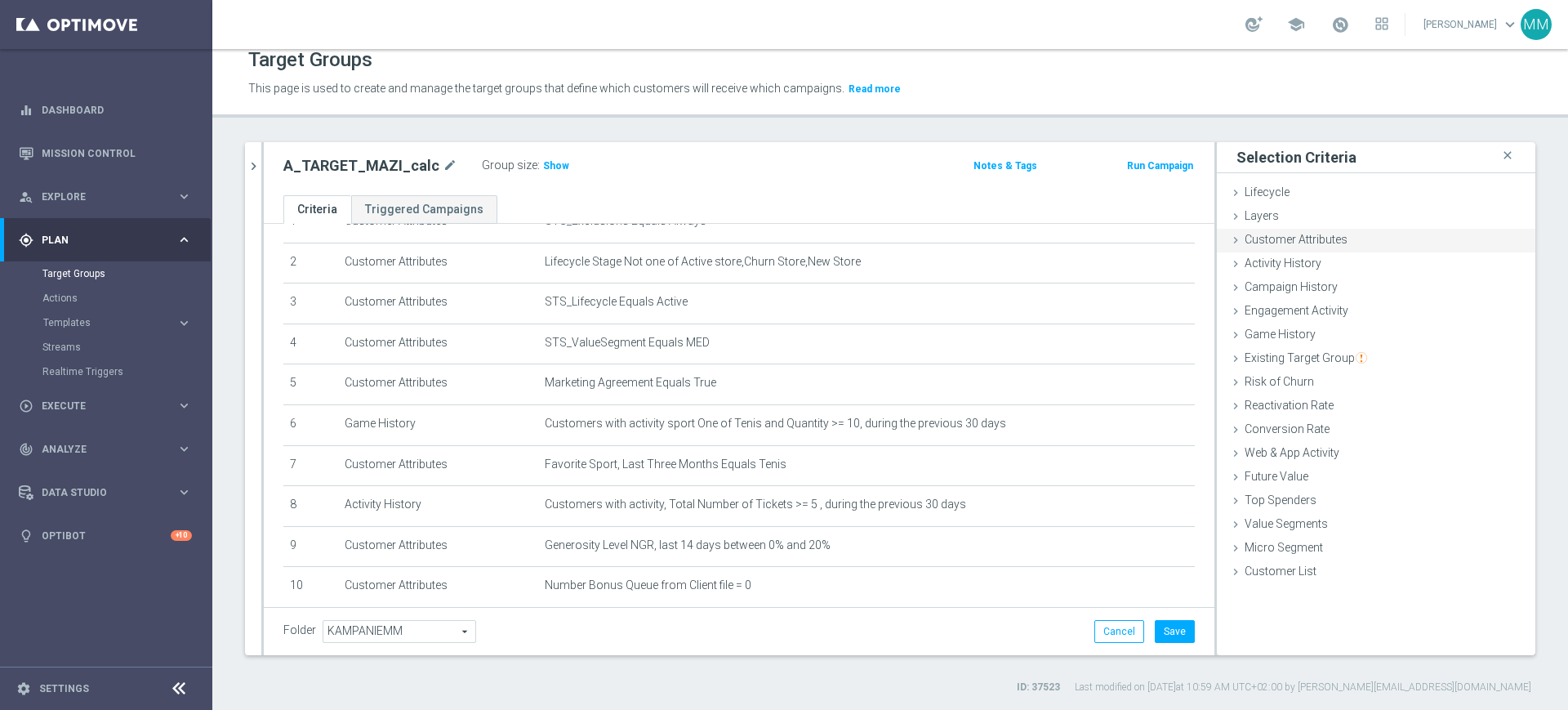
click at [1245, 242] on span "Customer Attributes" at bounding box center [1296, 239] width 103 height 13
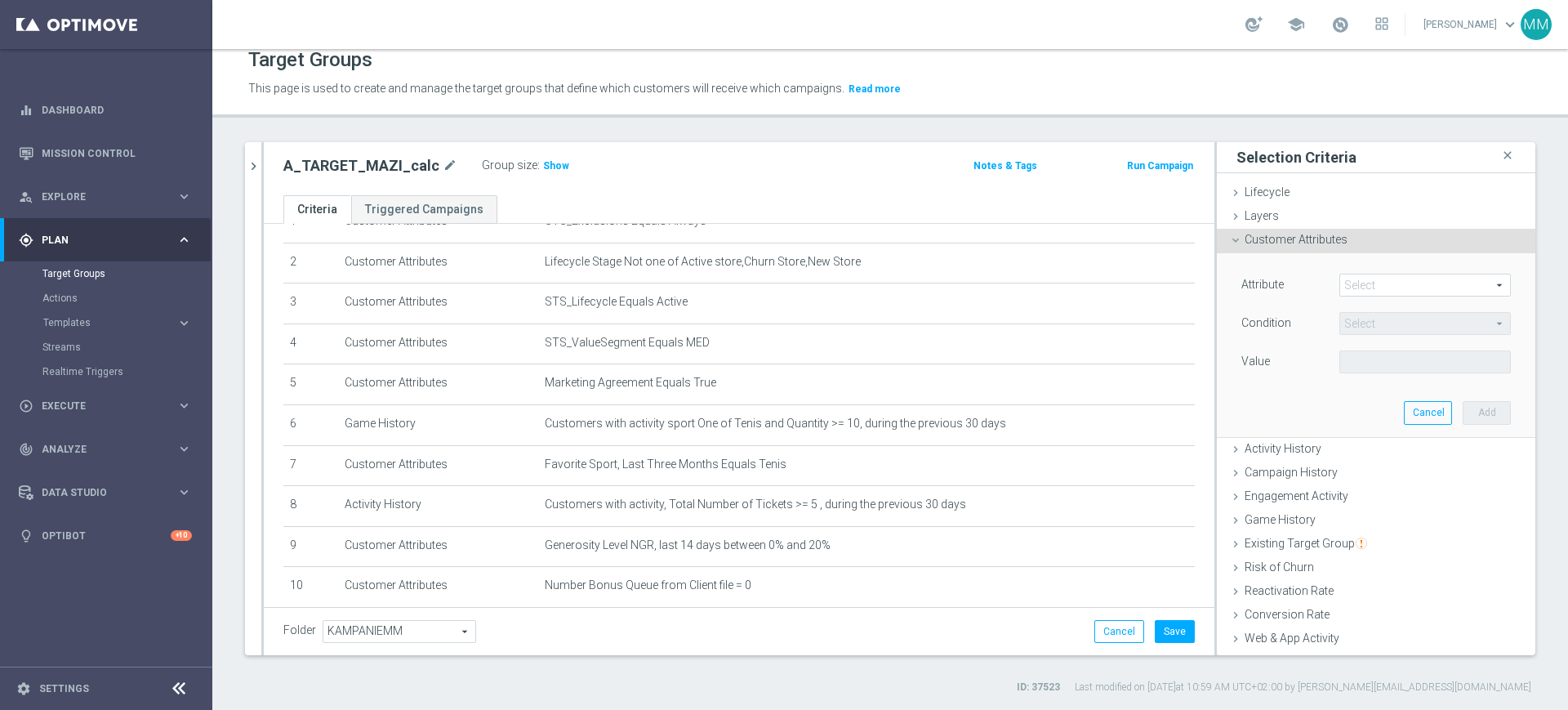
click at [1352, 294] on span at bounding box center [1425, 286] width 170 height 21
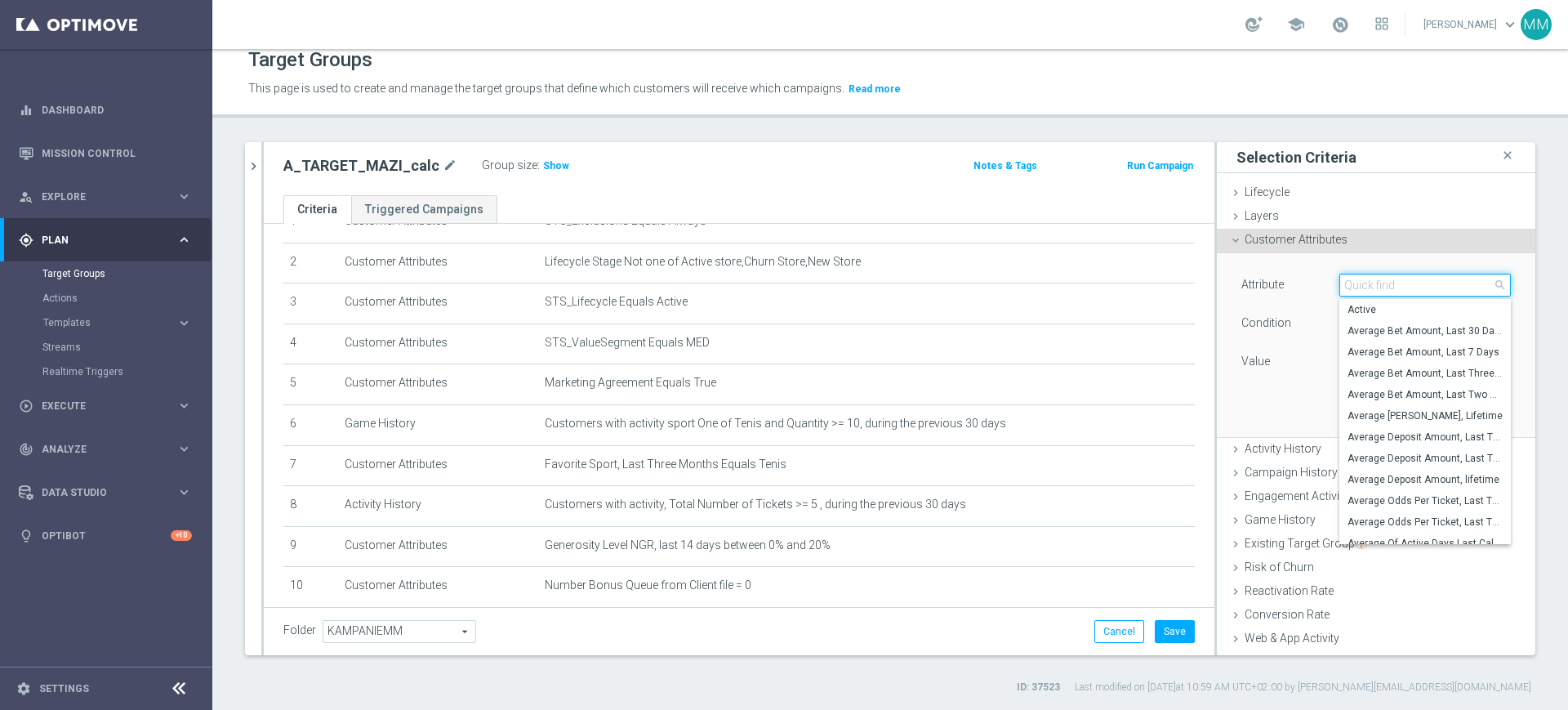
click at [1352, 282] on input "search" at bounding box center [1425, 286] width 172 height 23
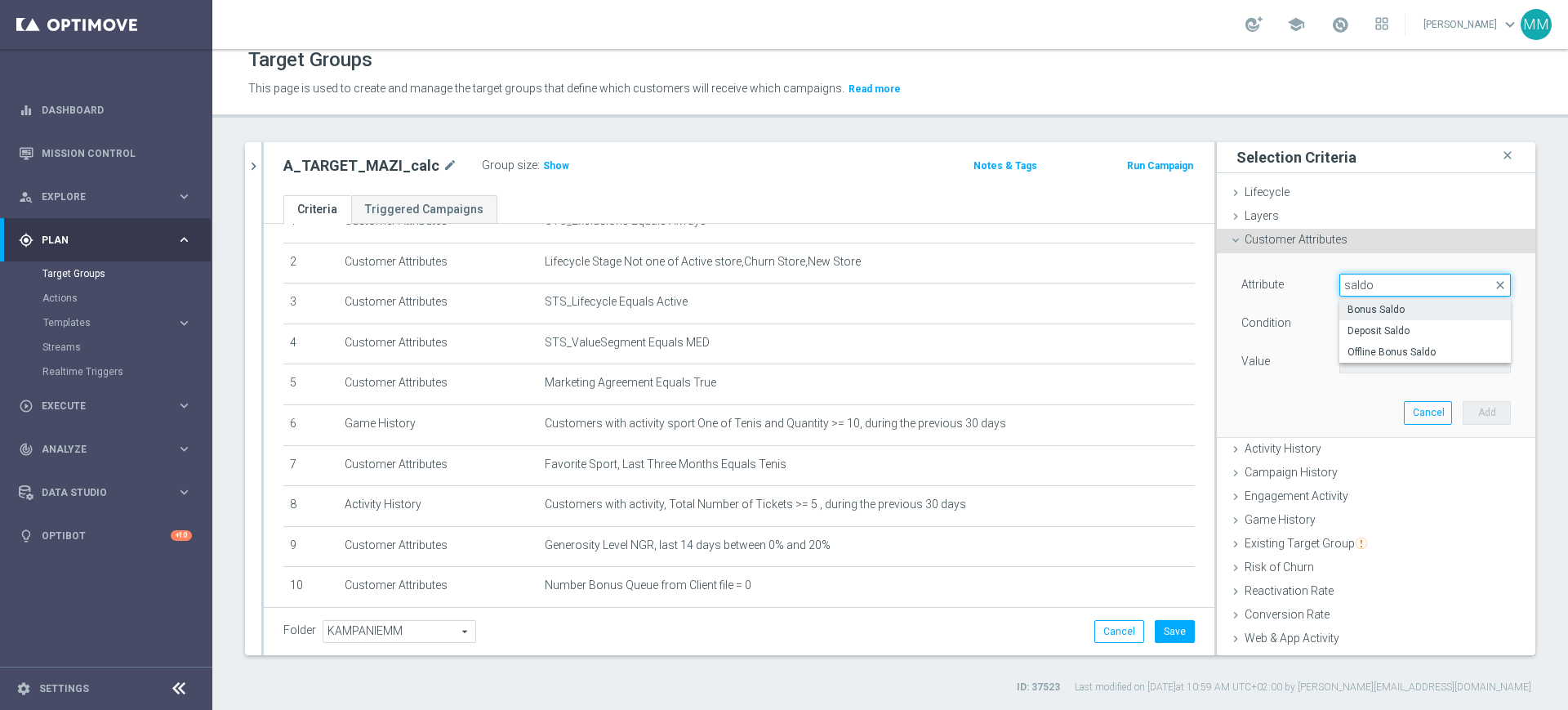
type input "saldo"
click at [1359, 304] on span "Bonus Saldo" at bounding box center [1425, 310] width 155 height 13
type input "Bonus Saldo"
click at [1364, 337] on div "Condition = = arrow_drop_down search" at bounding box center [1376, 325] width 294 height 26
click at [1350, 338] on div "Attribute Bonus Saldo Bonus Saldo arrow_drop_down search Condition = = arrow_dr…" at bounding box center [1376, 325] width 269 height 103
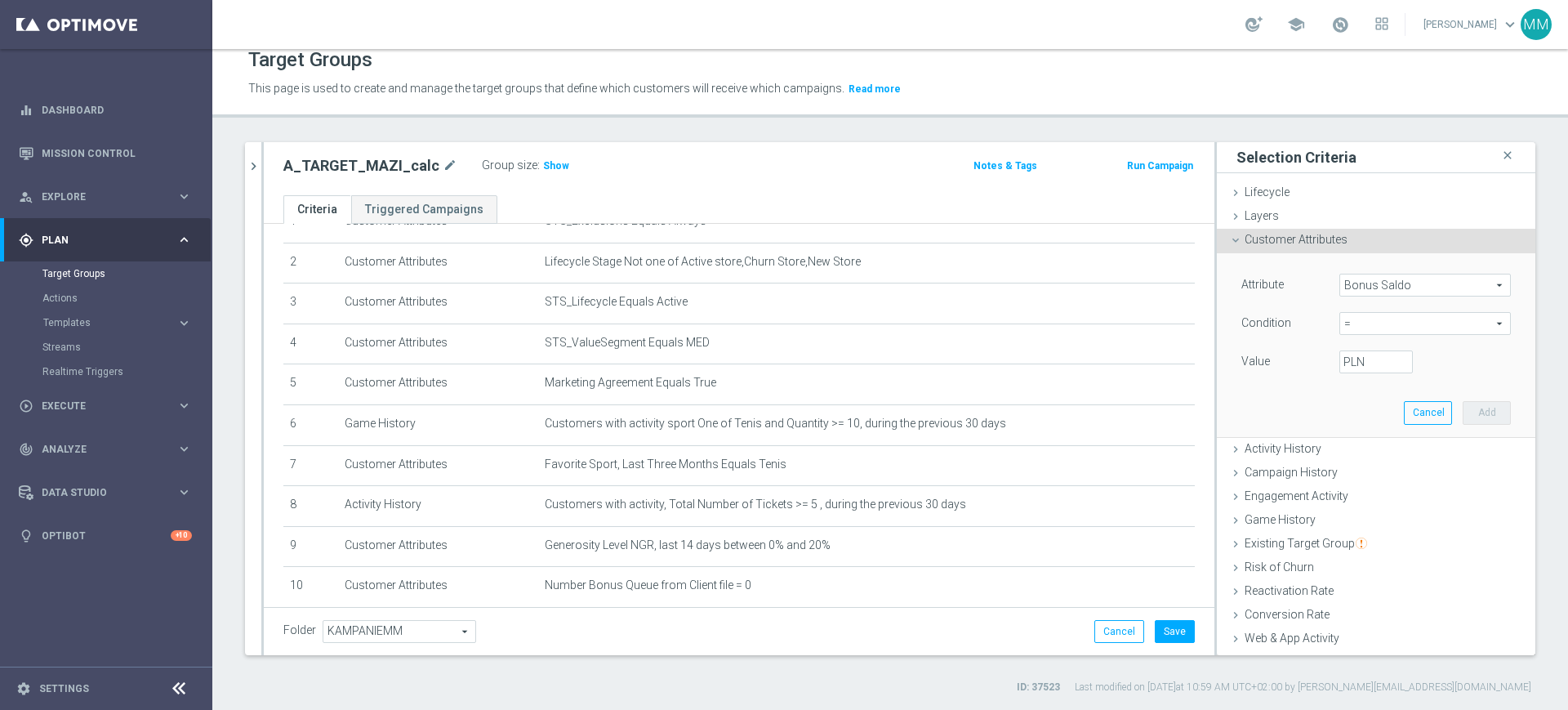
click at [1348, 330] on span "=" at bounding box center [1425, 323] width 170 height 21
click at [1363, 470] on span "between" at bounding box center [1425, 475] width 155 height 13
type input "between"
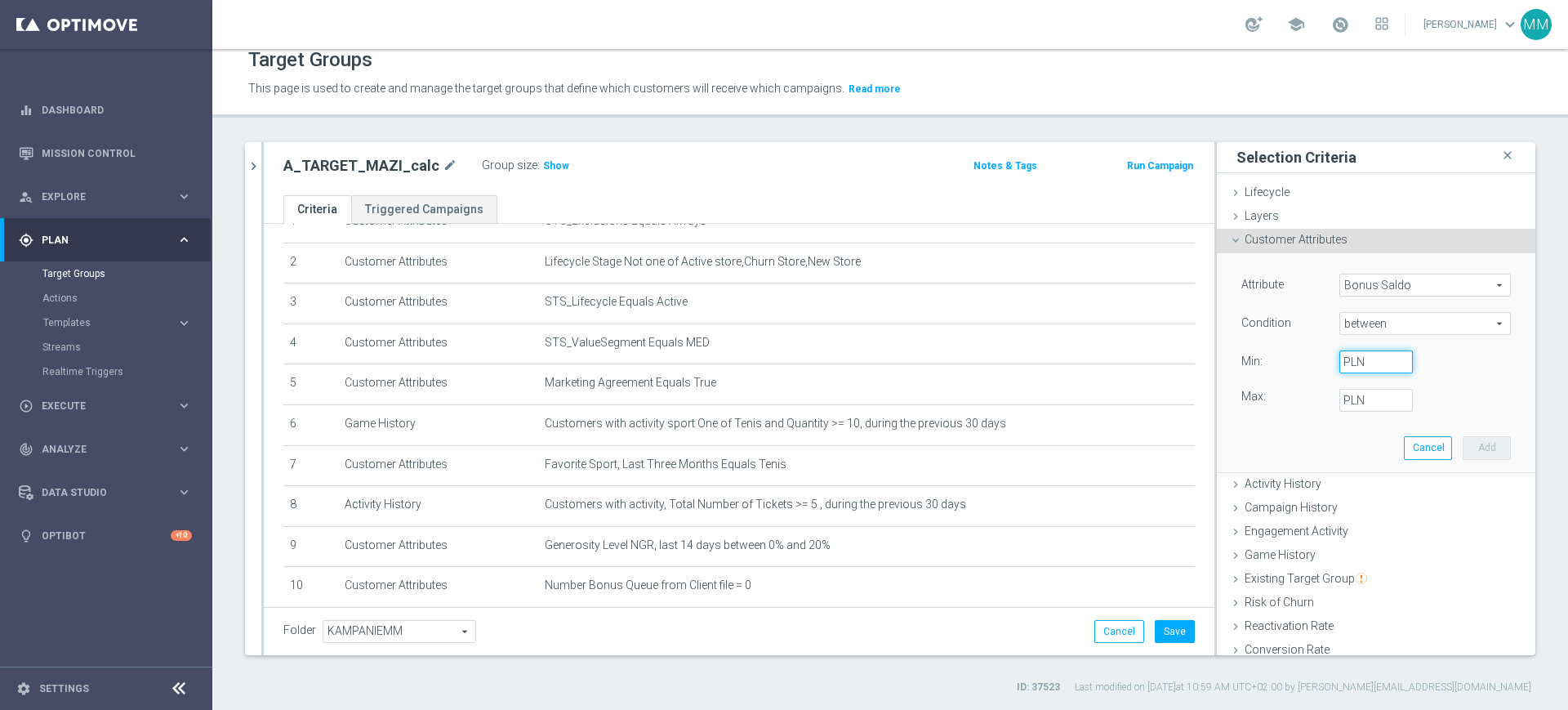
click at [1347, 352] on input "PLN" at bounding box center [1376, 362] width 73 height 23
type input "0"
type input "2"
click at [1462, 449] on button "Add" at bounding box center [1487, 448] width 48 height 23
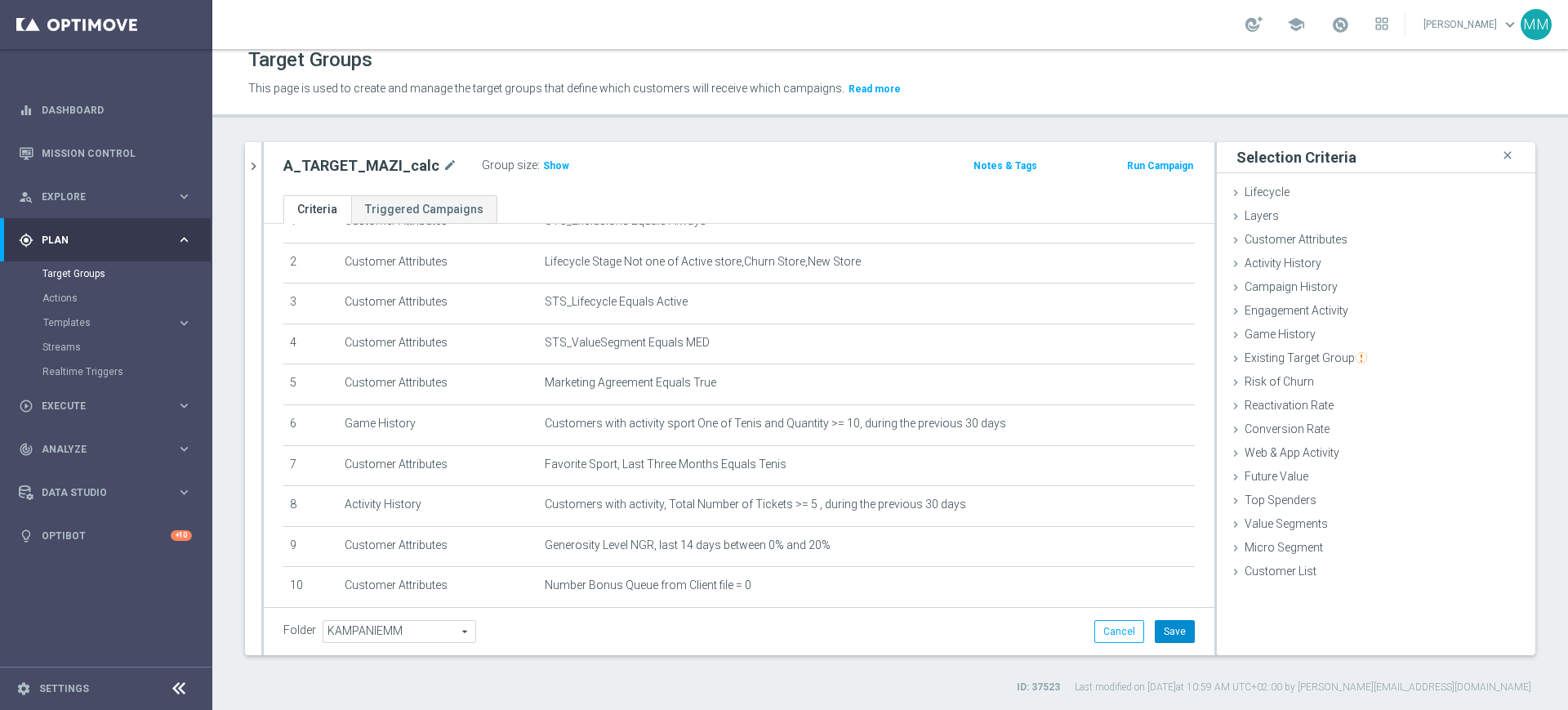
click at [1155, 625] on button "Save" at bounding box center [1174, 632] width 40 height 23
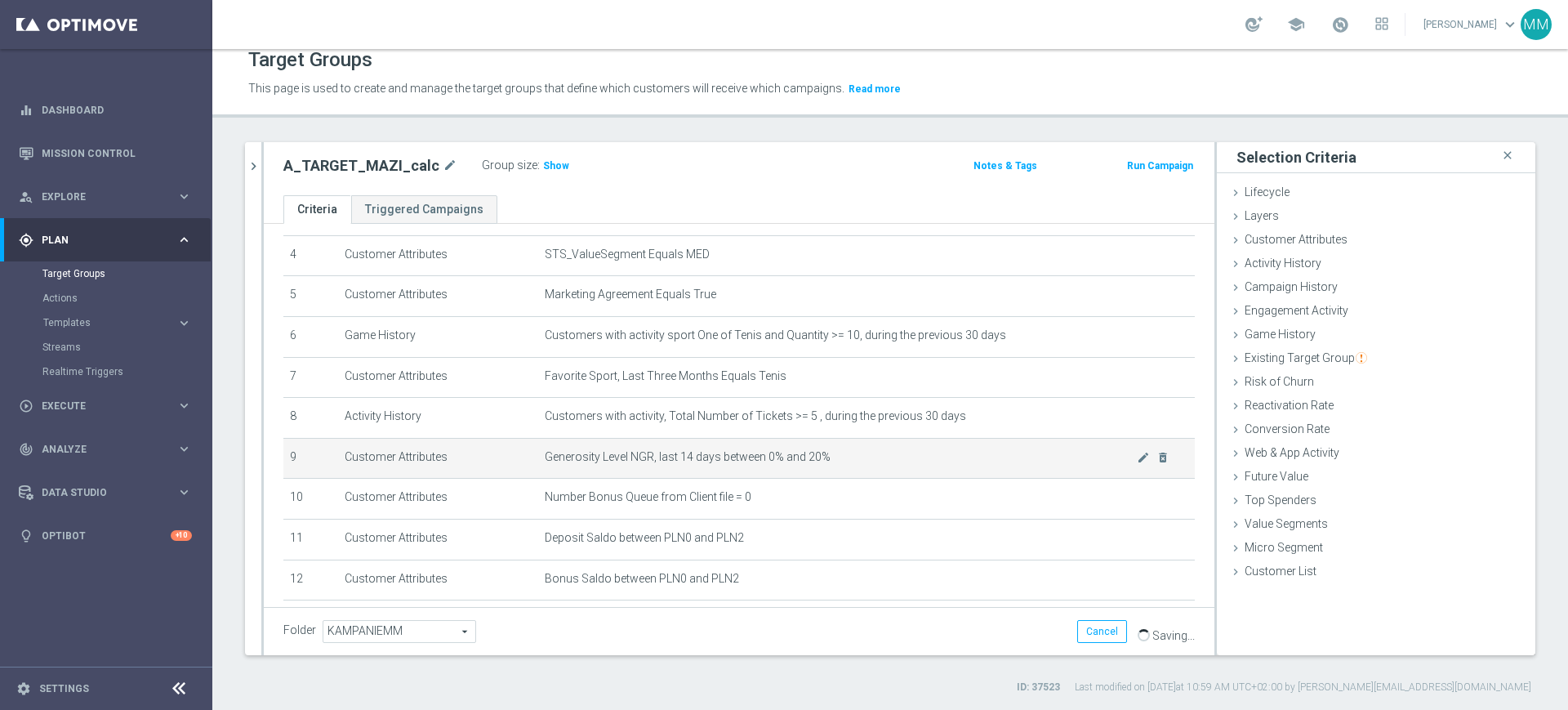
scroll to position [245, 0]
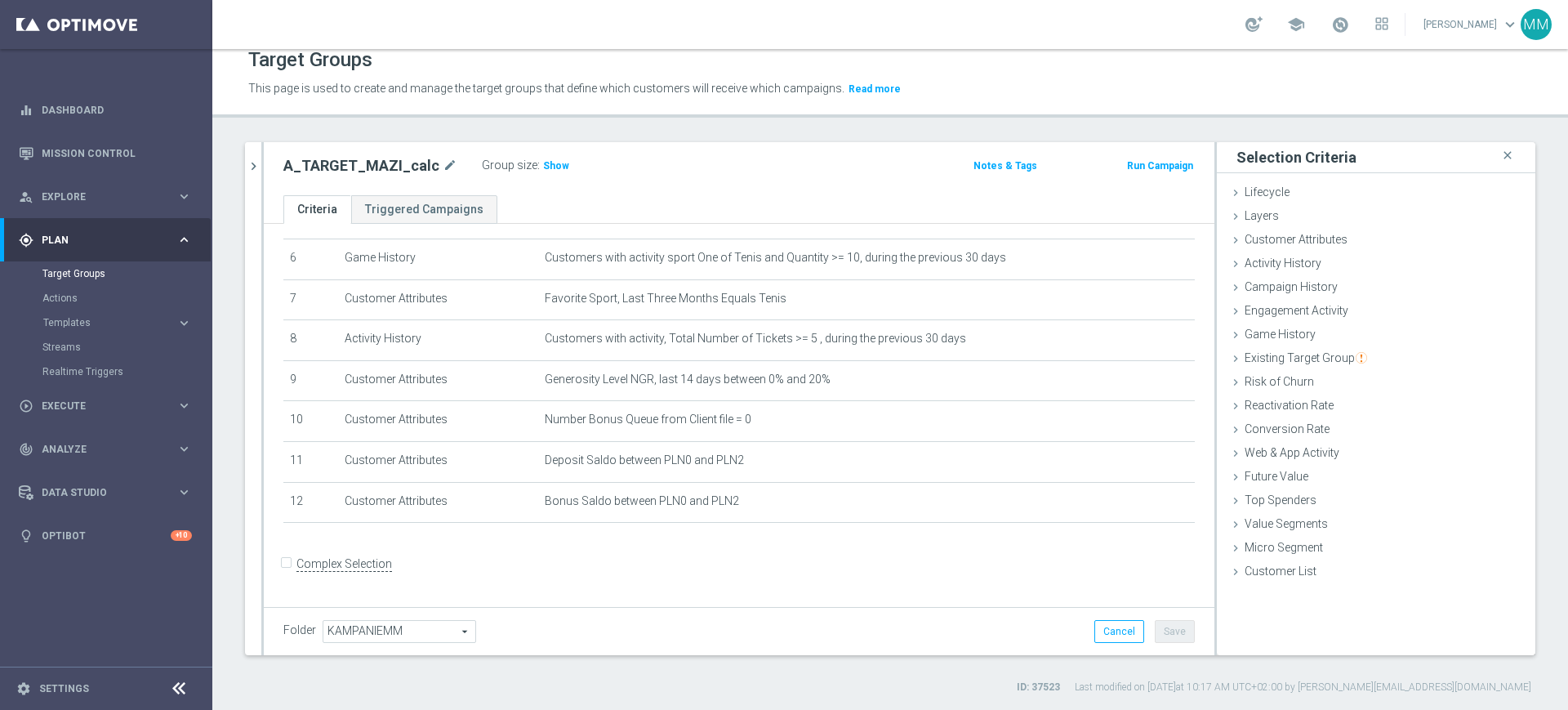
click at [294, 571] on div "Complex Selection" at bounding box center [337, 563] width 108 height 26
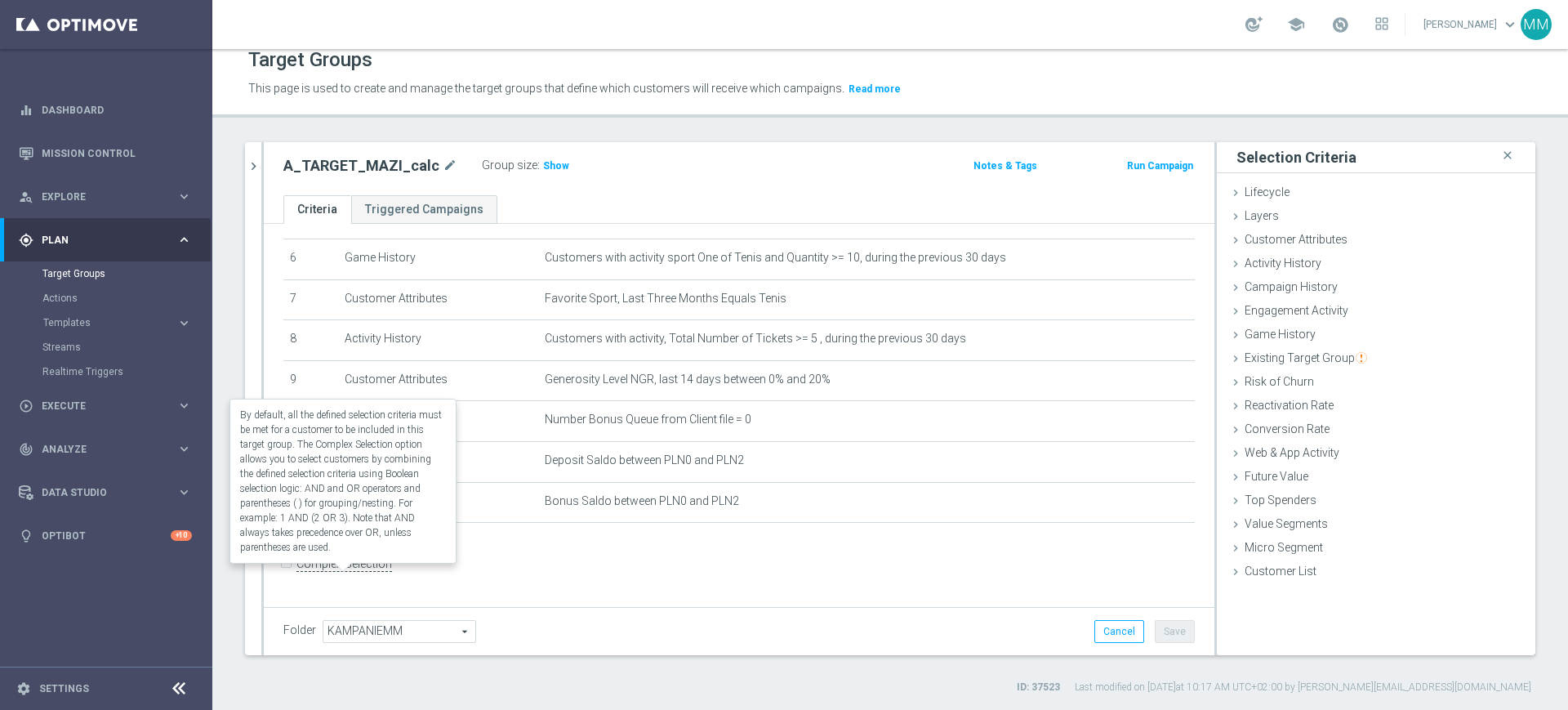
click at [337, 572] on label "Complex Selection" at bounding box center [344, 563] width 96 height 15
click at [294, 575] on input "Complex Selection" at bounding box center [289, 566] width 11 height 23
checkbox input "true"
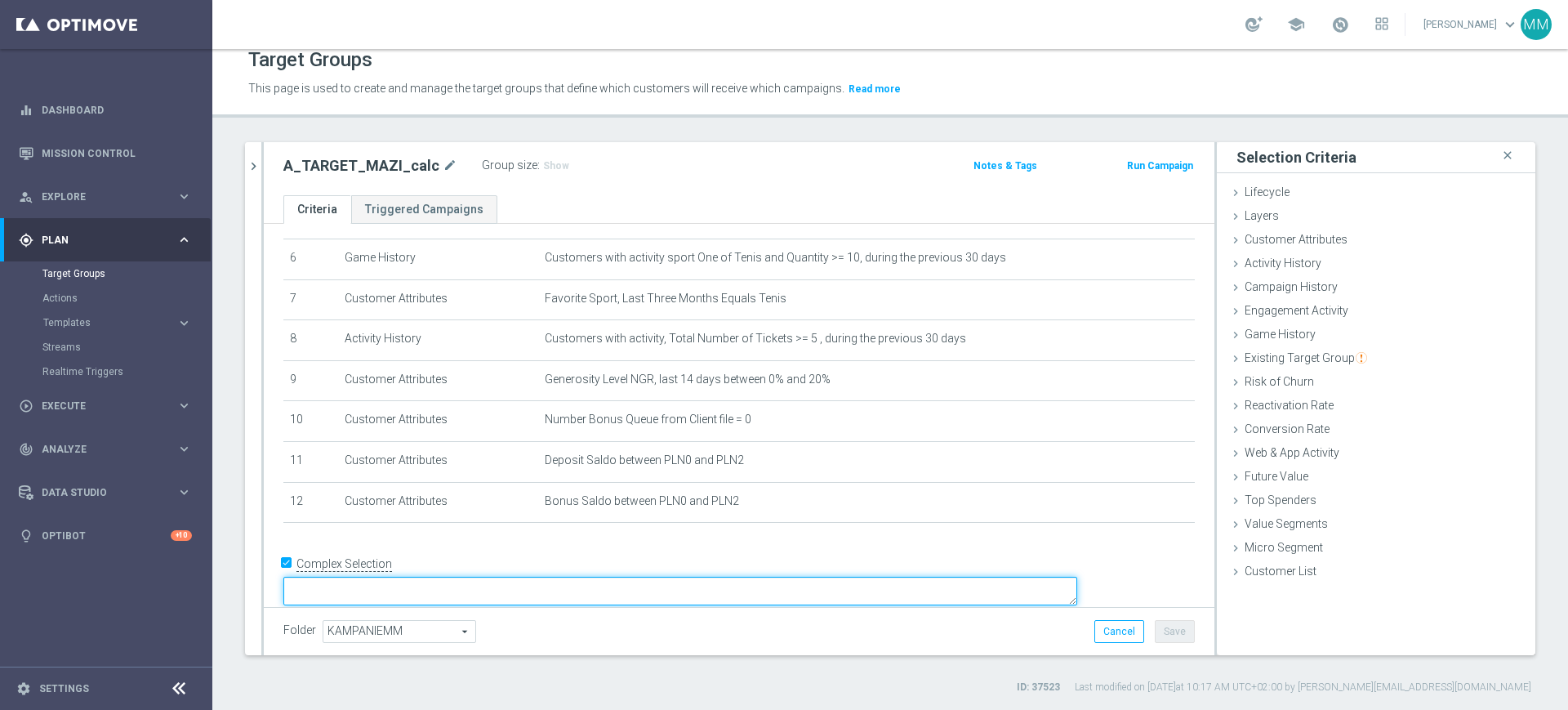
click at [544, 577] on textarea at bounding box center [680, 591] width 794 height 29
paste textarea "AND"
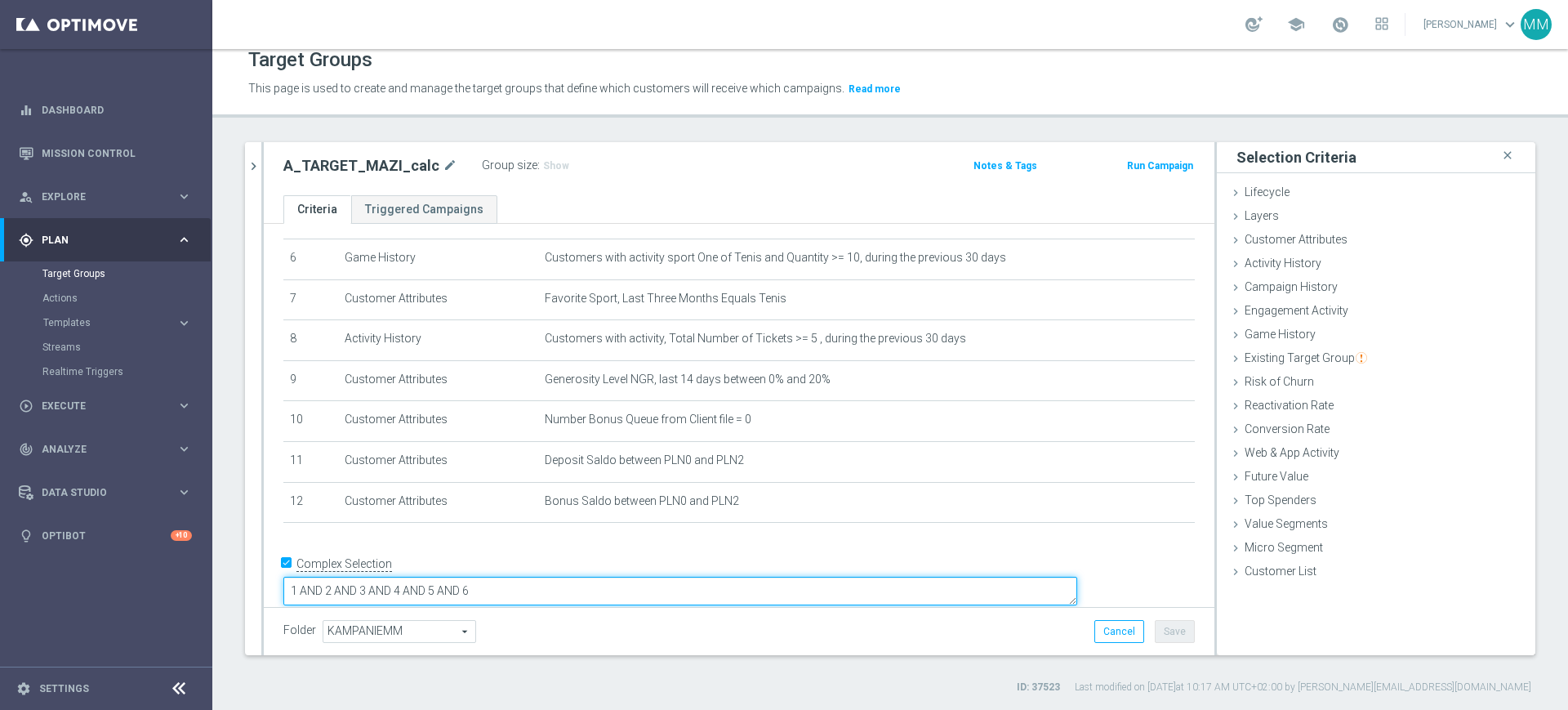
paste textarea "AND"
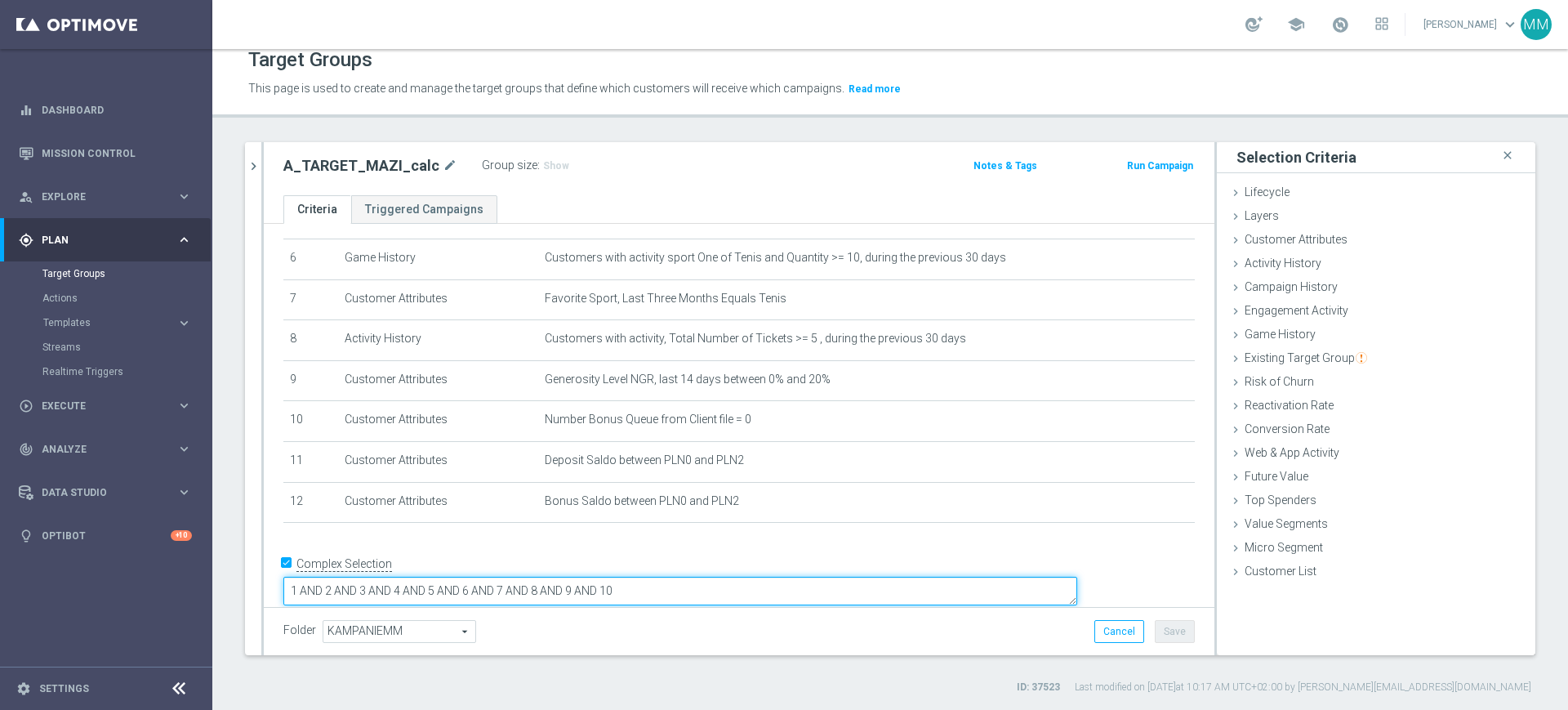
paste textarea "AND"
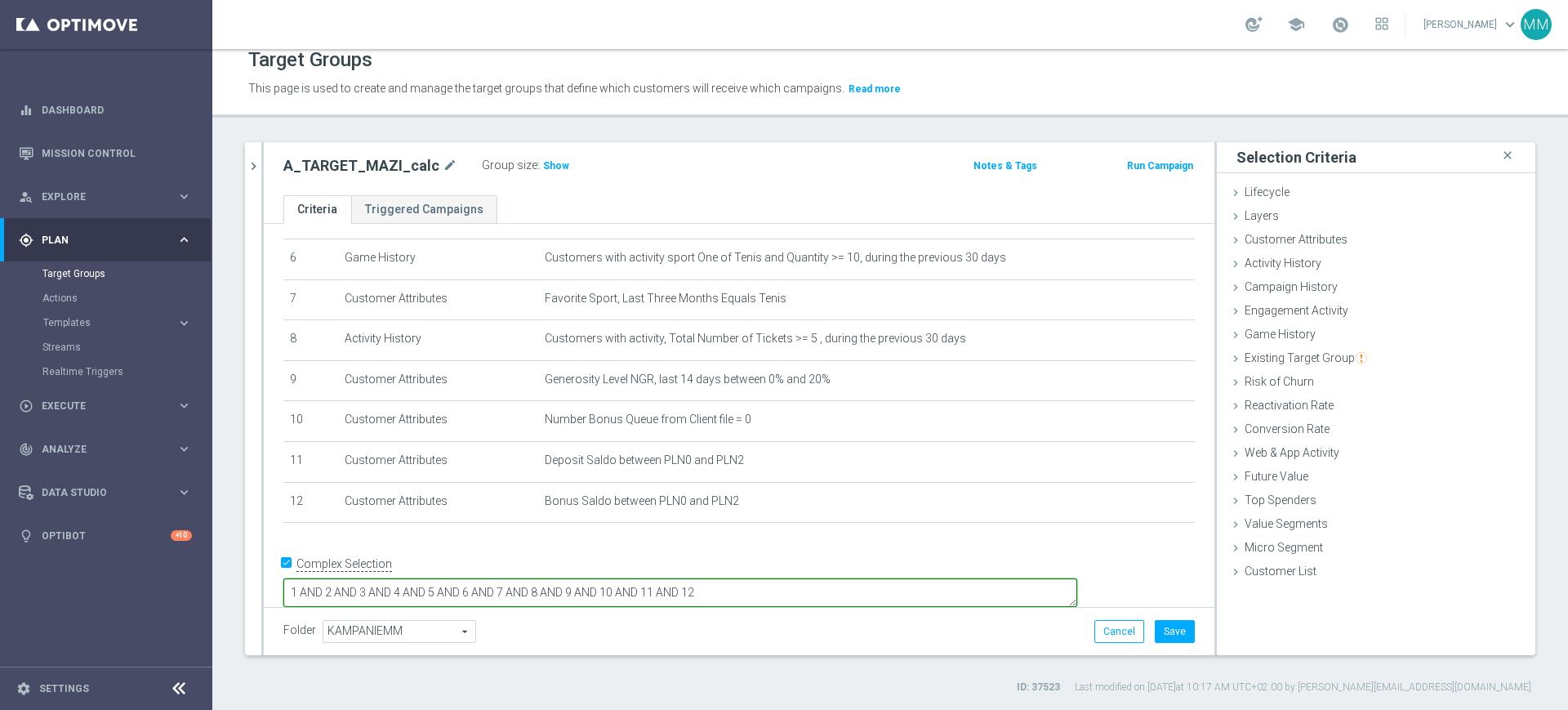
drag, startPoint x: 620, startPoint y: 575, endPoint x: 583, endPoint y: 577, distance: 37.1
click at [583, 578] on textarea "1 AND 2 AND 3 AND 4 AND 5 AND 6 AND 7 AND 8 AND 9 AND 10 AND 11 AND 12" at bounding box center [680, 593] width 794 height 29
type textarea "1 AND 2 AND 3 AND 4 AND 5 AND (6 OR 7) AND 8 AND 9 AND 10 AND 11 AND 12"
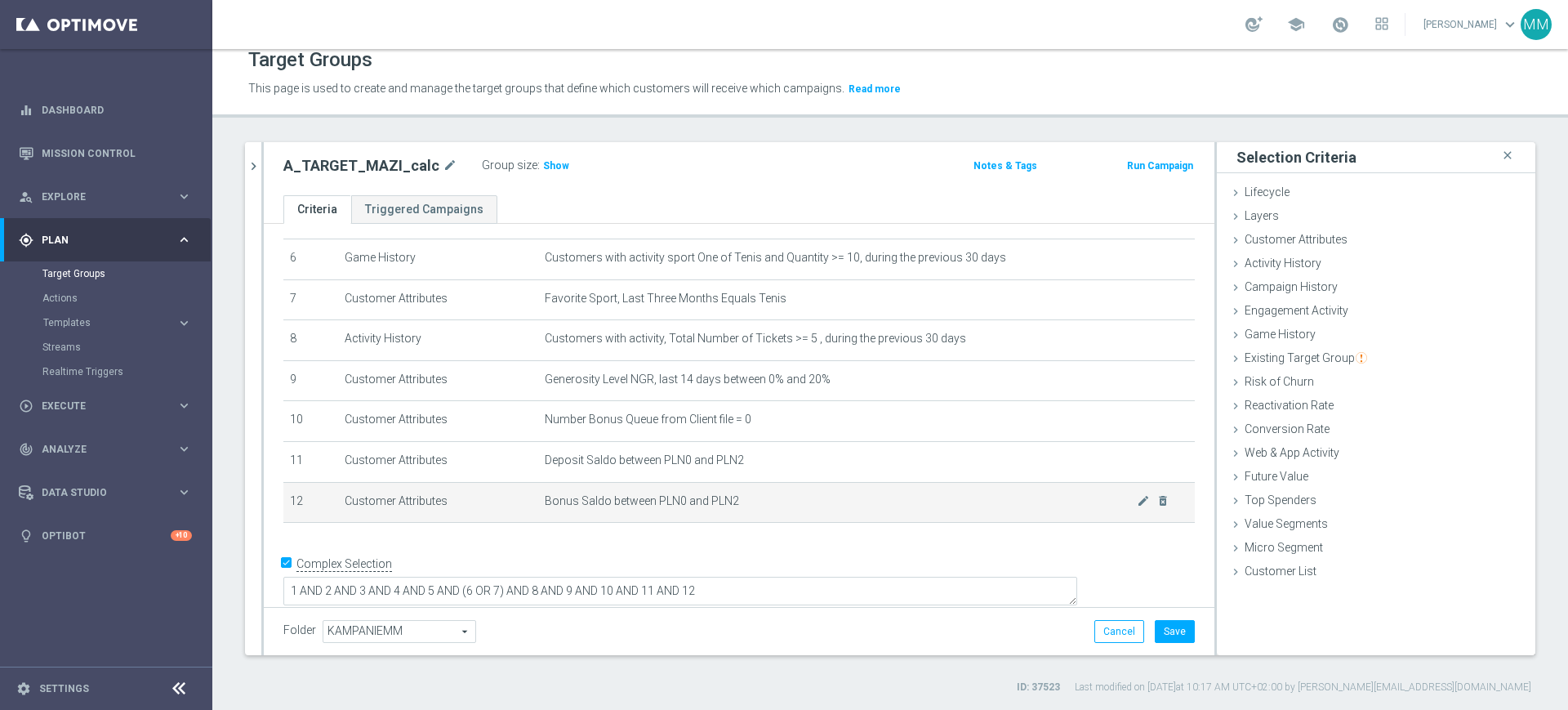
click at [625, 509] on span "Bonus Saldo between PLN0 and PLN2" at bounding box center [841, 501] width 592 height 14
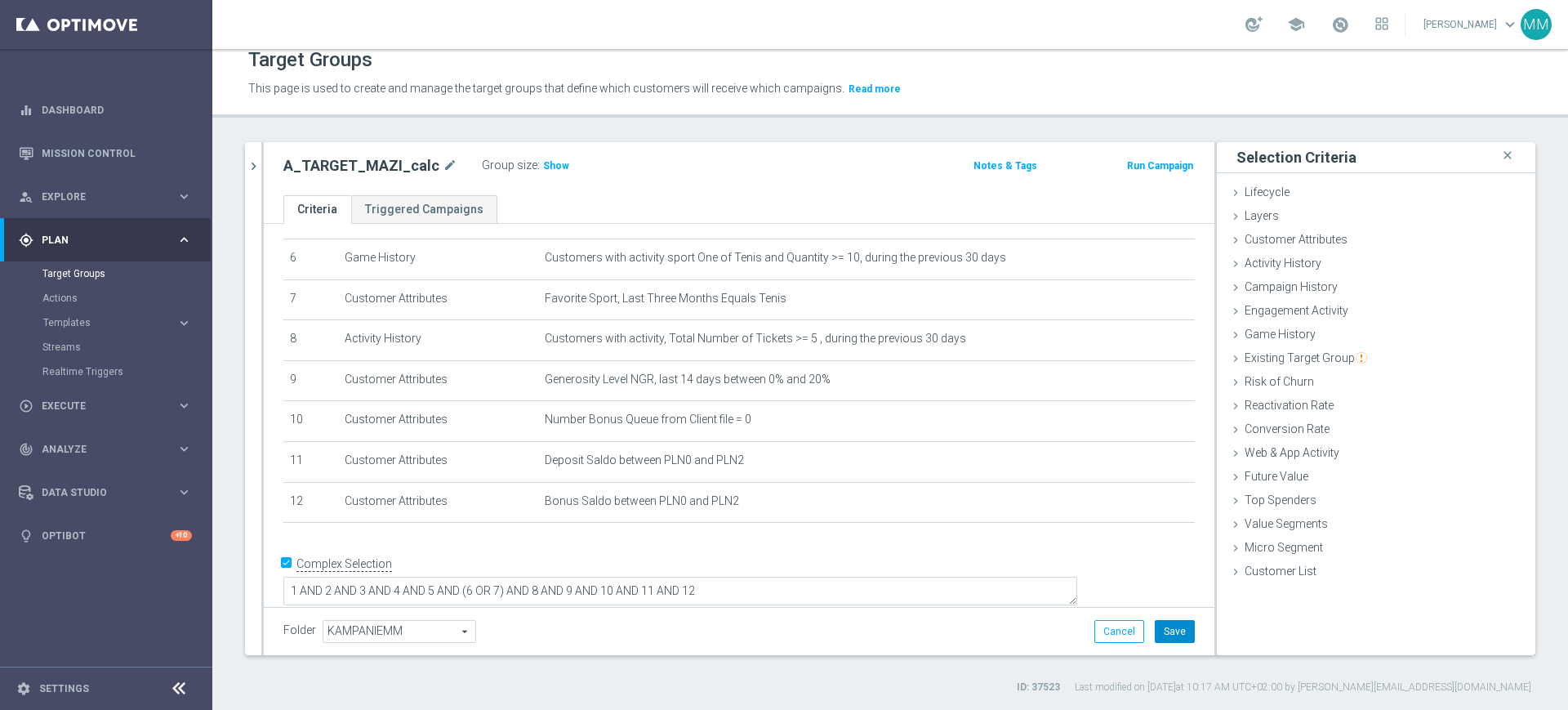
click at [1171, 631] on button "Save" at bounding box center [1174, 632] width 40 height 23
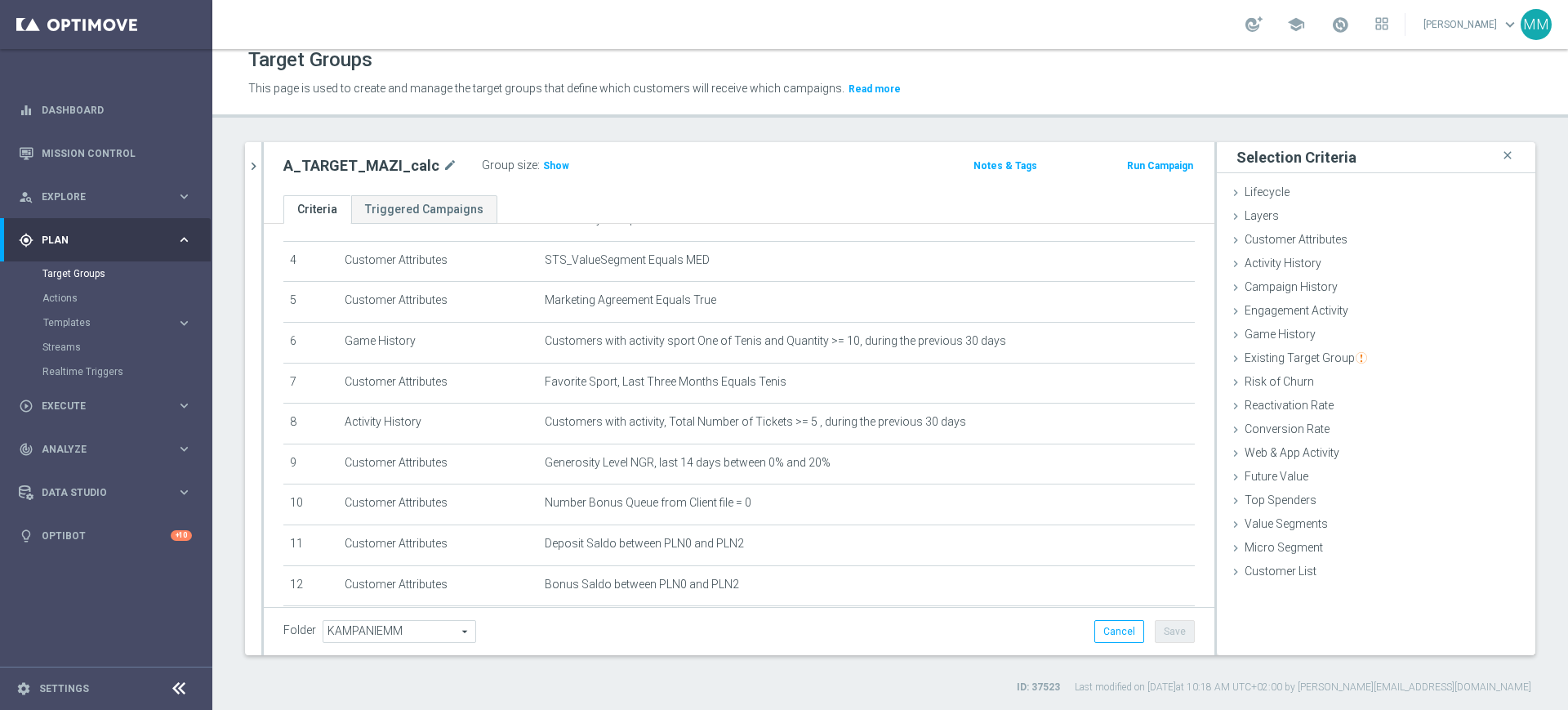
scroll to position [247, 0]
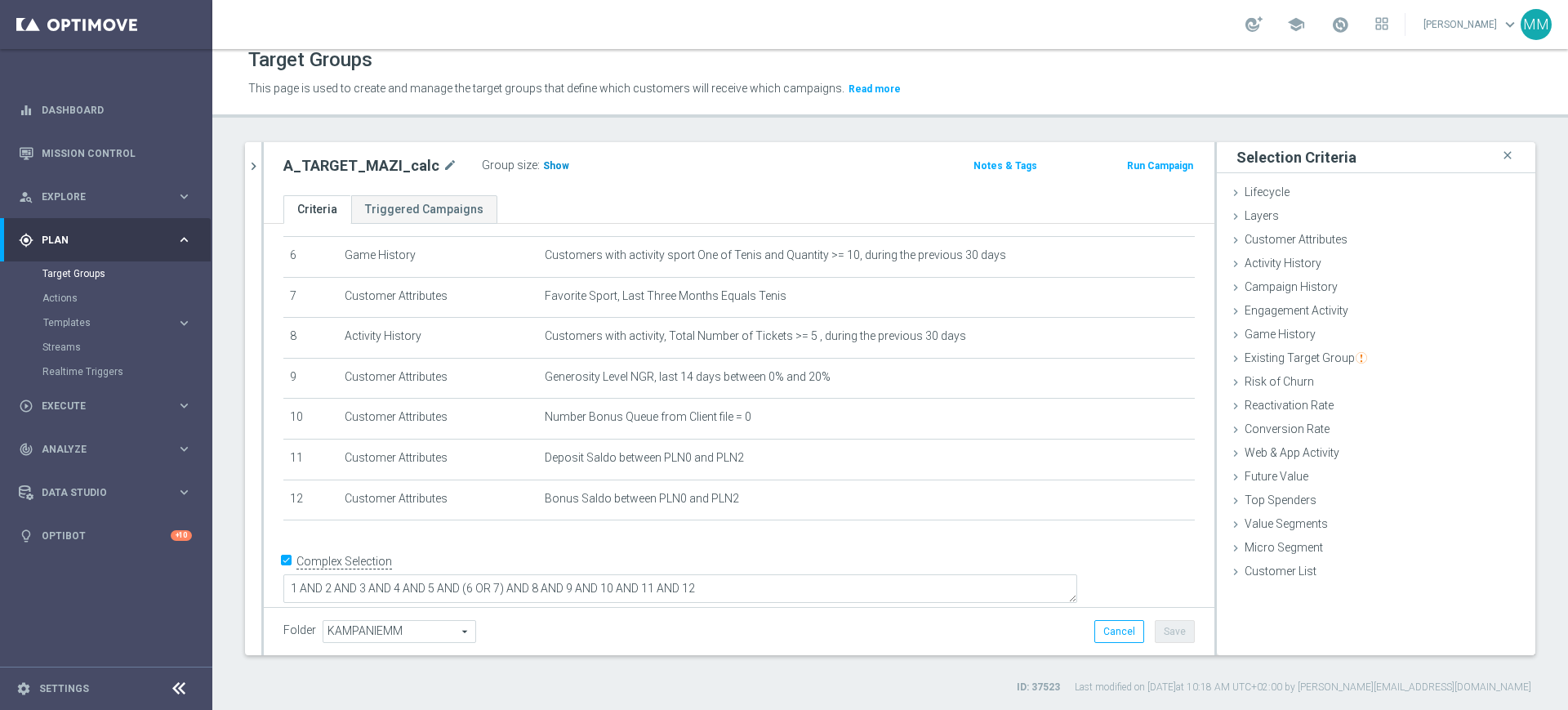
click at [543, 167] on span "Show" at bounding box center [556, 166] width 26 height 12
click at [605, 330] on td "Customers with activity, Total Number of Tickets >= 5 , during the previous 30 …" at bounding box center [866, 338] width 657 height 41
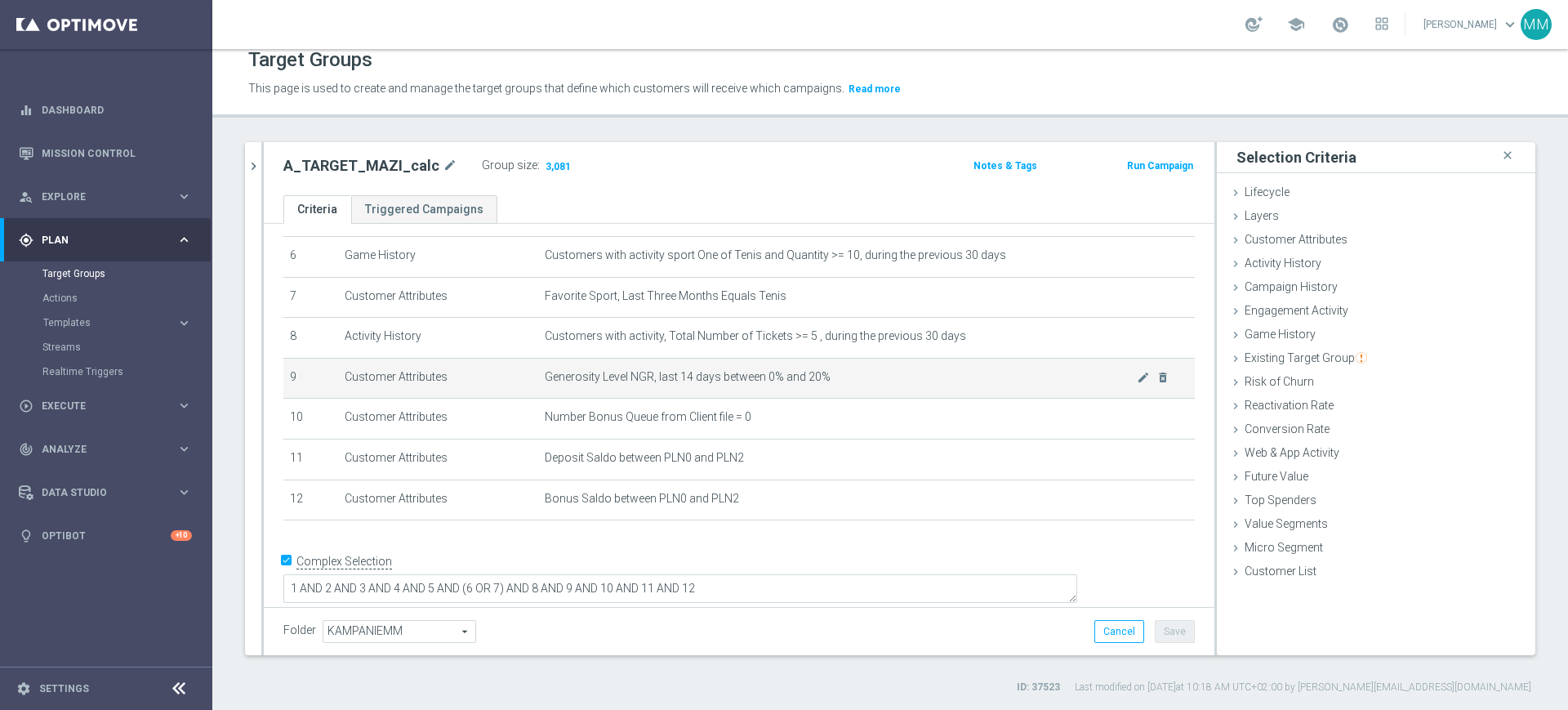
click at [609, 382] on span "Generosity Level NGR, last 14 days between 0% and 20%" at bounding box center [841, 377] width 592 height 14
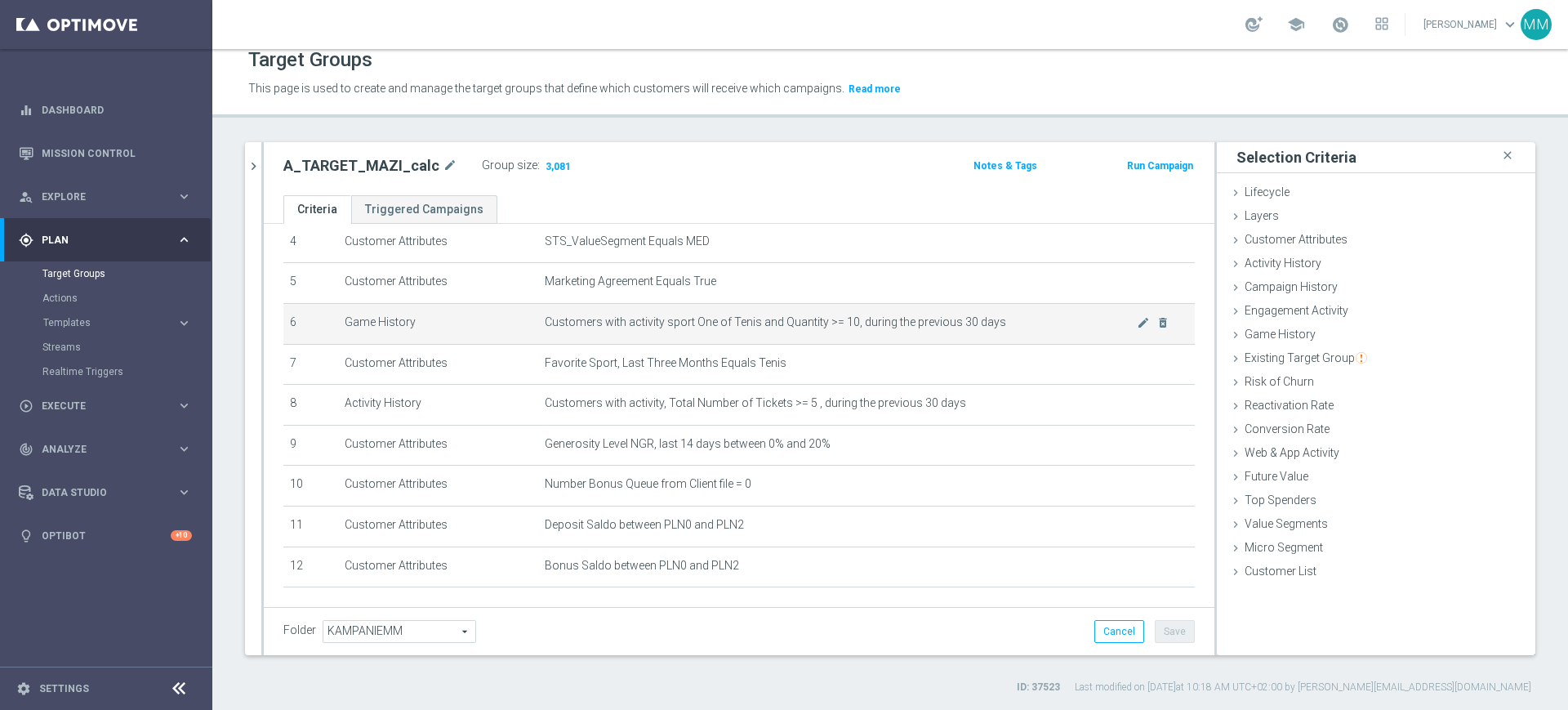
scroll to position [145, 0]
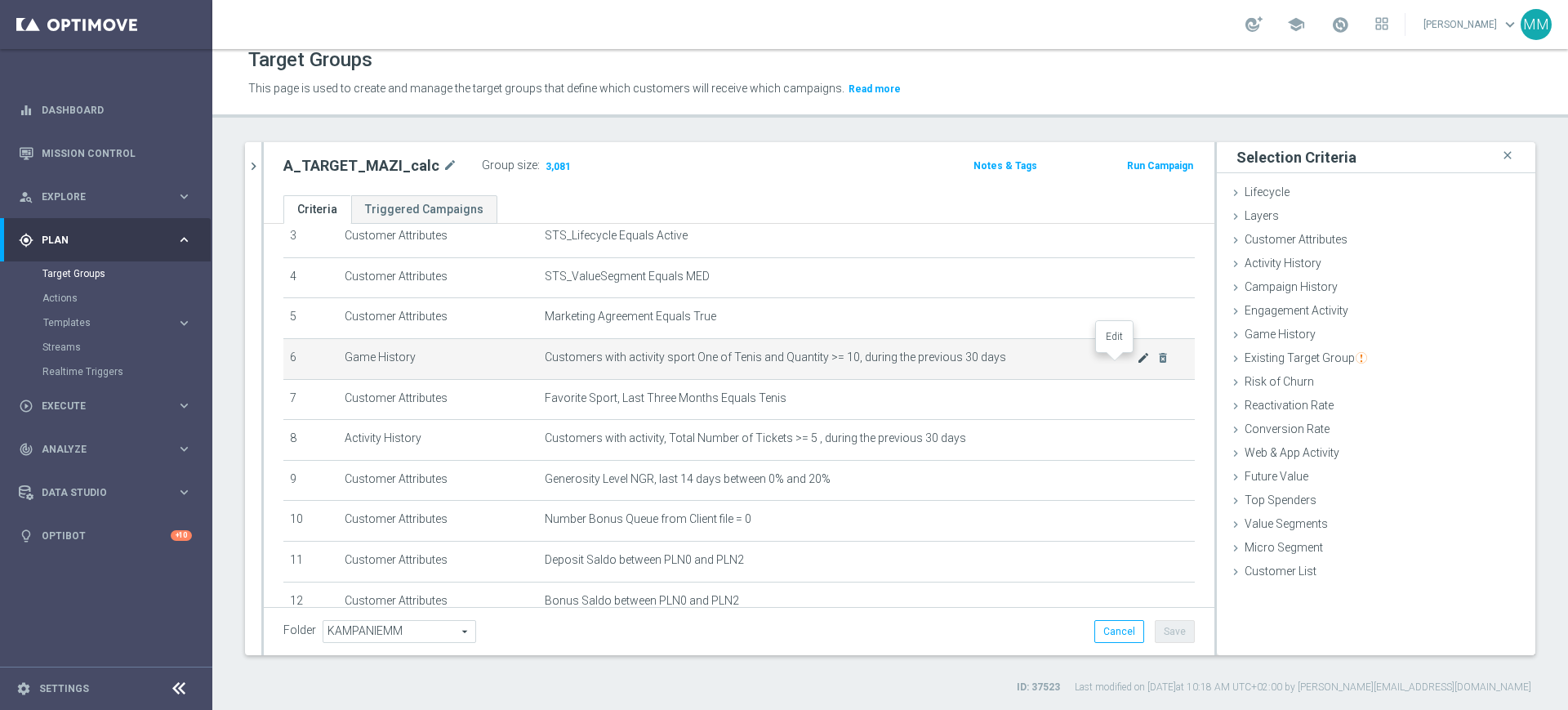
click at [1137, 357] on icon "mode_edit" at bounding box center [1143, 357] width 13 height 13
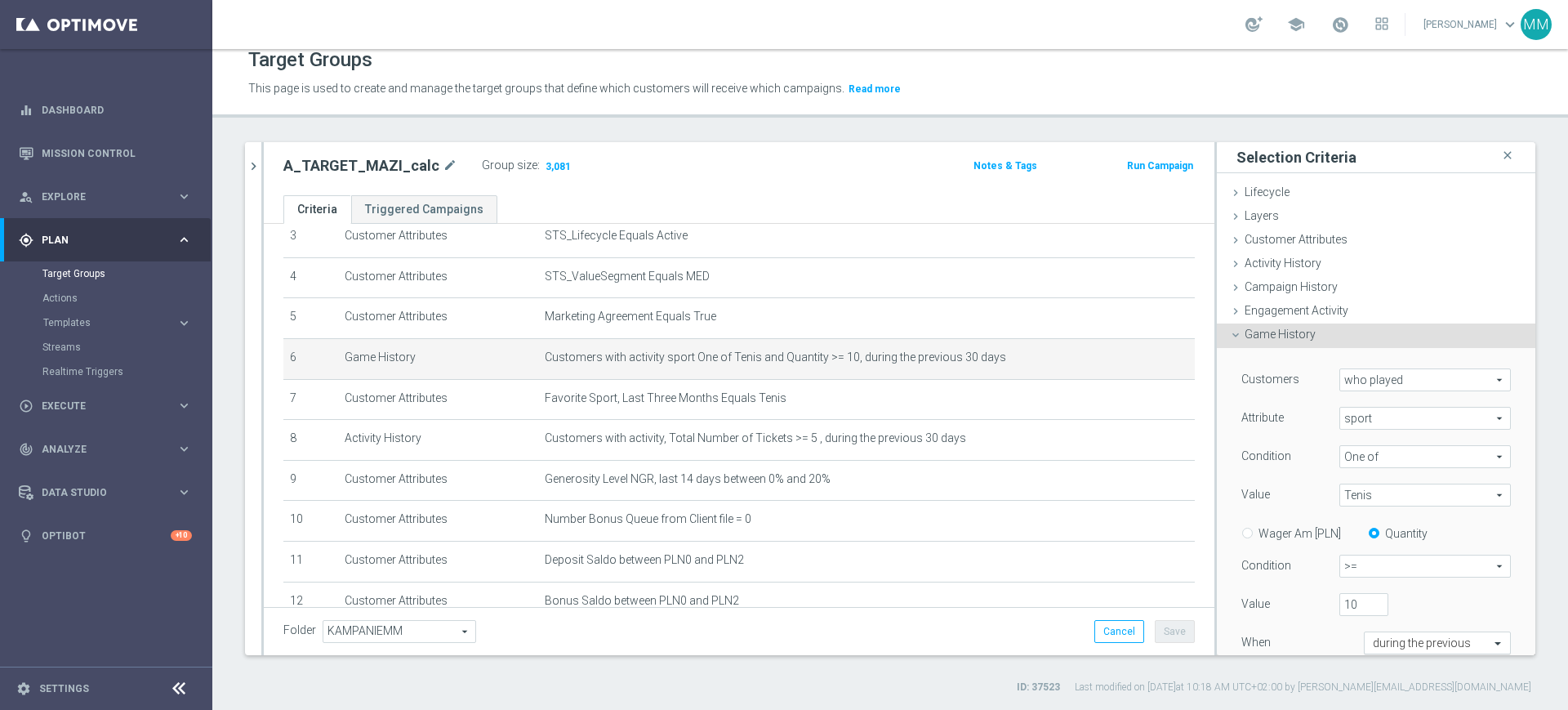
scroll to position [102, 0]
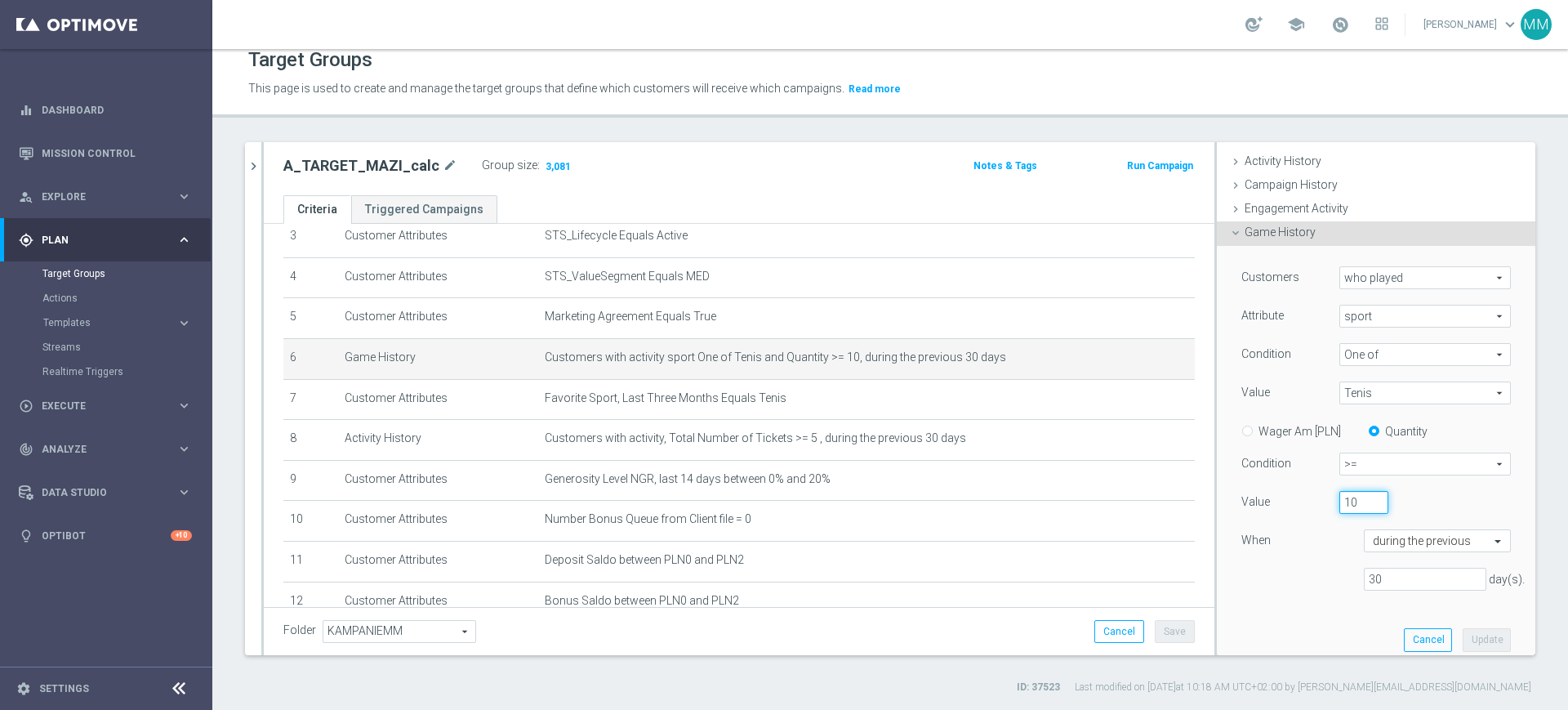
drag, startPoint x: 1329, startPoint y: 508, endPoint x: 1291, endPoint y: 509, distance: 38.0
click at [1291, 509] on div "Value 10" at bounding box center [1376, 503] width 294 height 26
type input "5"
click at [1462, 632] on button "Update" at bounding box center [1487, 640] width 48 height 23
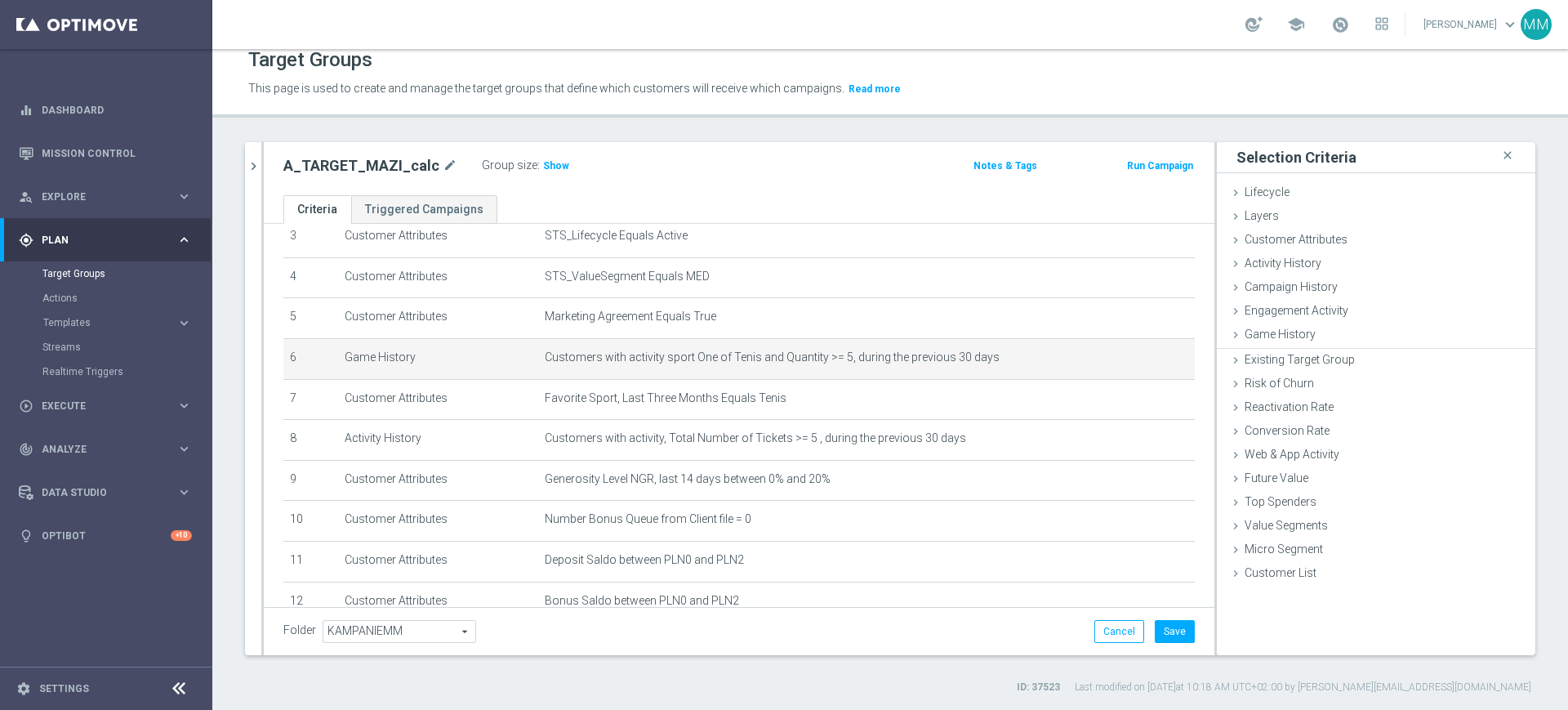
scroll to position [0, 0]
click at [537, 168] on label ":" at bounding box center [538, 166] width 3 height 14
click at [541, 167] on h3 "Show" at bounding box center [556, 166] width 30 height 18
click at [1137, 364] on icon "mode_edit" at bounding box center [1143, 357] width 13 height 13
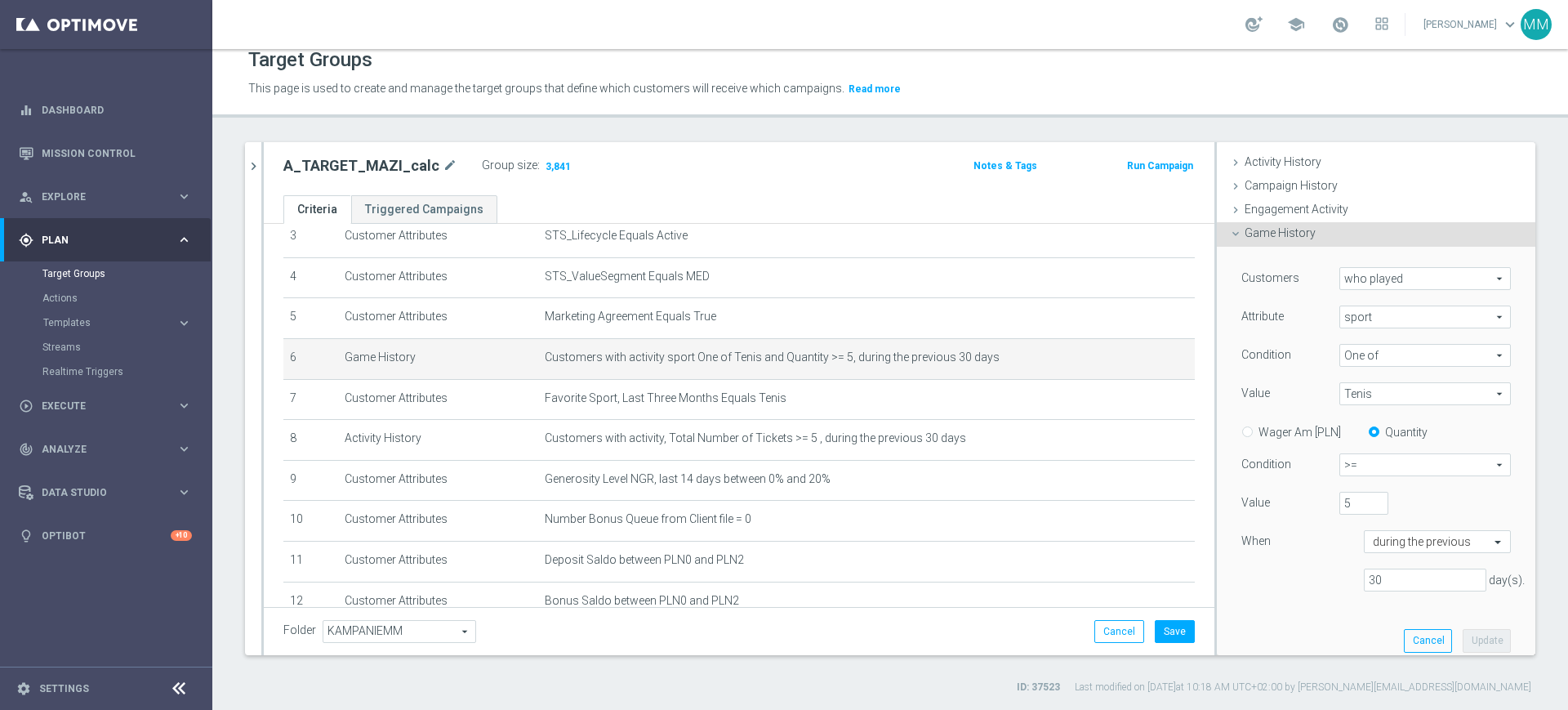
scroll to position [102, 0]
drag, startPoint x: 1333, startPoint y: 500, endPoint x: 1273, endPoint y: 496, distance: 60.1
click at [1273, 496] on div "Value 5" at bounding box center [1376, 503] width 294 height 26
type input "10"
click at [1462, 645] on button "Update" at bounding box center [1487, 640] width 48 height 23
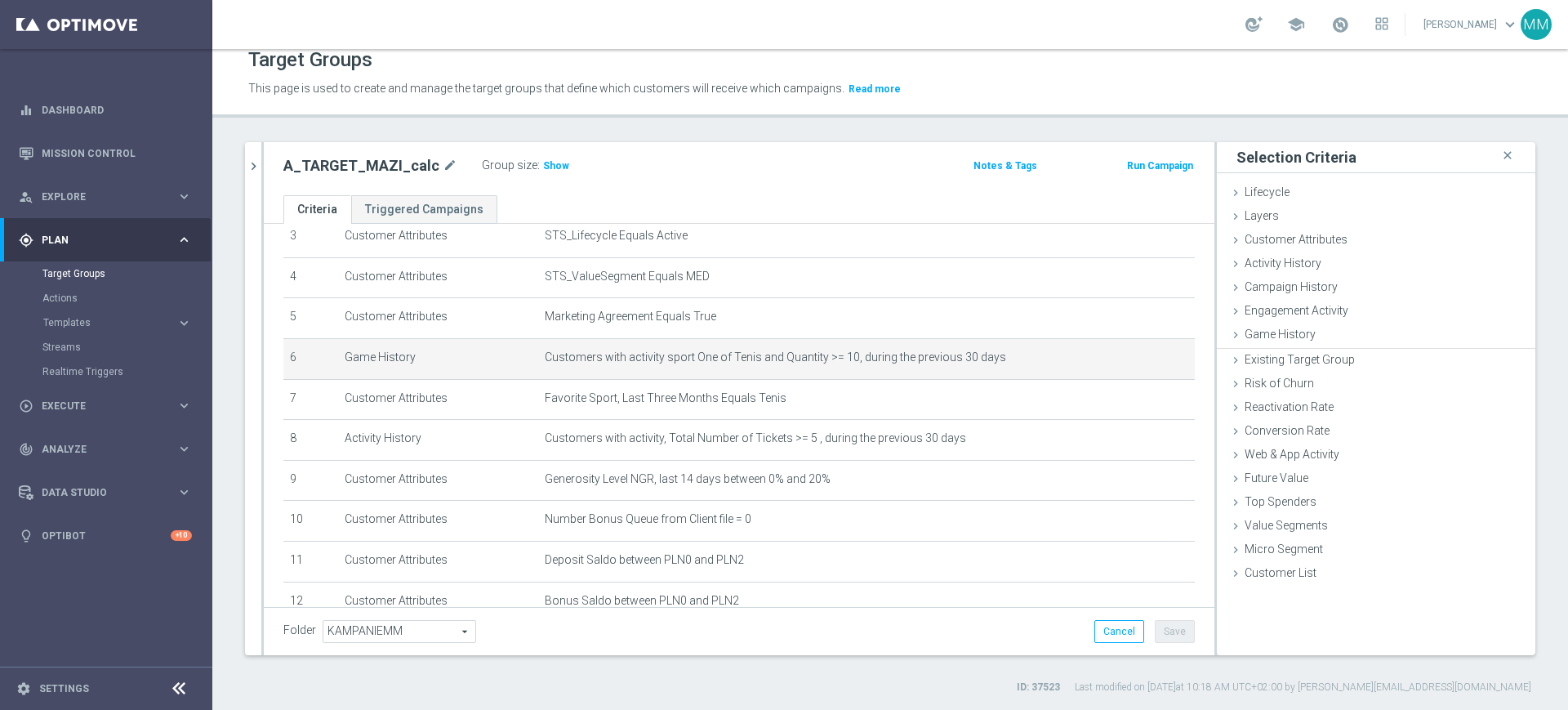
scroll to position [0, 0]
click at [545, 167] on span "Show" at bounding box center [556, 166] width 26 height 12
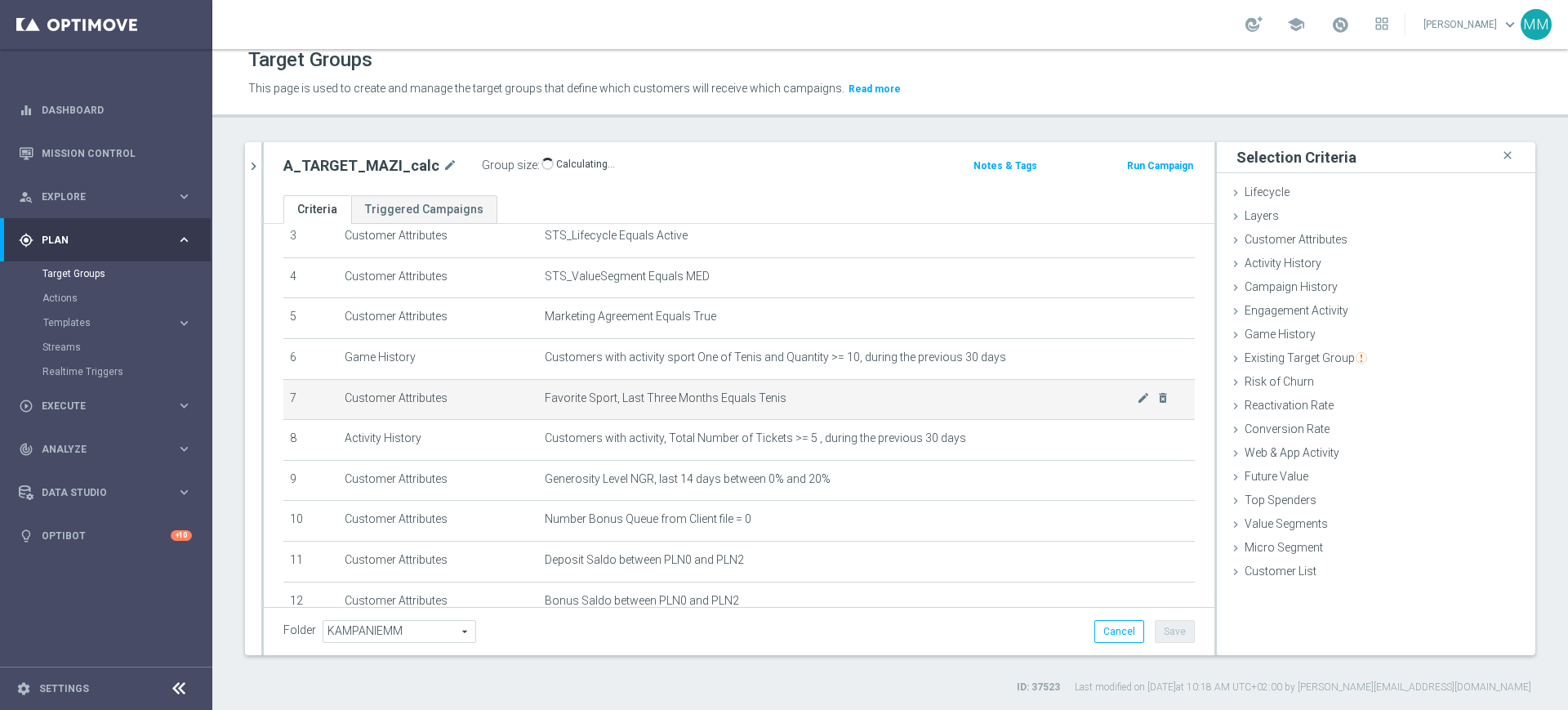
click at [737, 406] on span "Favorite Sport, Last Three Months Equals Tenis" at bounding box center [841, 398] width 592 height 14
click at [736, 406] on span "Favorite Sport, Last Three Months Equals Tenis" at bounding box center [841, 398] width 592 height 14
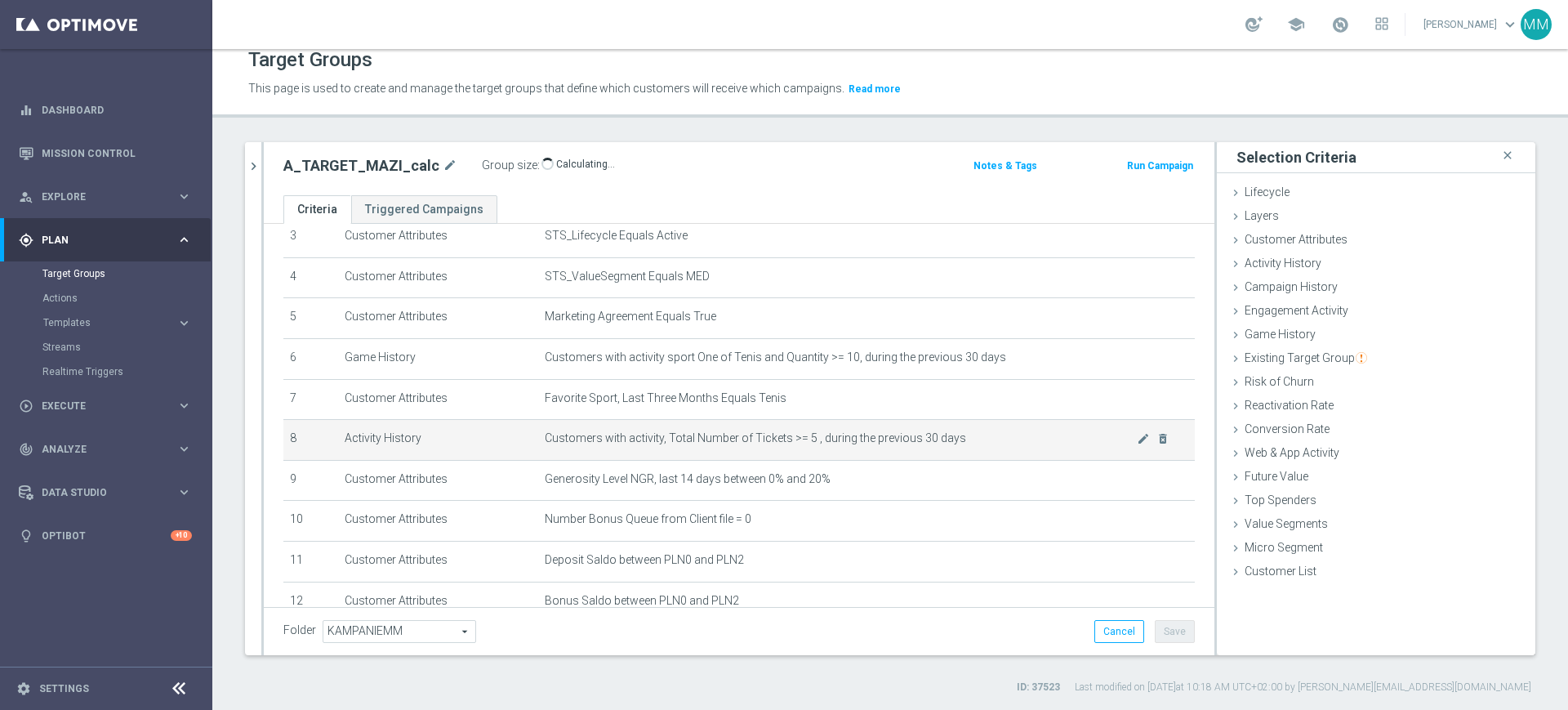
click at [729, 441] on span "Customers with activity, Total Number of Tickets >= 5 , during the previous 30 …" at bounding box center [841, 439] width 592 height 14
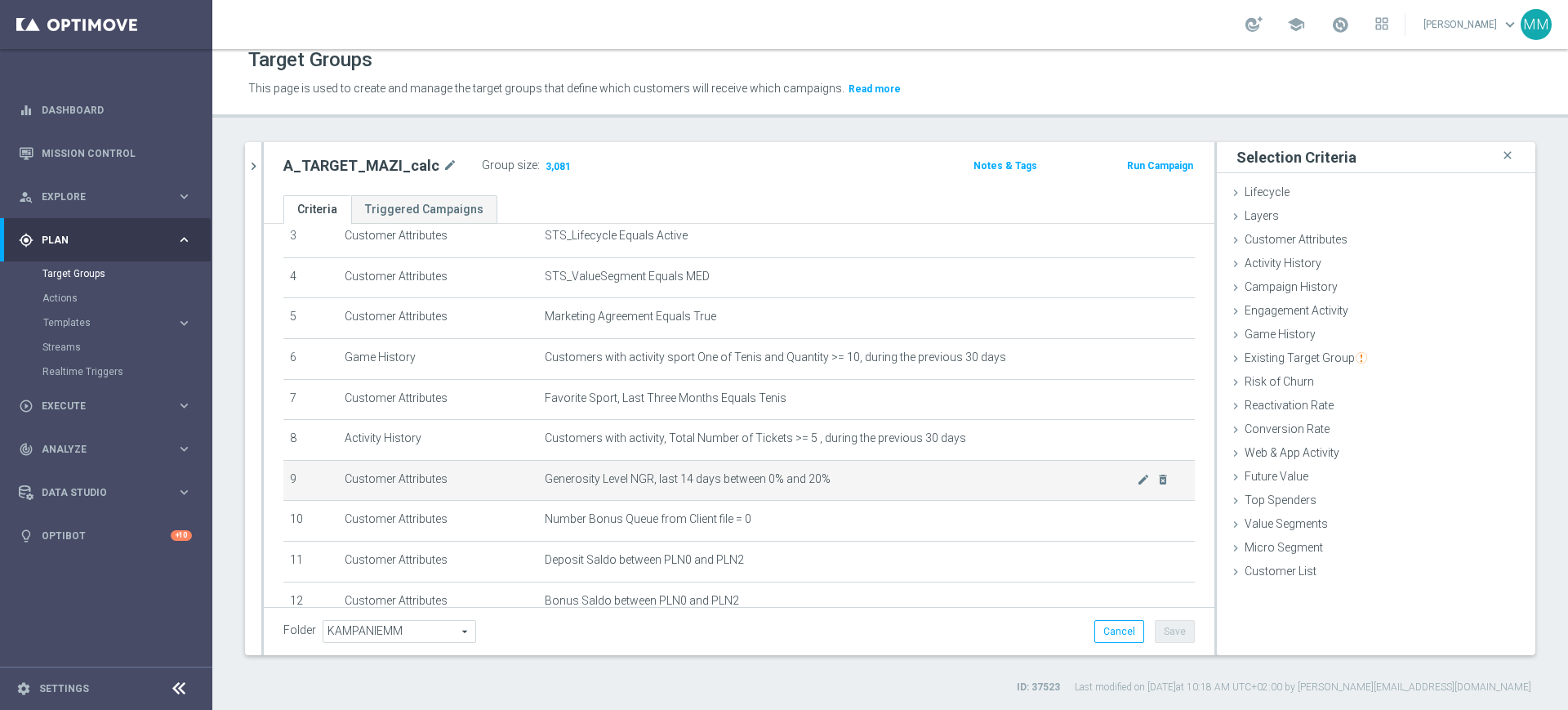
click at [738, 475] on td "Generosity Level NGR, last 14 days between 0% and 20% mode_edit delete_forever" at bounding box center [866, 481] width 657 height 41
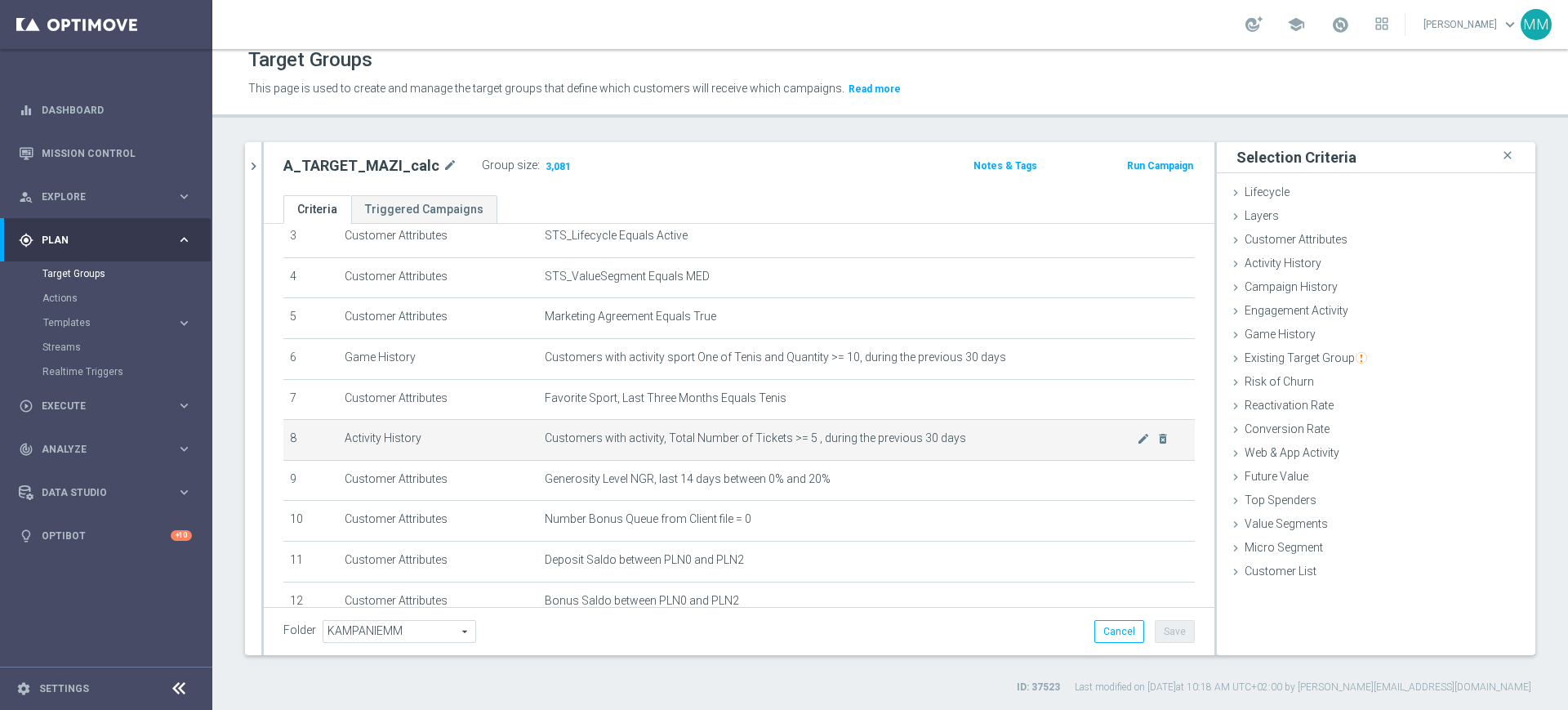
click at [747, 441] on span "Customers with activity, Total Number of Tickets >= 5 , during the previous 30 …" at bounding box center [841, 439] width 592 height 14
click at [752, 458] on td "Customers with activity, Total Number of Tickets >= 5 , during the previous 30 …" at bounding box center [866, 441] width 657 height 41
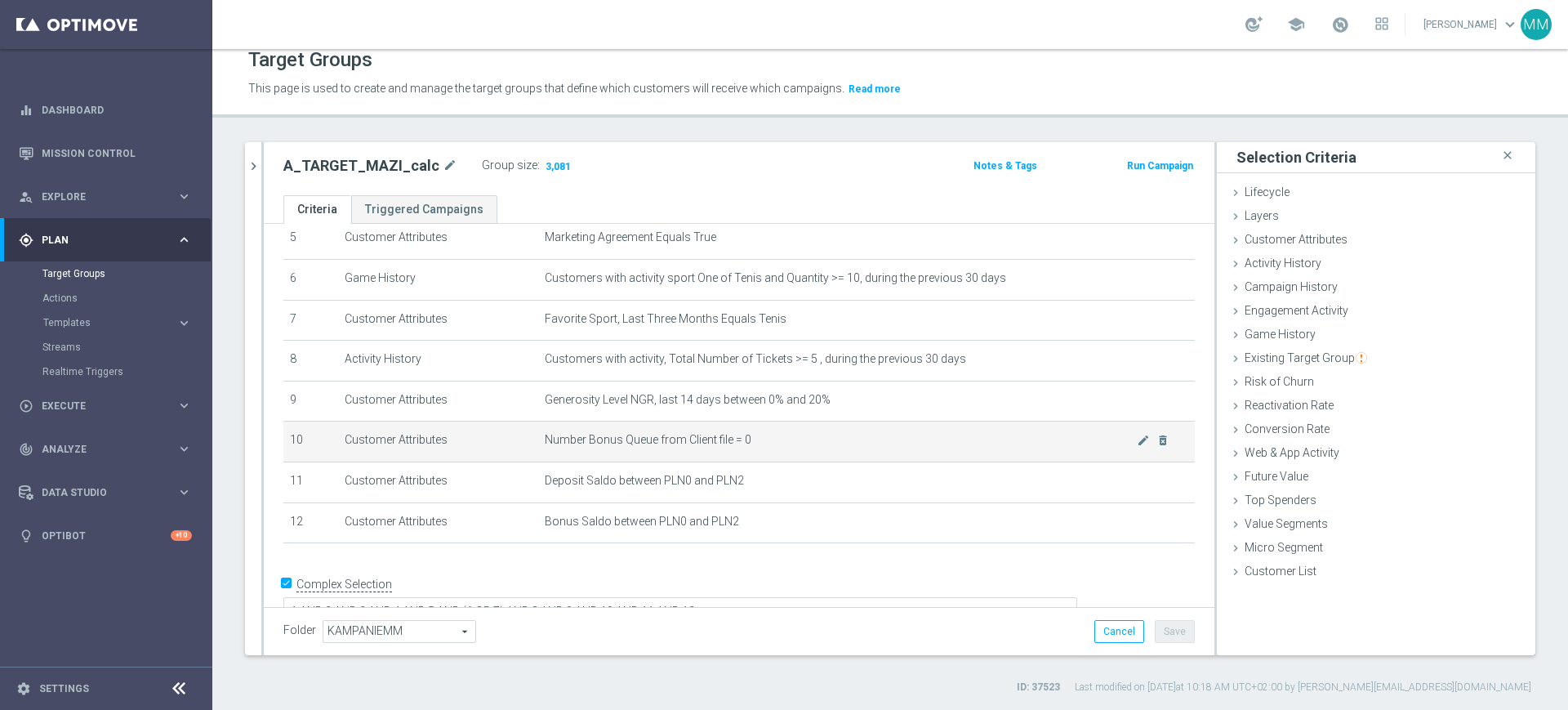
scroll to position [247, 0]
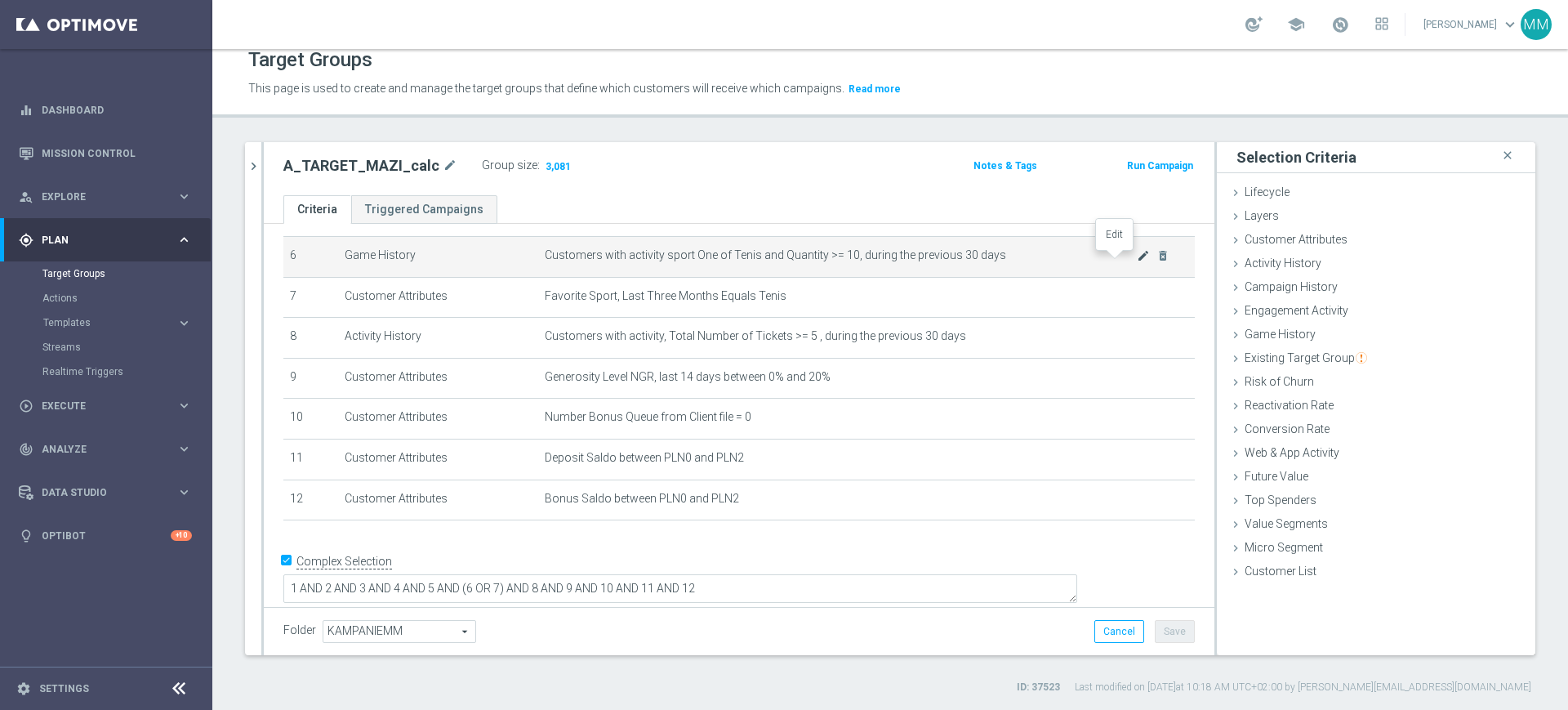
click at [1137, 260] on icon "mode_edit" at bounding box center [1143, 255] width 13 height 13
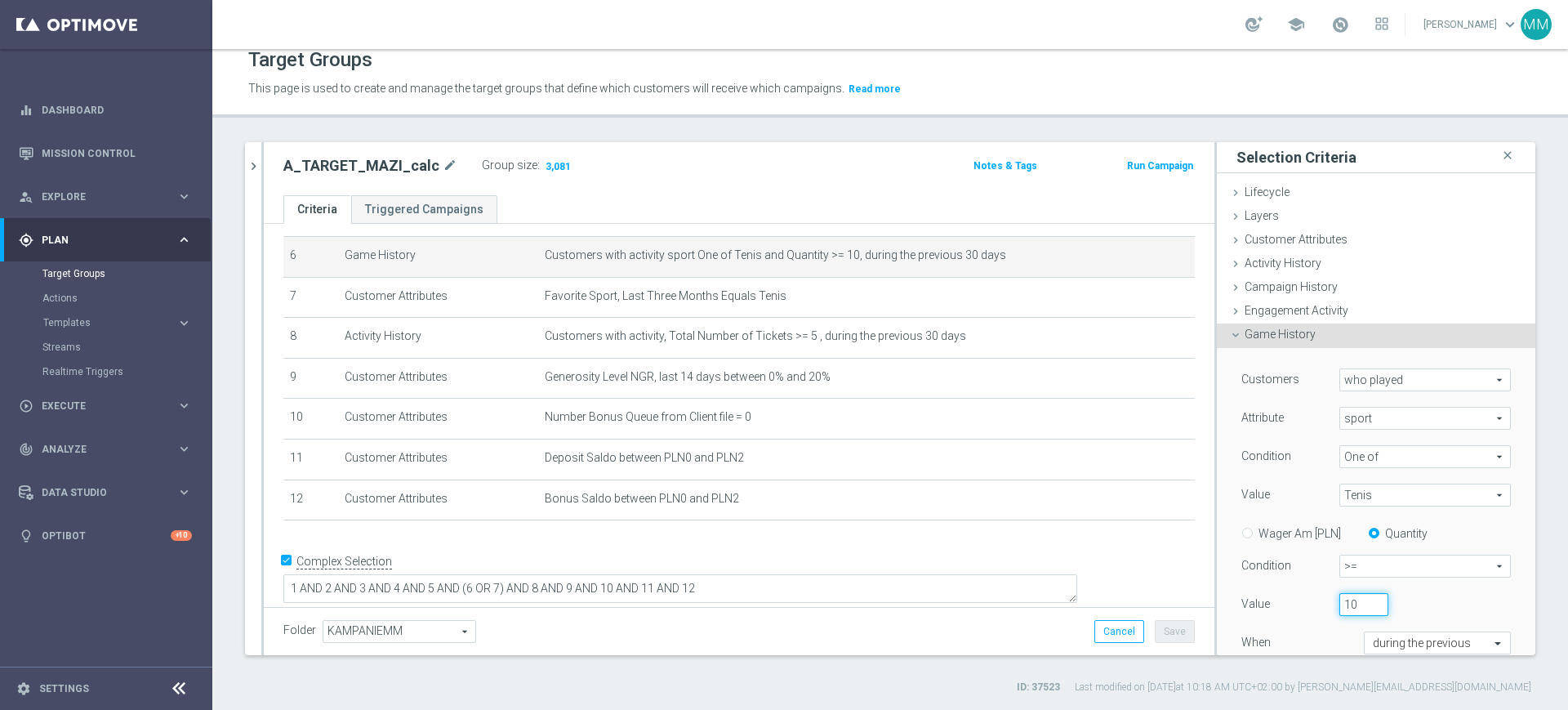
drag, startPoint x: 1337, startPoint y: 610, endPoint x: 1326, endPoint y: 605, distance: 12.1
click at [1339, 605] on input "10" at bounding box center [1363, 604] width 49 height 23
click at [1403, 581] on div "Customers who played who played arrow_drop_down search Attribute sport sport ar…" at bounding box center [1376, 537] width 269 height 338
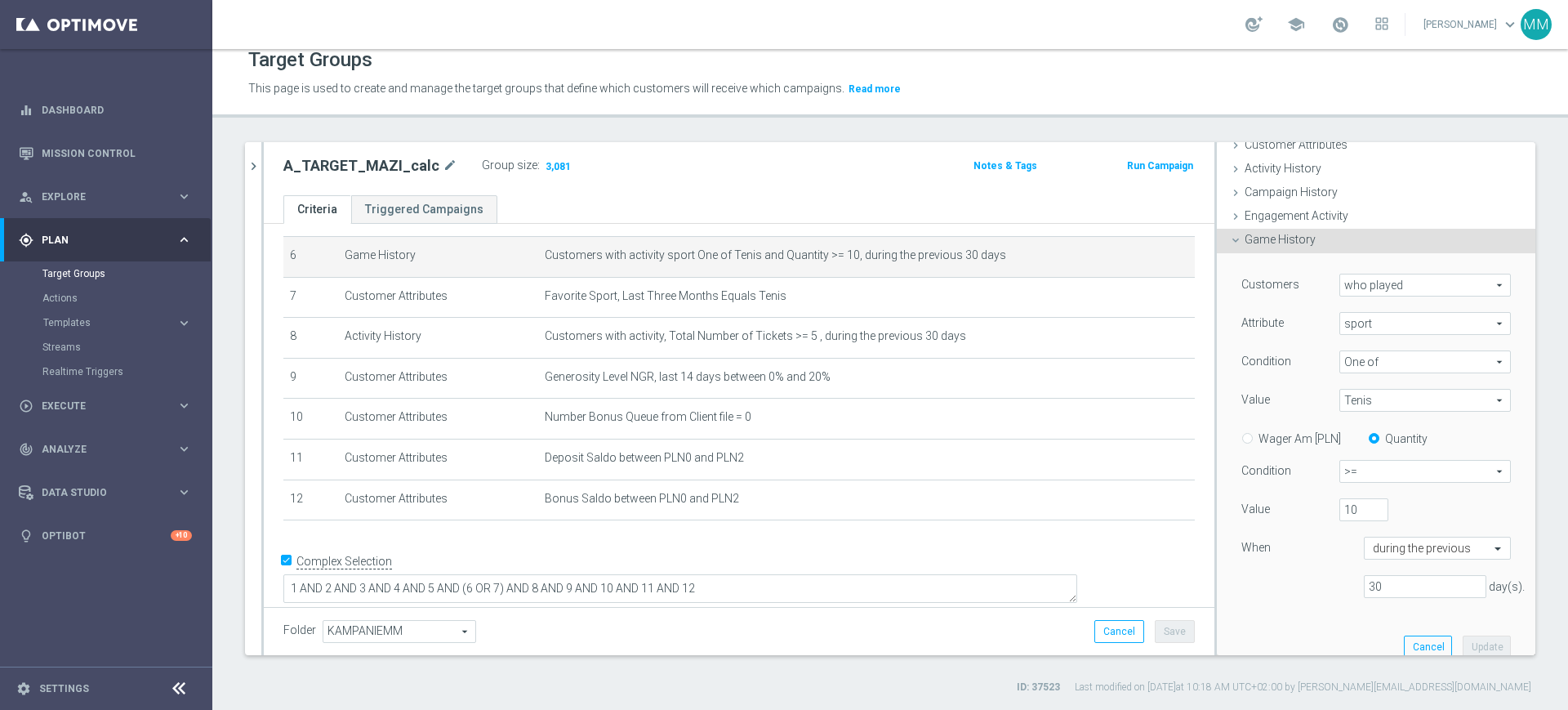
scroll to position [204, 0]
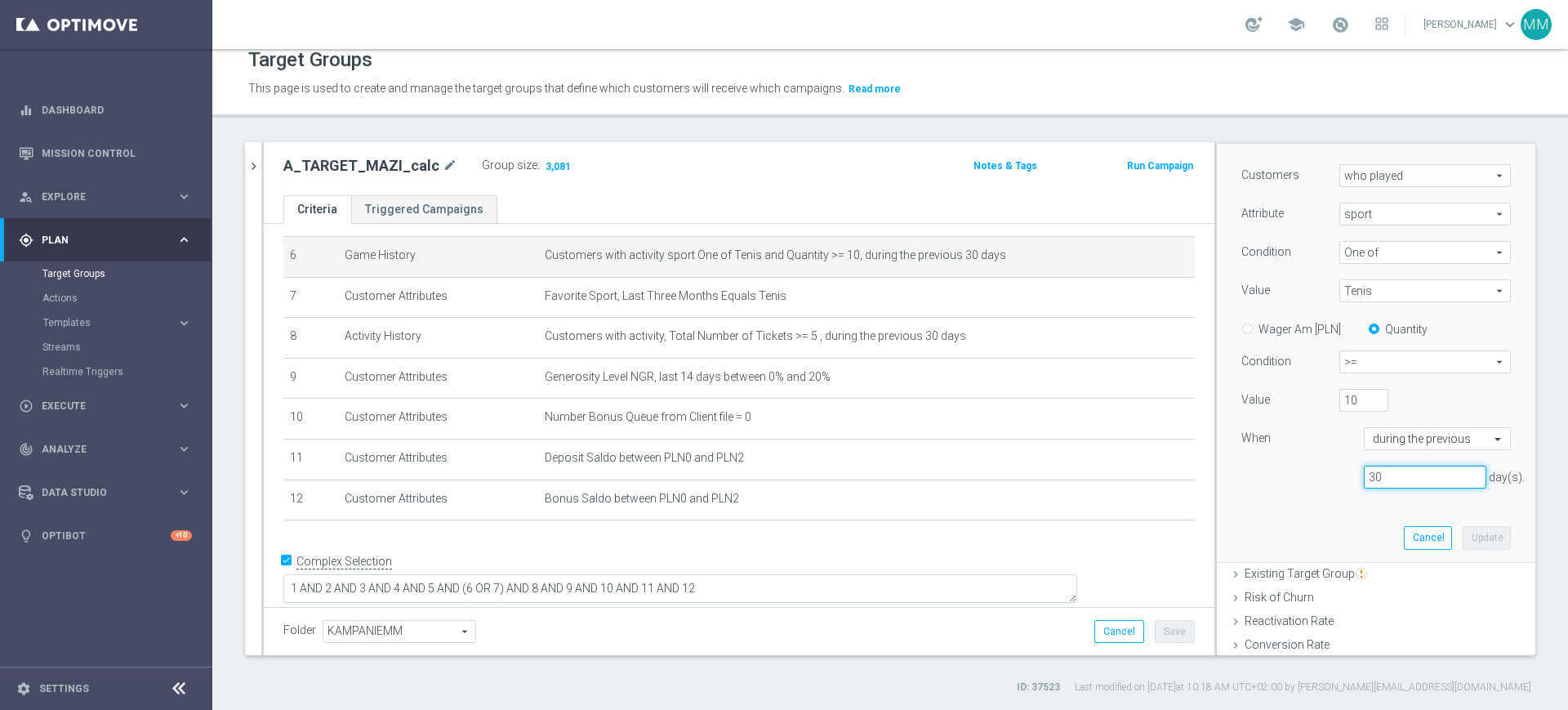
drag, startPoint x: 1373, startPoint y: 474, endPoint x: 1316, endPoint y: 466, distance: 57.6
click at [1318, 466] on div "30 day(s)." at bounding box center [1376, 477] width 294 height 23
type input "45"
click at [1462, 537] on button "Update" at bounding box center [1487, 538] width 48 height 23
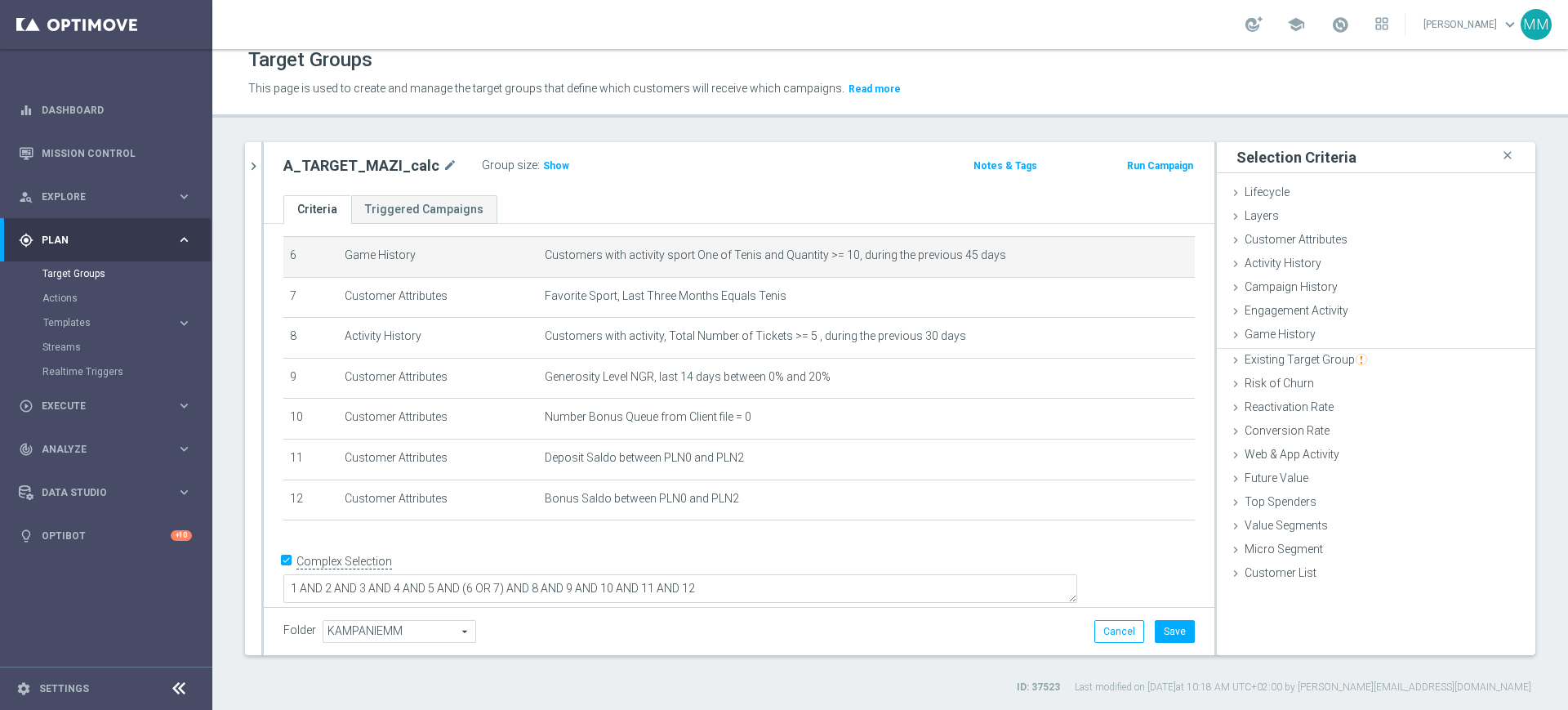
scroll to position [0, 0]
click at [547, 162] on span "Show" at bounding box center [556, 166] width 26 height 12
click at [1137, 257] on icon "mode_edit" at bounding box center [1143, 255] width 13 height 13
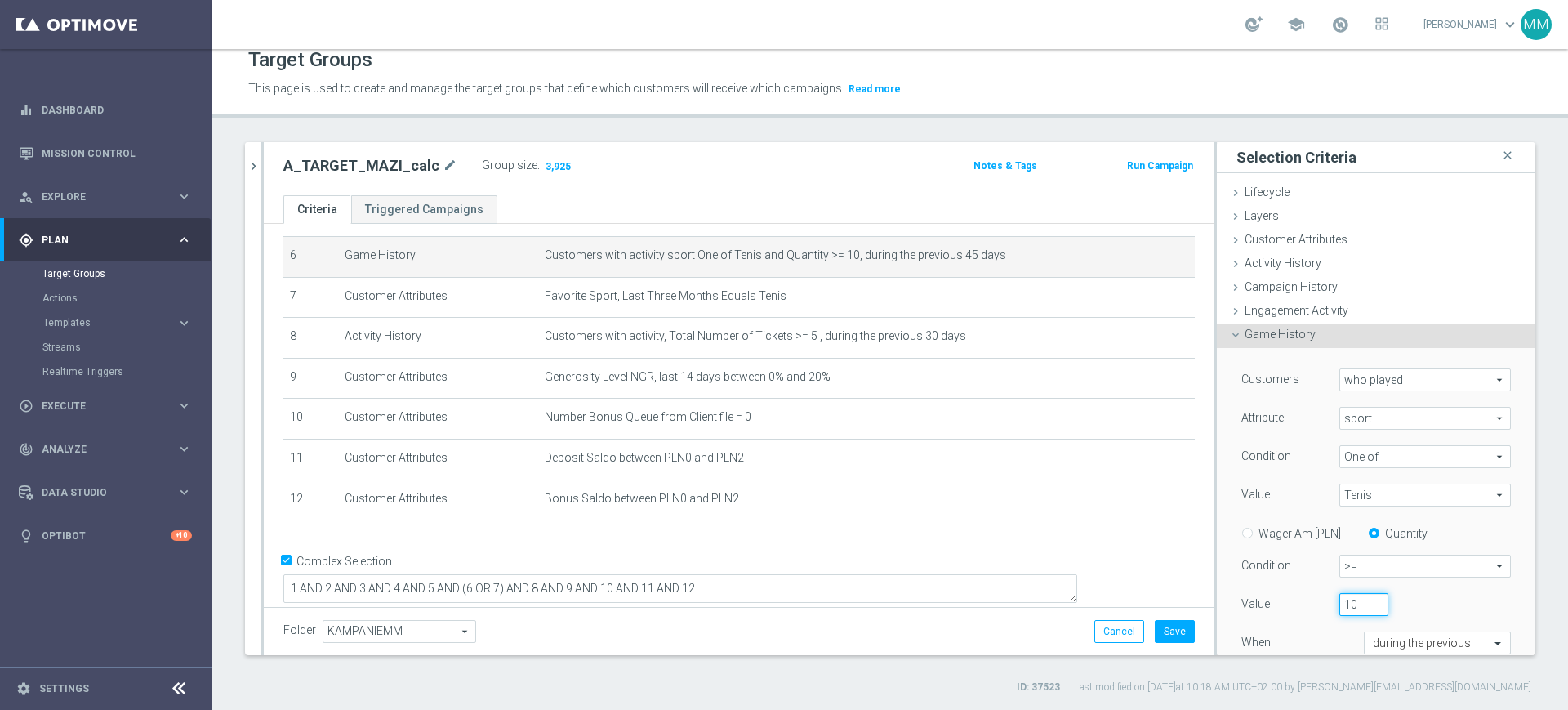
click at [1339, 611] on input "10" at bounding box center [1363, 604] width 49 height 23
type input "15"
click at [1392, 595] on div "15" at bounding box center [1401, 604] width 147 height 23
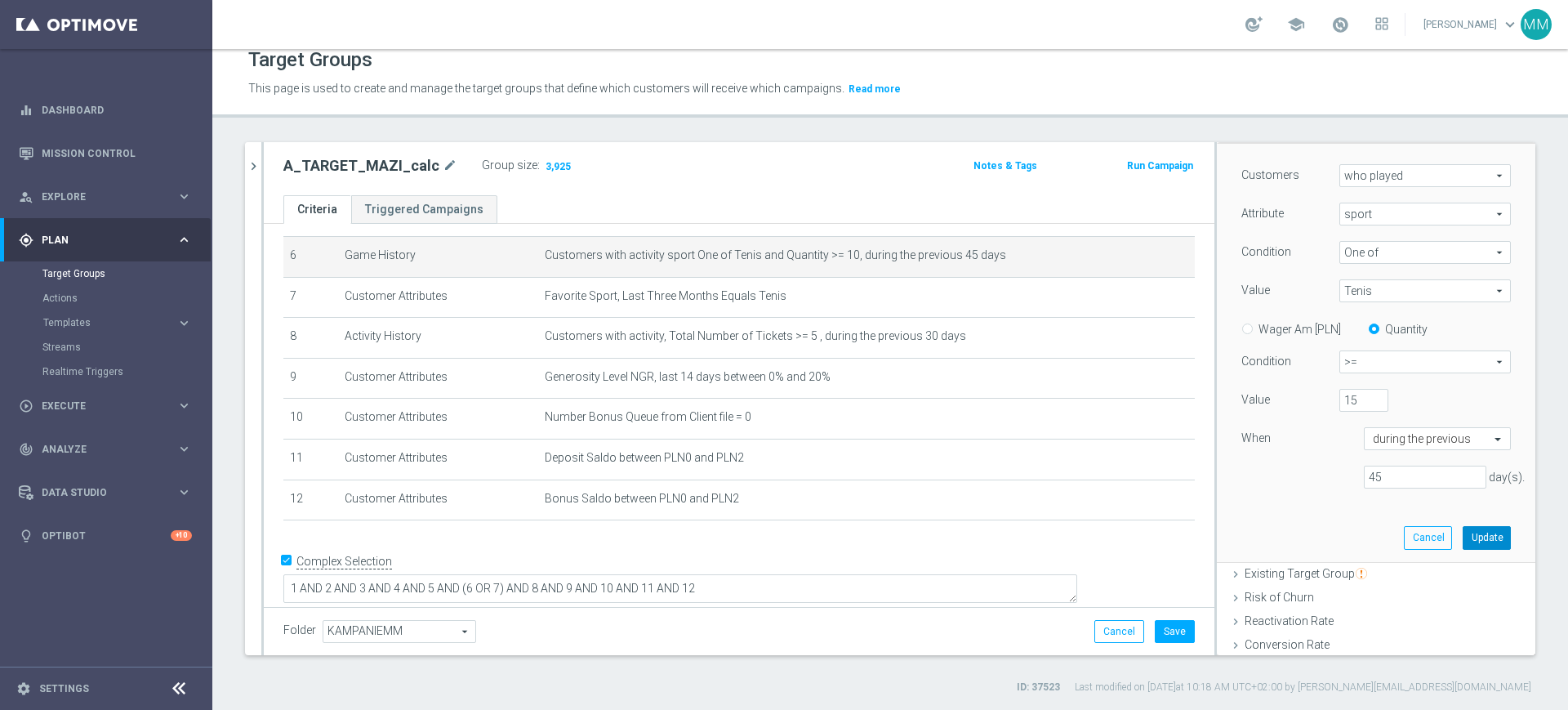
click at [1462, 544] on button "Update" at bounding box center [1487, 538] width 48 height 23
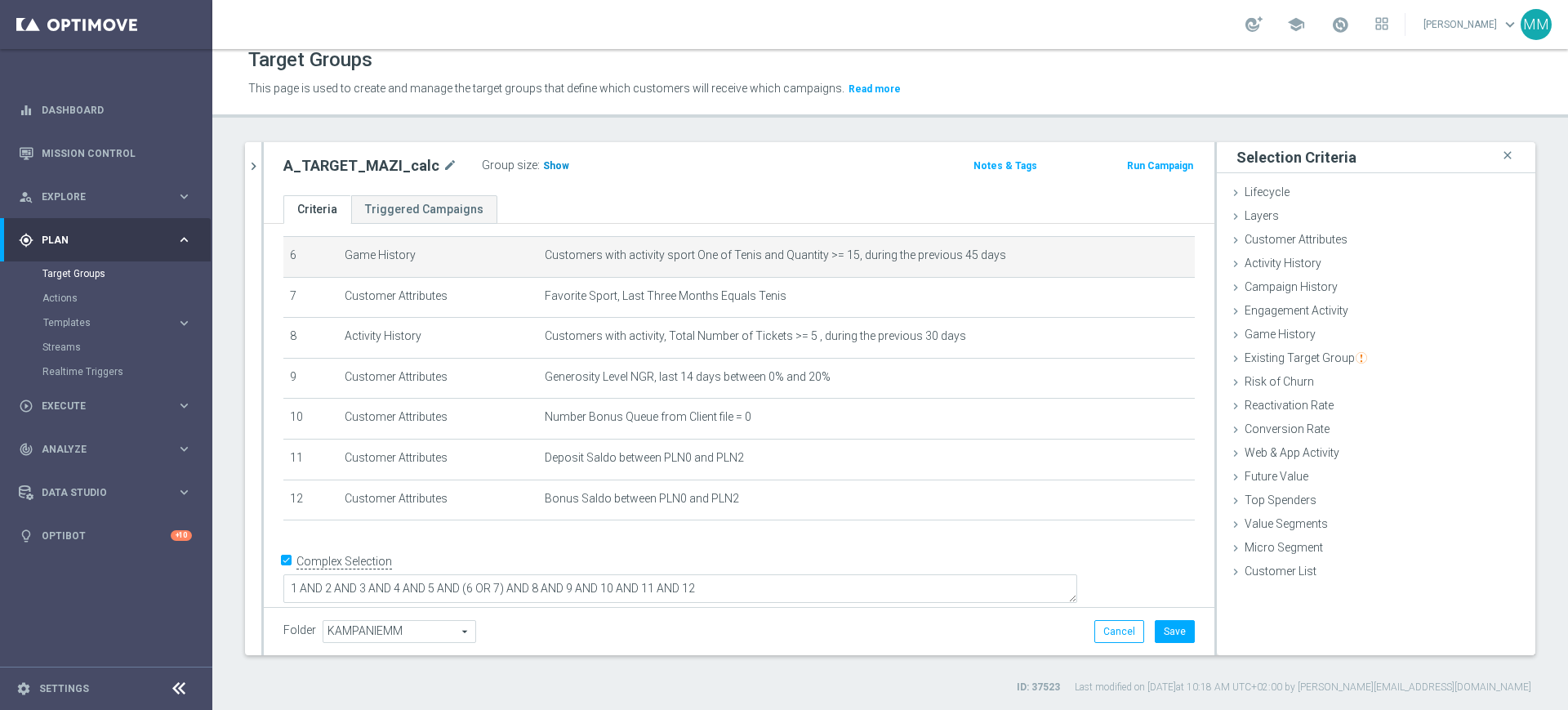
click at [545, 163] on span "Show" at bounding box center [556, 166] width 26 height 12
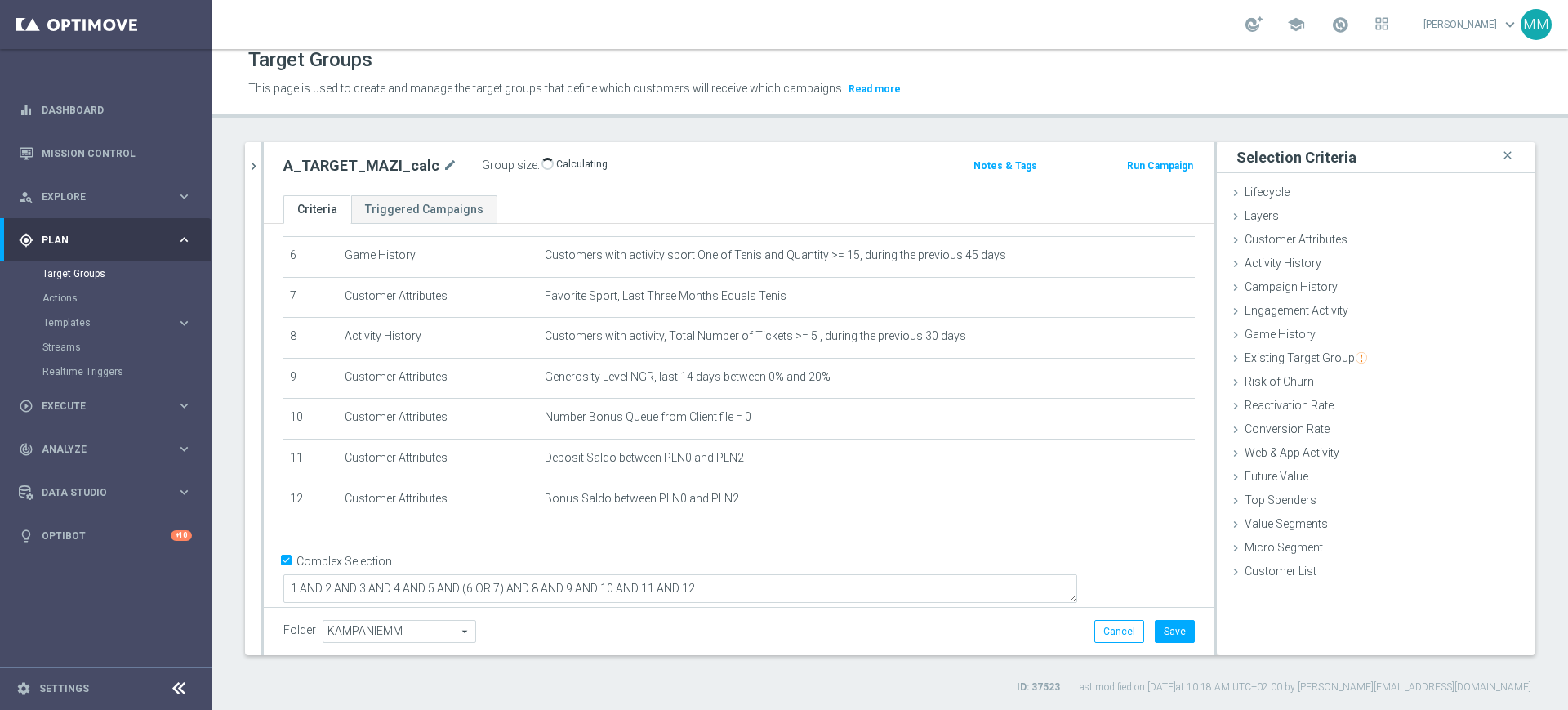
click at [1160, 617] on div "Folder KAMPANIEMM KAMPANIEMM arrow_drop_down search Cancel Save Saving..." at bounding box center [739, 631] width 950 height 48
click at [1161, 621] on button "Save" at bounding box center [1174, 632] width 40 height 23
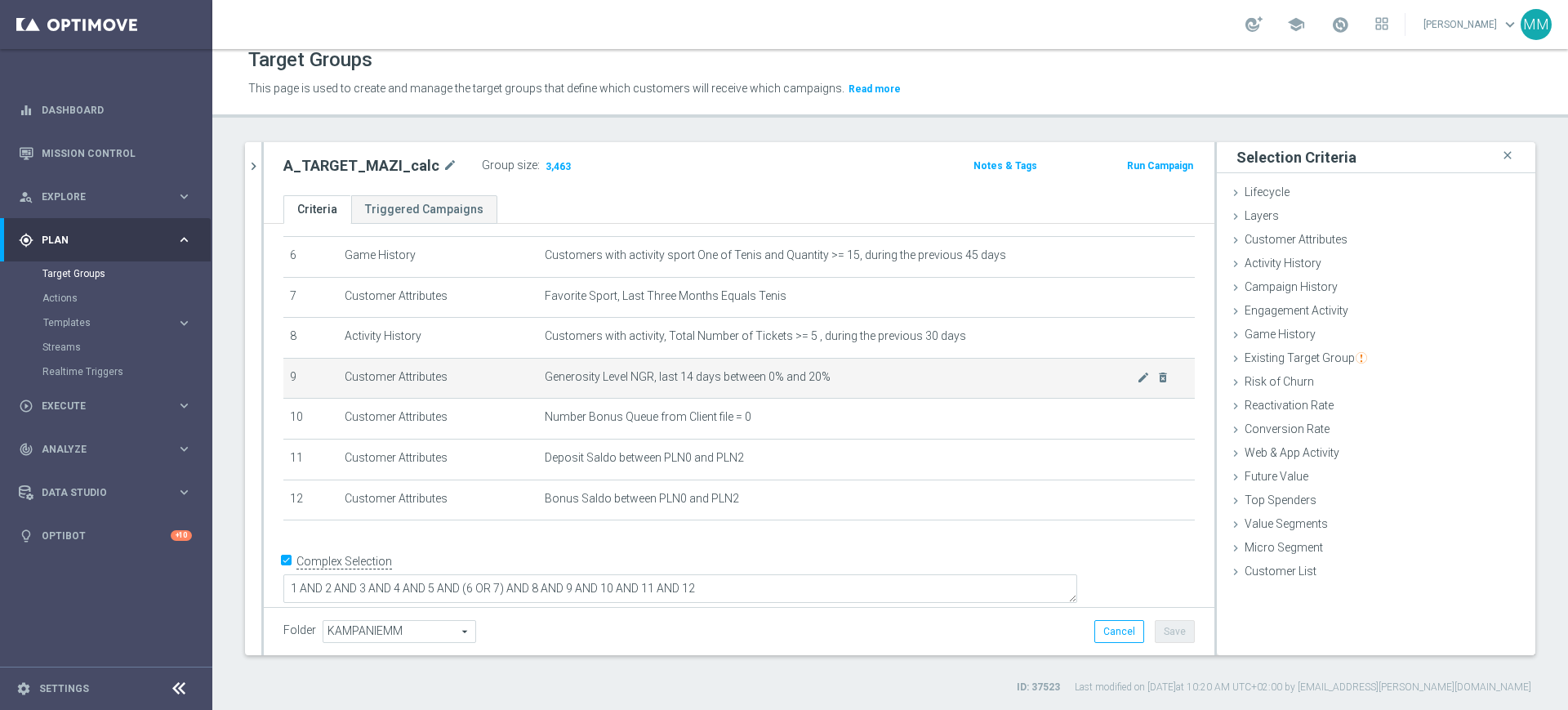
click at [804, 378] on span "Generosity Level NGR, last 14 days between 0% and 20%" at bounding box center [841, 377] width 592 height 14
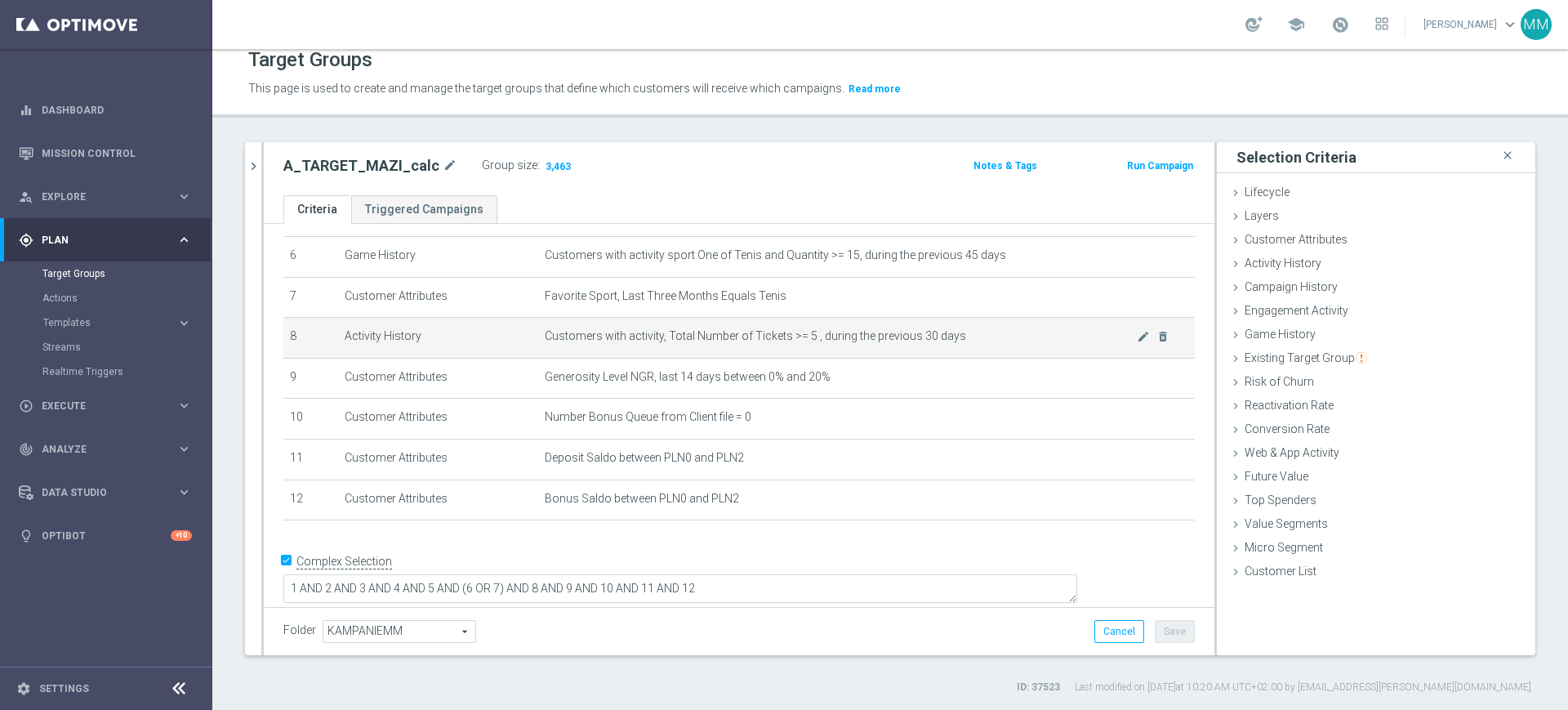
click at [808, 343] on span "Customers with activity, Total Number of Tickets >= 5 , during the previous 30 …" at bounding box center [841, 337] width 592 height 14
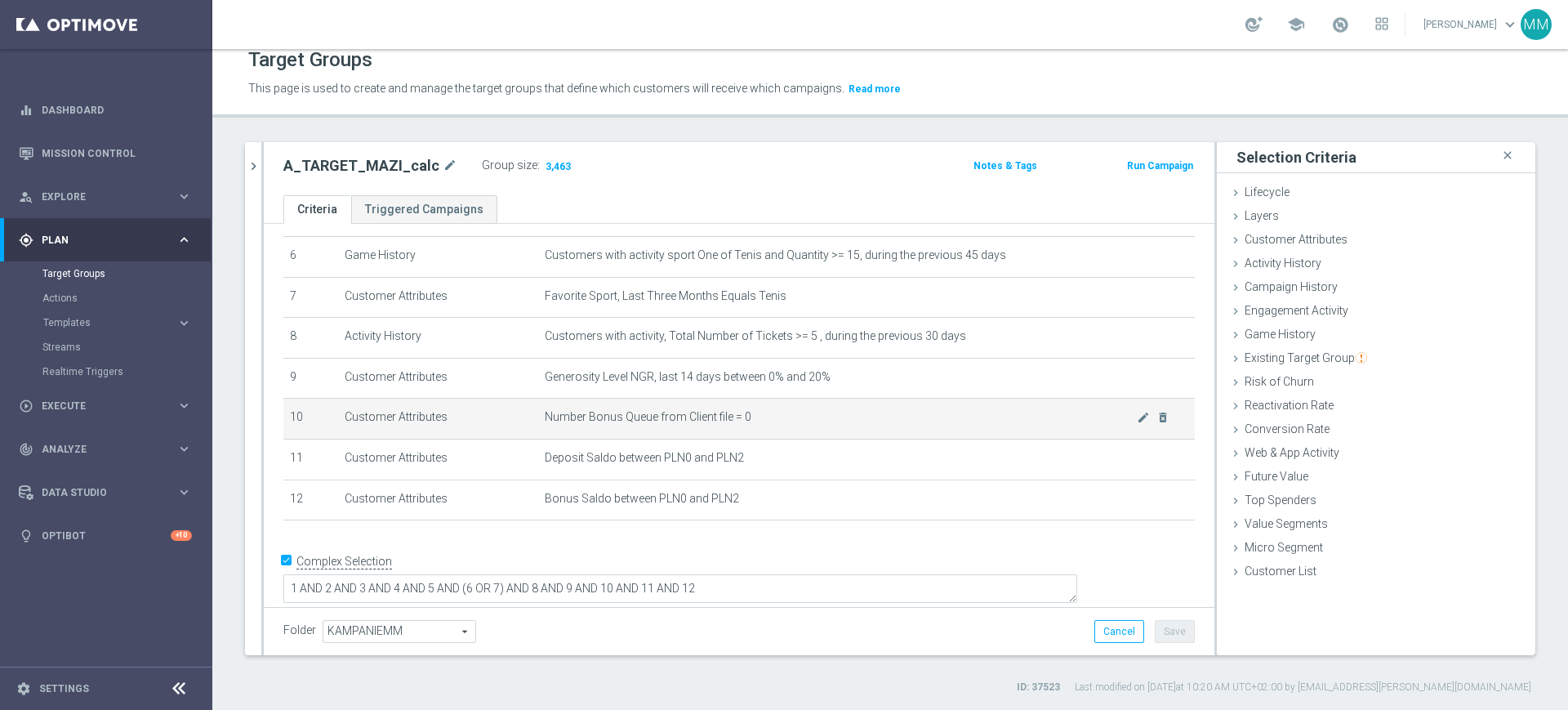
click at [799, 420] on span "Number Bonus Queue from Client file = 0" at bounding box center [841, 417] width 592 height 14
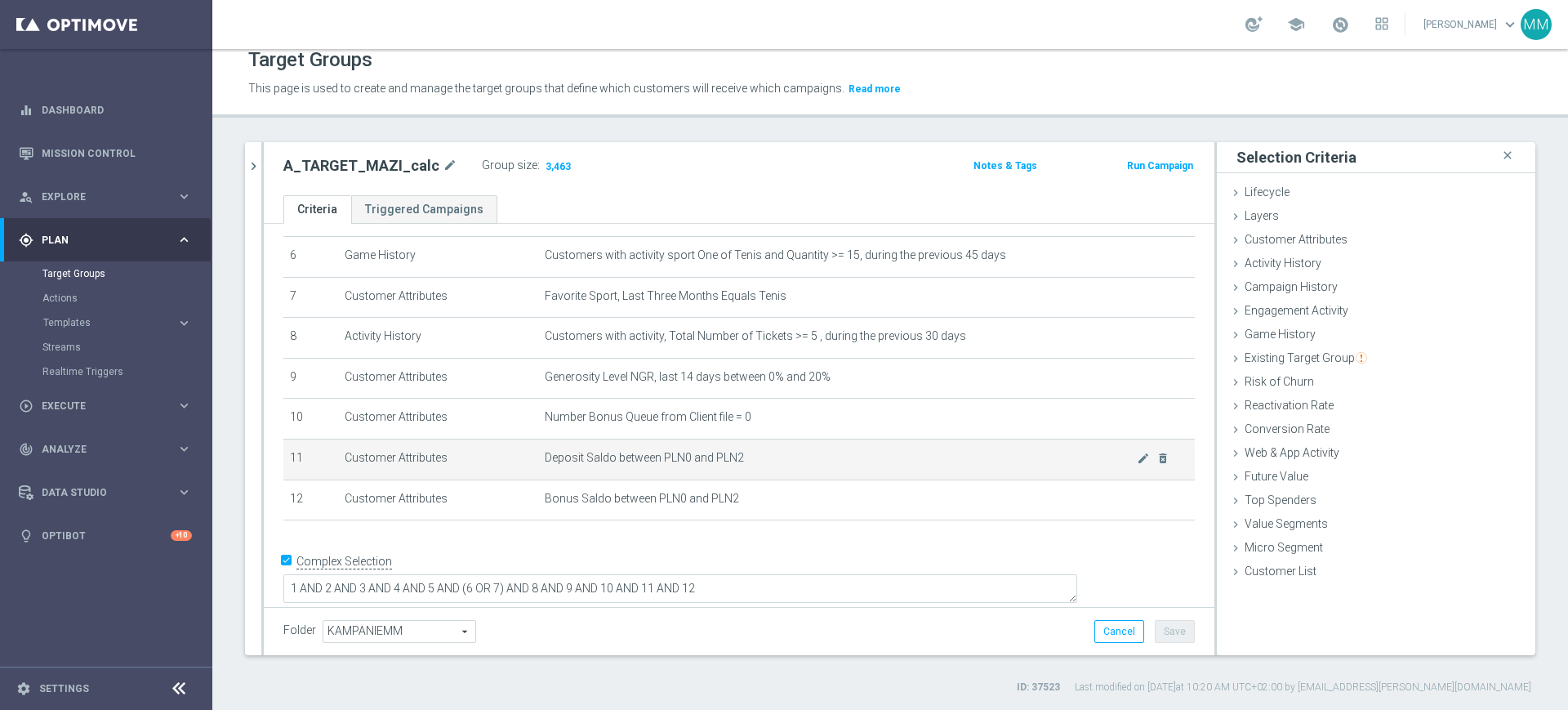
click at [782, 475] on td "Deposit Saldo between PLN0 and PLN2 mode_edit delete_forever" at bounding box center [866, 459] width 657 height 41
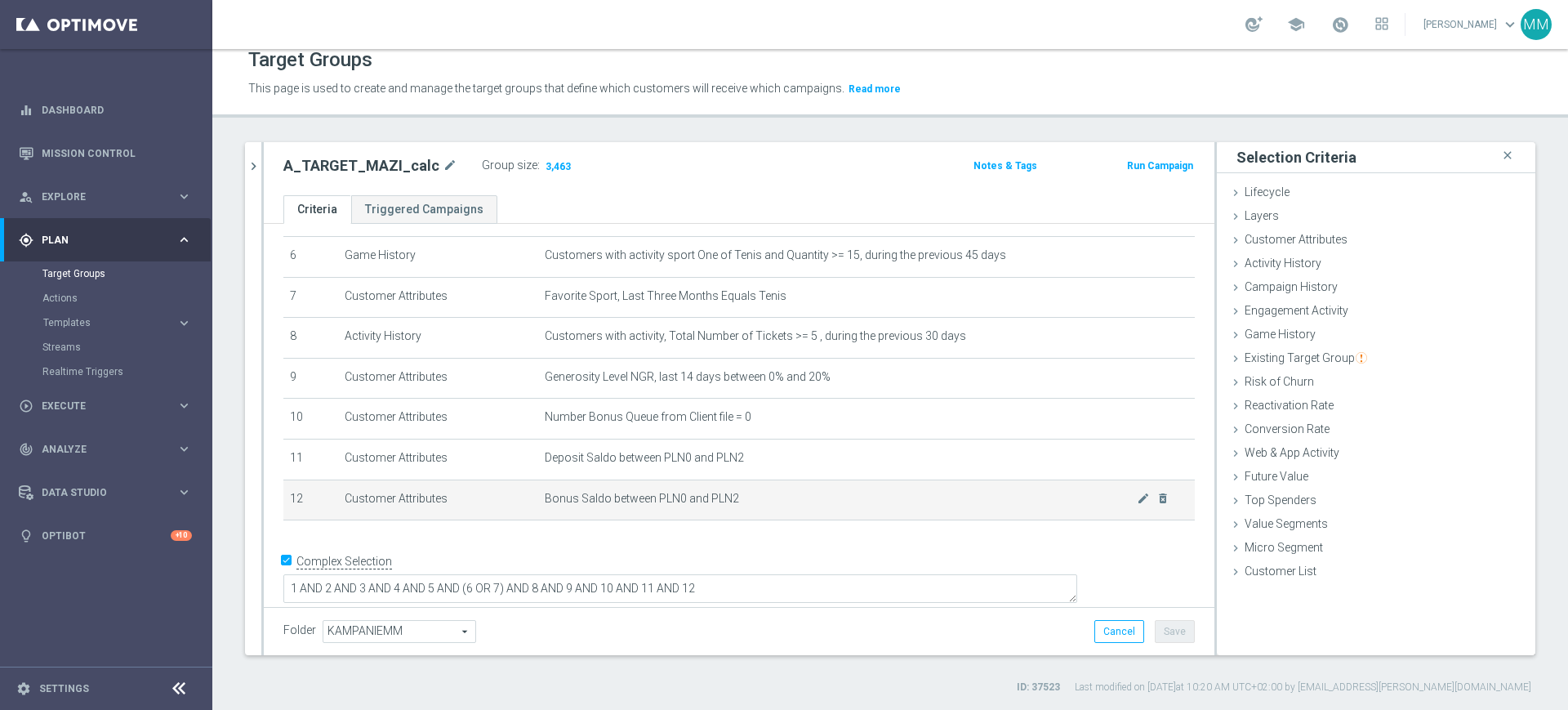
click at [775, 506] on span "Bonus Saldo between PLN0 and PLN2" at bounding box center [841, 499] width 592 height 14
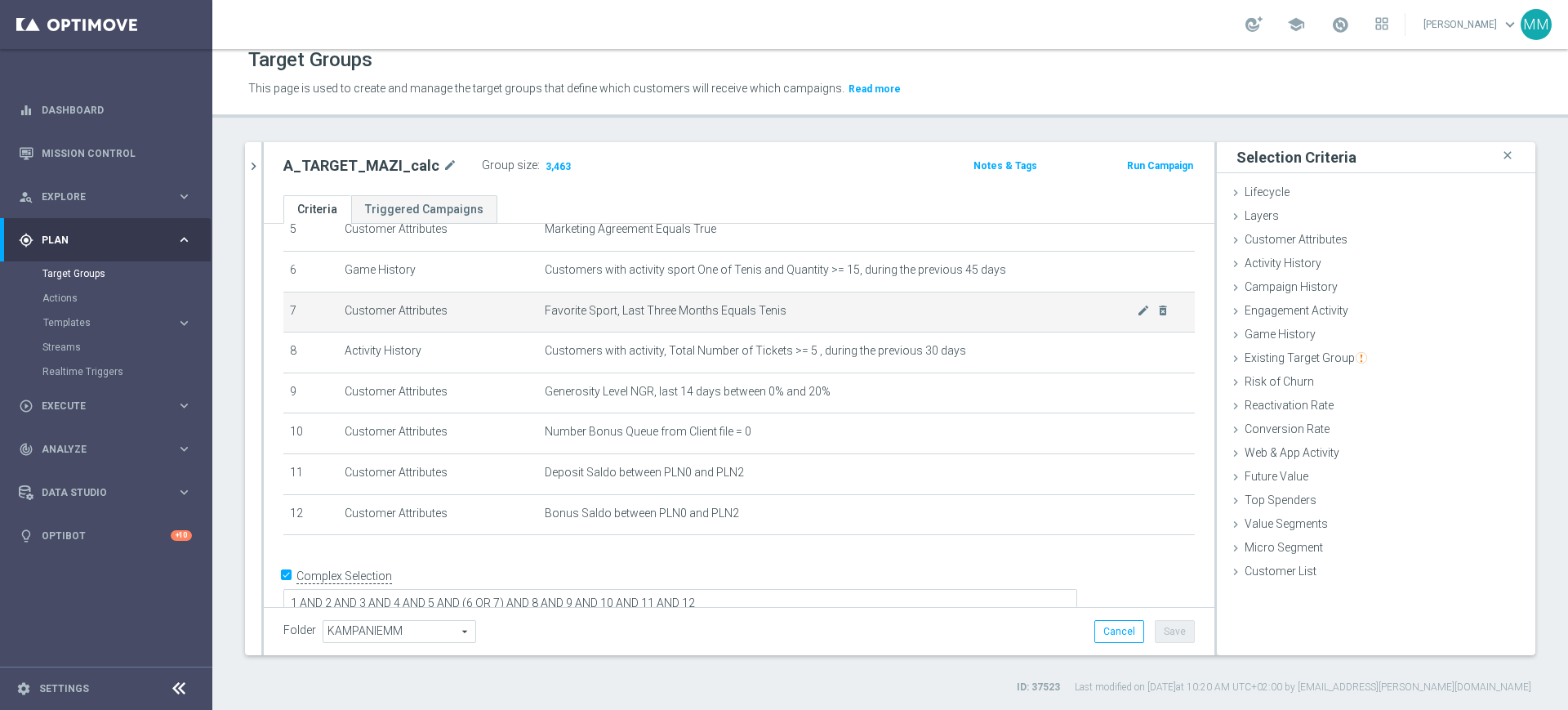
scroll to position [247, 0]
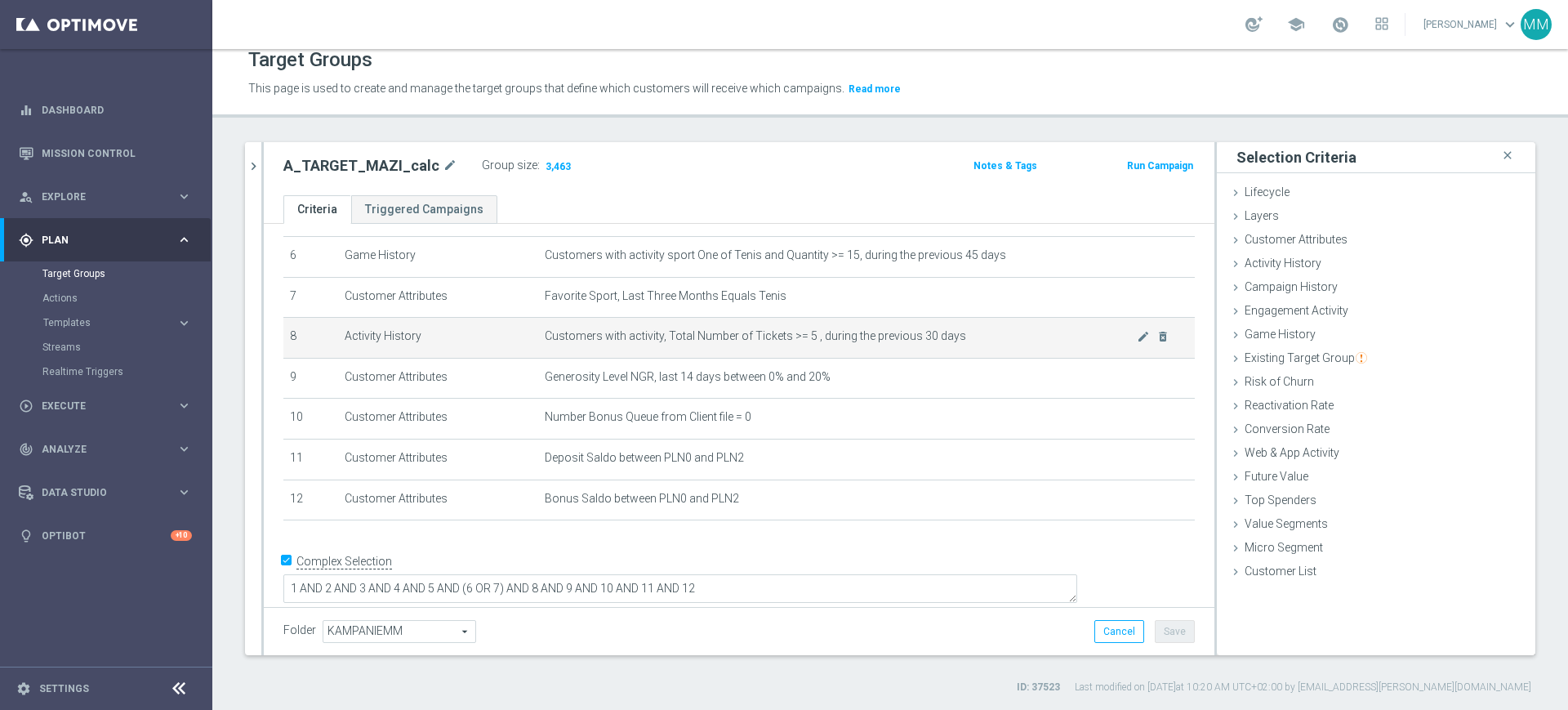
click at [852, 338] on span "Customers with activity, Total Number of Tickets >= 5 , during the previous 30 …" at bounding box center [841, 337] width 592 height 14
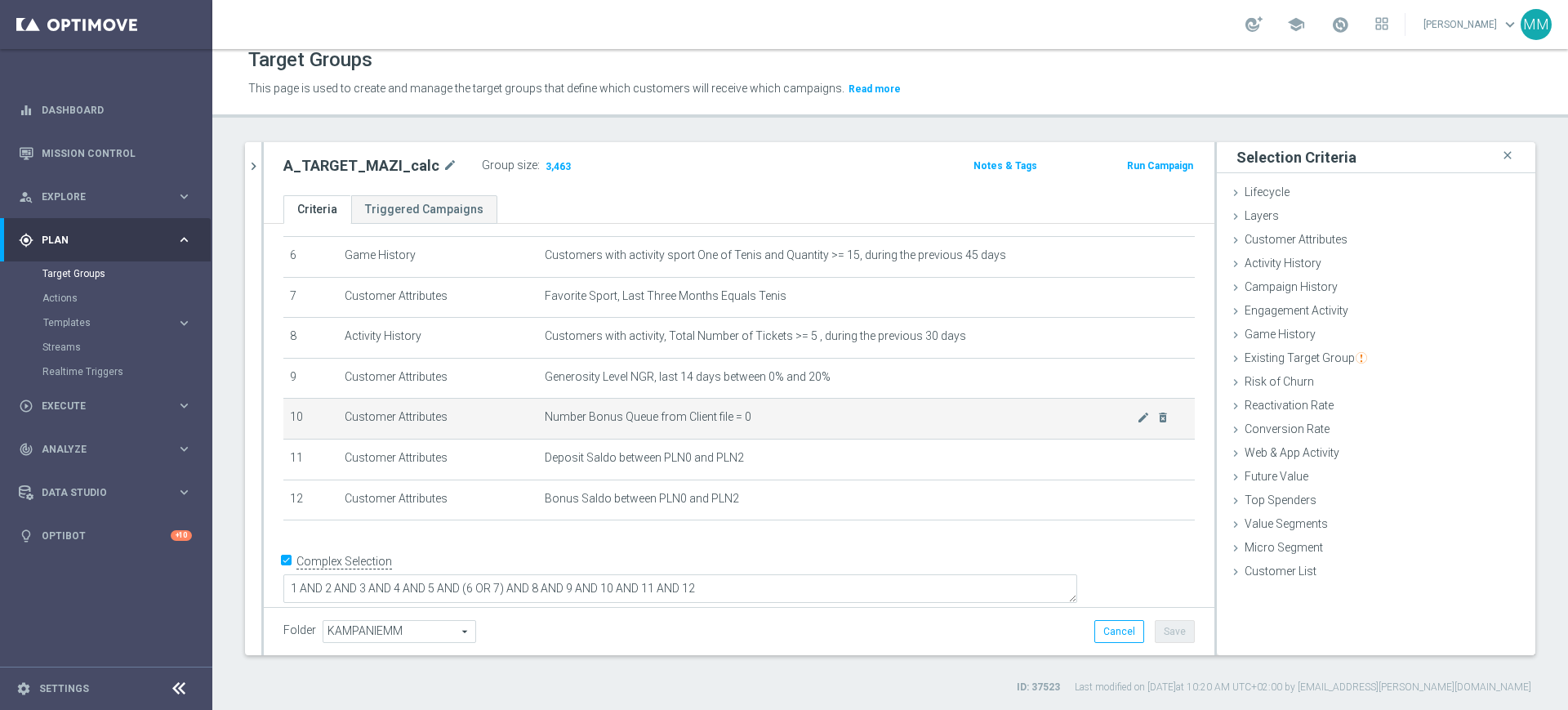
click at [822, 416] on span "Number Bonus Queue from Client file = 0" at bounding box center [841, 417] width 592 height 14
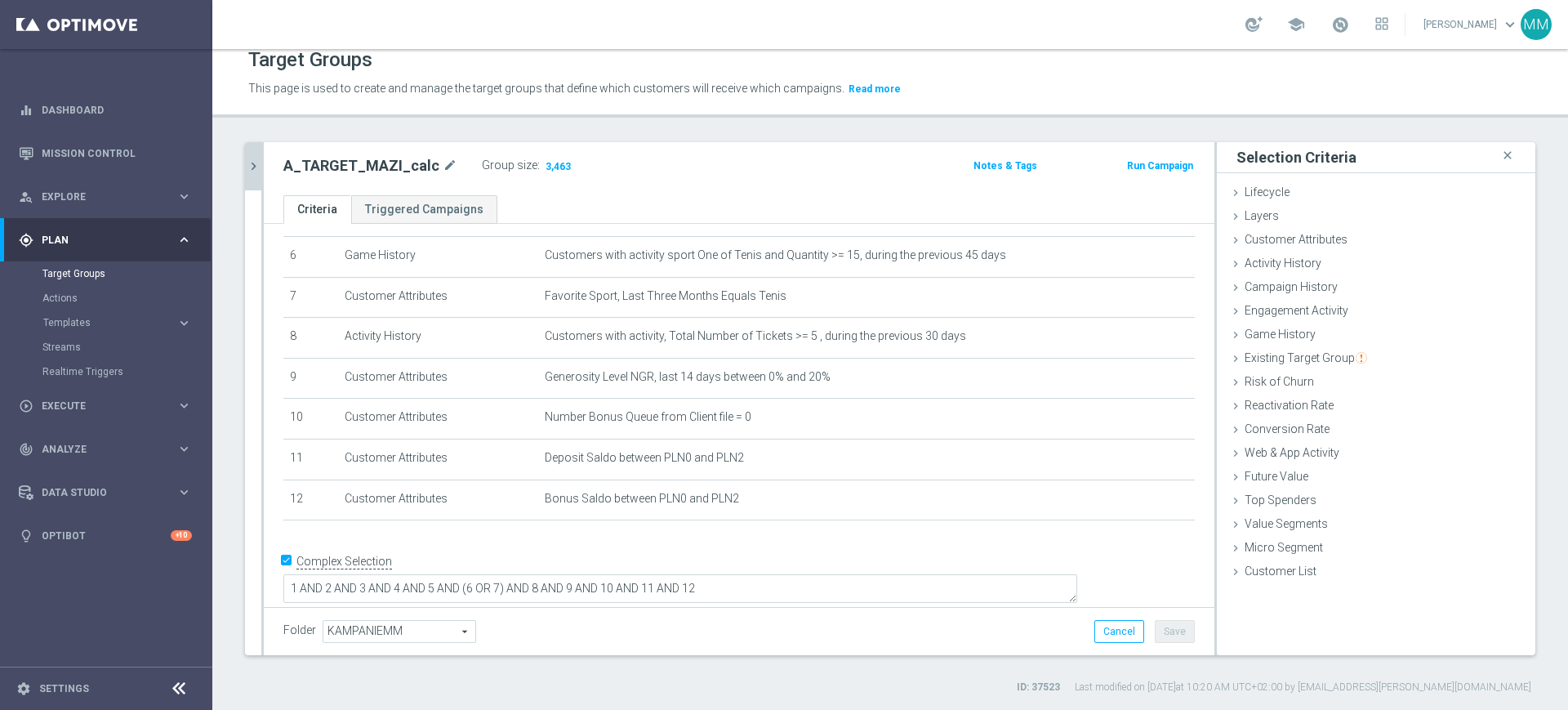
click at [253, 163] on icon "chevron_right" at bounding box center [253, 166] width 15 height 15
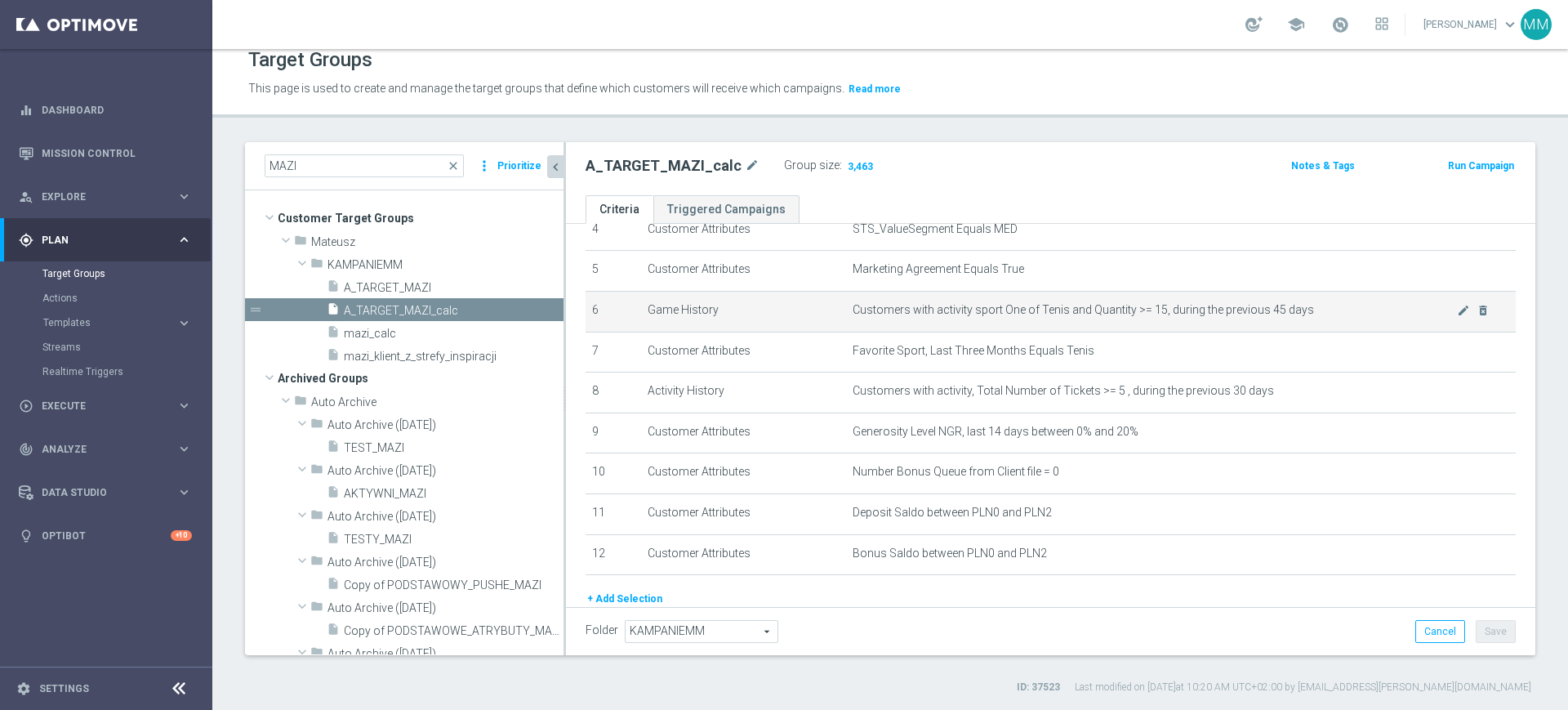
scroll to position [145, 0]
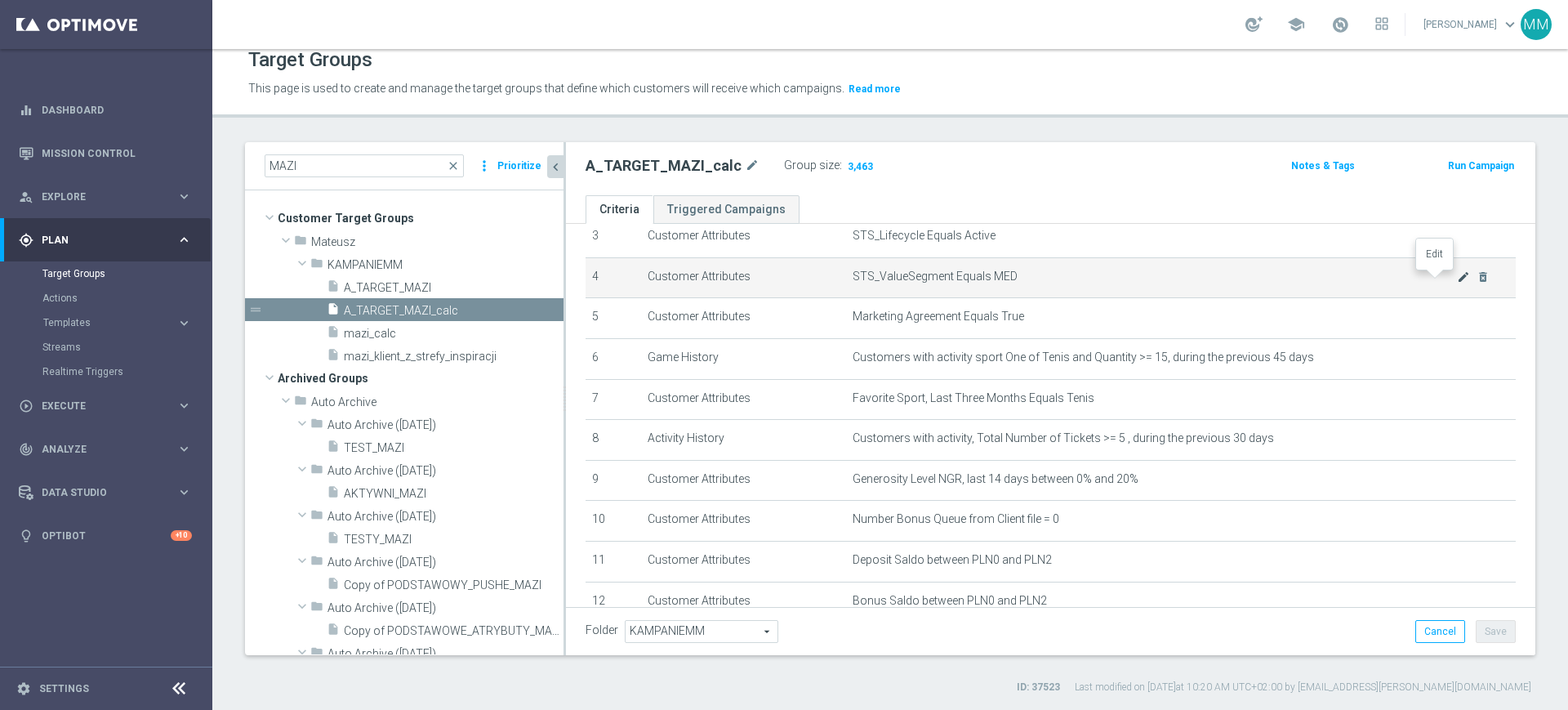
click at [1457, 278] on icon "mode_edit" at bounding box center [1463, 277] width 13 height 13
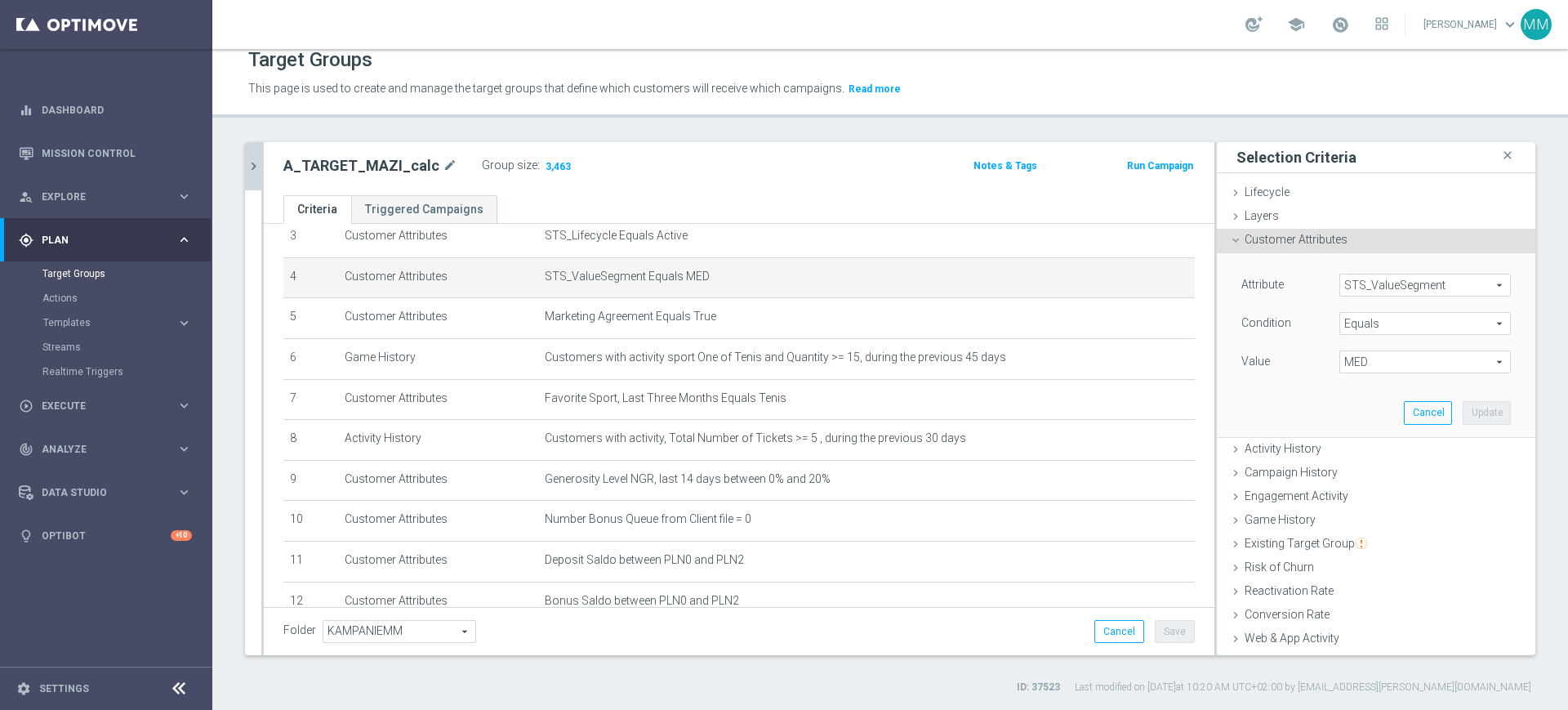
click at [1376, 370] on span "MED" at bounding box center [1425, 362] width 170 height 21
click at [1376, 387] on span "HIGH" at bounding box center [1425, 386] width 155 height 13
type input "HIGH"
click at [1463, 409] on button "Update" at bounding box center [1487, 413] width 48 height 23
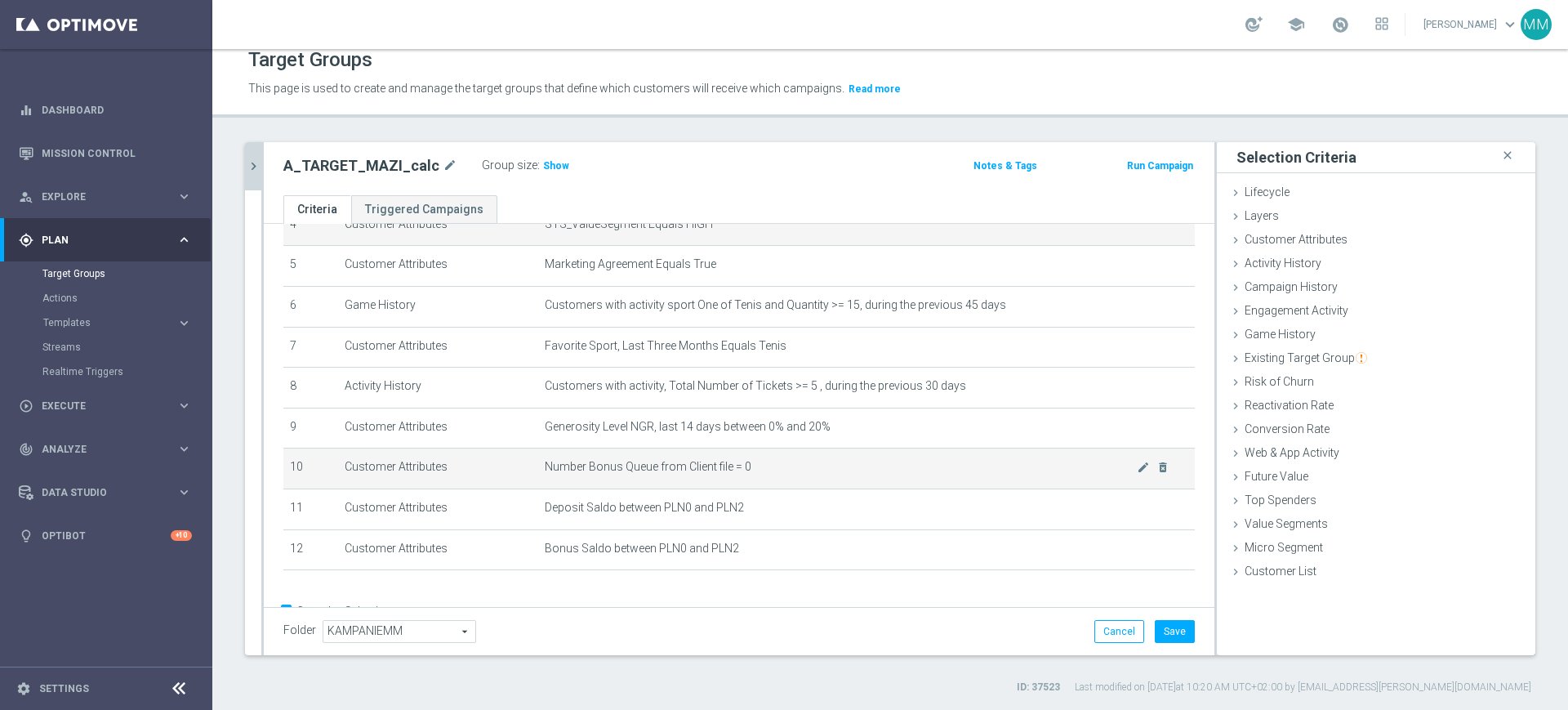
scroll to position [247, 0]
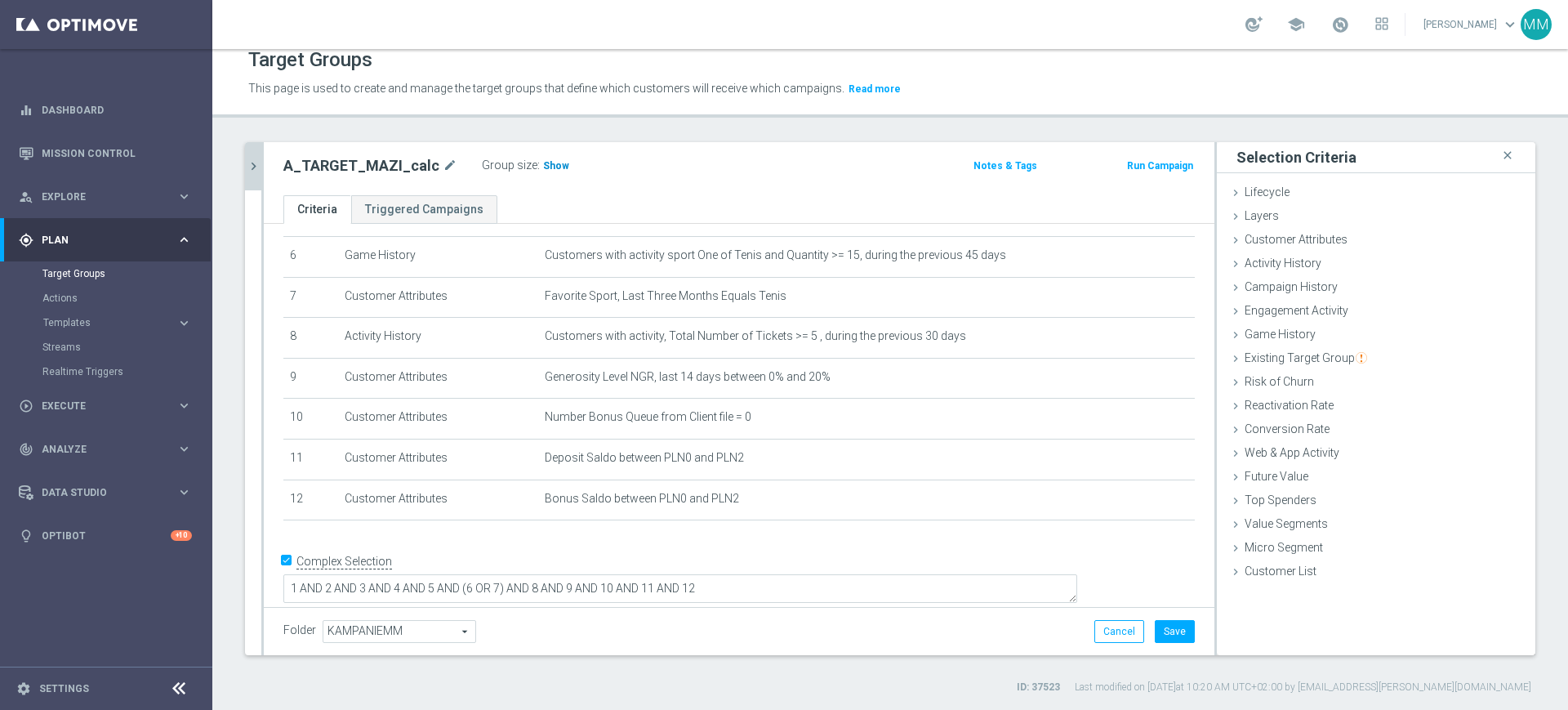
click at [546, 167] on span "Show" at bounding box center [556, 166] width 26 height 12
click at [1155, 636] on button "Save" at bounding box center [1174, 632] width 40 height 23
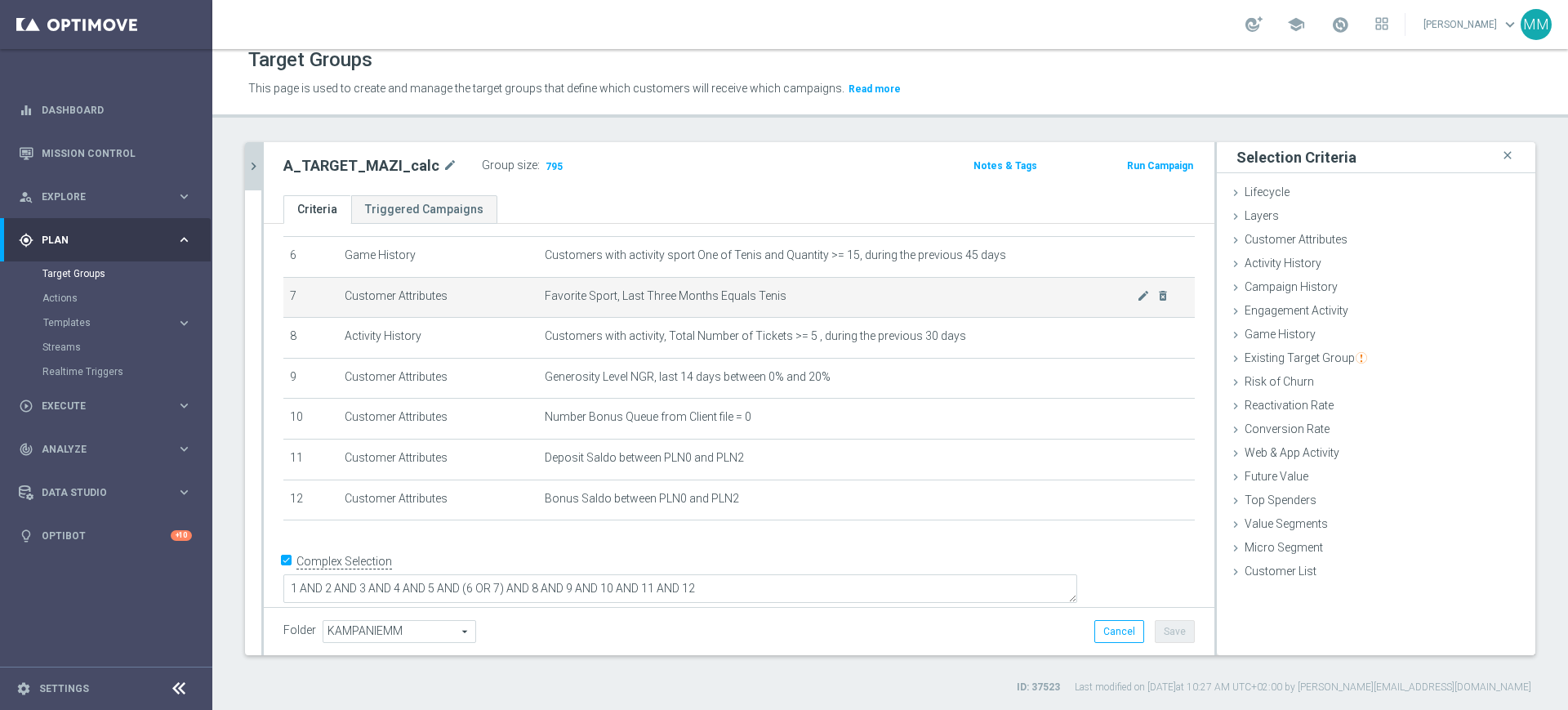
scroll to position [145, 0]
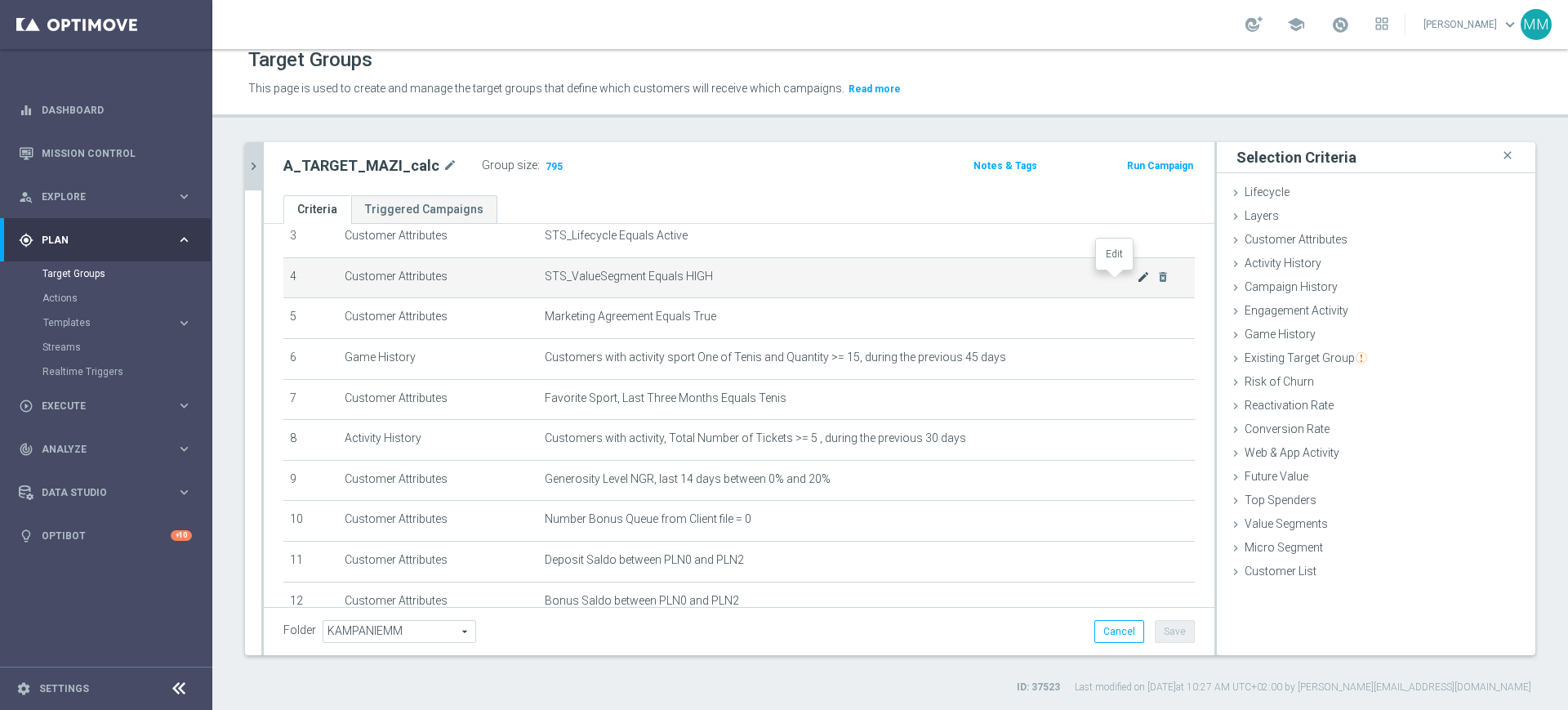
click at [1137, 280] on icon "mode_edit" at bounding box center [1143, 277] width 13 height 13
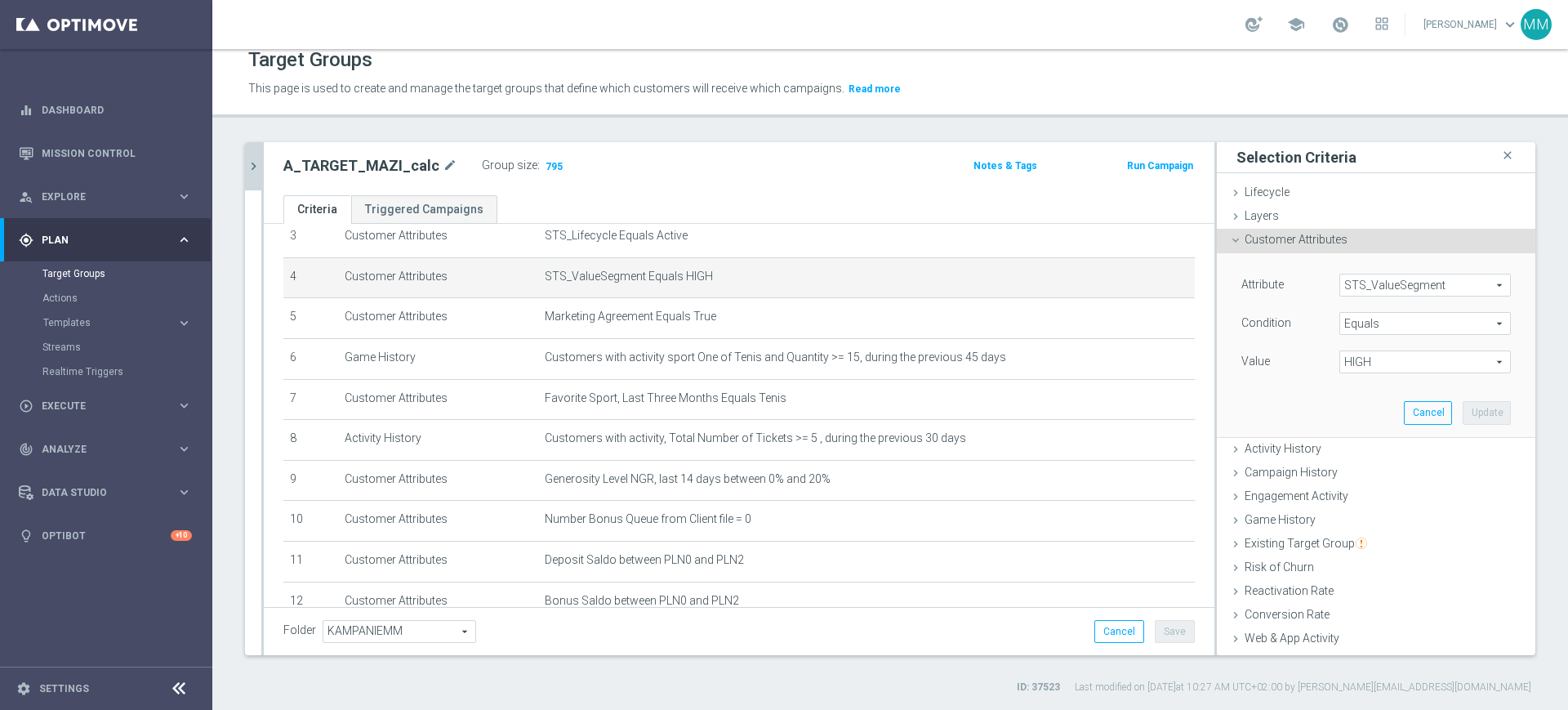
click at [1340, 364] on span "HIGH" at bounding box center [1425, 362] width 170 height 21
click at [1382, 449] on span "MED" at bounding box center [1425, 449] width 155 height 13
type input "MED"
click at [1462, 401] on button "Update" at bounding box center [1487, 413] width 48 height 23
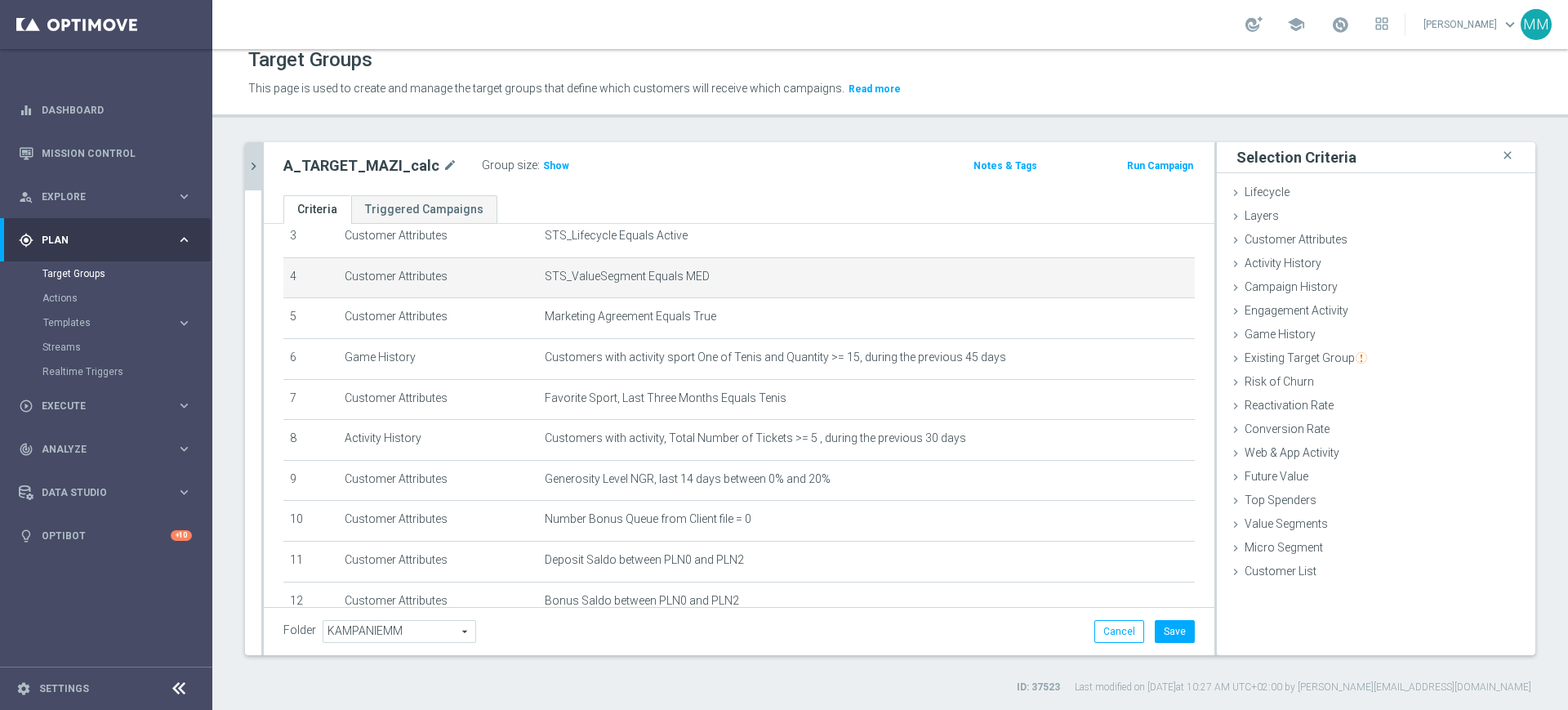
drag, startPoint x: 541, startPoint y: 176, endPoint x: 536, endPoint y: 167, distance: 10.3
click at [540, 176] on div "Group size : Show" at bounding box center [563, 166] width 163 height 23
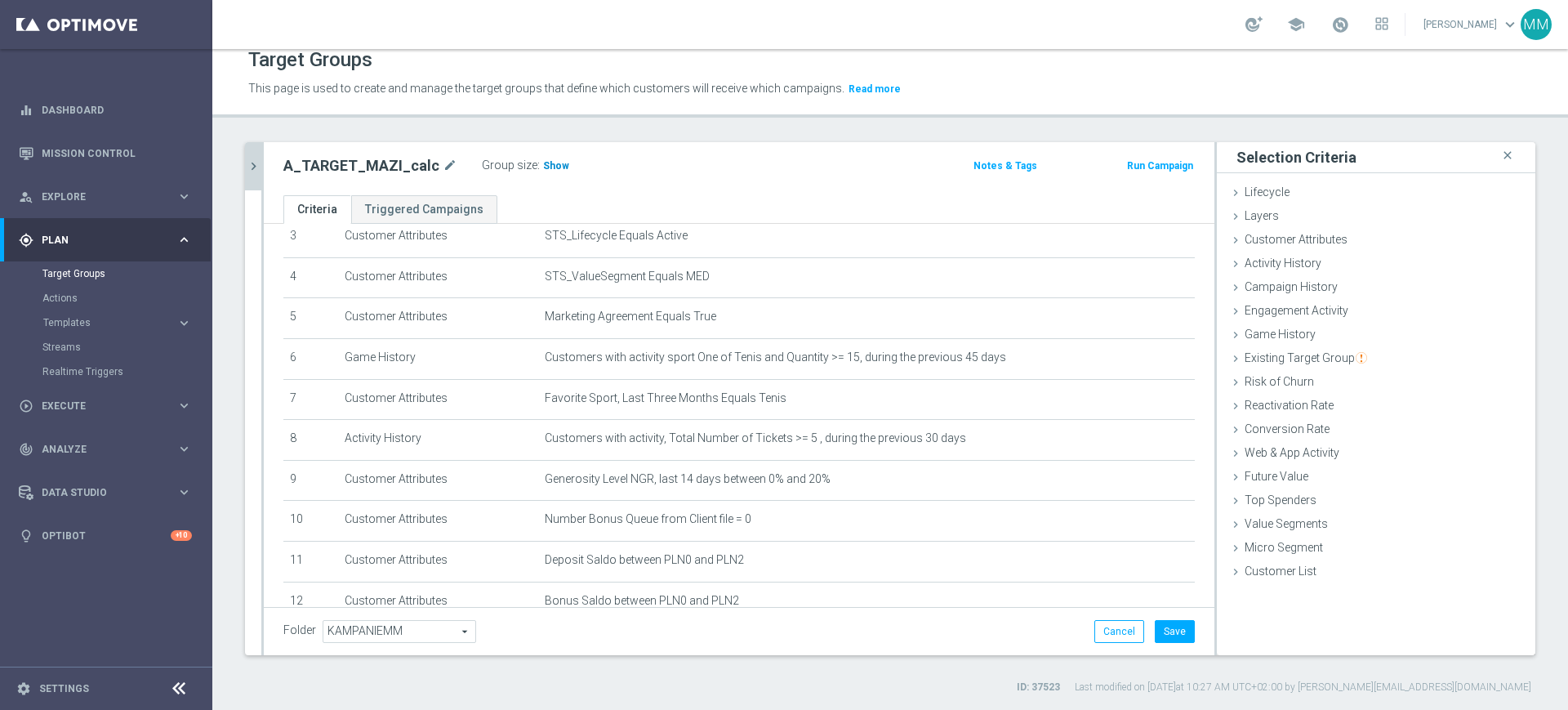
click at [543, 167] on span "Show" at bounding box center [556, 166] width 26 height 12
click at [1161, 633] on button "Save" at bounding box center [1174, 632] width 40 height 23
click at [257, 158] on icon "chevron_right" at bounding box center [253, 166] width 15 height 15
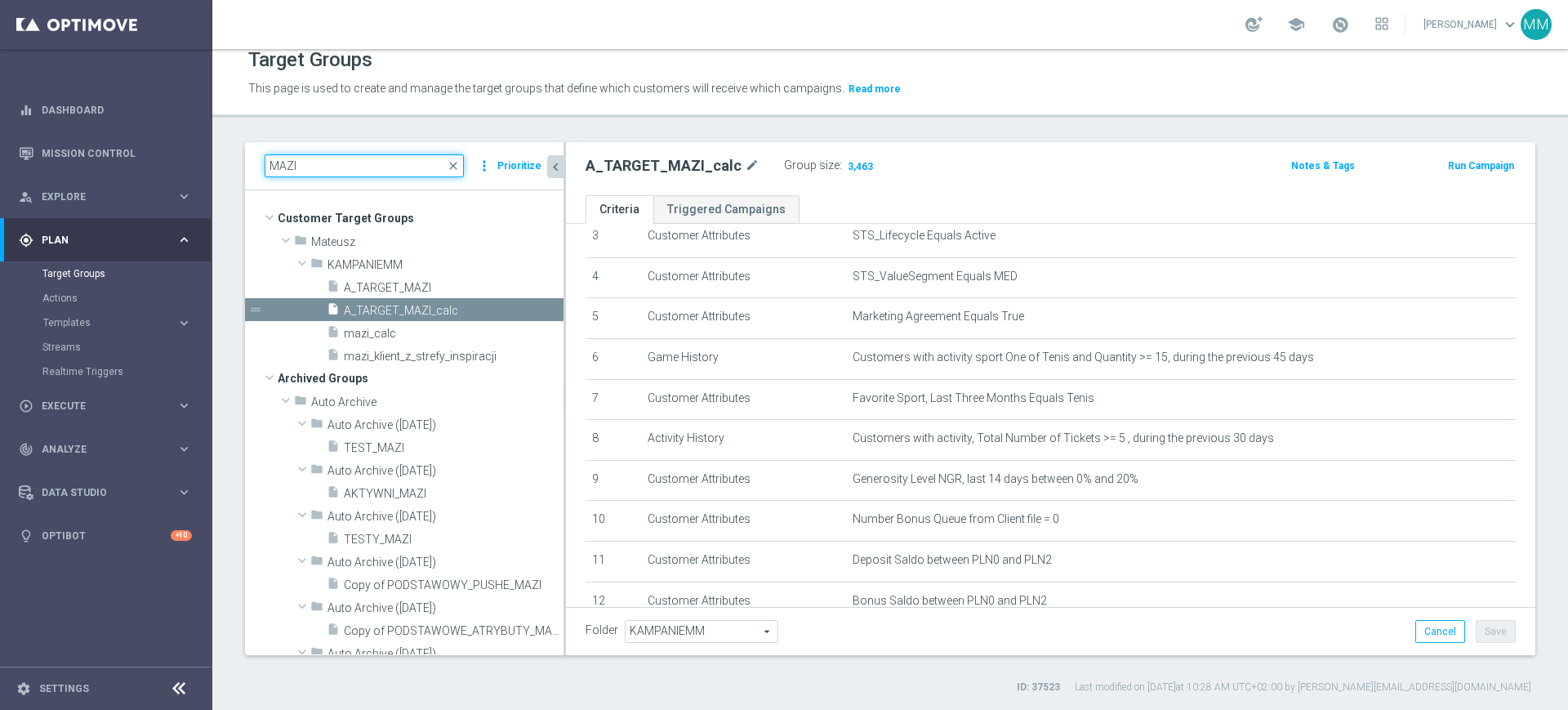
click at [364, 174] on input "MAZI" at bounding box center [364, 166] width 200 height 23
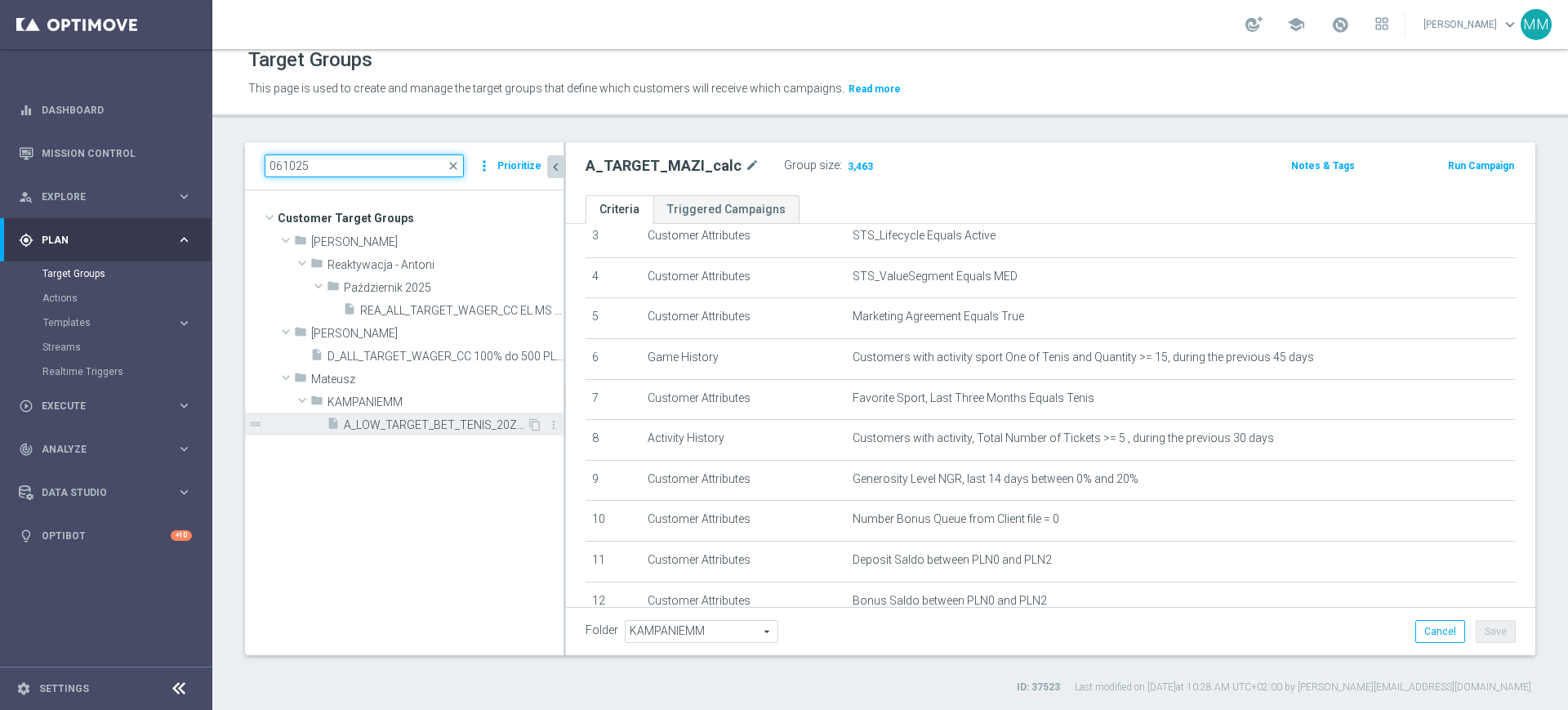
type input "061025"
click at [428, 424] on span "A_LOW_TARGET_BET_TENIS_20ZA20_061025" at bounding box center [435, 425] width 183 height 14
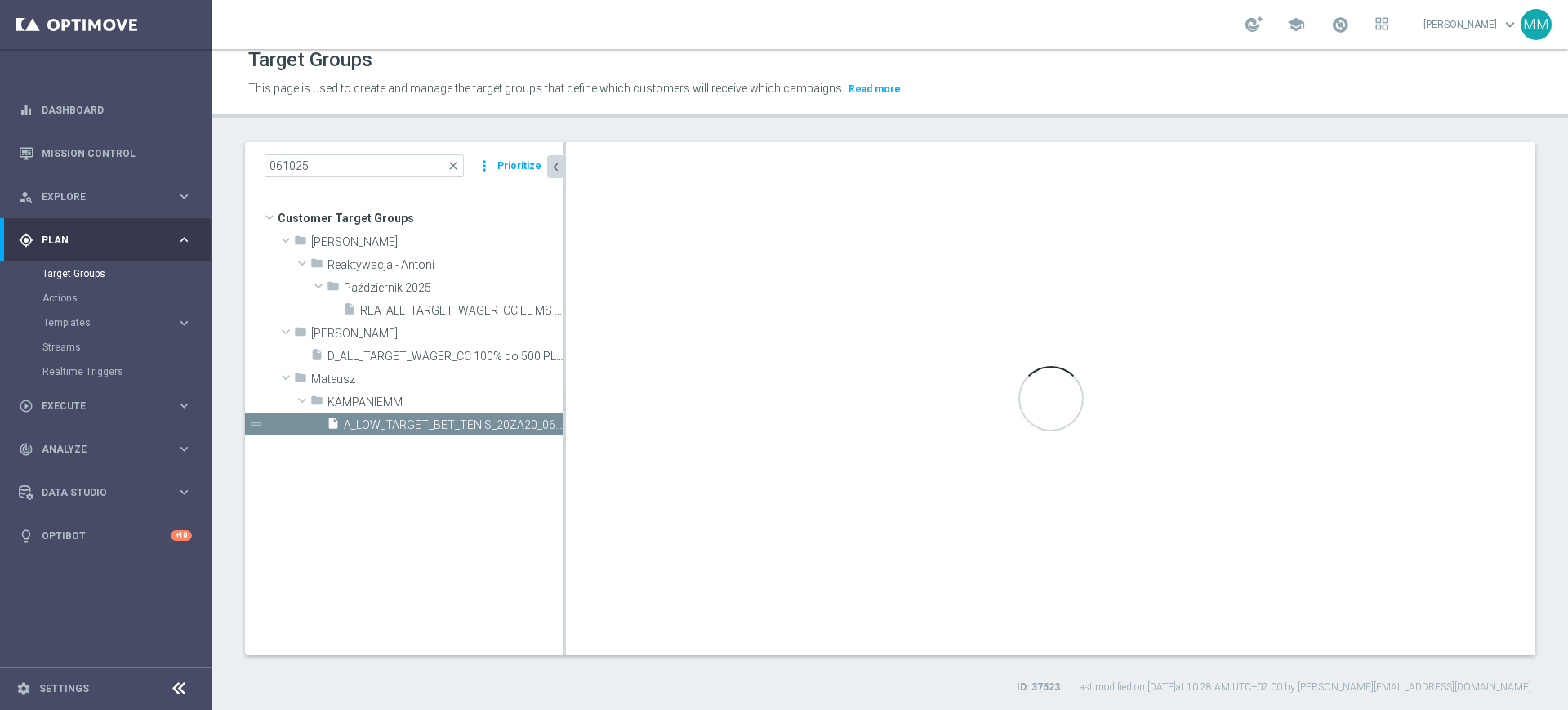
type textarea "1 AND 2 AND 3 AND 4 AND 5 AND (6 OR 7) AND 8 AND 9 AND 10"
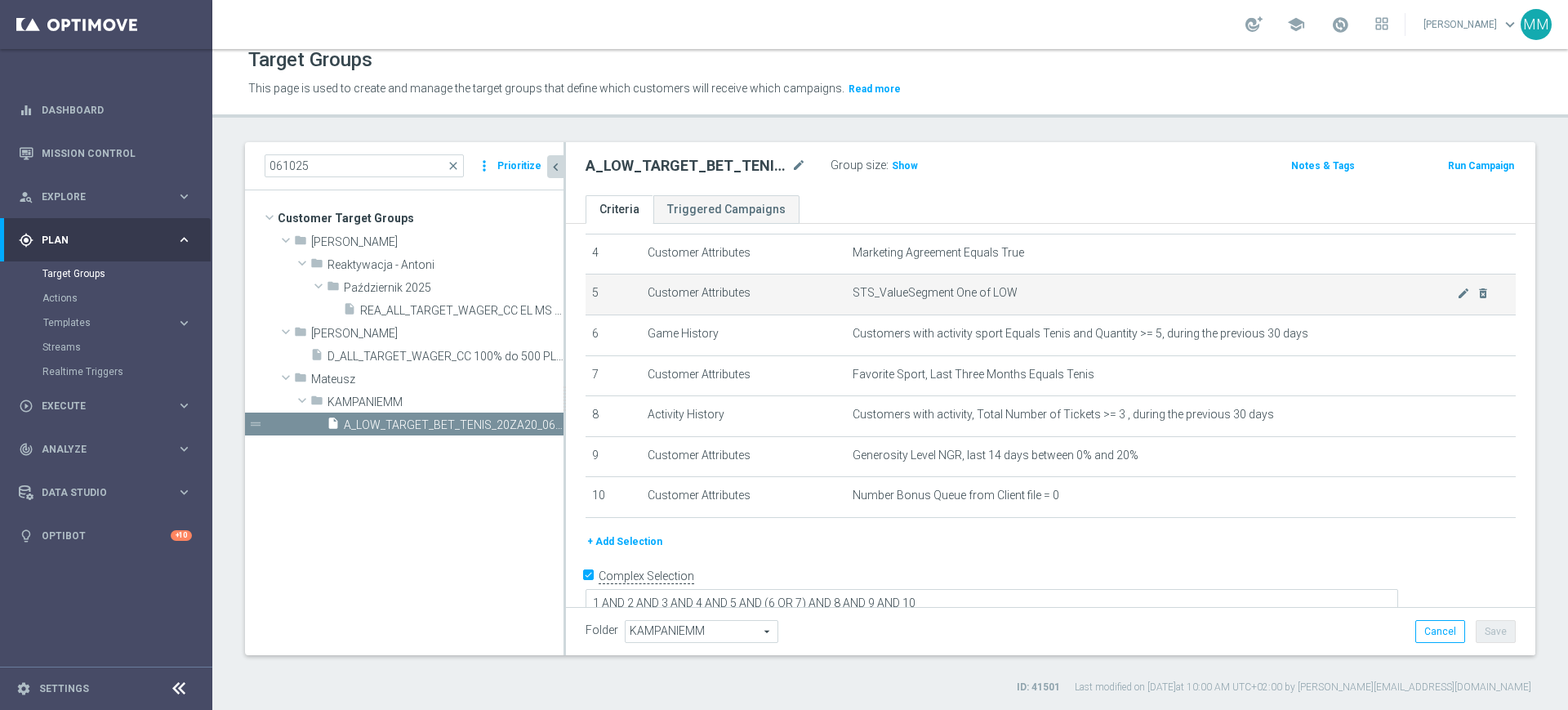
scroll to position [182, 0]
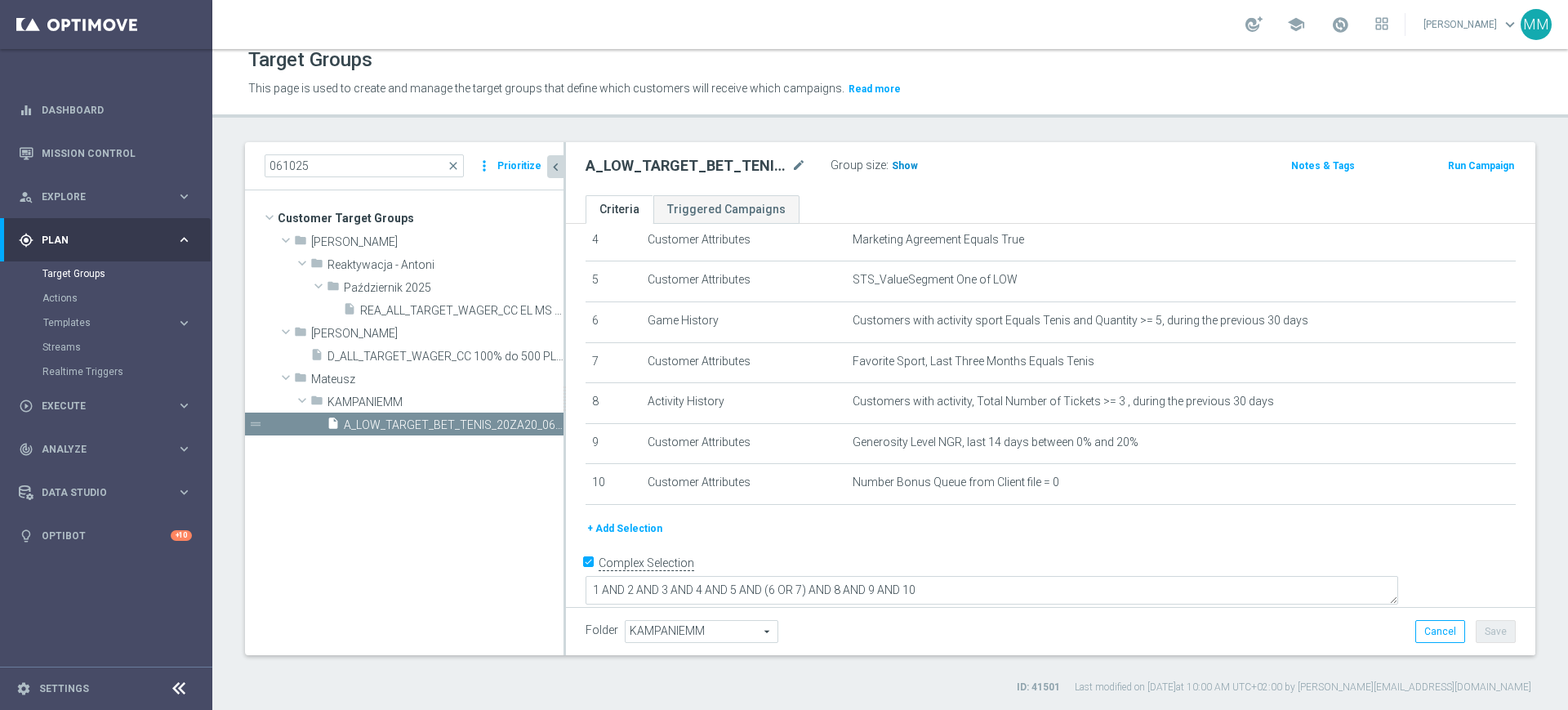
click at [894, 171] on span "Show" at bounding box center [904, 166] width 26 height 12
click at [1457, 324] on icon "mode_edit" at bounding box center [1463, 321] width 13 height 13
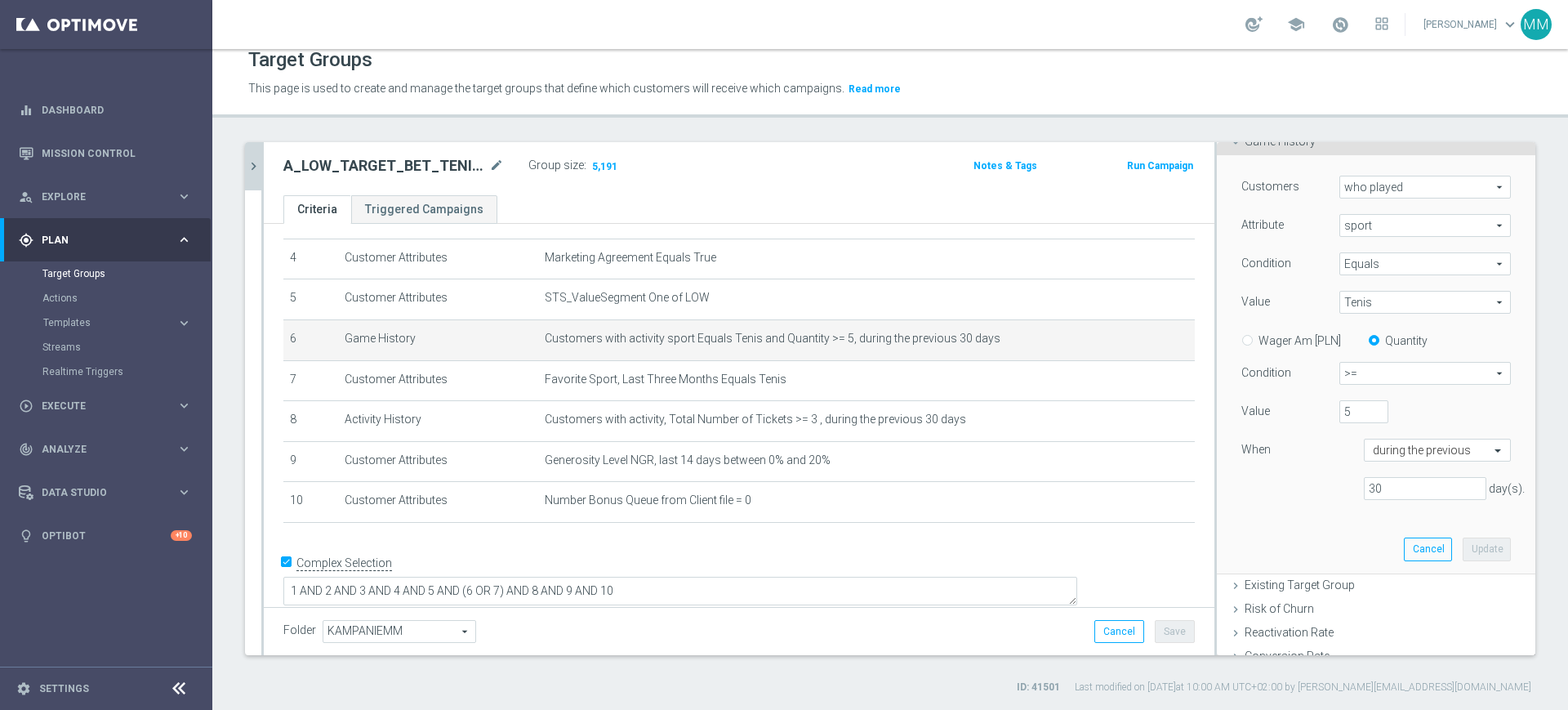
scroll to position [204, 0]
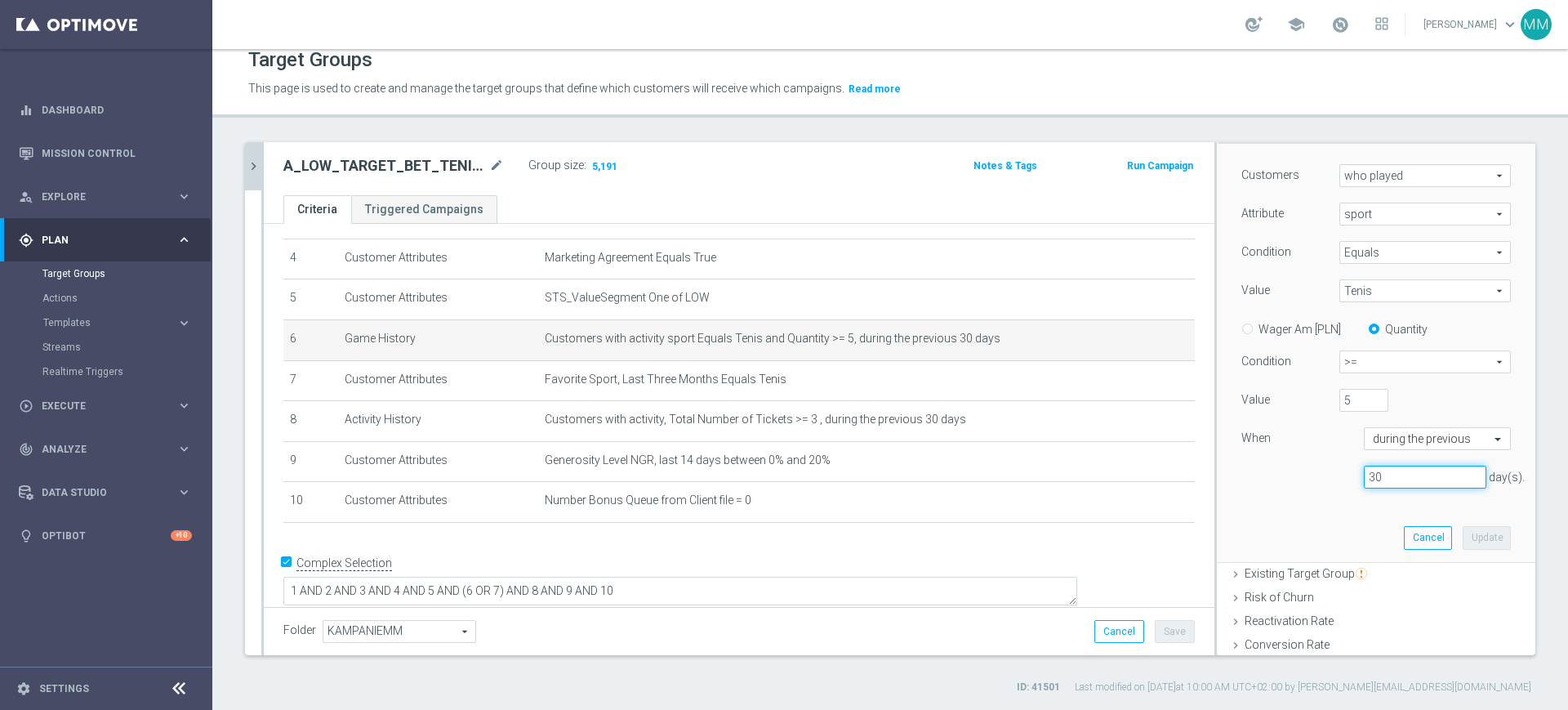
drag, startPoint x: 1343, startPoint y: 474, endPoint x: 1324, endPoint y: 472, distance: 19.1
click at [1325, 472] on div "30 day(s)." at bounding box center [1376, 477] width 294 height 23
type input "45"
drag, startPoint x: 1334, startPoint y: 399, endPoint x: 1311, endPoint y: 397, distance: 23.1
click at [1327, 397] on div "5" at bounding box center [1364, 400] width 73 height 23
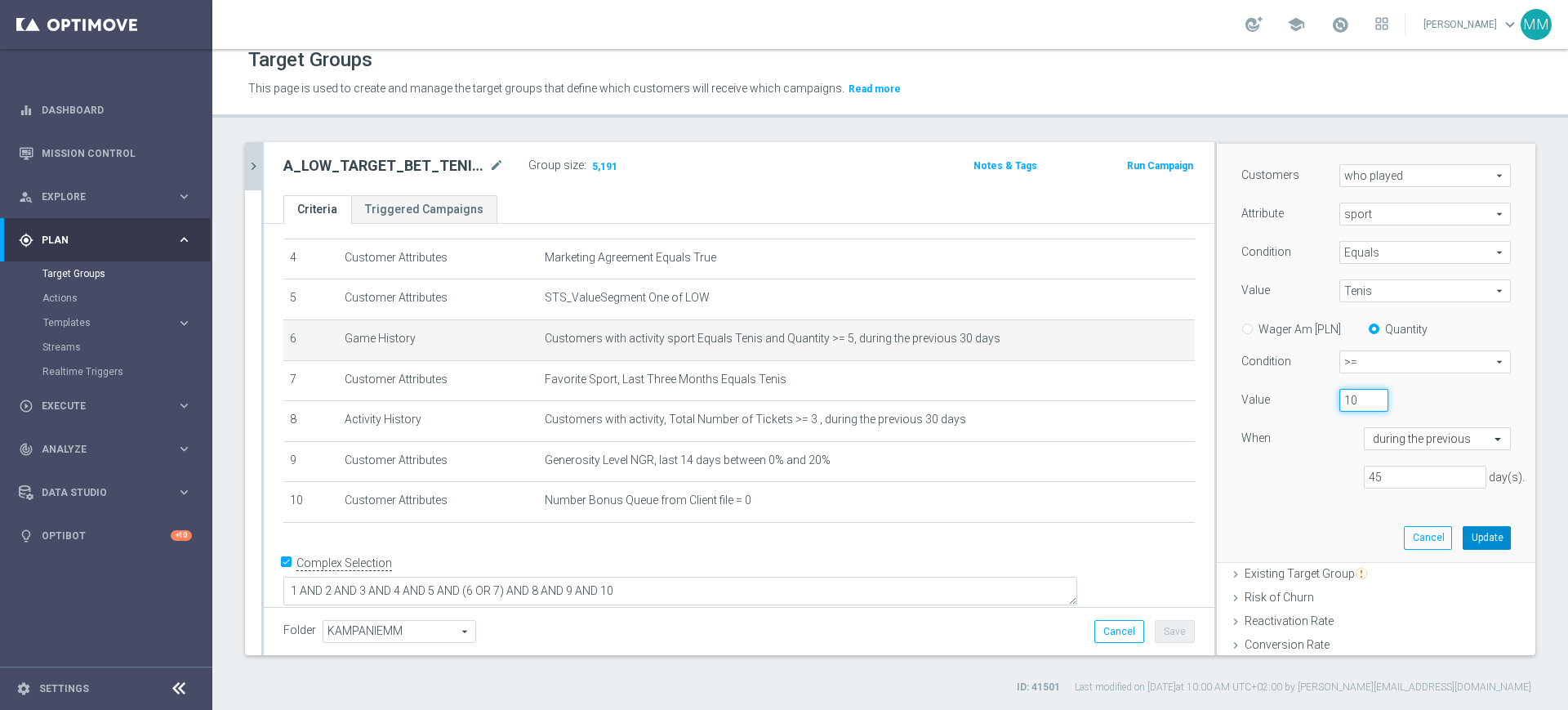
type input "10"
click at [1465, 530] on button "Update" at bounding box center [1487, 538] width 48 height 23
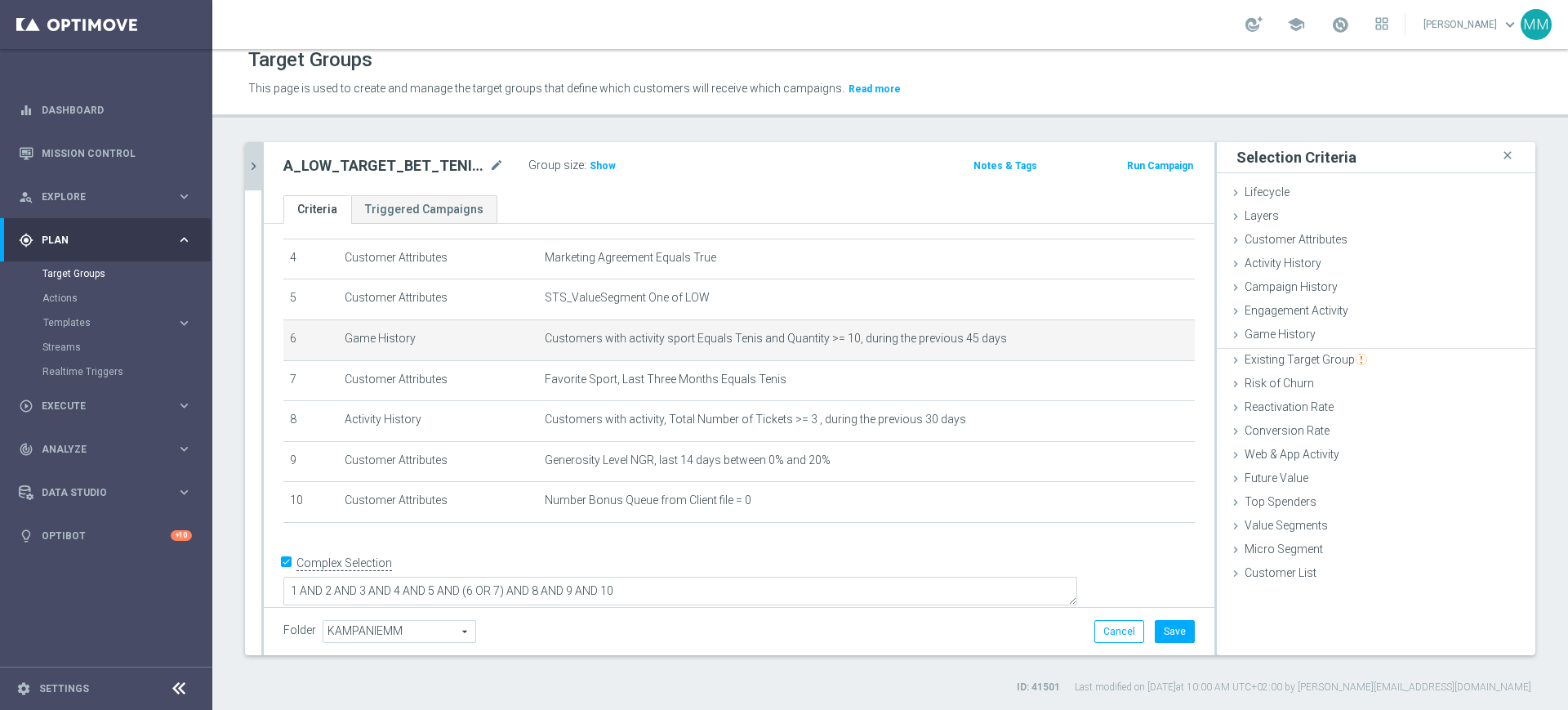
scroll to position [0, 0]
click at [605, 167] on span "Show" at bounding box center [602, 166] width 26 height 12
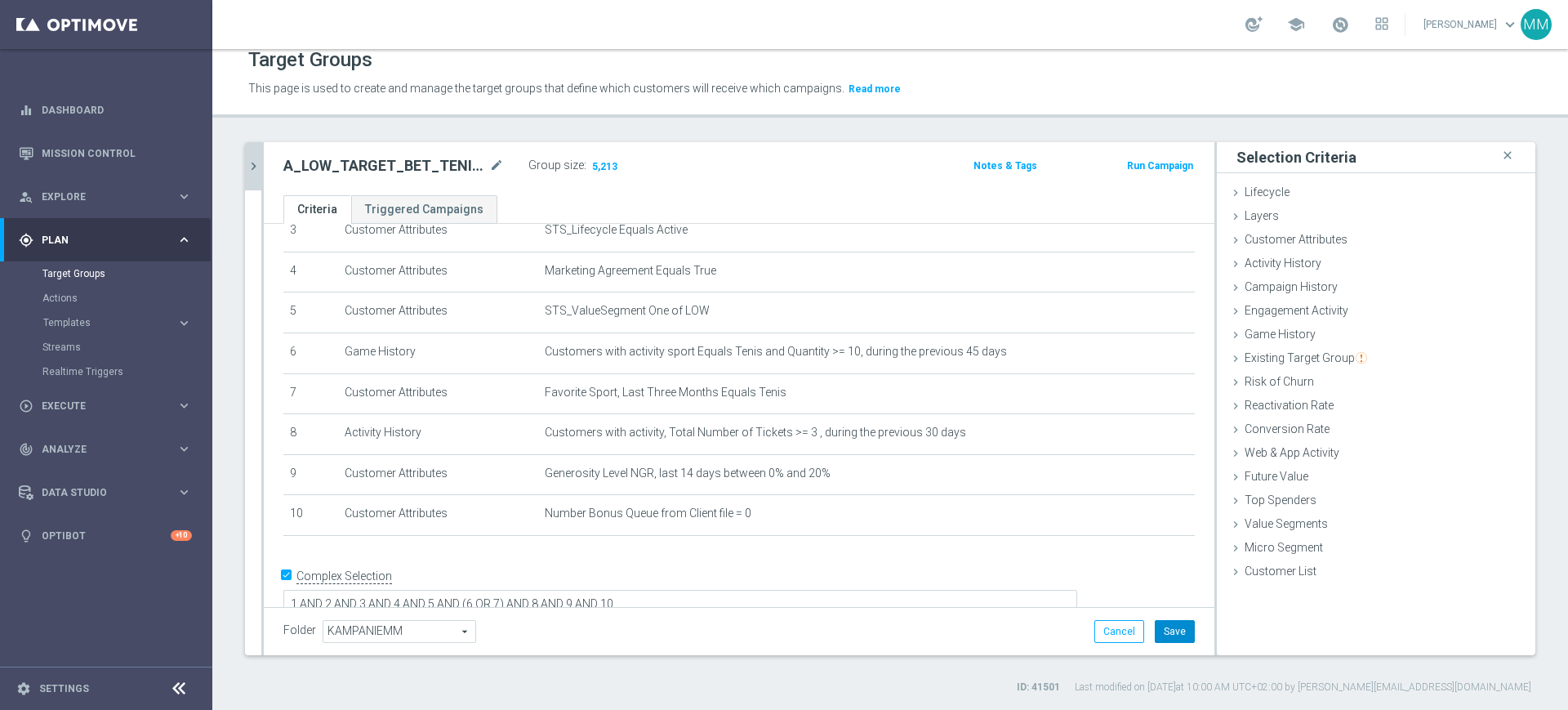
click at [1155, 638] on button "Save" at bounding box center [1174, 632] width 40 height 23
